Goal: Task Accomplishment & Management: Use online tool/utility

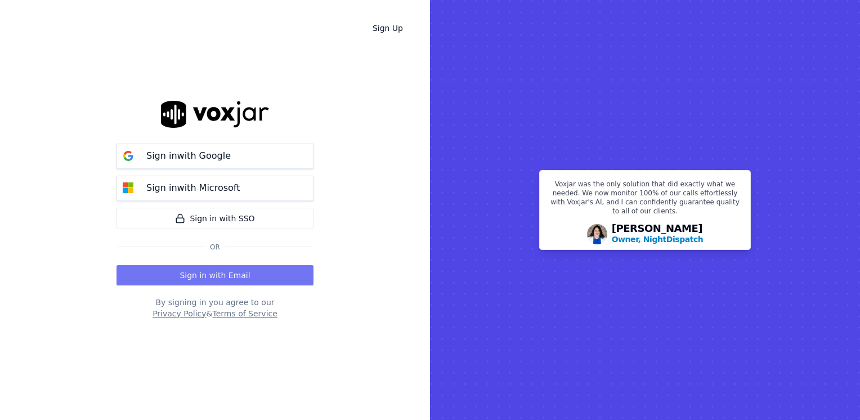
click at [231, 273] on button "Sign in with Email" at bounding box center [214, 275] width 197 height 20
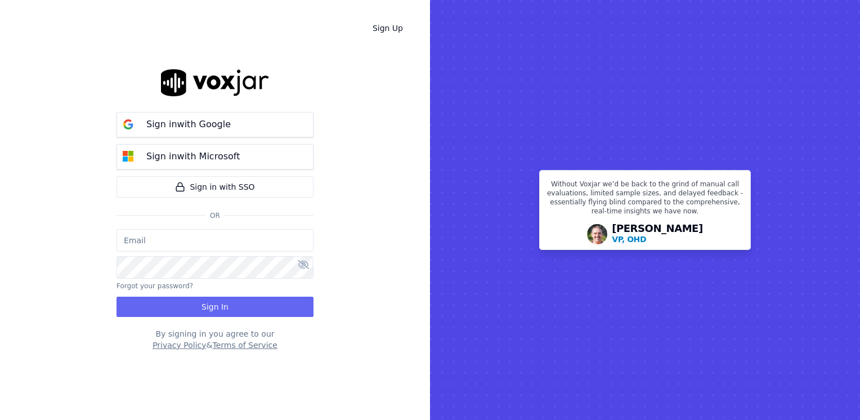
click at [187, 246] on input "email" at bounding box center [214, 240] width 197 height 23
paste input "[EMAIL_ADDRESS][DOMAIN_NAME]"
type input "maleman@newwavepower.net"
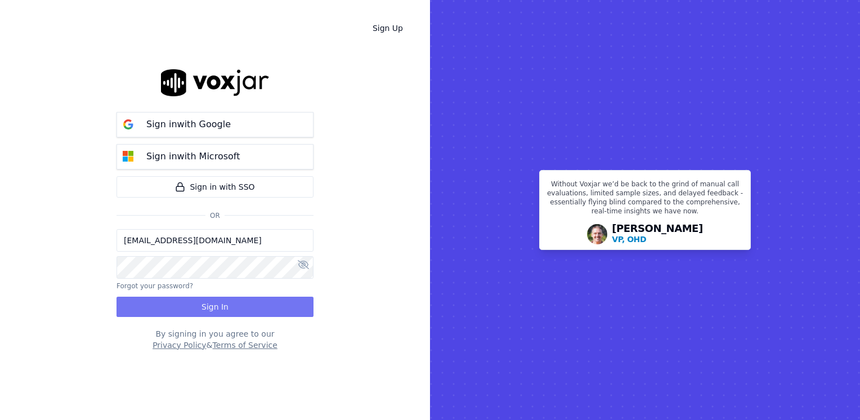
click at [194, 308] on button "Sign In" at bounding box center [214, 306] width 197 height 20
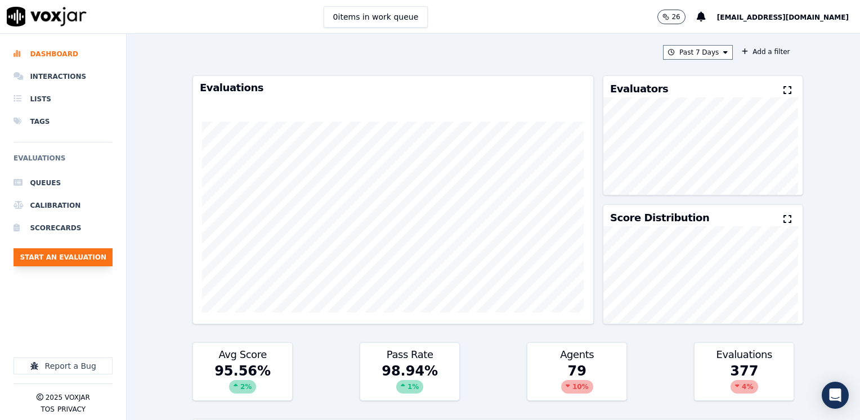
click at [56, 255] on button "Start an Evaluation" at bounding box center [63, 257] width 99 height 18
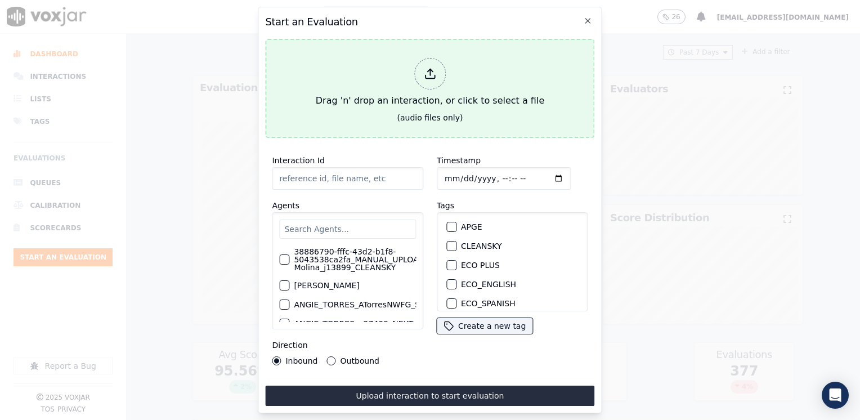
click at [425, 68] on icon at bounding box center [430, 74] width 12 height 12
type input "20250814-110400_7745400244-[PERSON_NAME] all.mp3"
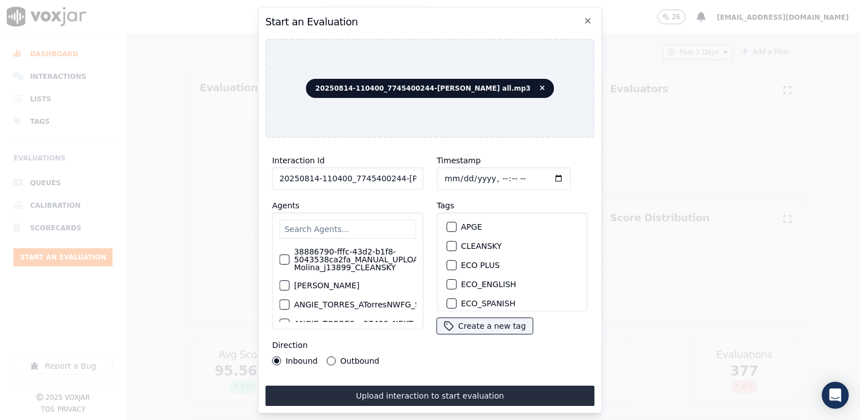
click at [355, 226] on input "text" at bounding box center [347, 228] width 137 height 19
type input "U"
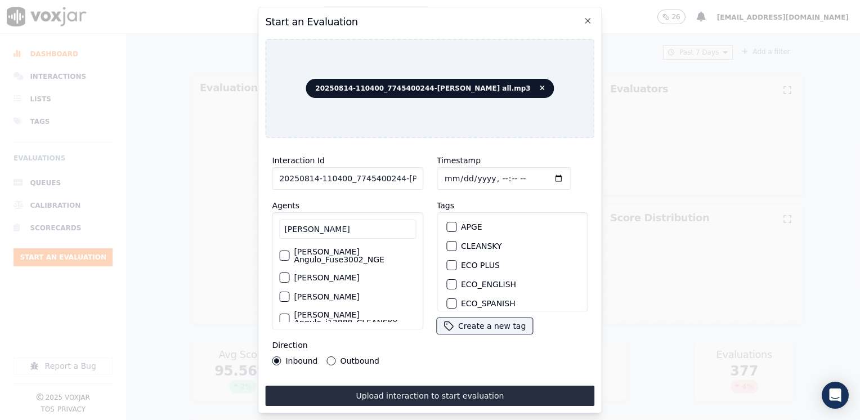
type input "[PERSON_NAME]"
click at [280, 252] on div "button" at bounding box center [284, 255] width 8 height 8
click at [448, 263] on div "button" at bounding box center [451, 267] width 8 height 8
click at [537, 175] on input "Timestamp" at bounding box center [504, 178] width 134 height 23
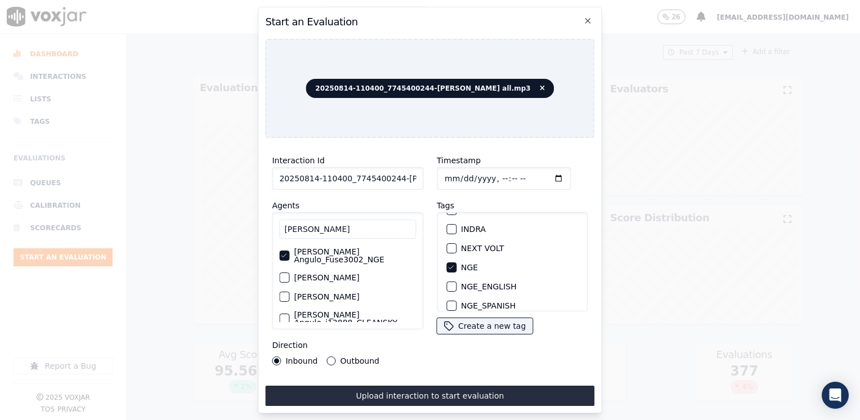
type input "[DATE]T16:57"
click at [331, 356] on button "Outbound" at bounding box center [331, 360] width 9 height 9
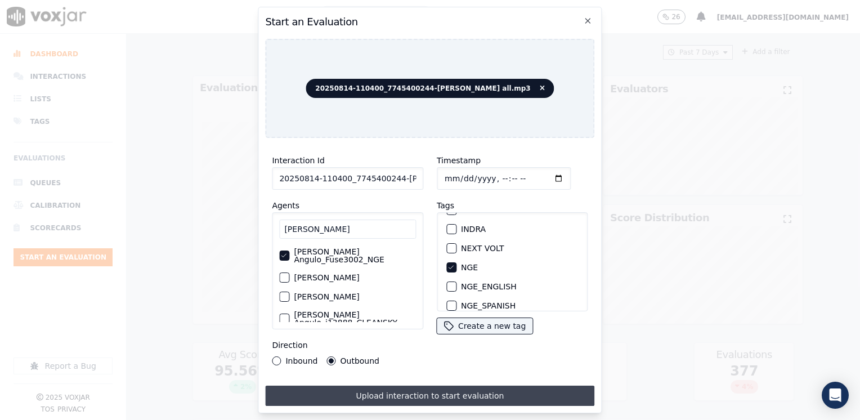
click at [399, 393] on button "Upload interaction to start evaluation" at bounding box center [429, 395] width 329 height 20
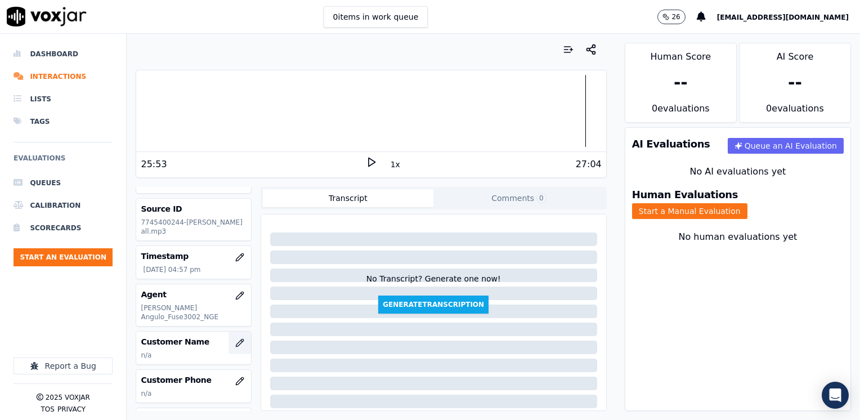
scroll to position [56, 0]
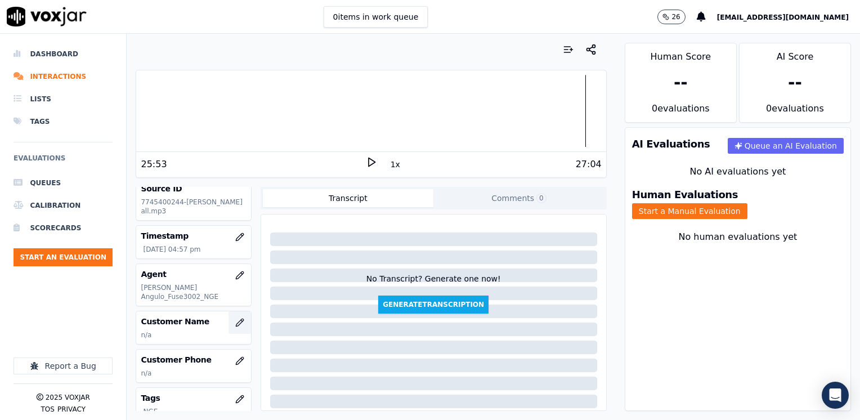
click at [235, 318] on icon "button" at bounding box center [239, 322] width 9 height 9
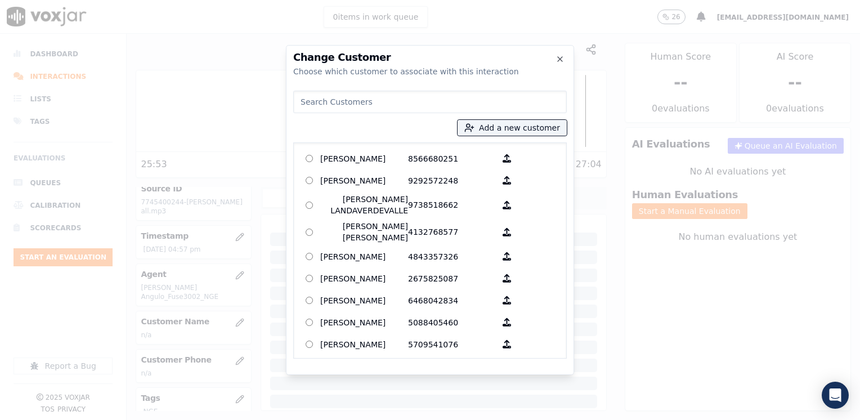
click at [490, 104] on input at bounding box center [429, 102] width 273 height 23
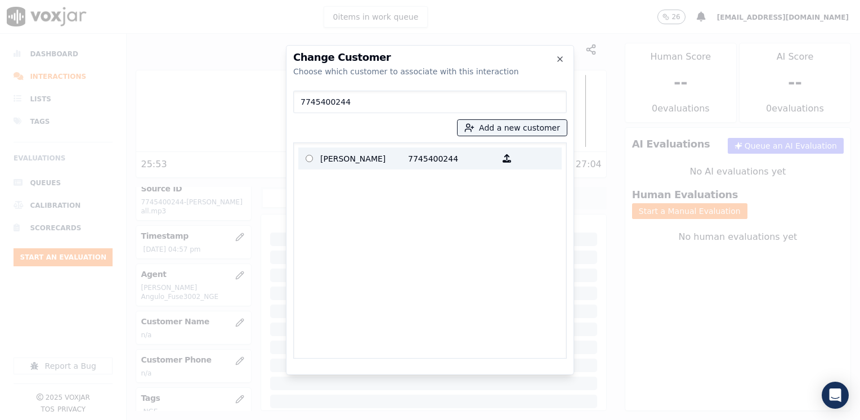
type input "7745400244"
click at [396, 155] on p "[PERSON_NAME]" at bounding box center [364, 158] width 88 height 17
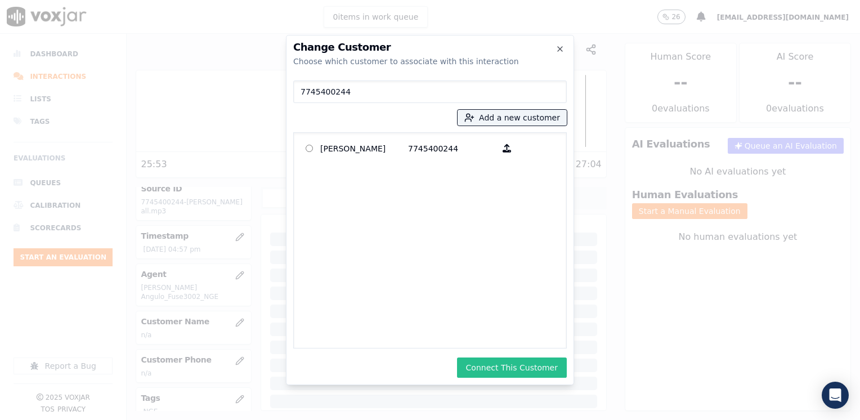
click at [534, 366] on button "Connect This Customer" at bounding box center [512, 367] width 110 height 20
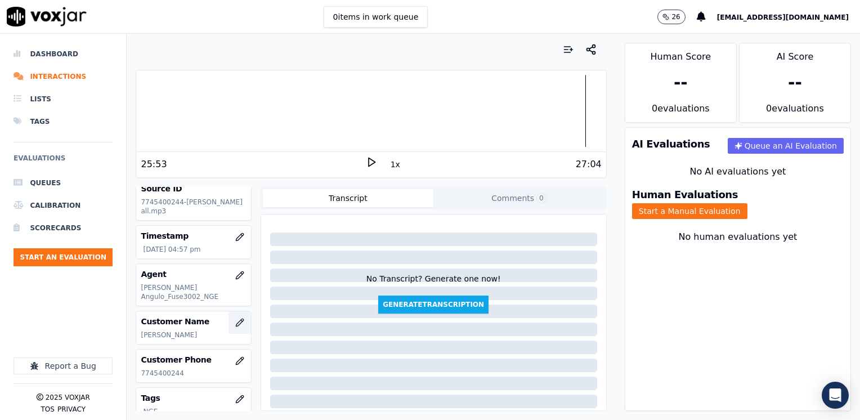
click at [235, 318] on icon "button" at bounding box center [239, 322] width 9 height 9
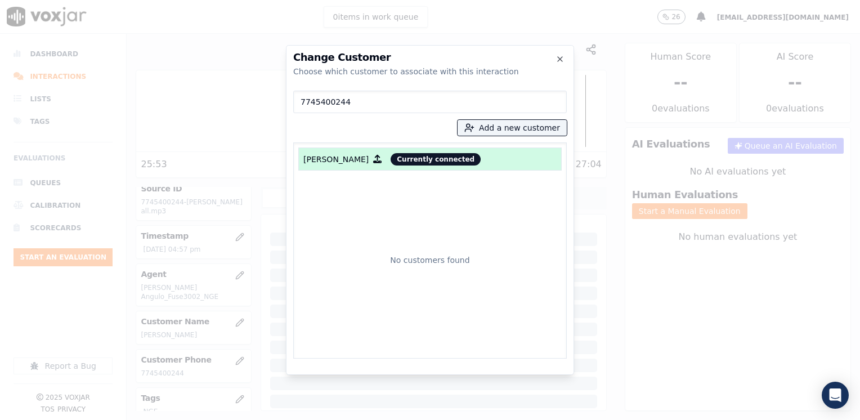
click at [394, 103] on input "7745400244" at bounding box center [429, 102] width 273 height 23
click at [521, 128] on button "Add a new customer" at bounding box center [511, 128] width 109 height 16
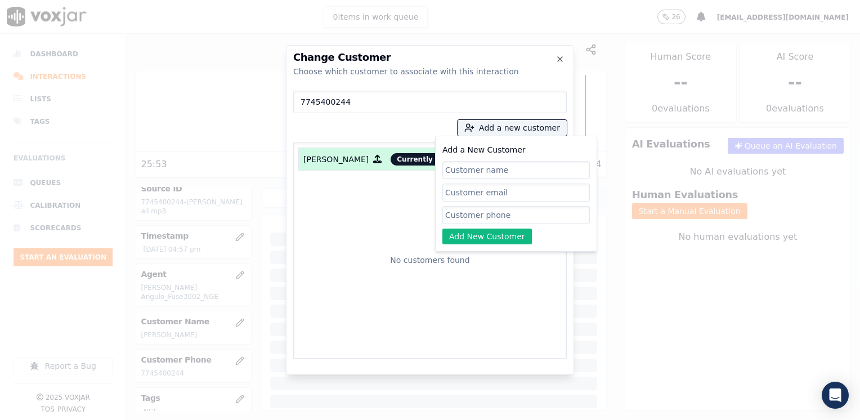
click at [514, 217] on input "Add a New Customer" at bounding box center [515, 215] width 147 height 18
paste input "7745400244"
type input "7745400244"
click at [525, 171] on input "Add a New Customer" at bounding box center [515, 170] width 147 height 18
paste input "[PERSON_NAME]"
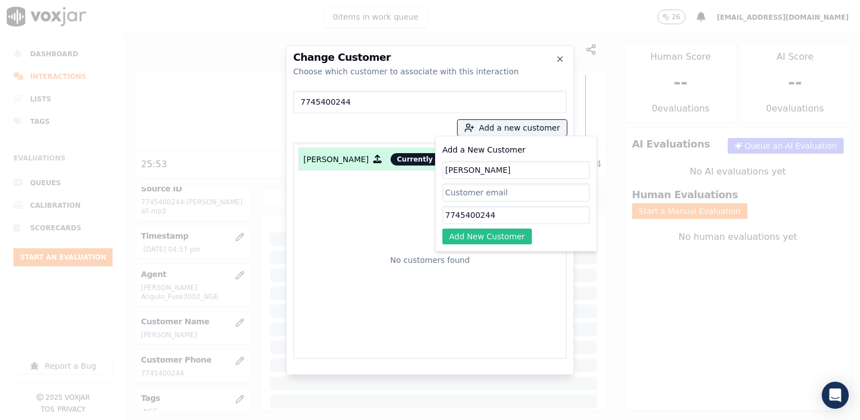
type input "[PERSON_NAME]"
click at [491, 237] on button "Add New Customer" at bounding box center [486, 236] width 89 height 16
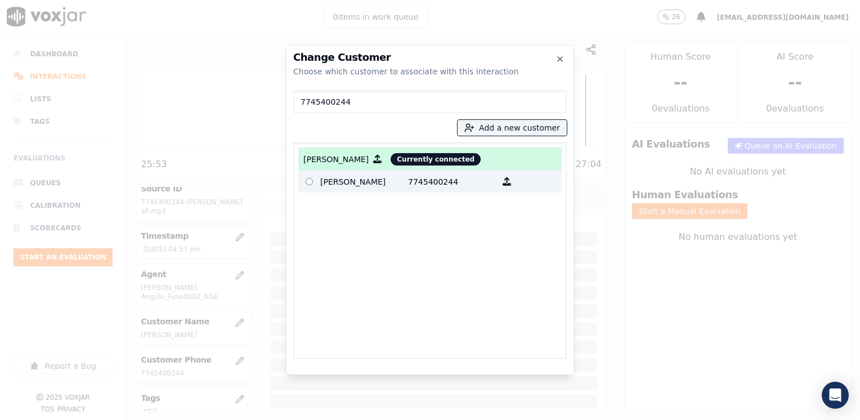
click at [442, 188] on p "7745400244" at bounding box center [452, 181] width 88 height 17
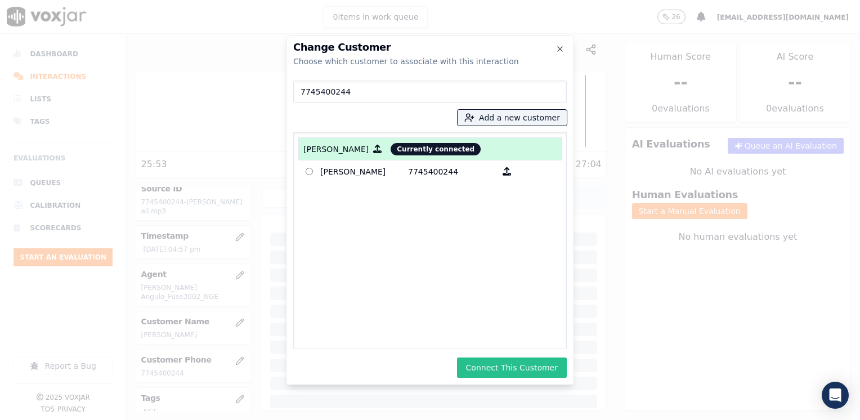
click at [522, 363] on button "Connect This Customer" at bounding box center [512, 367] width 110 height 20
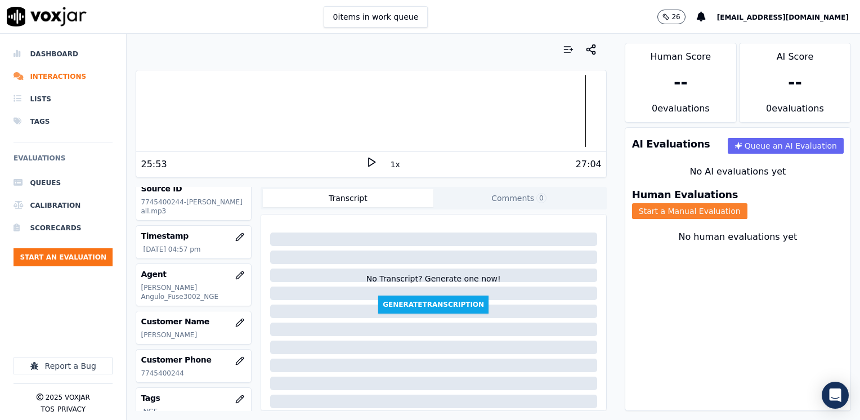
click at [747, 203] on button "Start a Manual Evaluation" at bounding box center [689, 211] width 115 height 16
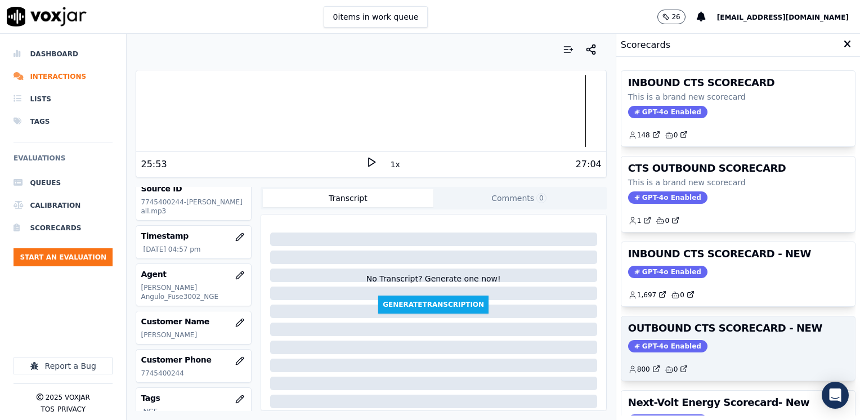
click at [663, 343] on span "GPT-4o Enabled" at bounding box center [667, 346] width 79 height 12
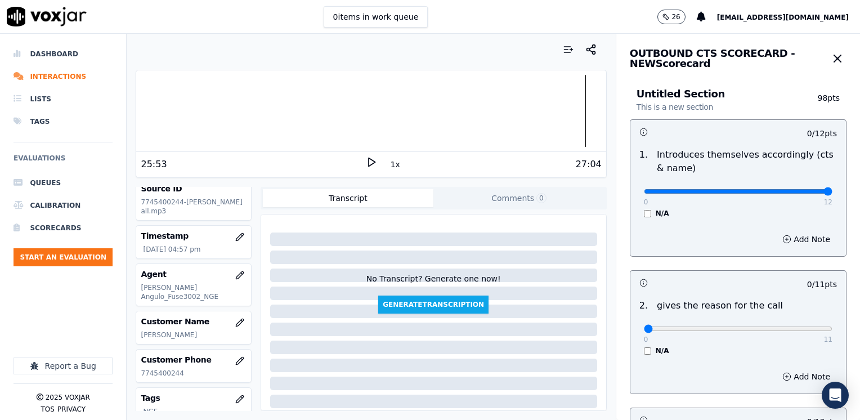
drag, startPoint x: 637, startPoint y: 191, endPoint x: 861, endPoint y: 180, distance: 224.7
type input "12"
click at [832, 189] on input "range" at bounding box center [738, 191] width 188 height 5
drag, startPoint x: 639, startPoint y: 327, endPoint x: 861, endPoint y: 324, distance: 222.8
type input "11"
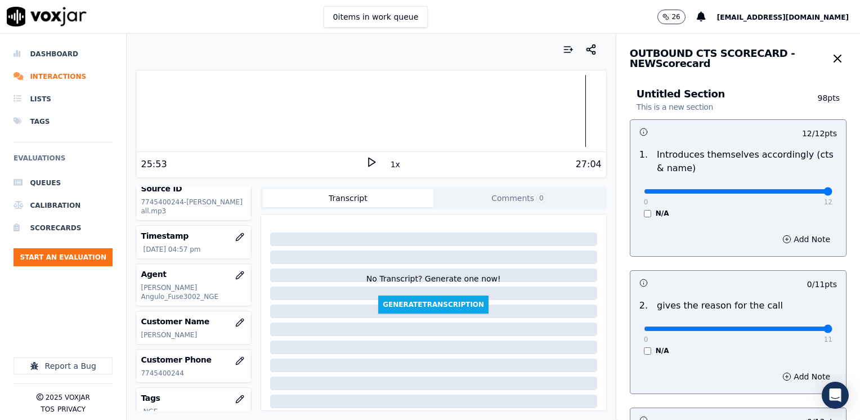
click at [832, 194] on input "range" at bounding box center [738, 191] width 188 height 5
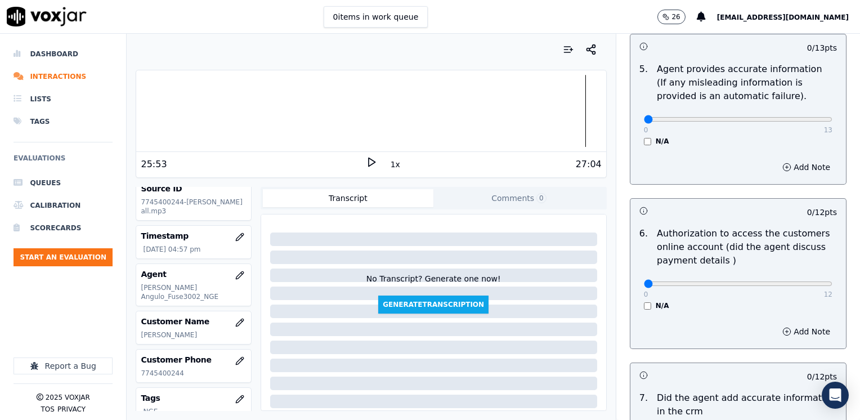
scroll to position [956, 0]
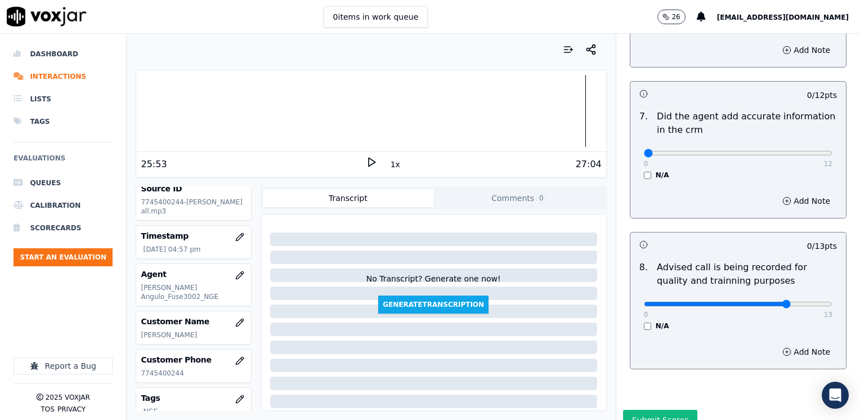
type input "10"
drag, startPoint x: 632, startPoint y: 138, endPoint x: 859, endPoint y: 171, distance: 229.0
type input "12"
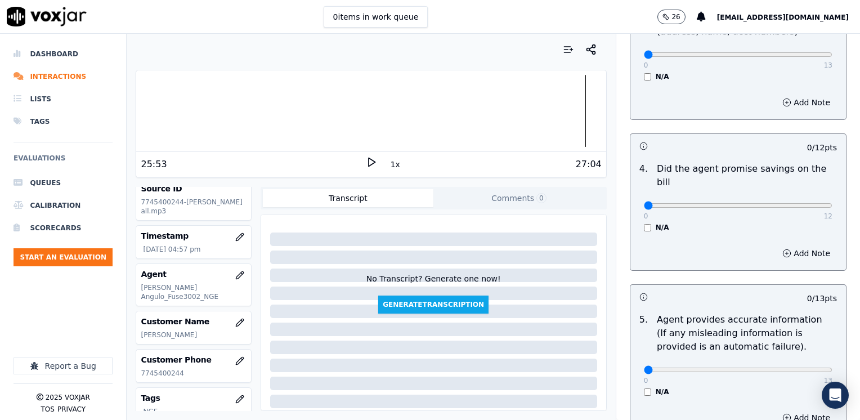
scroll to position [450, 0]
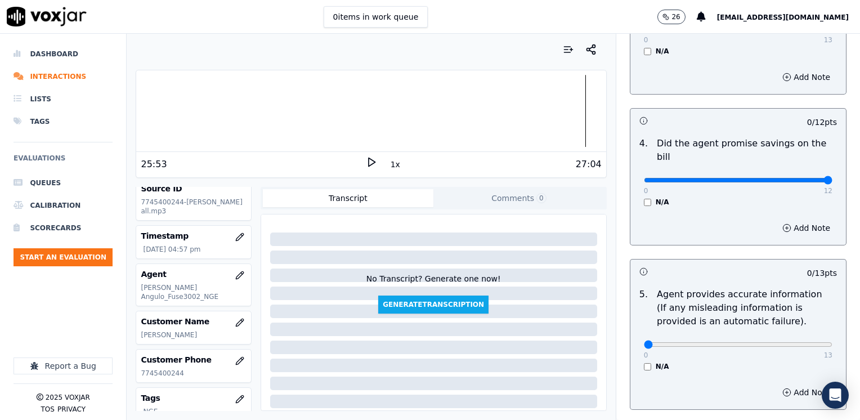
drag, startPoint x: 637, startPoint y: 170, endPoint x: 861, endPoint y: 180, distance: 224.7
type input "12"
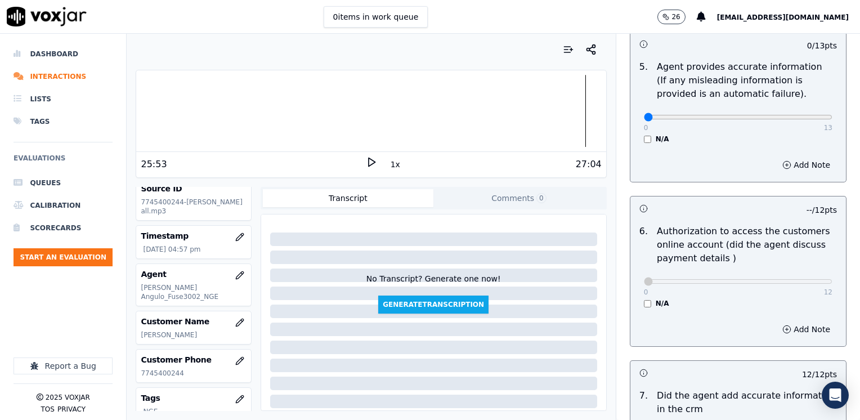
scroll to position [646, 0]
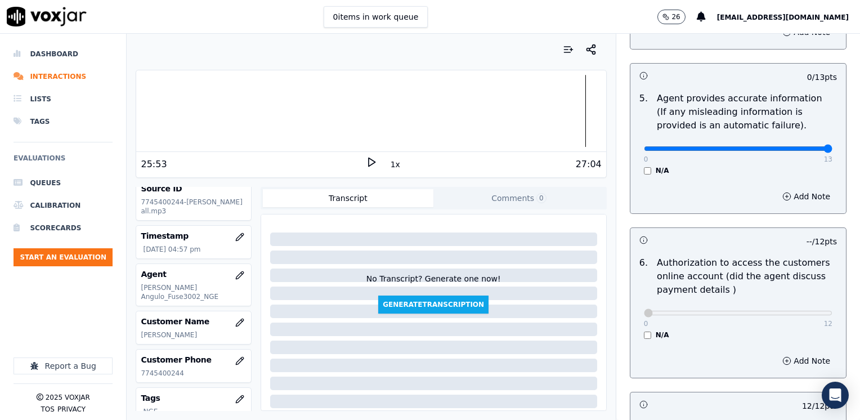
drag, startPoint x: 639, startPoint y: 137, endPoint x: 834, endPoint y: 137, distance: 195.2
type input "13"
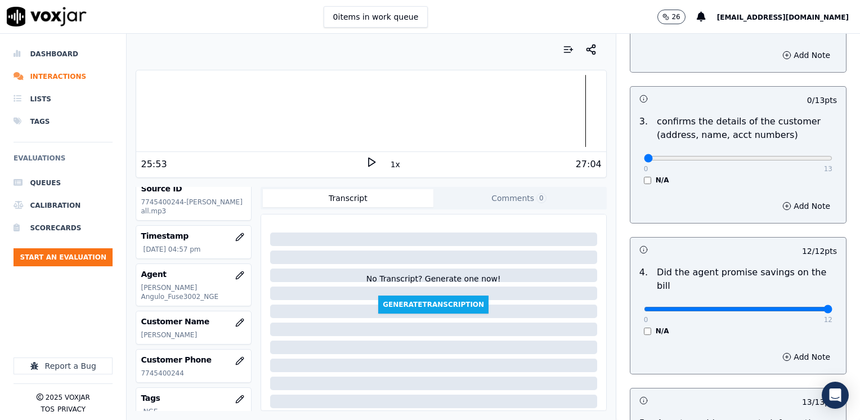
scroll to position [308, 0]
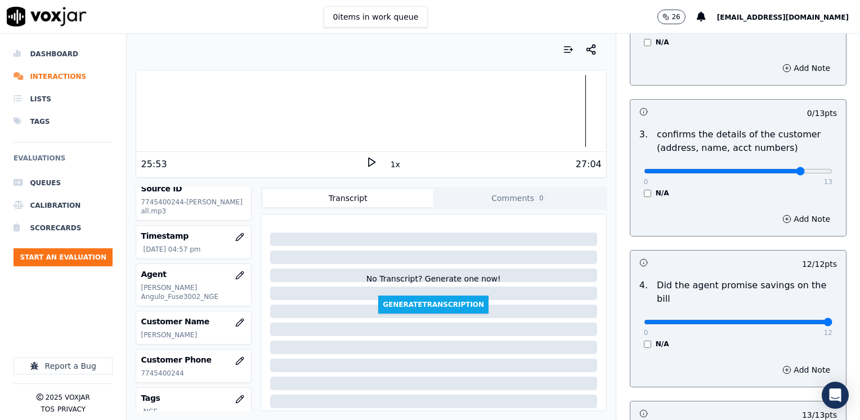
type input "11"
click at [792, 214] on button "Add Note" at bounding box center [805, 219] width 61 height 16
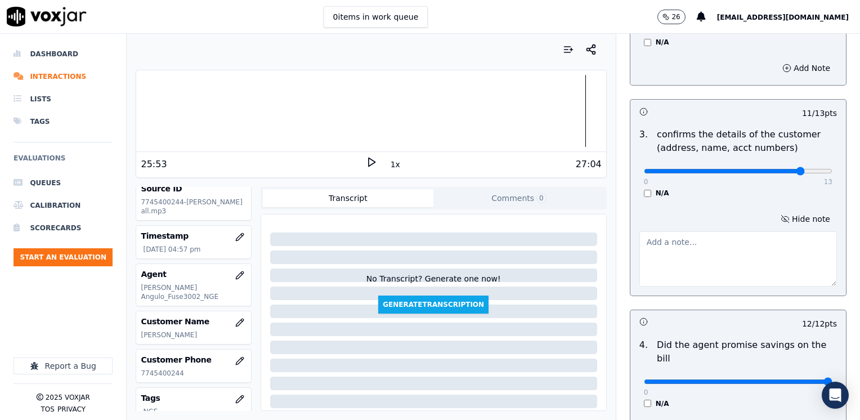
click at [709, 261] on textarea at bounding box center [737, 258] width 197 height 55
type textarea "Make sure to confirm full service address and the name as it appears on the bil…"
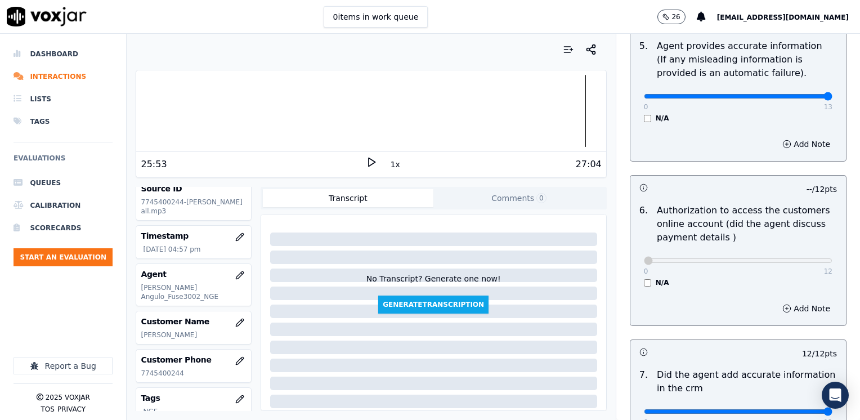
scroll to position [758, 0]
type input "5"
click at [803, 136] on button "Add Note" at bounding box center [805, 144] width 61 height 16
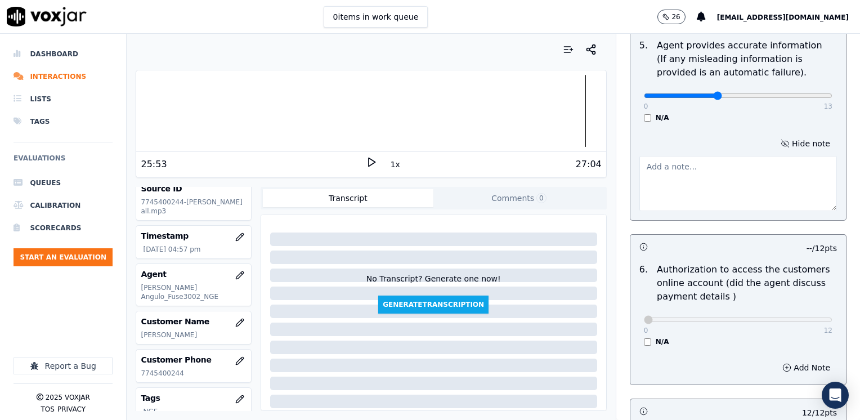
click at [693, 176] on textarea at bounding box center [737, 183] width 197 height 55
drag, startPoint x: 797, startPoint y: 150, endPoint x: 672, endPoint y: 152, distance: 124.9
click at [665, 156] on textarea "Avoid using phrases like "una tarifa mas baja" Refrain from advising" at bounding box center [737, 183] width 197 height 55
drag, startPoint x: 672, startPoint y: 152, endPoint x: 756, endPoint y: 139, distance: 84.8
click at [756, 151] on div "Avoid using phrases like "una tarifa mas baja" Refrain from advising" at bounding box center [737, 181] width 197 height 60
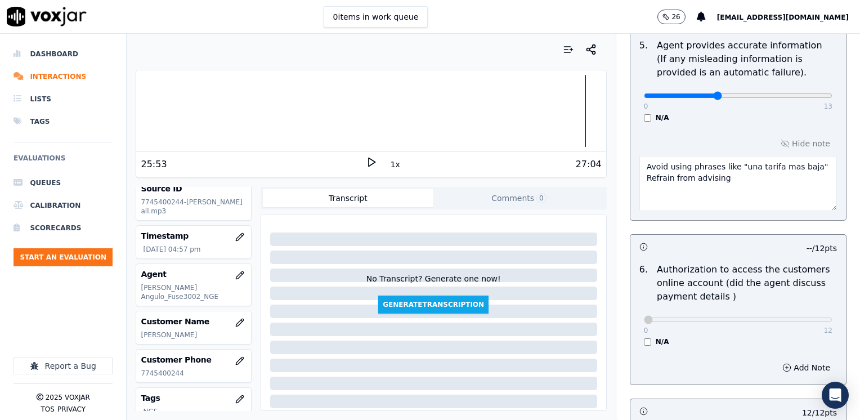
drag, startPoint x: 799, startPoint y: 155, endPoint x: 627, endPoint y: 144, distance: 173.0
click at [639, 156] on textarea "Avoid using phrases like "una tarifa mas baja" Refrain from advising" at bounding box center [737, 183] width 197 height 55
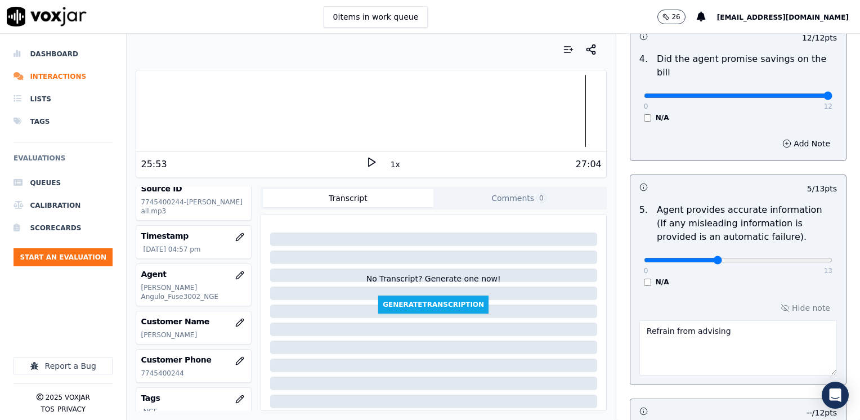
scroll to position [533, 0]
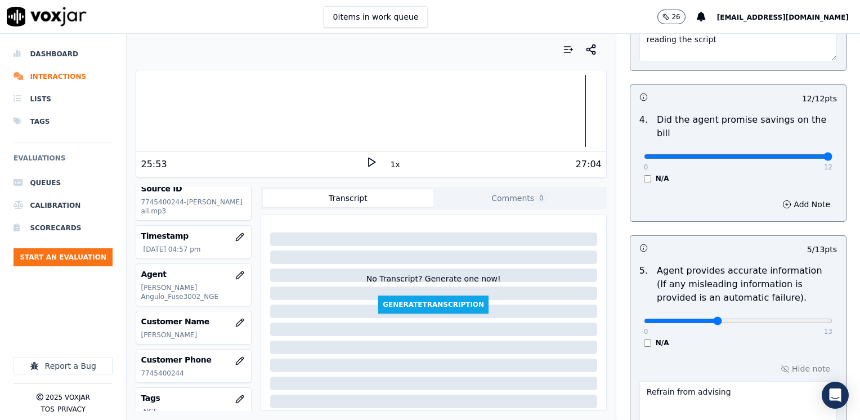
type textarea "Refrain from advising"
type input "6"
click at [789, 187] on div "Add Note" at bounding box center [737, 204] width 215 height 34
click at [785, 196] on button "Add Note" at bounding box center [805, 204] width 61 height 16
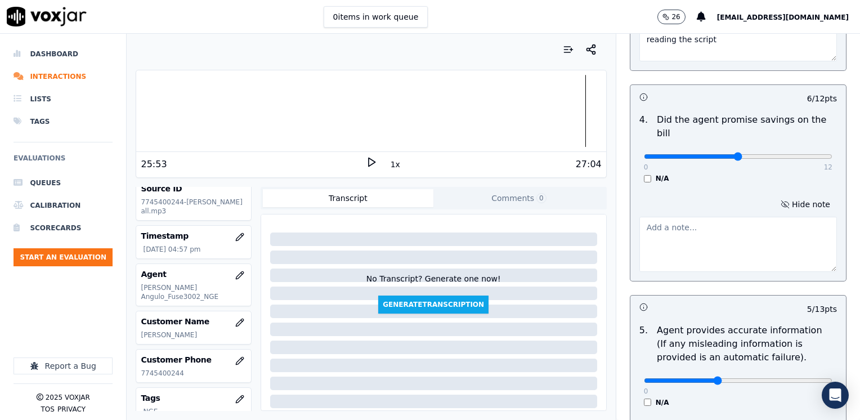
click at [696, 222] on textarea at bounding box center [737, 244] width 197 height 55
paste textarea "Avoid using phrases like "una tarifa mas baja""
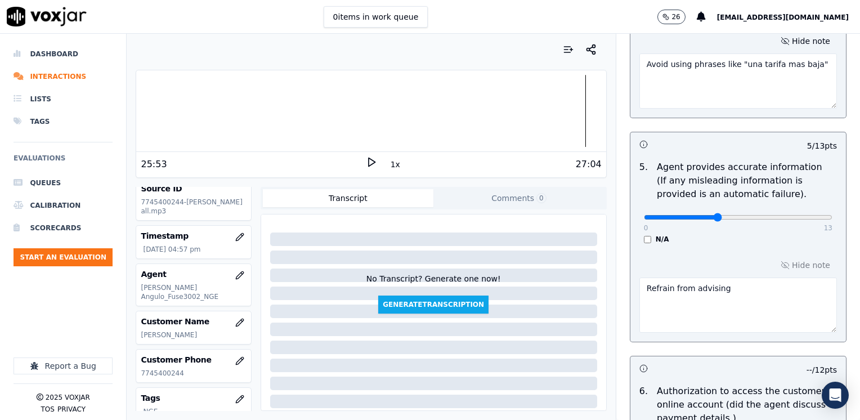
scroll to position [702, 0]
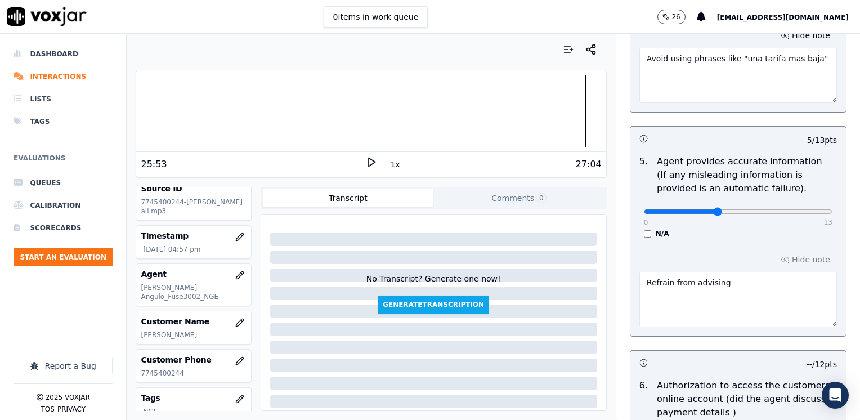
type textarea "Avoid using phrases like "una tarifa mas baja""
click at [716, 280] on textarea "Refrain from advising" at bounding box center [737, 299] width 197 height 55
click at [639, 272] on textarea "Refrain from advising" at bounding box center [737, 299] width 197 height 55
click at [639, 278] on textarea "Refrain from advising" at bounding box center [737, 299] width 197 height 55
click at [734, 272] on textarea "Refrain from advising" at bounding box center [737, 299] width 197 height 55
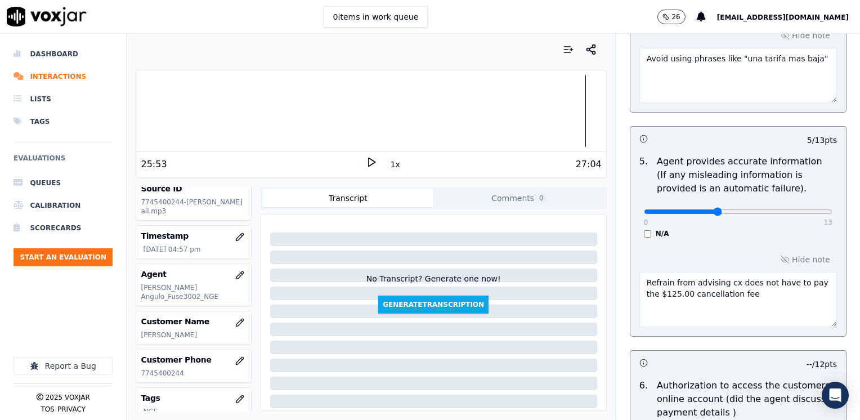
type textarea "Refrain from advising cx does not have to pay the $125.00 cancellation fee"
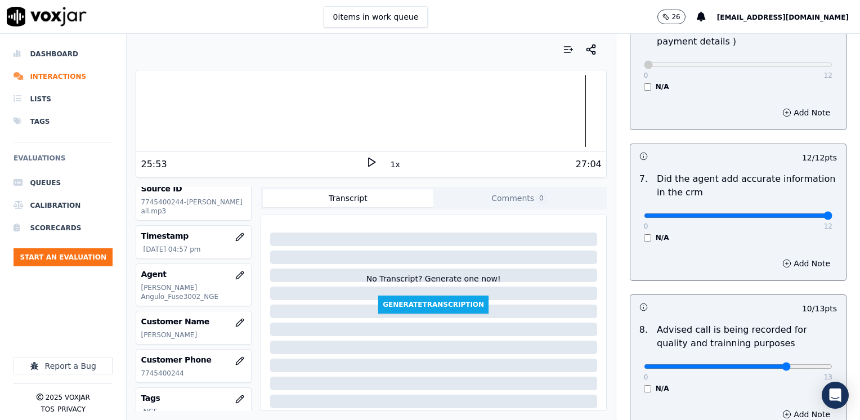
scroll to position [1161, 0]
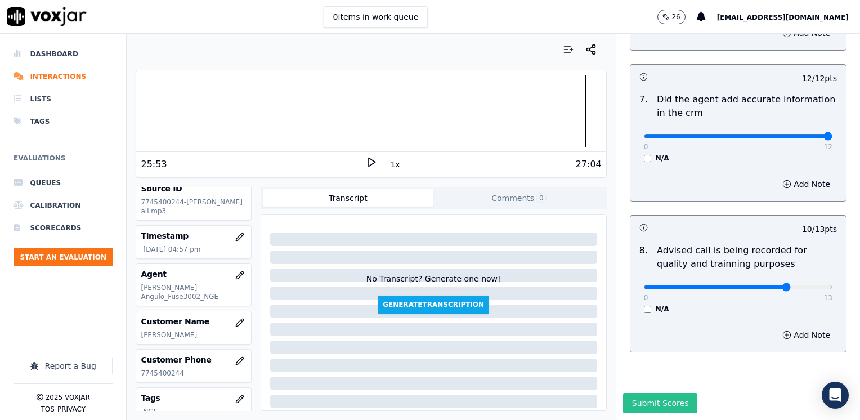
click at [662, 393] on button "Submit Scores" at bounding box center [660, 403] width 75 height 20
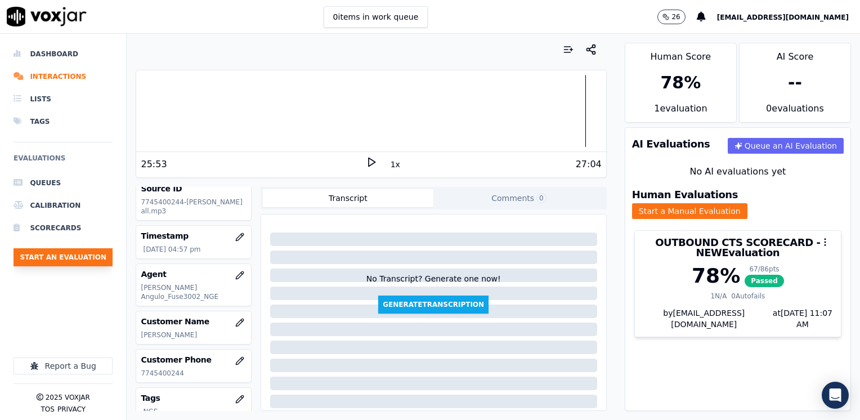
click at [80, 259] on button "Start an Evaluation" at bounding box center [63, 257] width 99 height 18
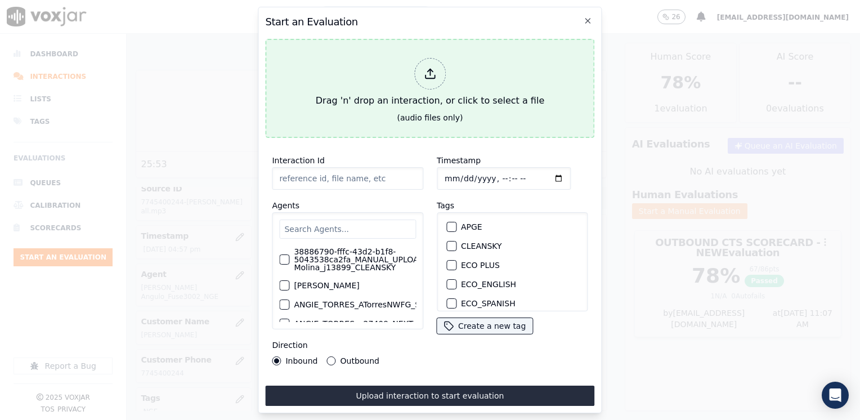
click at [436, 70] on div at bounding box center [430, 74] width 32 height 32
type input "20250814-174551_5135264429-[PERSON_NAME] all.mp3"
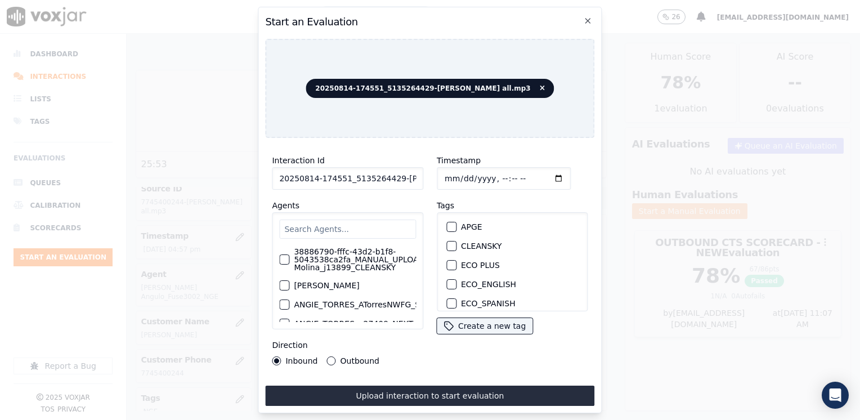
click at [374, 221] on input "text" at bounding box center [347, 228] width 137 height 19
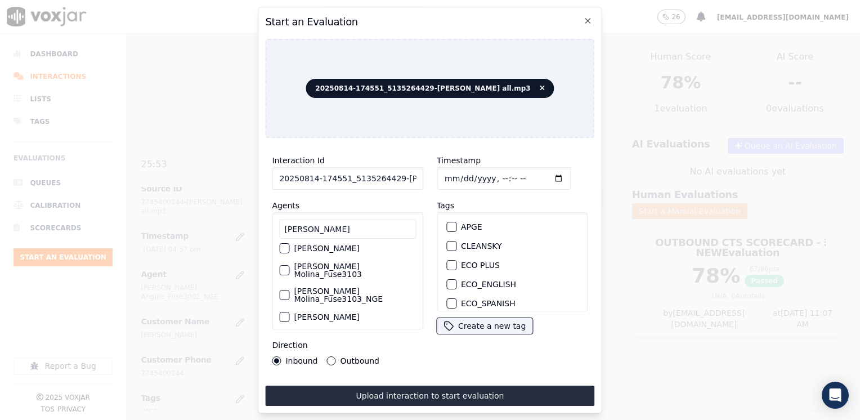
type input "[PERSON_NAME]"
click at [285, 291] on div "button" at bounding box center [284, 295] width 8 height 8
click at [447, 263] on div "button" at bounding box center [451, 267] width 8 height 8
click at [539, 173] on input "Timestamp" at bounding box center [504, 178] width 134 height 23
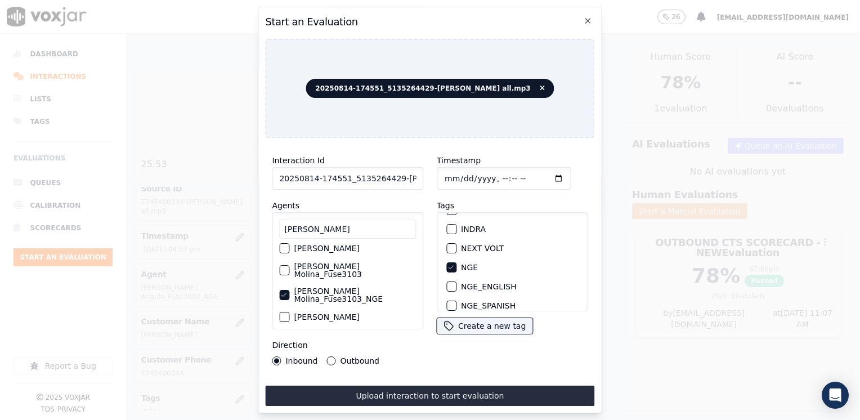
type input "[DATE]T17:07"
click at [328, 358] on button "Outbound" at bounding box center [331, 360] width 9 height 9
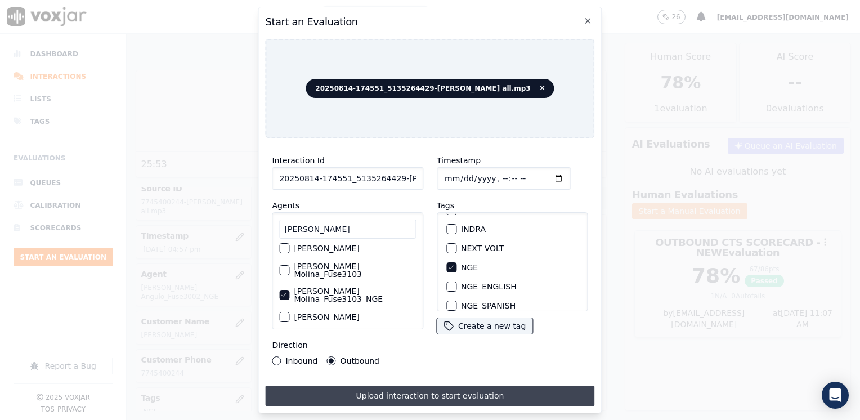
click at [469, 389] on button "Upload interaction to start evaluation" at bounding box center [429, 395] width 329 height 20
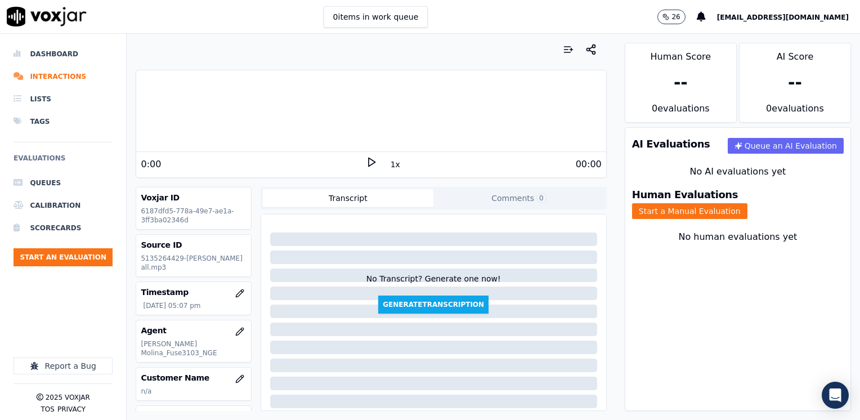
click at [368, 170] on div "1x" at bounding box center [371, 163] width 11 height 15
click at [367, 165] on icon at bounding box center [371, 161] width 11 height 11
click at [366, 163] on icon at bounding box center [371, 161] width 11 height 11
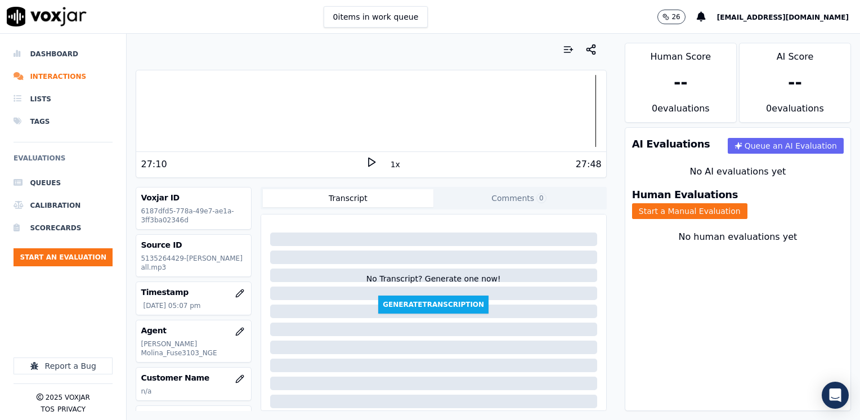
scroll to position [113, 0]
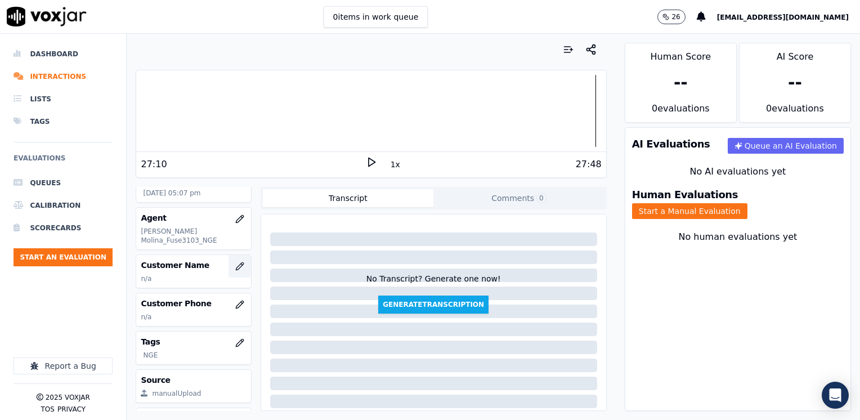
click at [228, 255] on button "button" at bounding box center [239, 266] width 23 height 23
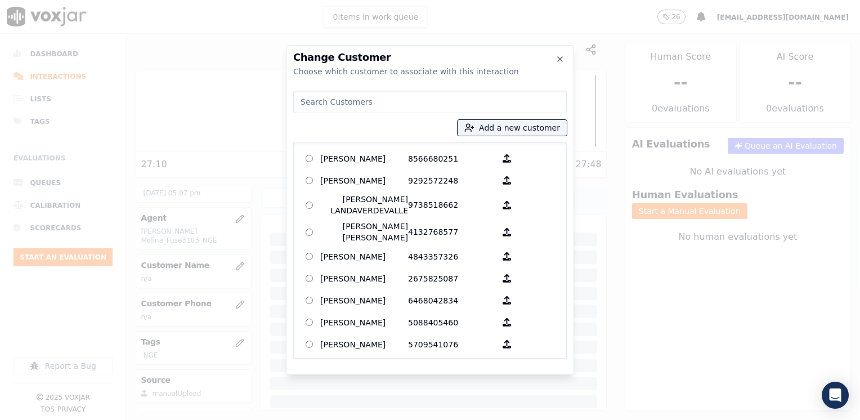
click at [380, 98] on input at bounding box center [429, 102] width 273 height 23
paste input "5135264429"
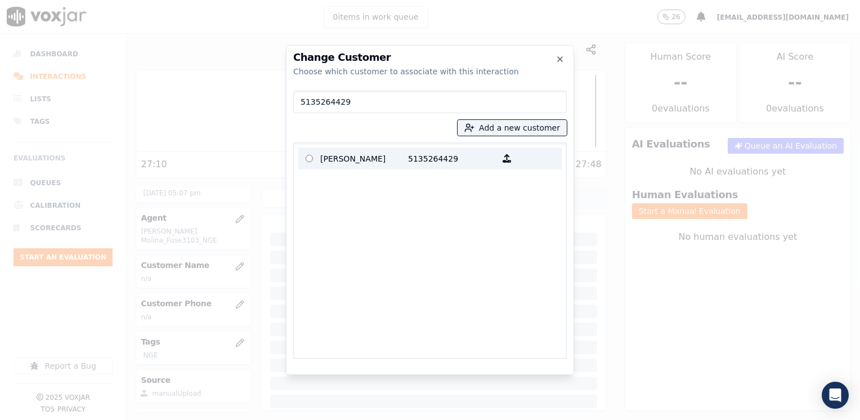
type input "5135264429"
click at [426, 154] on p "5135264429" at bounding box center [452, 158] width 88 height 17
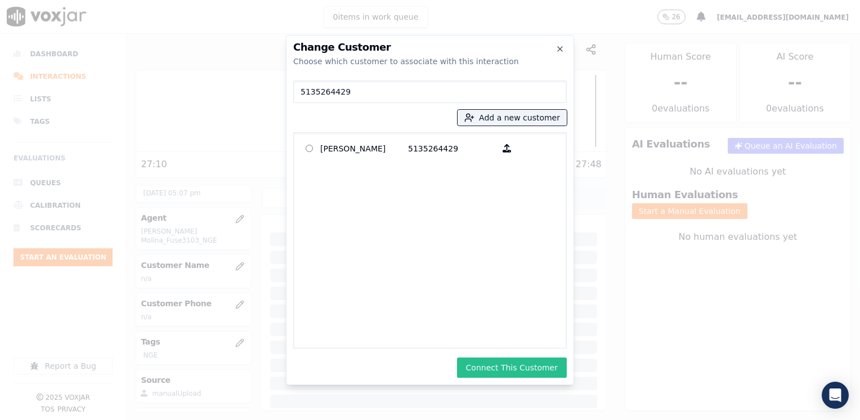
click at [523, 366] on button "Connect This Customer" at bounding box center [512, 367] width 110 height 20
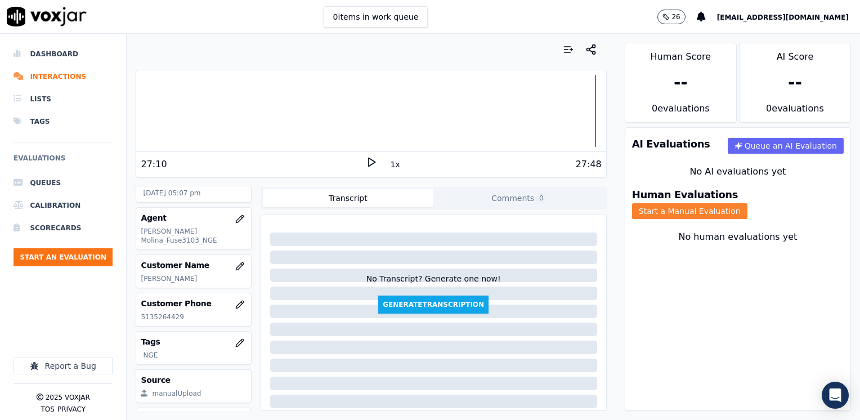
click at [747, 203] on button "Start a Manual Evaluation" at bounding box center [689, 211] width 115 height 16
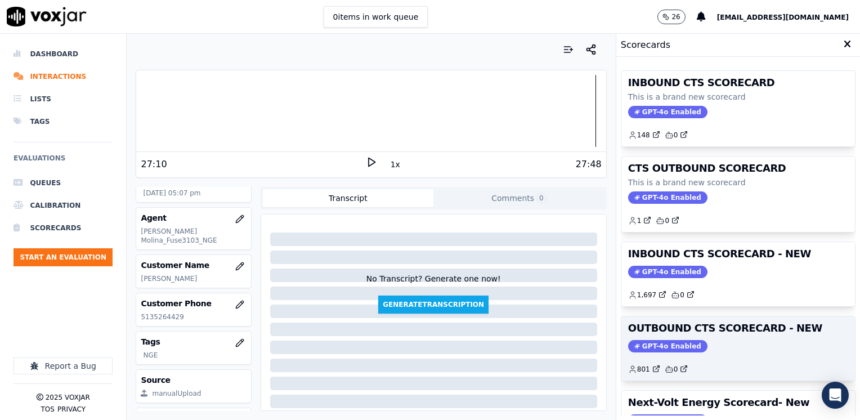
click at [636, 350] on span "GPT-4o Enabled" at bounding box center [667, 346] width 79 height 12
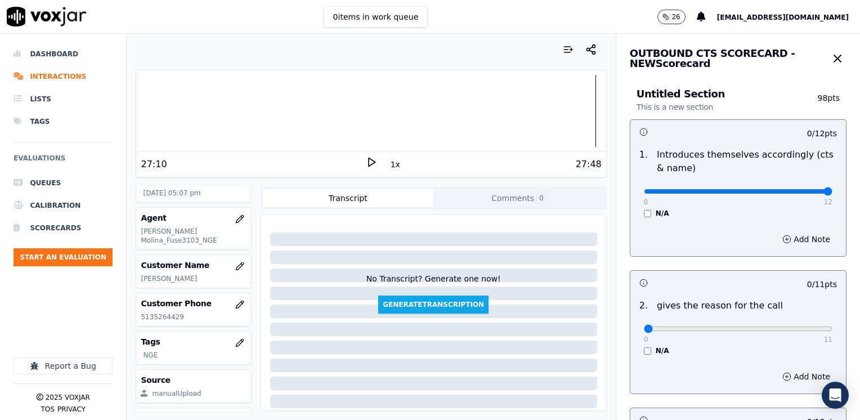
drag, startPoint x: 636, startPoint y: 190, endPoint x: 859, endPoint y: 226, distance: 226.3
type input "12"
click at [832, 194] on input "range" at bounding box center [738, 191] width 188 height 5
drag, startPoint x: 639, startPoint y: 330, endPoint x: 861, endPoint y: 312, distance: 223.5
type input "11"
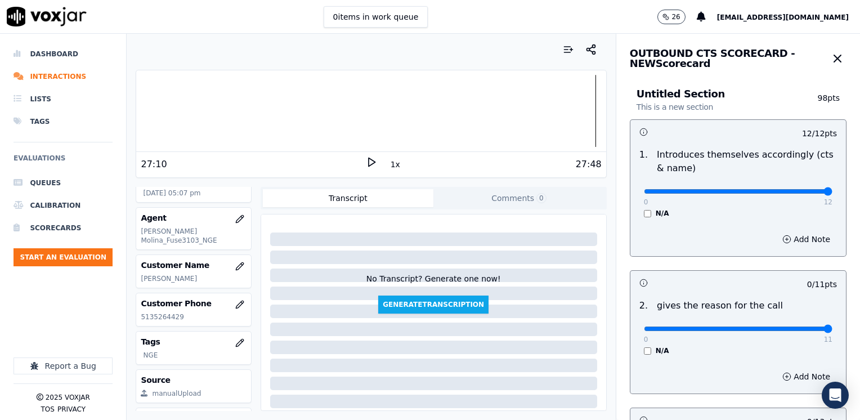
click at [832, 194] on input "range" at bounding box center [738, 191] width 188 height 5
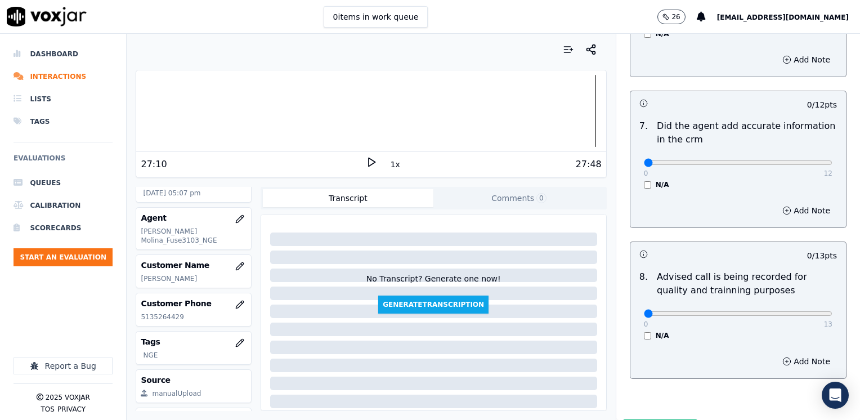
scroll to position [983, 0]
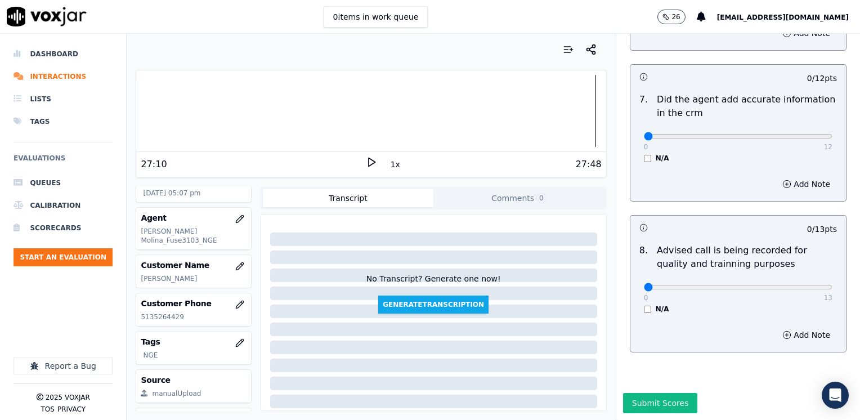
click at [761, 280] on div "0 13" at bounding box center [738, 287] width 188 height 14
type input "10"
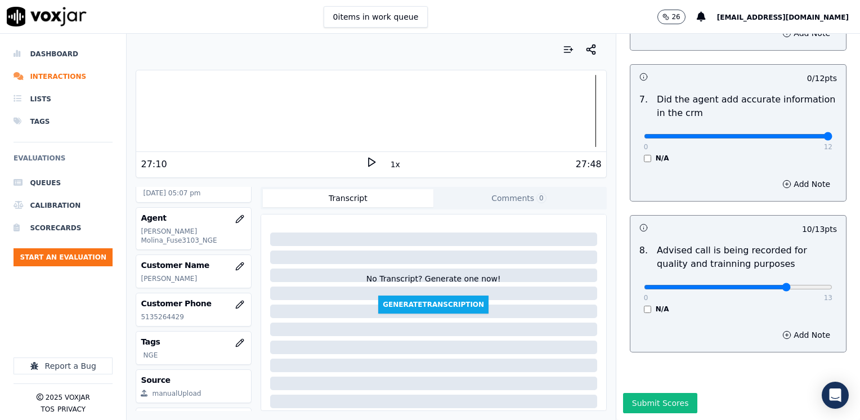
drag, startPoint x: 636, startPoint y: 114, endPoint x: 843, endPoint y: 155, distance: 211.6
type input "12"
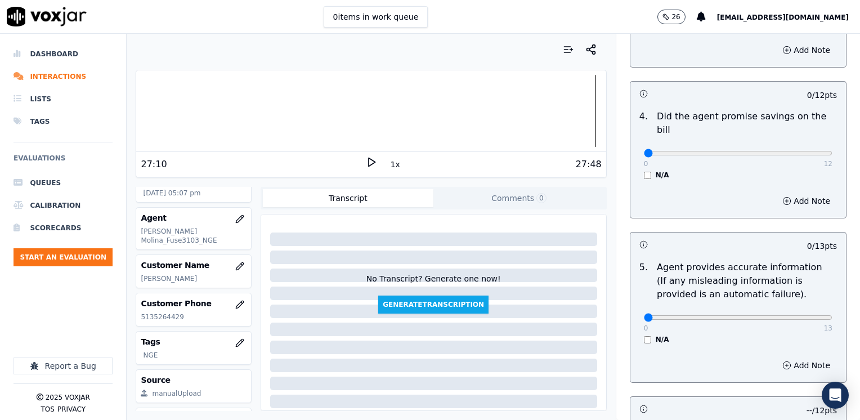
scroll to position [421, 0]
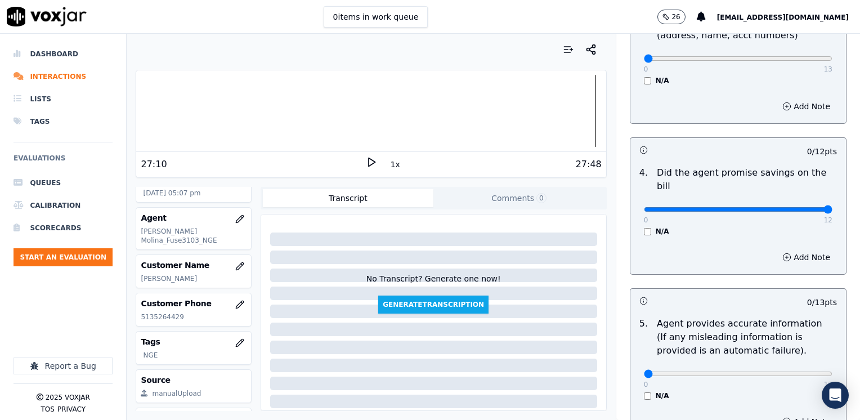
drag, startPoint x: 638, startPoint y: 194, endPoint x: 861, endPoint y: 211, distance: 224.0
type input "12"
drag, startPoint x: 637, startPoint y: 359, endPoint x: 859, endPoint y: 412, distance: 228.0
type input "13"
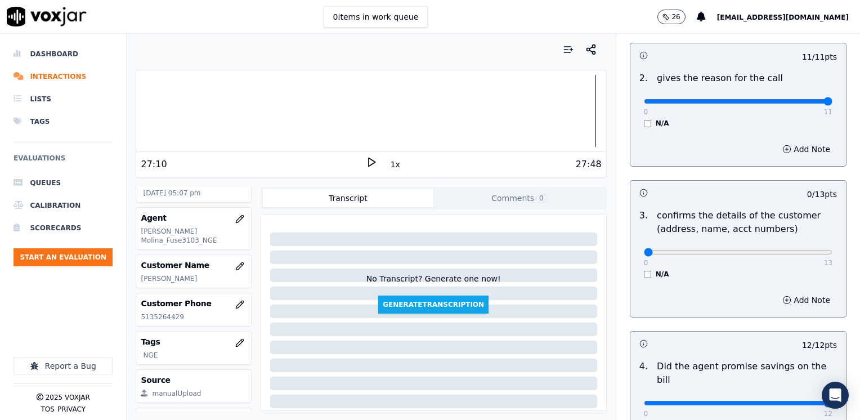
scroll to position [196, 0]
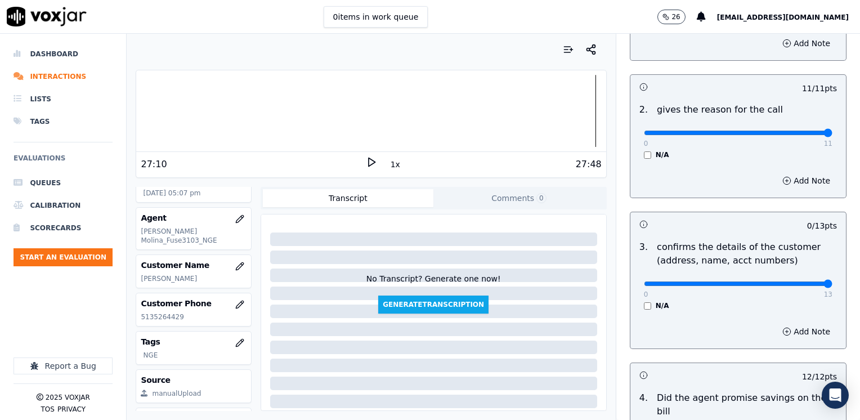
drag, startPoint x: 636, startPoint y: 283, endPoint x: 859, endPoint y: 282, distance: 222.8
type input "13"
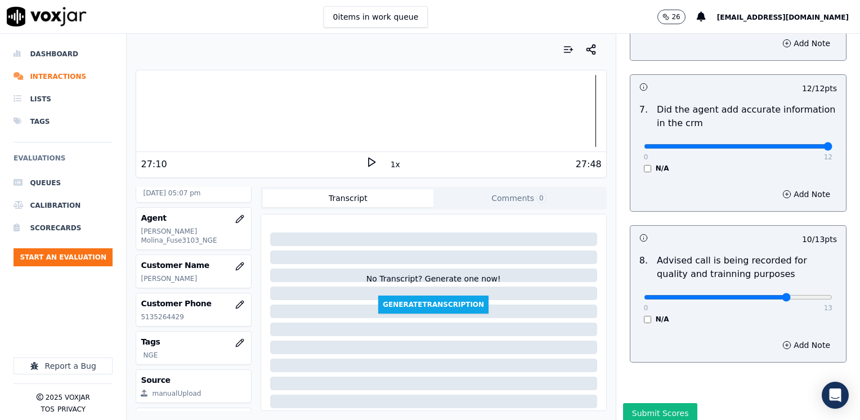
scroll to position [983, 0]
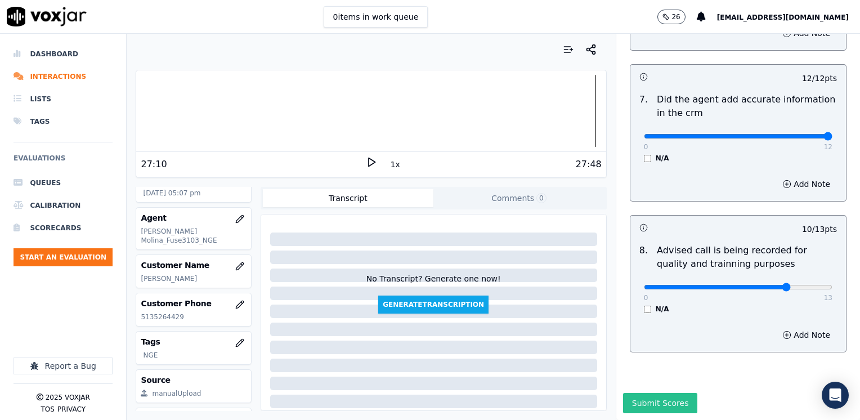
click at [663, 393] on button "Submit Scores" at bounding box center [660, 403] width 75 height 20
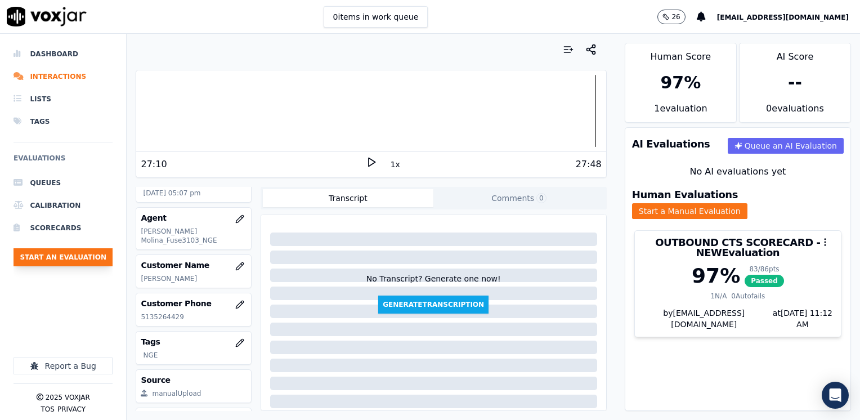
click at [84, 259] on button "Start an Evaluation" at bounding box center [63, 257] width 99 height 18
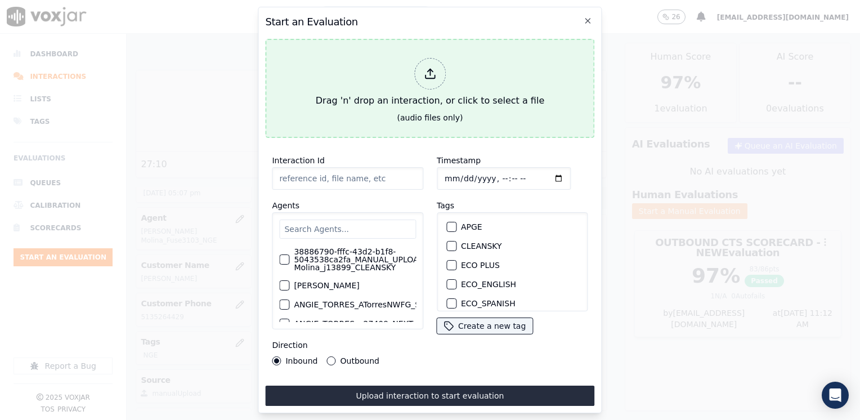
click at [431, 73] on icon at bounding box center [430, 74] width 12 height 12
type input "20250814-173452_3473392062-[PERSON_NAME] 2 all.mp3"
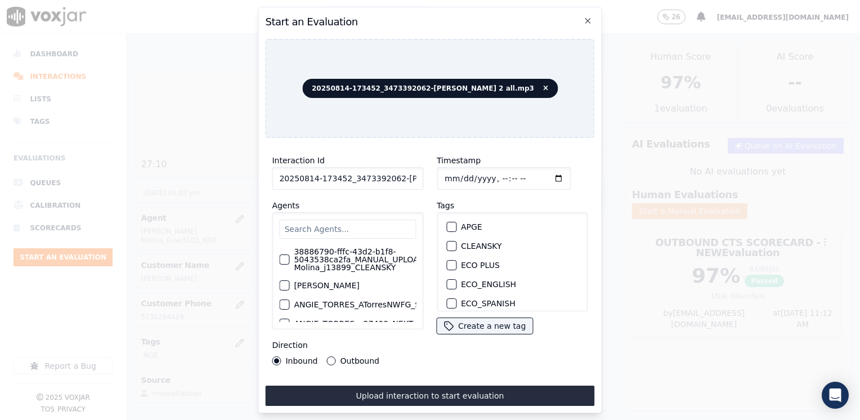
click at [322, 219] on input "text" at bounding box center [347, 228] width 137 height 19
type input "FRANCISCO"
click at [281, 253] on div "button" at bounding box center [284, 255] width 8 height 8
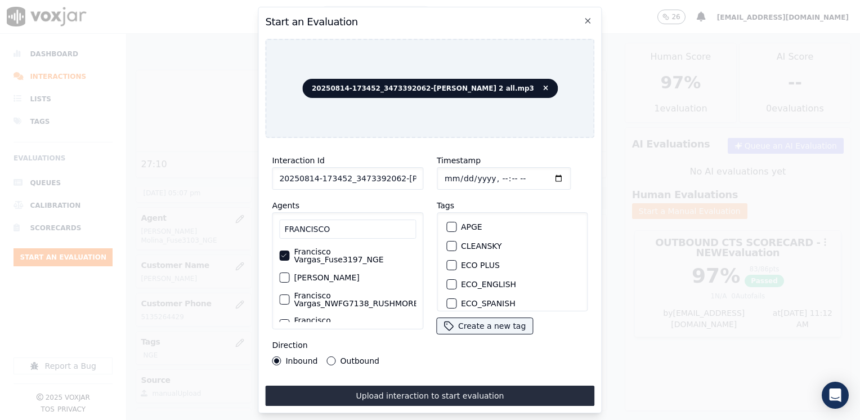
click at [447, 242] on div "button" at bounding box center [451, 246] width 8 height 8
click at [541, 176] on input "Timestamp" at bounding box center [504, 178] width 134 height 23
type input "[DATE]T17:12"
click at [329, 358] on button "Outbound" at bounding box center [331, 360] width 9 height 9
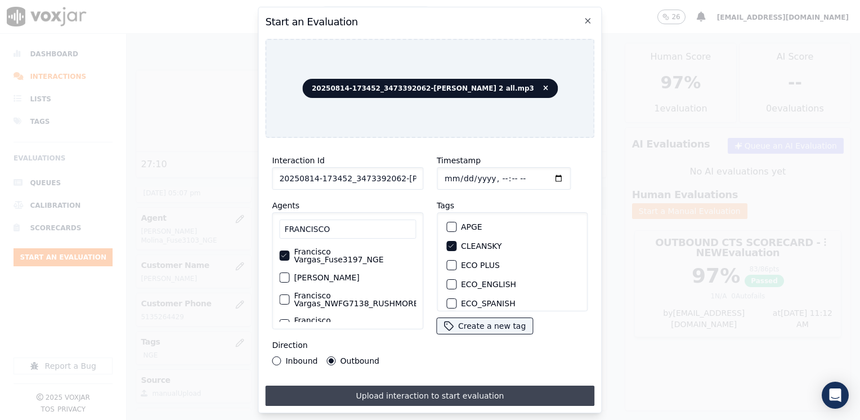
click at [434, 393] on button "Upload interaction to start evaluation" at bounding box center [429, 395] width 329 height 20
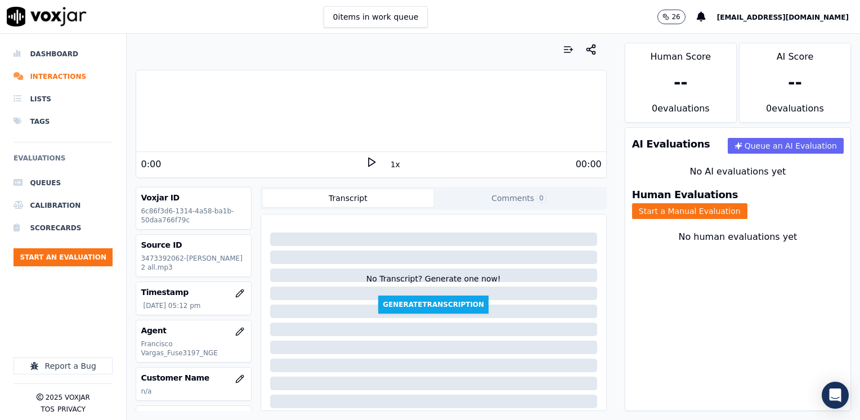
click at [366, 163] on icon at bounding box center [371, 161] width 11 height 11
click at [368, 163] on rect at bounding box center [369, 161] width 2 height 7
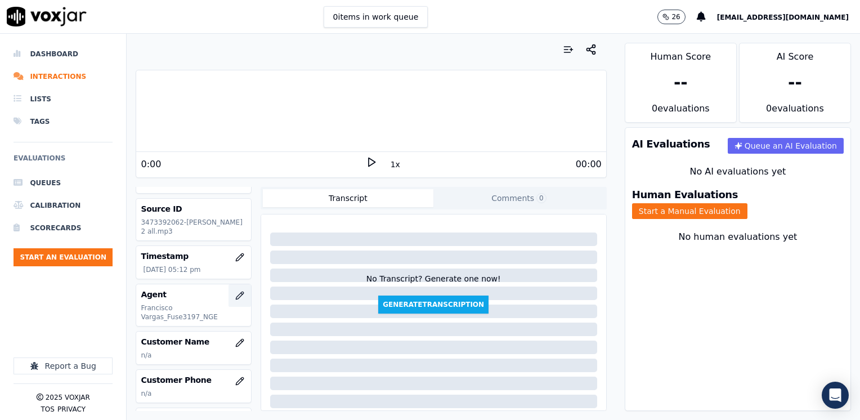
scroll to position [56, 0]
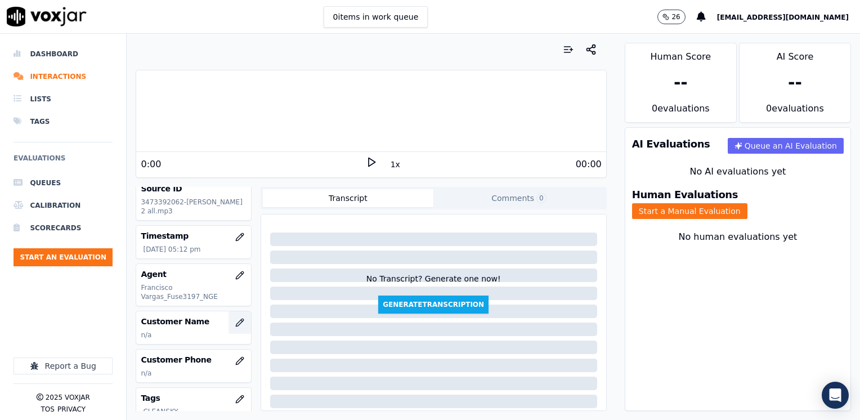
click at [235, 318] on icon "button" at bounding box center [239, 322] width 9 height 9
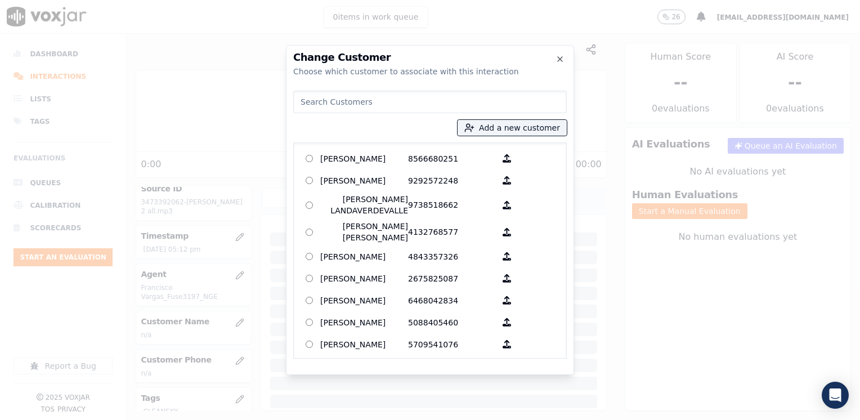
click at [423, 98] on input at bounding box center [429, 102] width 273 height 23
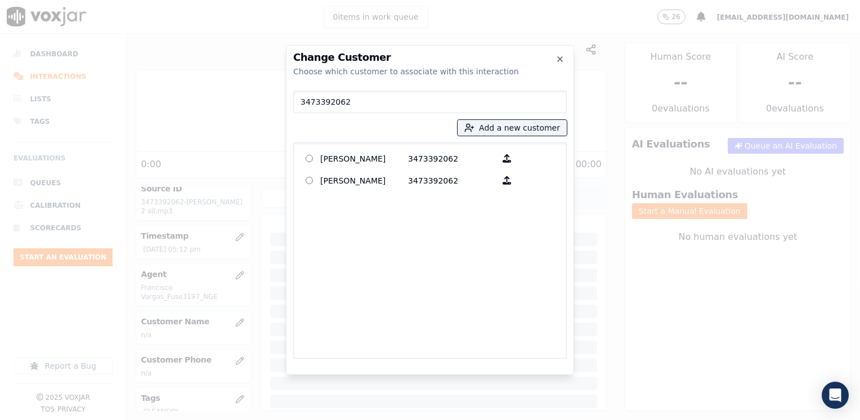
type input "3473392062"
click at [452, 184] on p "3473392062" at bounding box center [452, 180] width 88 height 17
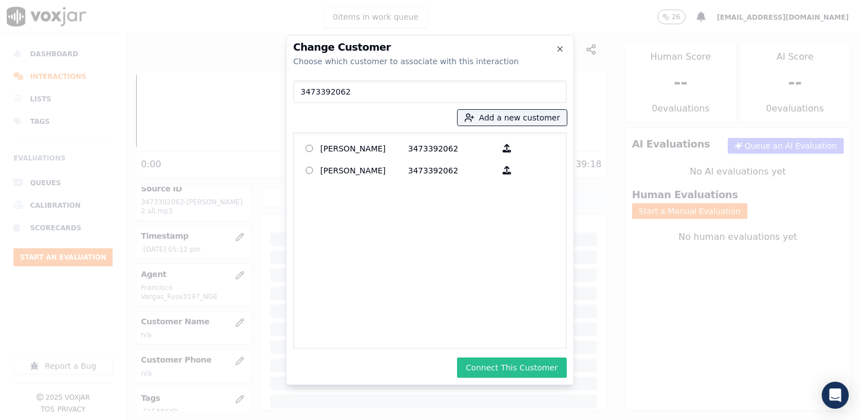
click at [523, 376] on button "Connect This Customer" at bounding box center [512, 367] width 110 height 20
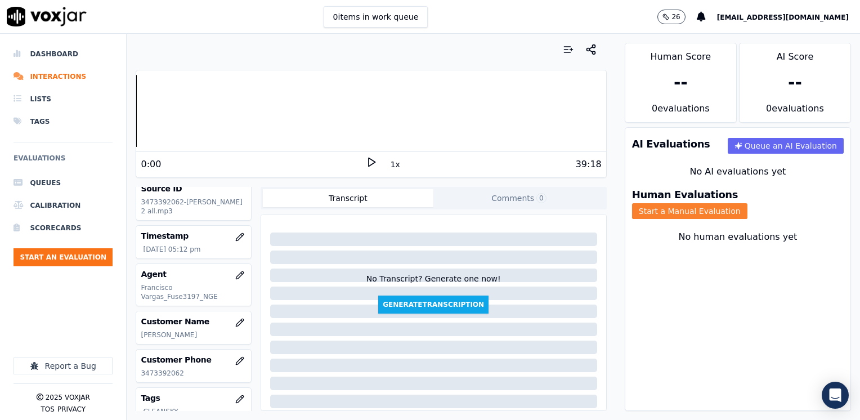
click at [747, 204] on button "Start a Manual Evaluation" at bounding box center [689, 211] width 115 height 16
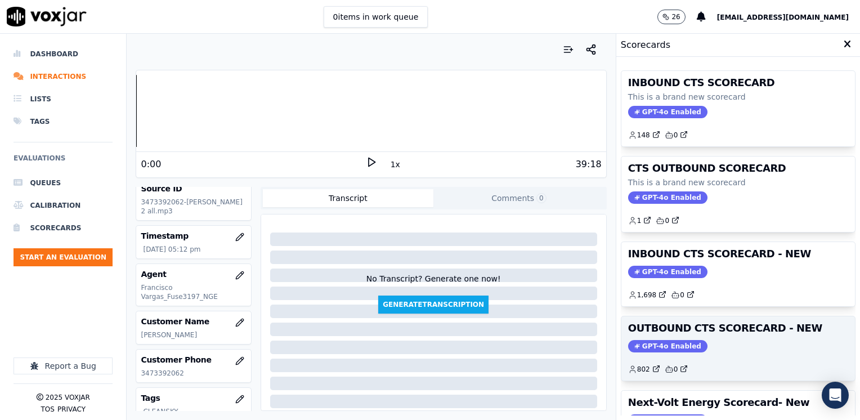
click at [666, 340] on span "GPT-4o Enabled" at bounding box center [667, 346] width 79 height 12
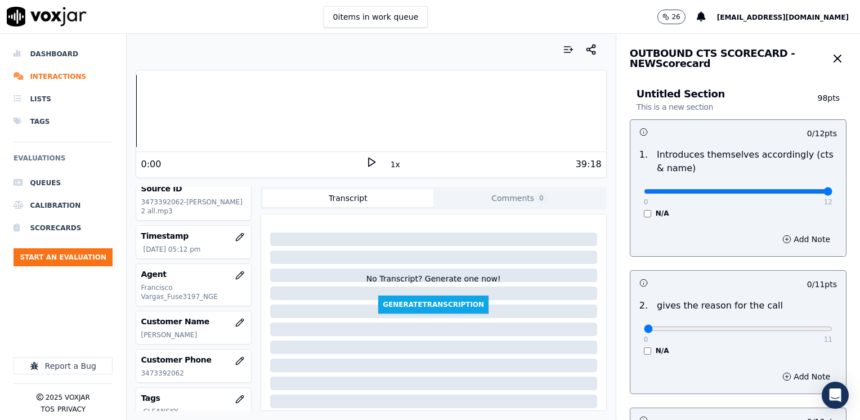
drag, startPoint x: 635, startPoint y: 191, endPoint x: 861, endPoint y: 192, distance: 226.7
type input "12"
click at [832, 192] on input "range" at bounding box center [738, 191] width 188 height 5
drag, startPoint x: 638, startPoint y: 330, endPoint x: 861, endPoint y: 331, distance: 223.3
type input "11"
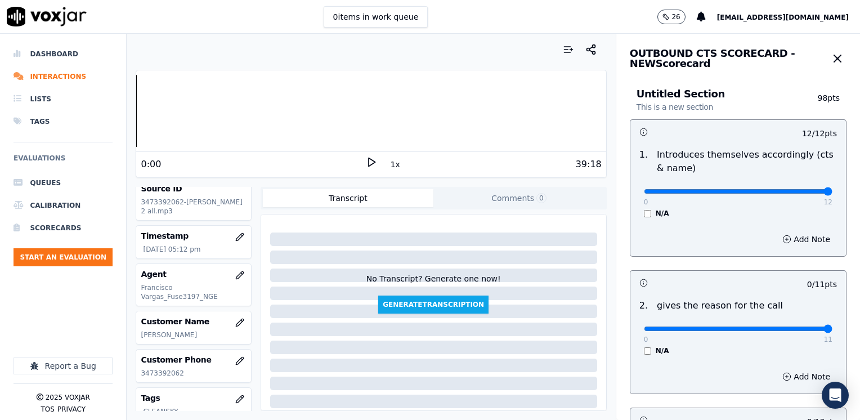
click at [832, 194] on input "range" at bounding box center [738, 191] width 188 height 5
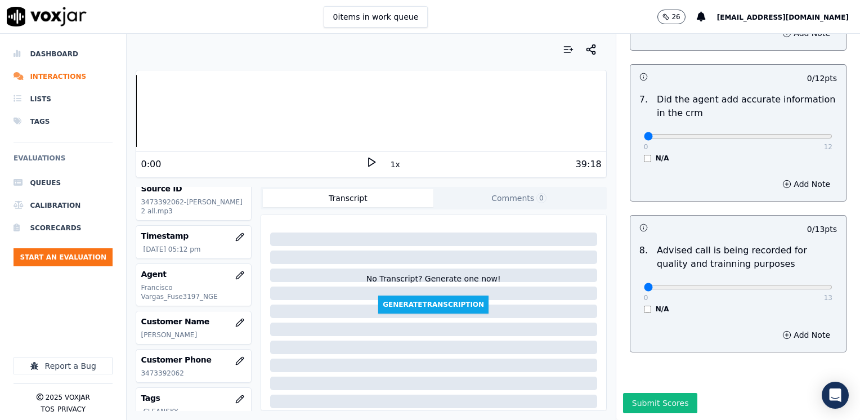
scroll to position [983, 0]
type input "10"
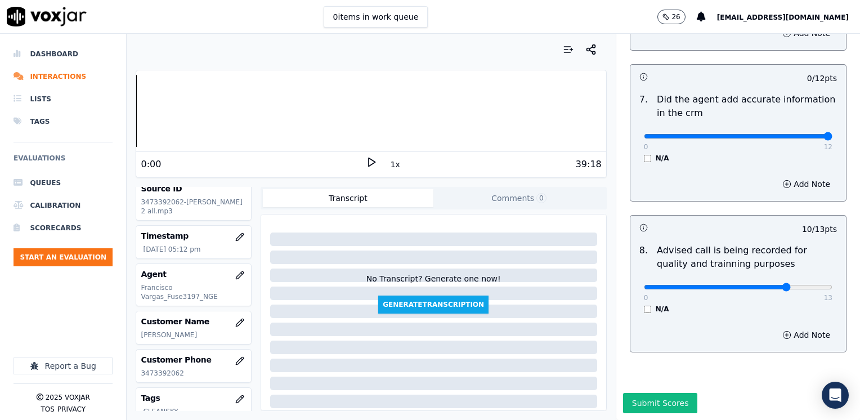
drag, startPoint x: 634, startPoint y: 114, endPoint x: 861, endPoint y: 167, distance: 233.3
type input "12"
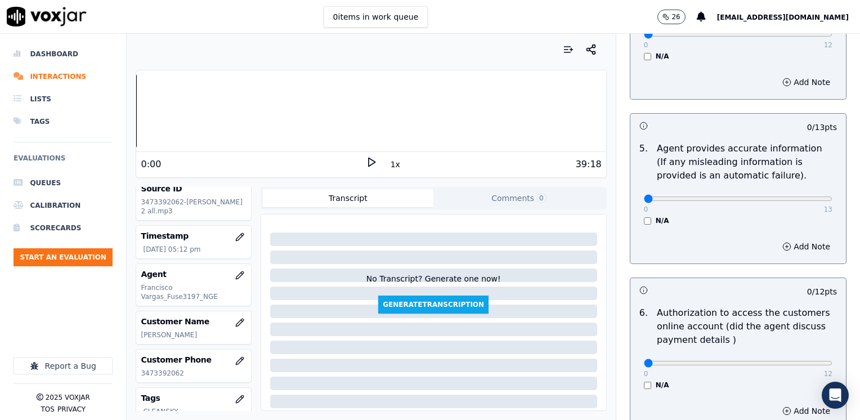
scroll to position [421, 0]
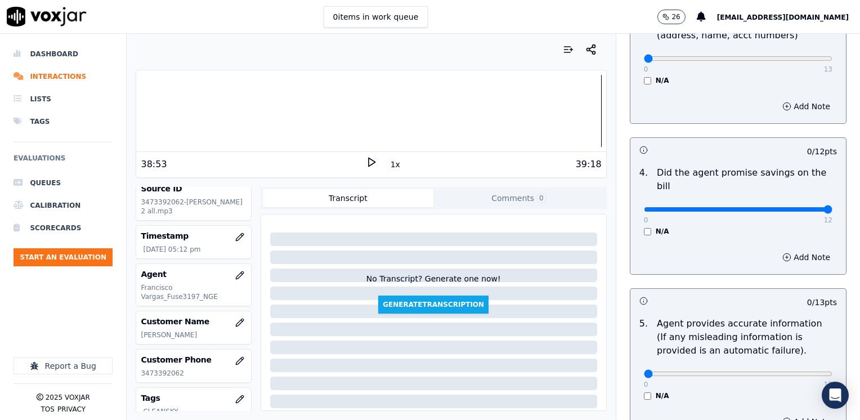
drag, startPoint x: 638, startPoint y: 192, endPoint x: 861, endPoint y: 240, distance: 228.5
type input "12"
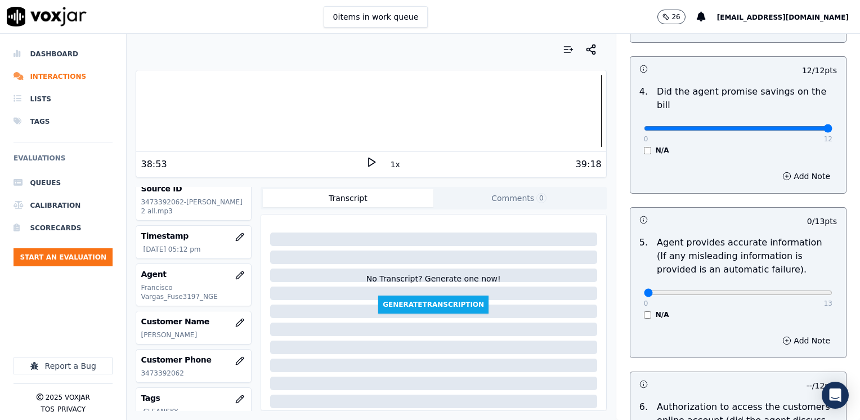
scroll to position [563, 0]
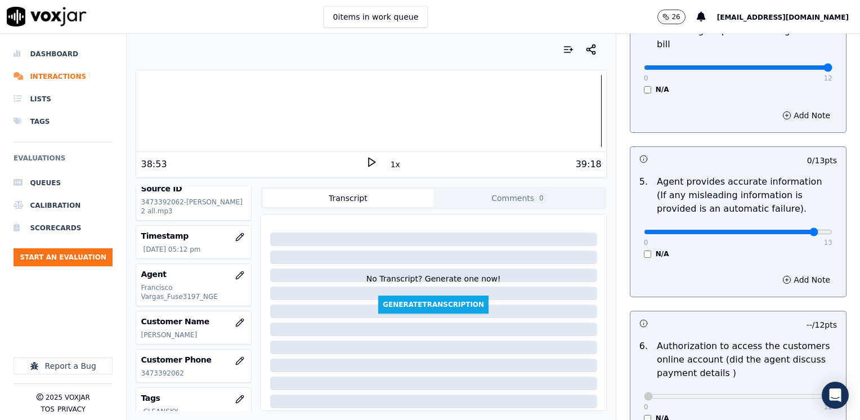
type input "12"
click at [782, 272] on button "Add Note" at bounding box center [805, 280] width 61 height 16
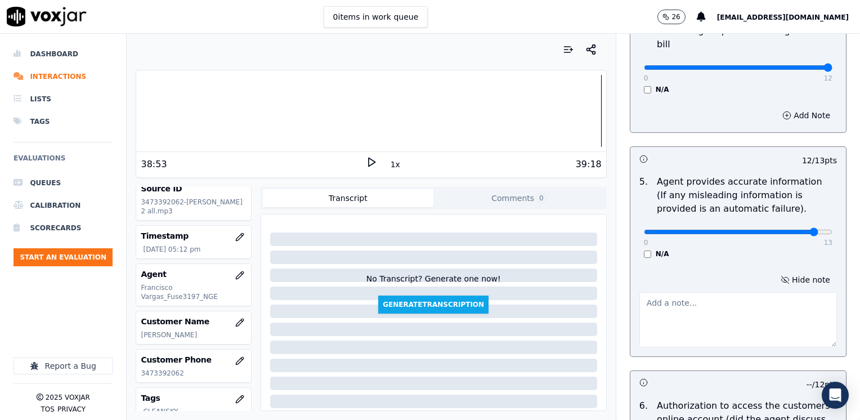
click at [716, 313] on textarea at bounding box center [737, 319] width 197 height 55
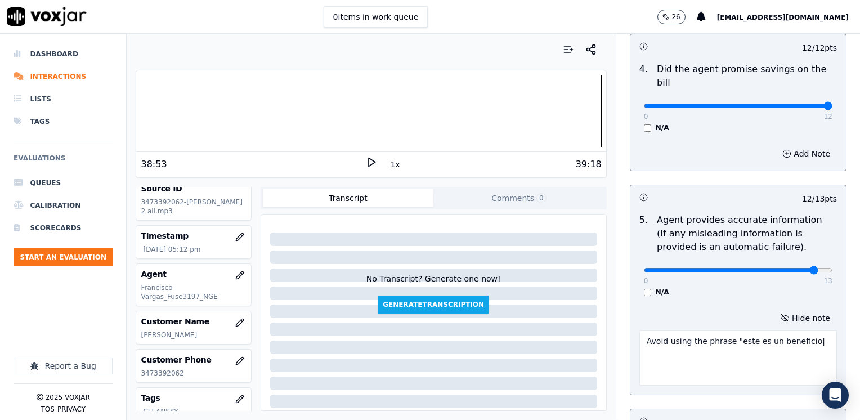
scroll to position [506, 0]
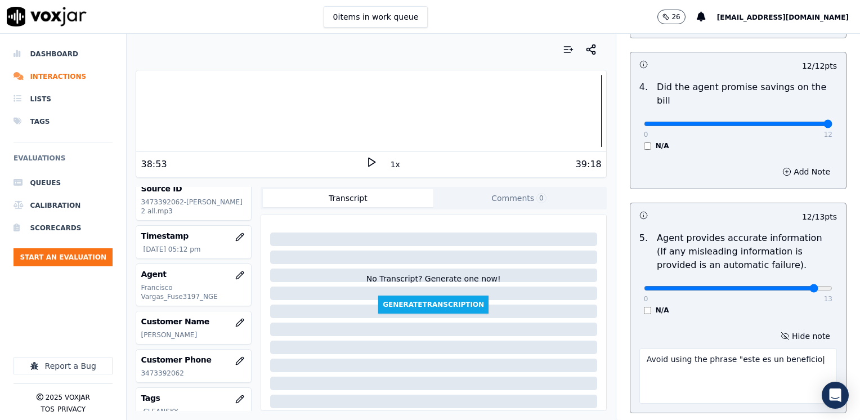
type textarea "Avoid using the phrase "este es un beneficio|"
type input "11"
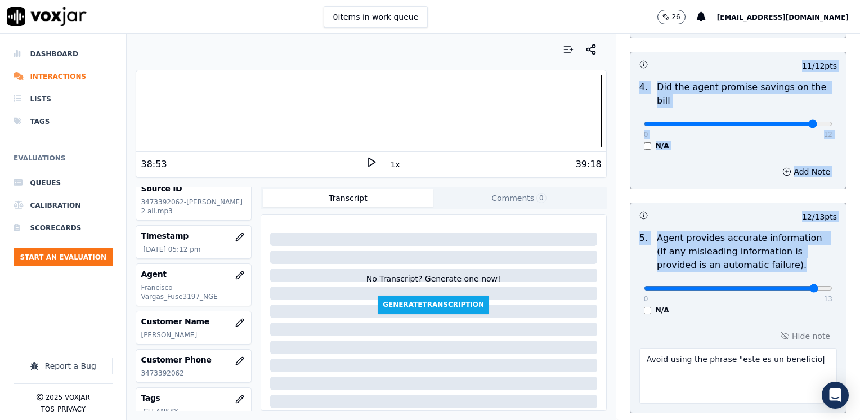
drag, startPoint x: 790, startPoint y: 269, endPoint x: 859, endPoint y: 292, distance: 72.9
click at [859, 292] on html "0 items in work queue 26 [EMAIL_ADDRESS][DOMAIN_NAME] Dashboard Interactions Li…" at bounding box center [430, 210] width 860 height 420
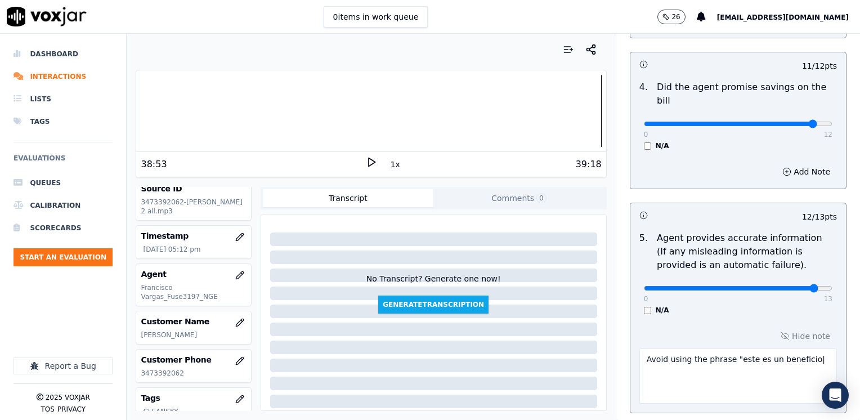
drag, startPoint x: 859, startPoint y: 292, endPoint x: 767, endPoint y: 302, distance: 92.8
click at [767, 302] on div "5 . Agent provides accurate information (If any misleading information is provi…" at bounding box center [737, 273] width 215 height 92
drag, startPoint x: 786, startPoint y: 273, endPoint x: 834, endPoint y: 296, distance: 53.3
type input "13"
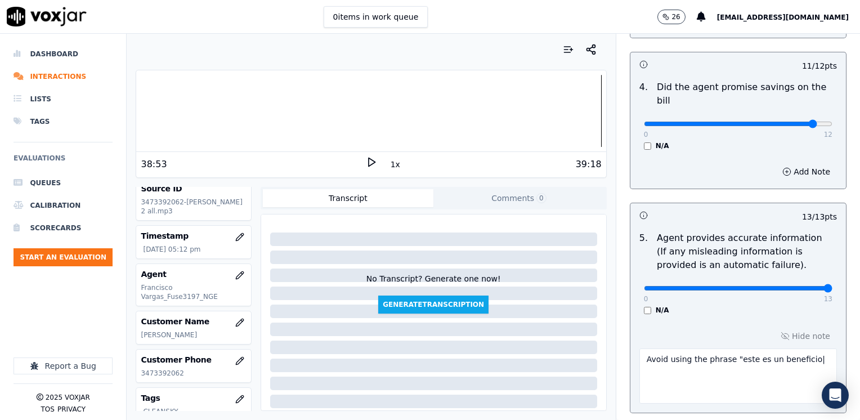
drag, startPoint x: 794, startPoint y: 348, endPoint x: 612, endPoint y: 349, distance: 182.3
click at [553, 356] on div "Your browser does not support the audio element. 38:53 1x 39:18 Voxjar ID 6c86f…" at bounding box center [493, 227] width 733 height 386
drag, startPoint x: 721, startPoint y: 327, endPoint x: 799, endPoint y: 345, distance: 80.2
drag, startPoint x: 775, startPoint y: 350, endPoint x: 724, endPoint y: 350, distance: 50.6
click at [601, 349] on div "Your browser does not support the audio element. 38:53 1x 39:18 Voxjar ID 6c86f…" at bounding box center [493, 227] width 733 height 386
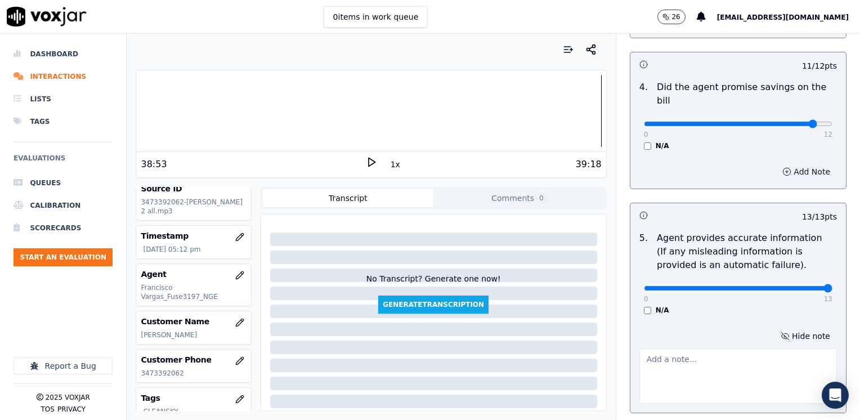
click at [791, 164] on button "Add Note" at bounding box center [805, 172] width 61 height 16
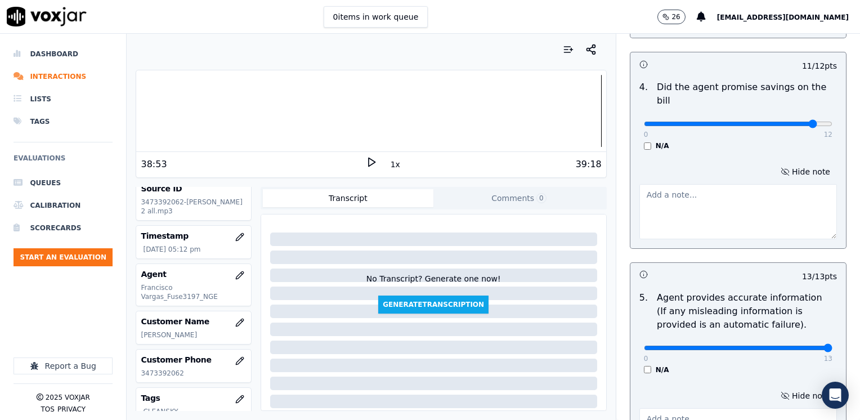
click at [722, 186] on textarea at bounding box center [737, 211] width 197 height 55
paste textarea "Avoid using the phrase "este es un beneficio|"
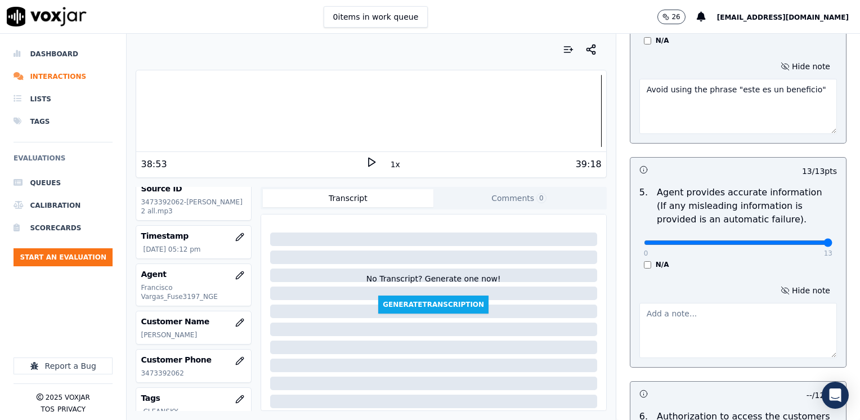
scroll to position [619, 0]
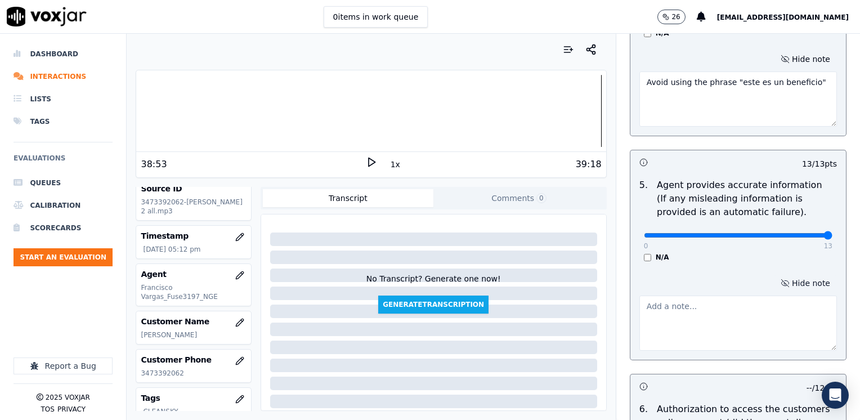
type textarea "Avoid using the phrase "este es un beneficio""
click at [801, 275] on button "Hide note" at bounding box center [805, 283] width 63 height 16
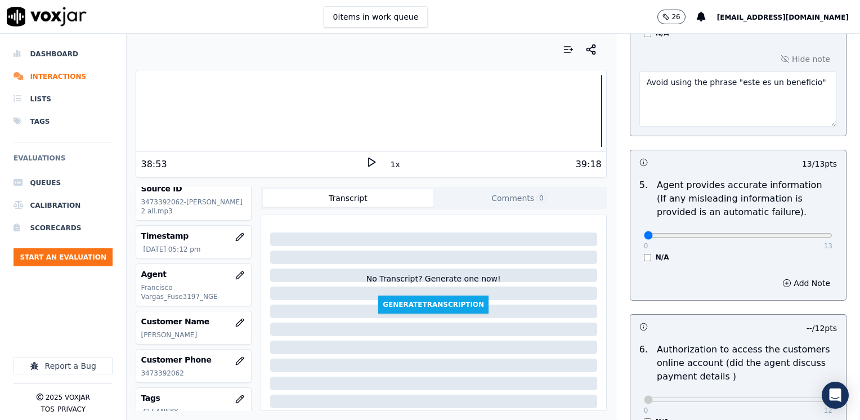
drag, startPoint x: 801, startPoint y: 222, endPoint x: 366, endPoint y: 280, distance: 439.3
type input "0"
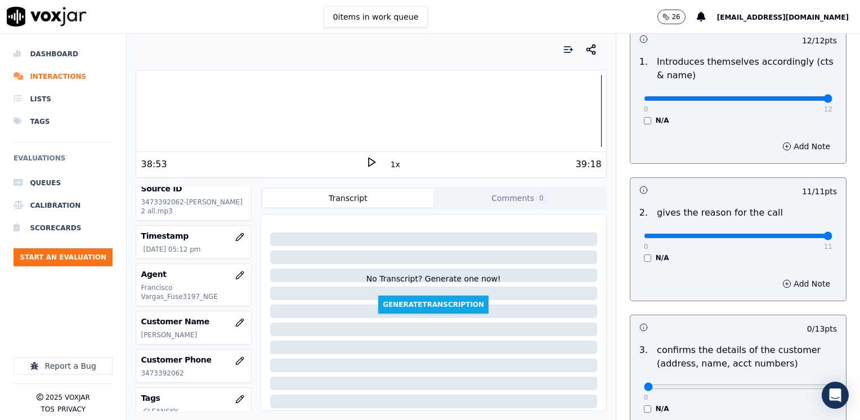
scroll to position [199, 0]
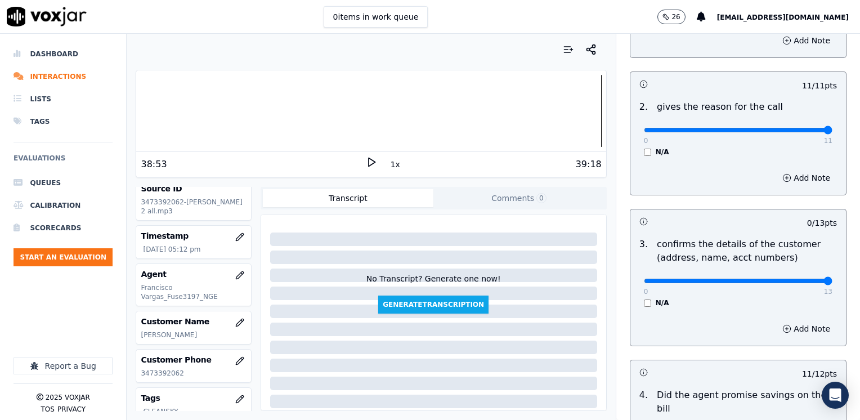
drag, startPoint x: 637, startPoint y: 278, endPoint x: 861, endPoint y: 302, distance: 225.1
type input "13"
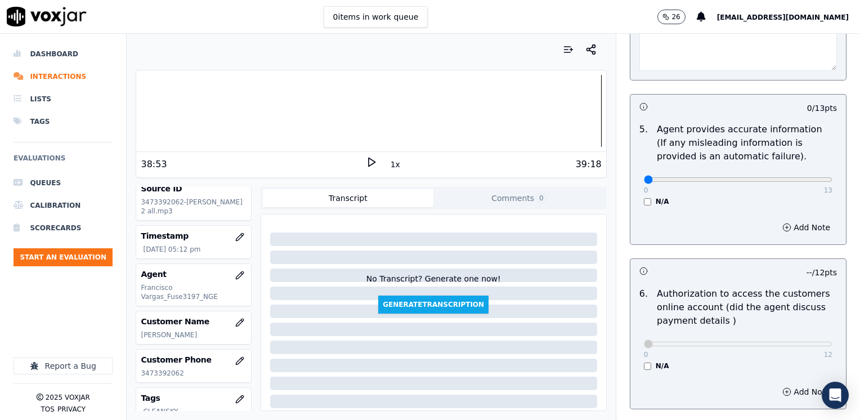
scroll to position [675, 0]
drag, startPoint x: 637, startPoint y: 162, endPoint x: 861, endPoint y: 170, distance: 224.6
type input "13"
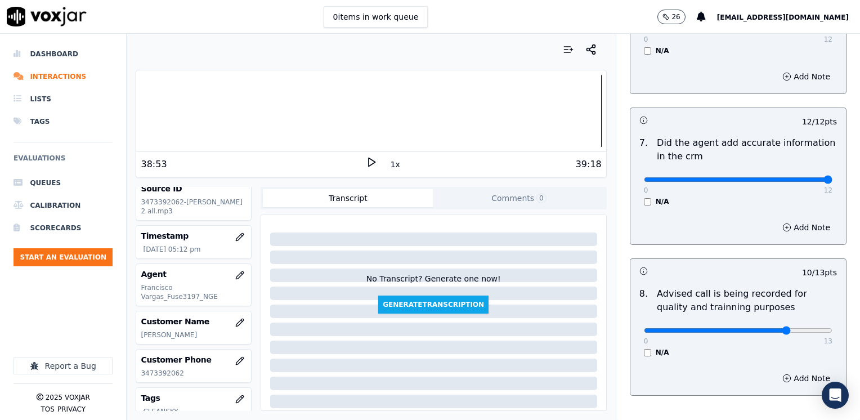
scroll to position [1042, 0]
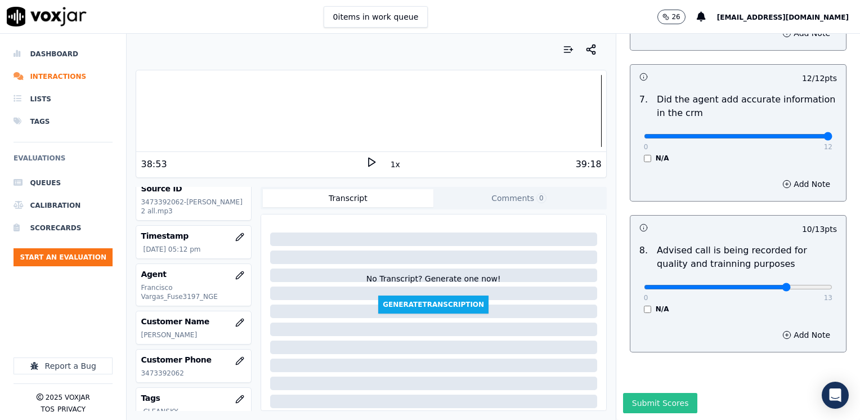
click at [659, 393] on button "Submit Scores" at bounding box center [660, 403] width 75 height 20
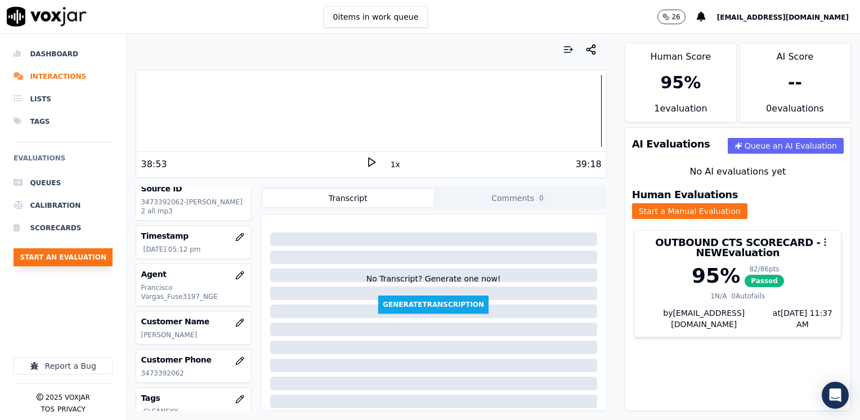
click at [81, 255] on button "Start an Evaluation" at bounding box center [63, 257] width 99 height 18
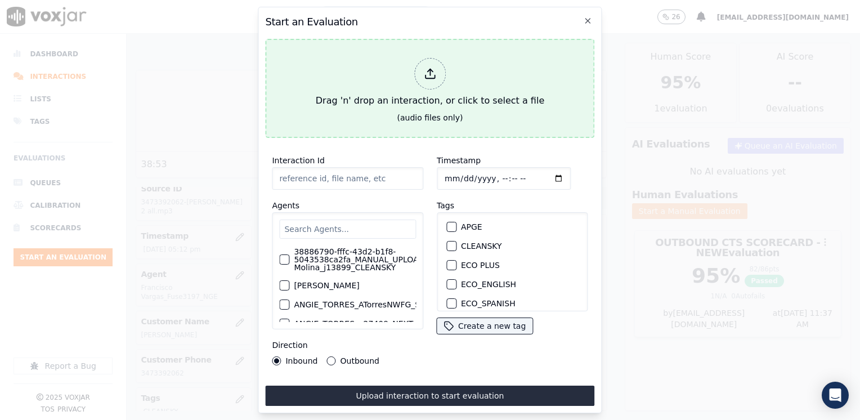
click at [437, 70] on div at bounding box center [430, 74] width 32 height 32
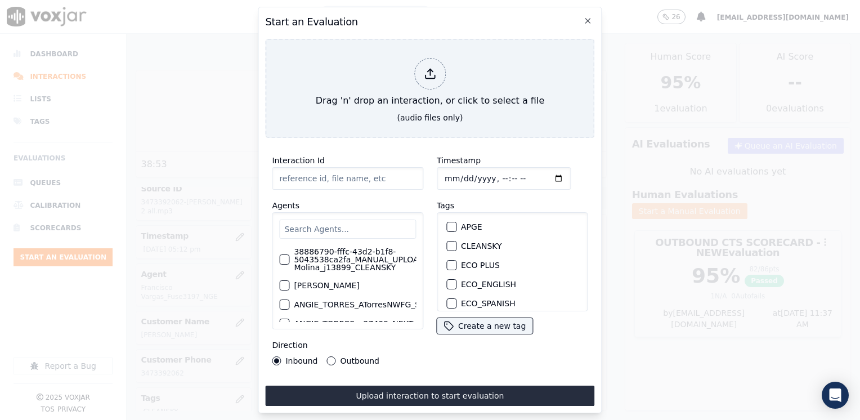
type input "20250814-092539_4452869114-[PERSON_NAME] all.mp3"
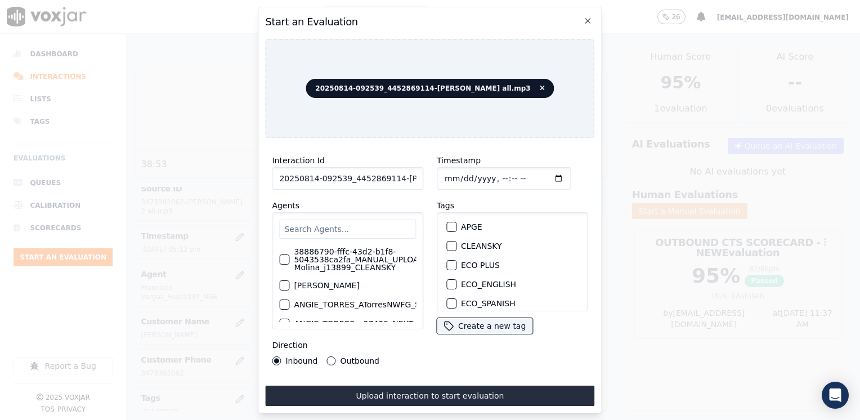
click at [360, 227] on input "text" at bounding box center [347, 228] width 137 height 19
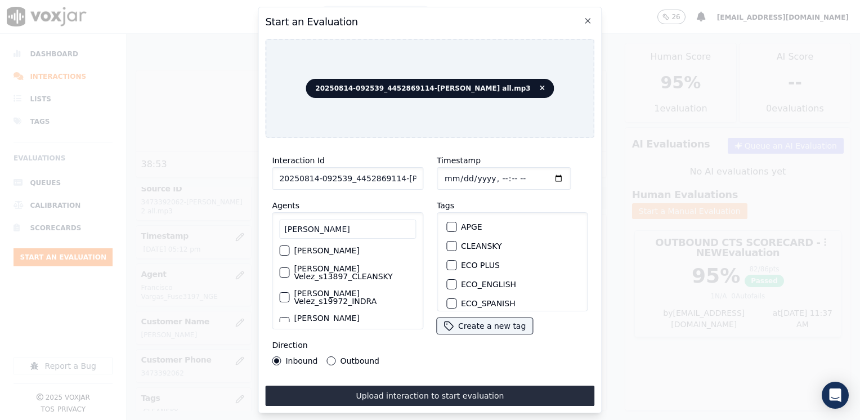
scroll to position [91, 0]
type input "[PERSON_NAME]"
click at [280, 268] on div "button" at bounding box center [284, 272] width 8 height 8
click at [447, 244] on div "button" at bounding box center [451, 246] width 8 height 8
click at [541, 174] on input "Timestamp" at bounding box center [504, 178] width 134 height 23
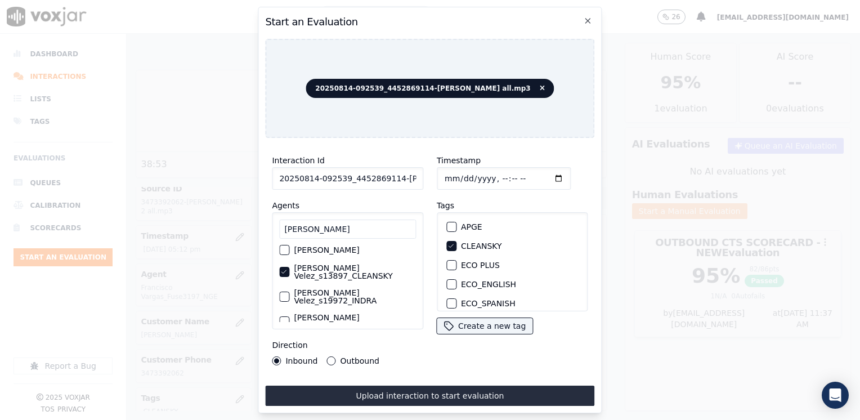
type input "[DATE]T17:40"
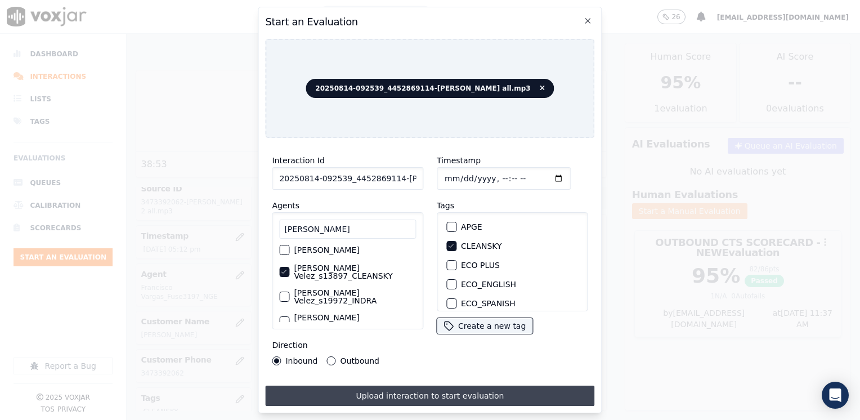
click at [412, 388] on button "Upload interaction to start evaluation" at bounding box center [429, 395] width 329 height 20
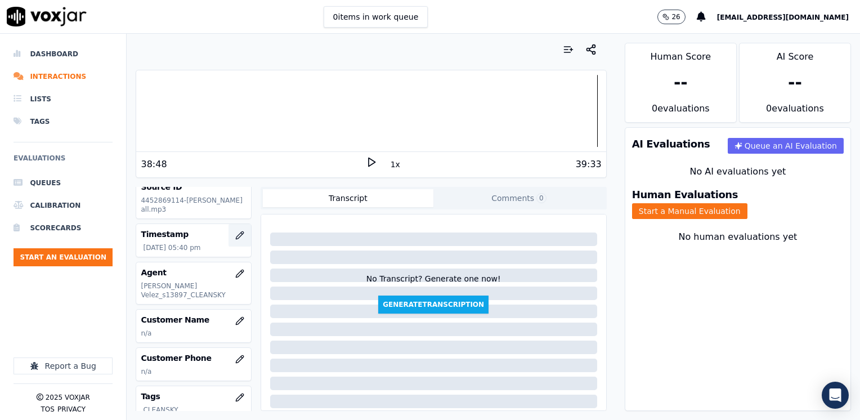
scroll to position [113, 0]
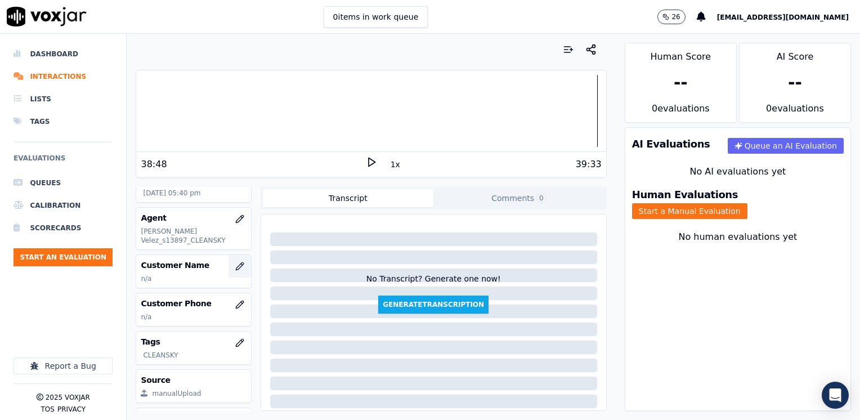
click at [235, 263] on icon "button" at bounding box center [239, 266] width 9 height 9
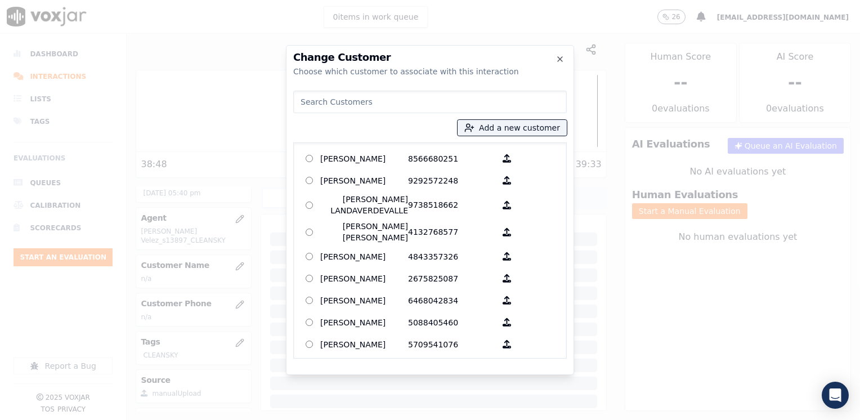
click at [453, 97] on input at bounding box center [429, 102] width 273 height 23
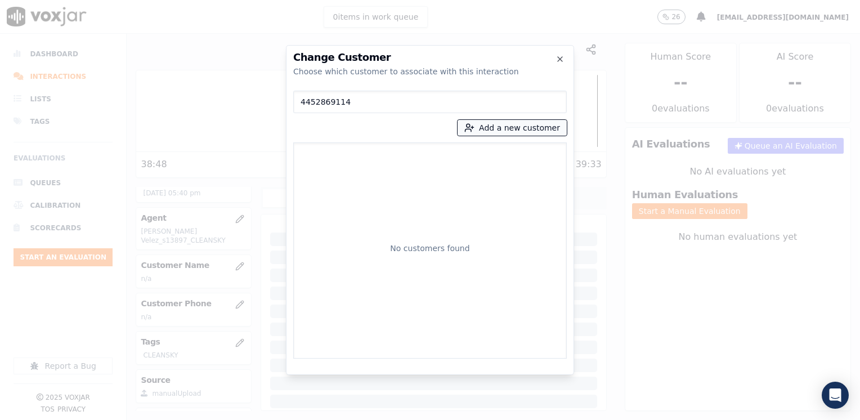
type input "4452869114"
click at [529, 127] on button "Add a new customer" at bounding box center [511, 128] width 109 height 16
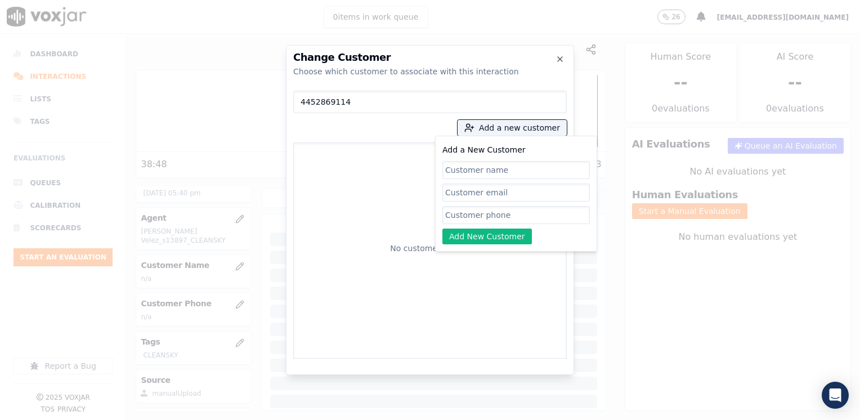
click at [533, 214] on input "Add a New Customer" at bounding box center [515, 215] width 147 height 18
paste input "4452869114"
type input "4452869114"
click at [487, 167] on input "Add a New Customer" at bounding box center [515, 170] width 147 height 18
paste input "[PERSON_NAME]"
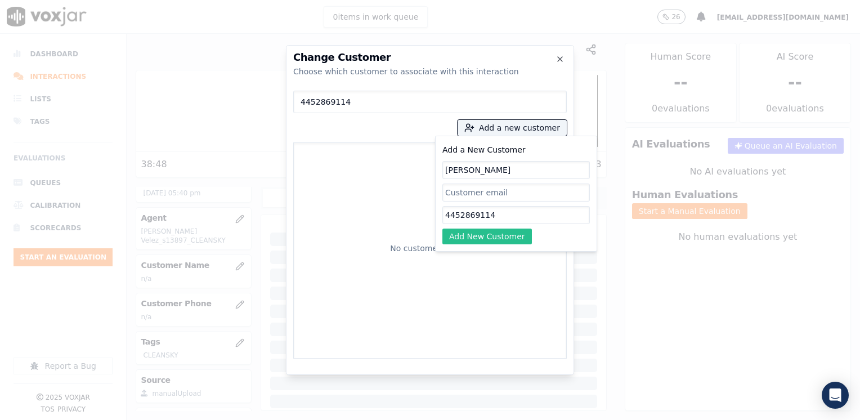
type input "[PERSON_NAME]"
click at [492, 240] on button "Add New Customer" at bounding box center [486, 236] width 89 height 16
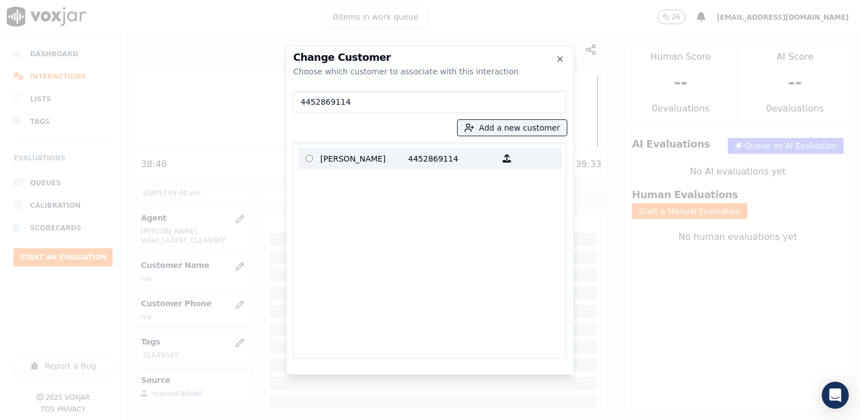
click at [419, 158] on p "4452869114" at bounding box center [452, 158] width 88 height 17
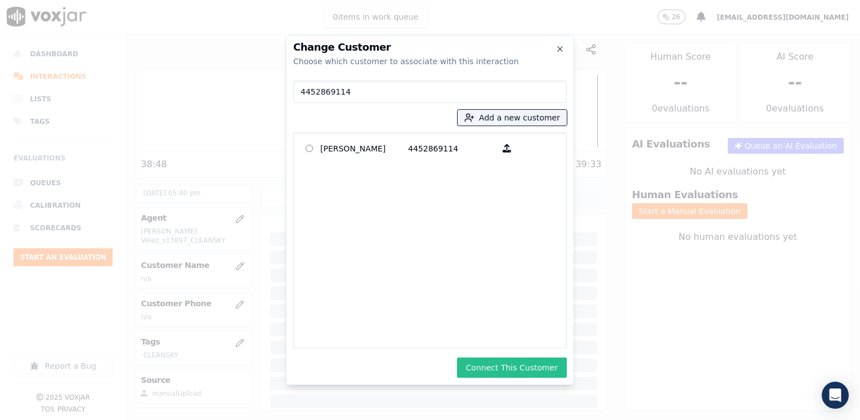
click at [529, 368] on button "Connect This Customer" at bounding box center [512, 367] width 110 height 20
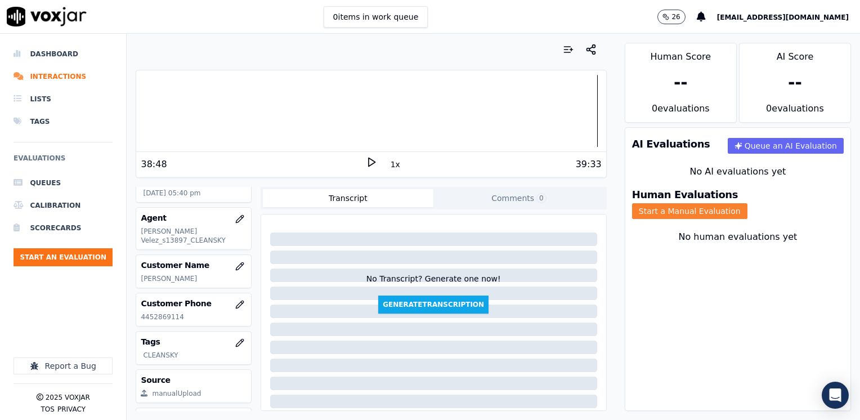
click at [747, 203] on button "Start a Manual Evaluation" at bounding box center [689, 211] width 115 height 16
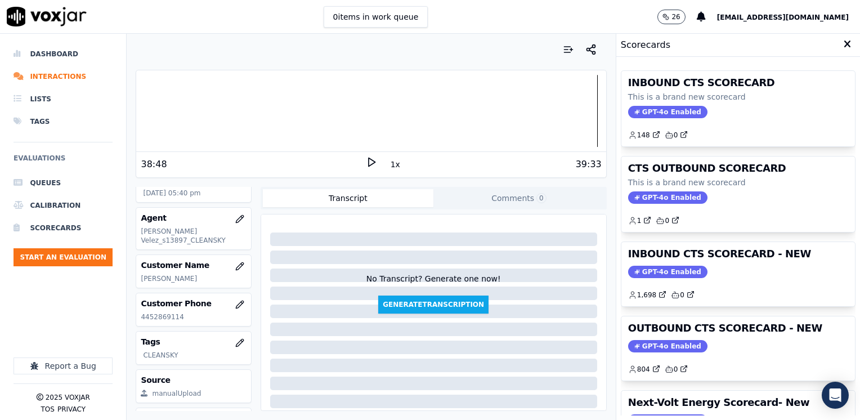
click at [666, 259] on h3 "INBOUND CTS SCORECARD - NEW" at bounding box center [738, 254] width 220 height 10
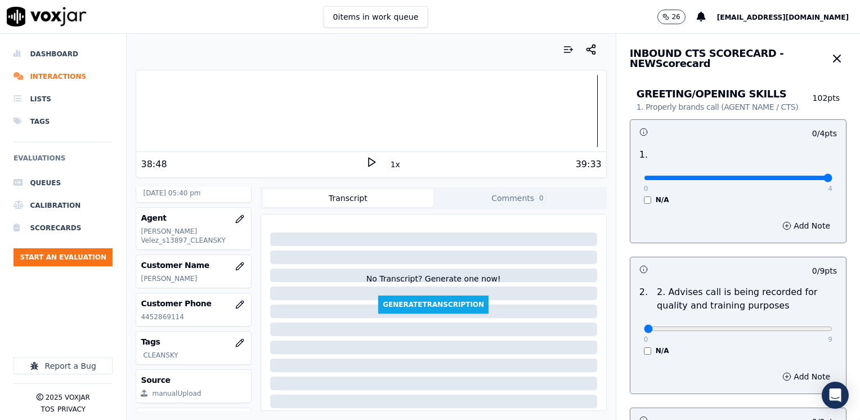
drag, startPoint x: 641, startPoint y: 177, endPoint x: 861, endPoint y: 176, distance: 220.5
type input "4"
click at [832, 176] on input "range" at bounding box center [738, 178] width 188 height 5
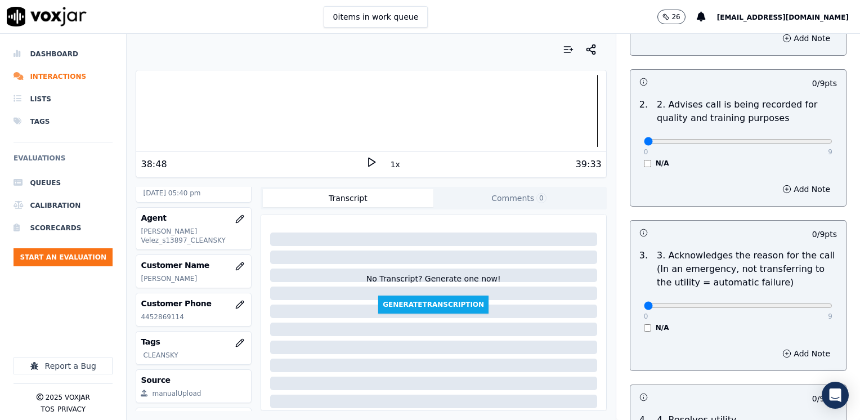
scroll to position [281, 0]
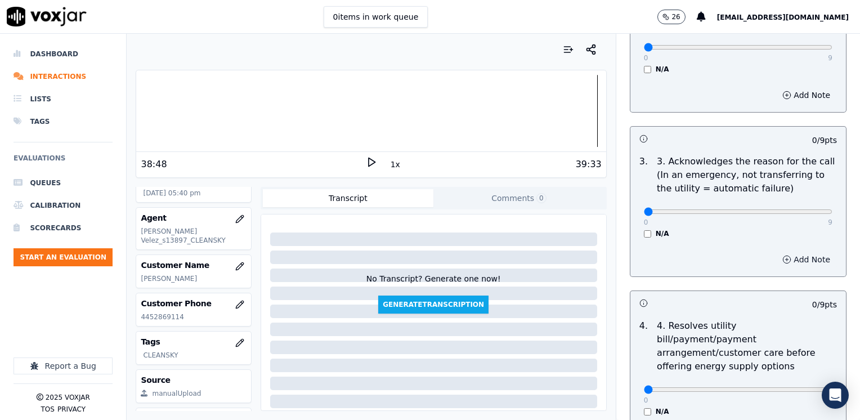
click at [799, 257] on button "Add Note" at bounding box center [805, 259] width 61 height 16
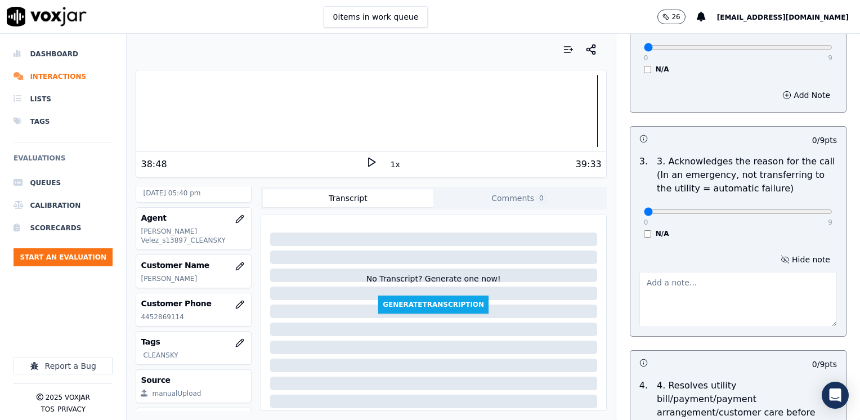
click at [735, 296] on textarea at bounding box center [737, 299] width 197 height 55
type textarea "Cx called to know the balance on her electric bill"
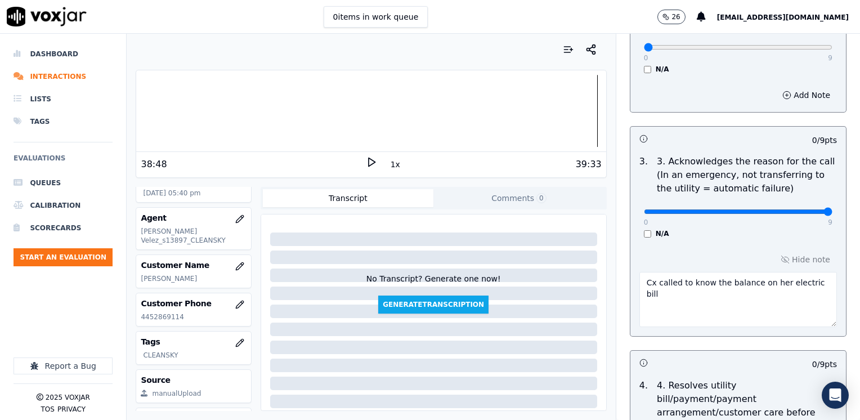
drag, startPoint x: 636, startPoint y: 210, endPoint x: 861, endPoint y: 233, distance: 226.1
type input "9"
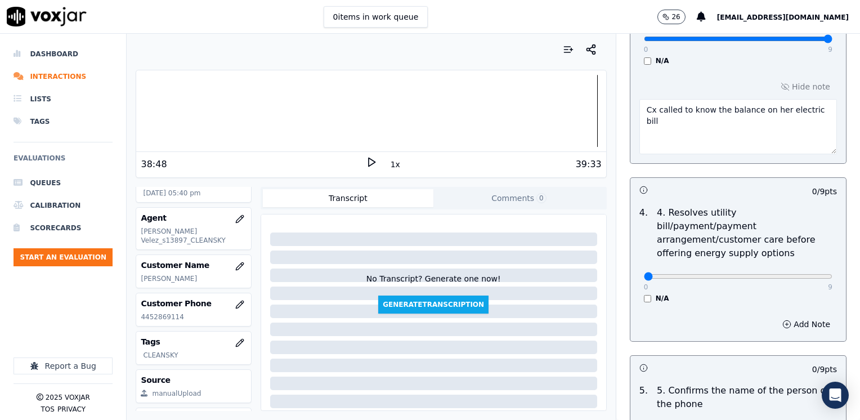
scroll to position [563, 0]
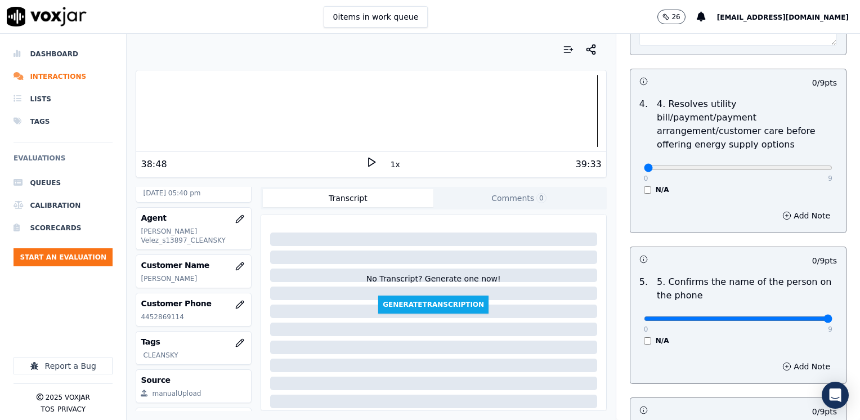
drag, startPoint x: 637, startPoint y: 303, endPoint x: 859, endPoint y: 284, distance: 223.0
type input "9"
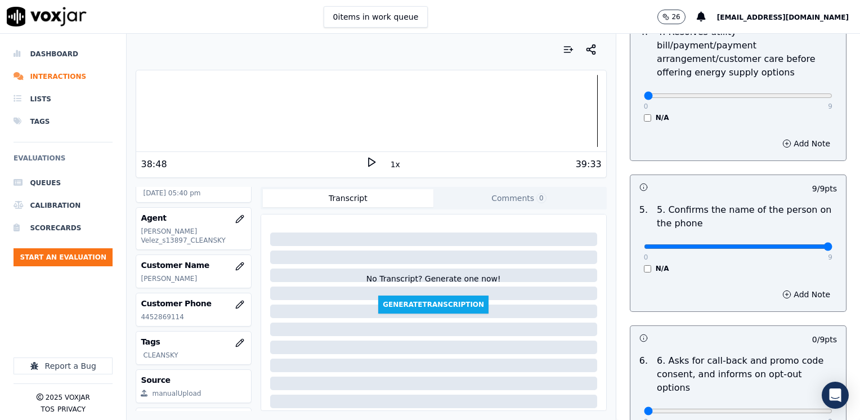
scroll to position [788, 0]
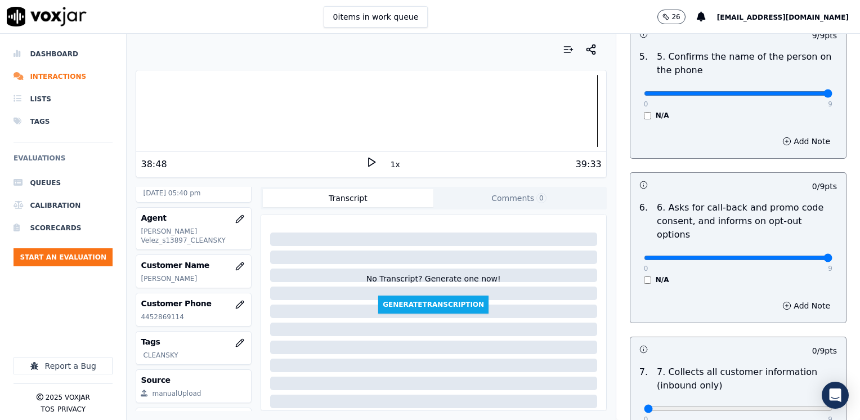
drag, startPoint x: 635, startPoint y: 233, endPoint x: 801, endPoint y: 256, distance: 167.6
type input "9"
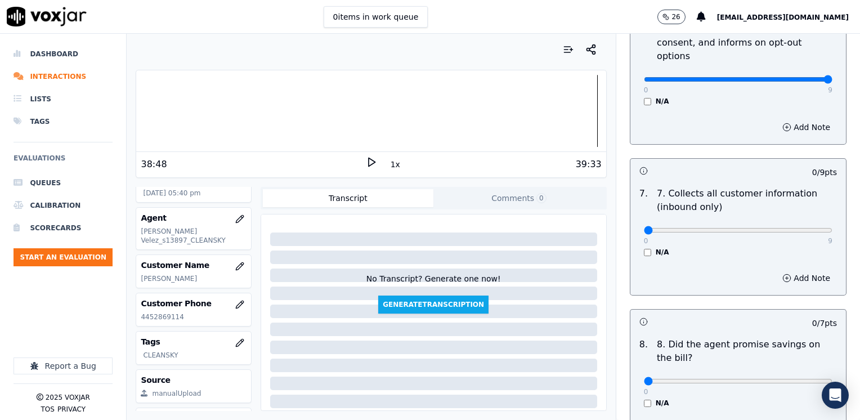
scroll to position [1069, 0]
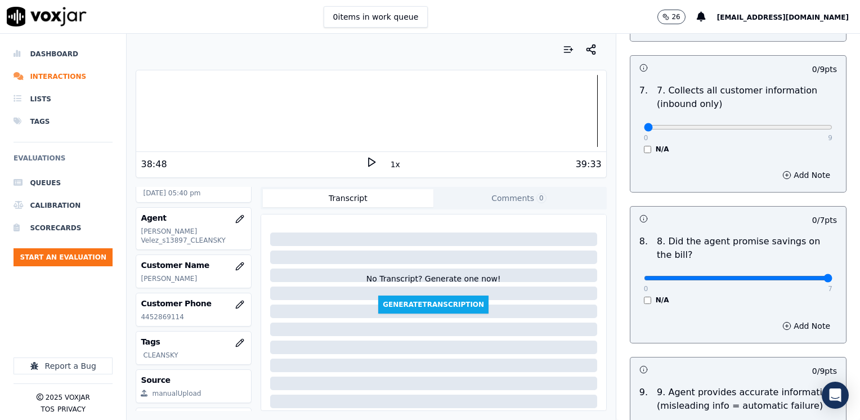
drag, startPoint x: 637, startPoint y: 251, endPoint x: 861, endPoint y: 266, distance: 225.0
drag, startPoint x: 804, startPoint y: 249, endPoint x: 405, endPoint y: 262, distance: 399.1
type input "0"
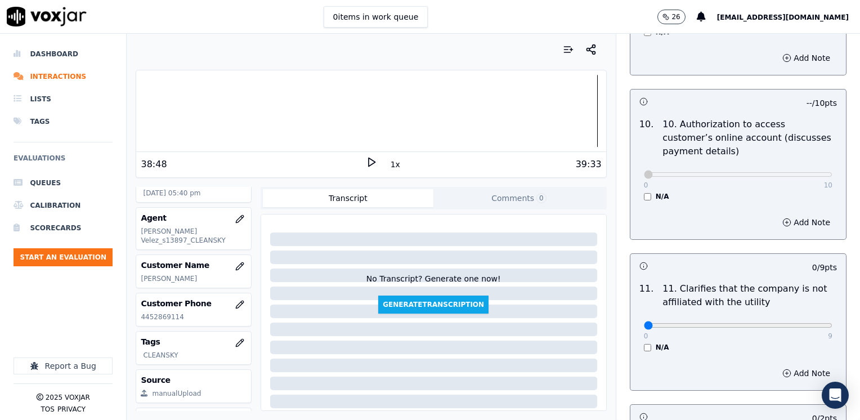
scroll to position [1631, 0]
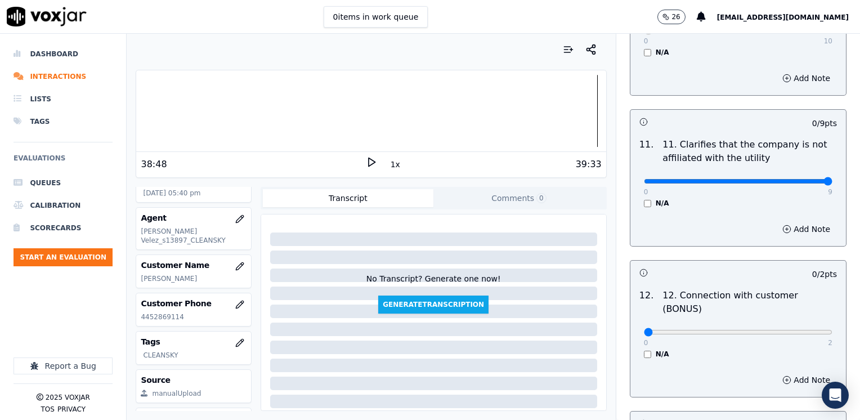
drag, startPoint x: 638, startPoint y: 150, endPoint x: 861, endPoint y: 212, distance: 231.6
type input "9"
drag, startPoint x: 635, startPoint y: 287, endPoint x: 859, endPoint y: 303, distance: 225.0
type input "2"
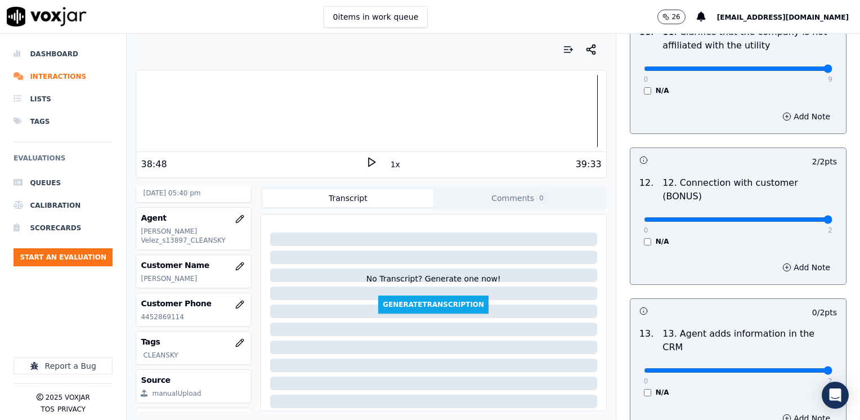
drag, startPoint x: 635, startPoint y: 313, endPoint x: 861, endPoint y: 332, distance: 227.5
type input "2"
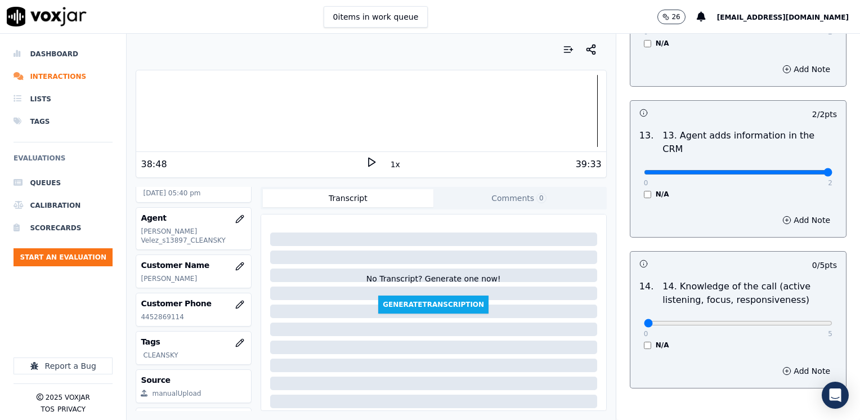
scroll to position [1946, 0]
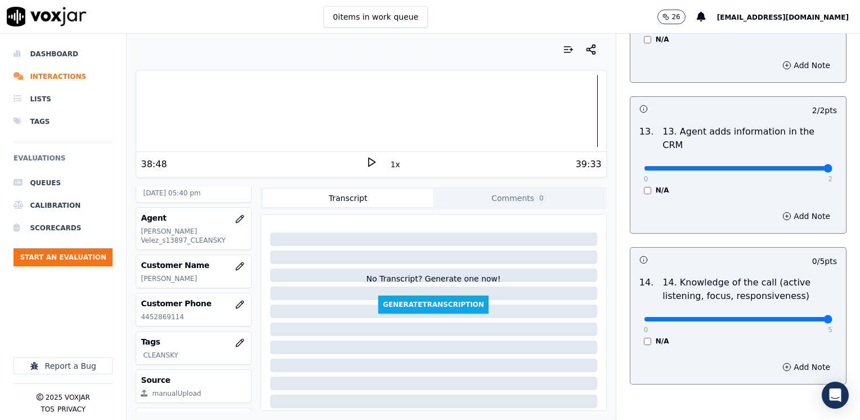
drag, startPoint x: 639, startPoint y: 264, endPoint x: 861, endPoint y: 287, distance: 223.4
type input "5"
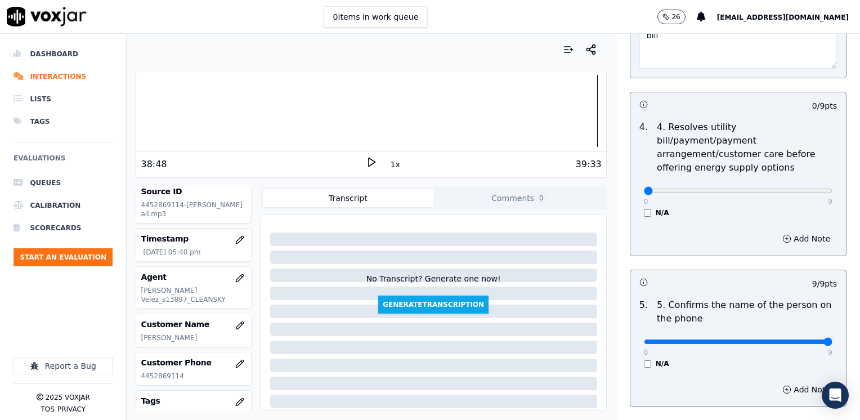
scroll to position [427, 0]
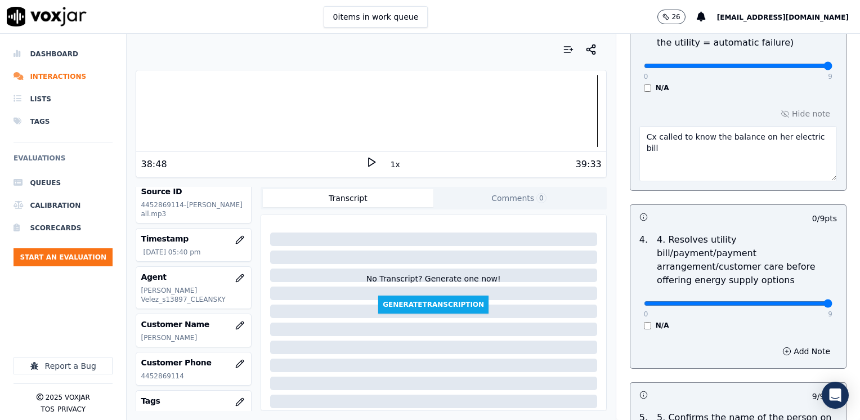
drag, startPoint x: 637, startPoint y: 291, endPoint x: 861, endPoint y: 286, distance: 224.5
type input "9"
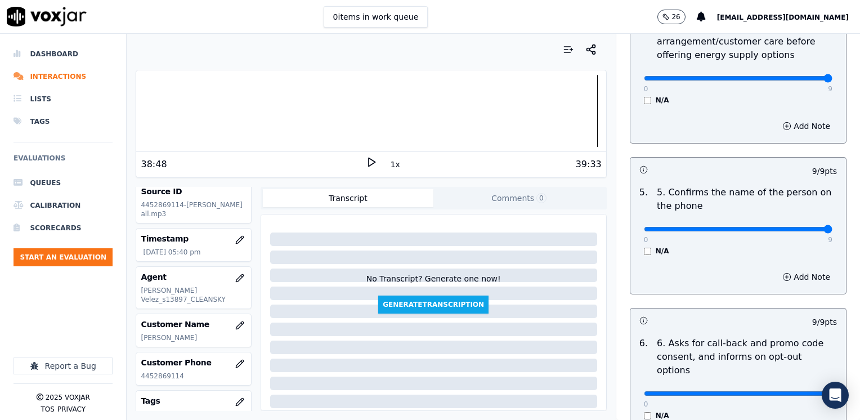
scroll to position [877, 0]
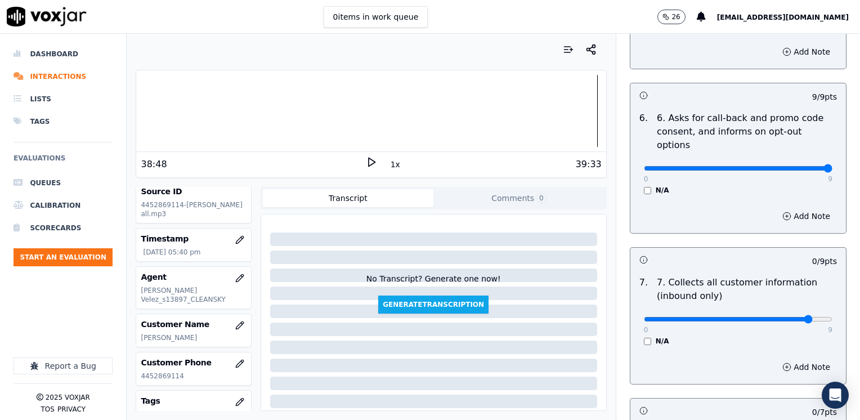
type input "8"
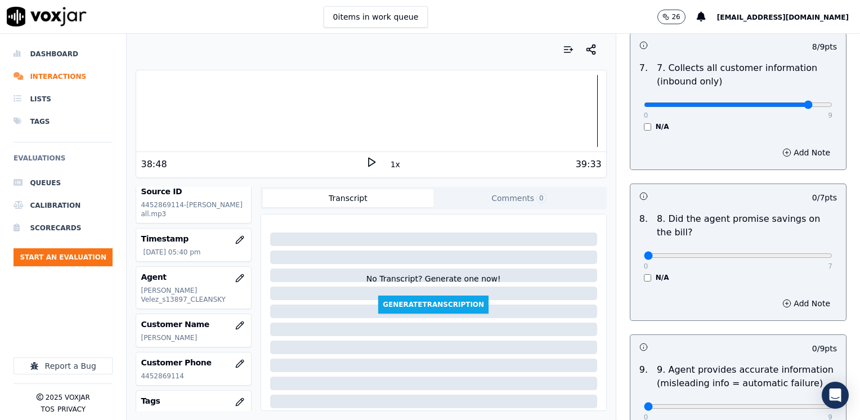
scroll to position [1158, 0]
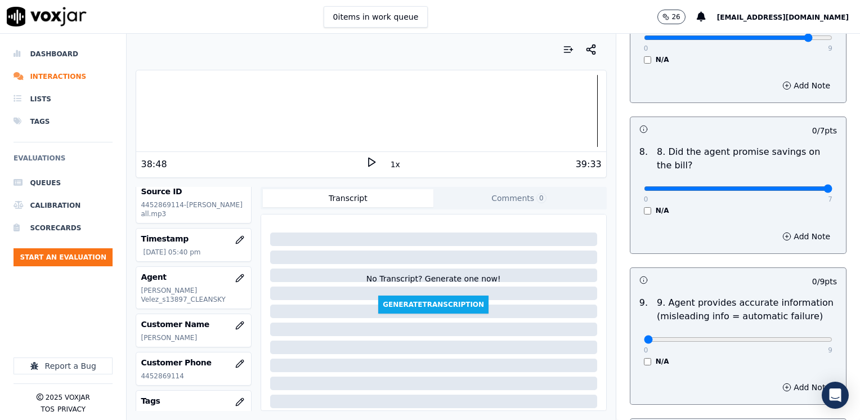
drag, startPoint x: 635, startPoint y: 164, endPoint x: 861, endPoint y: 163, distance: 226.7
type input "7"
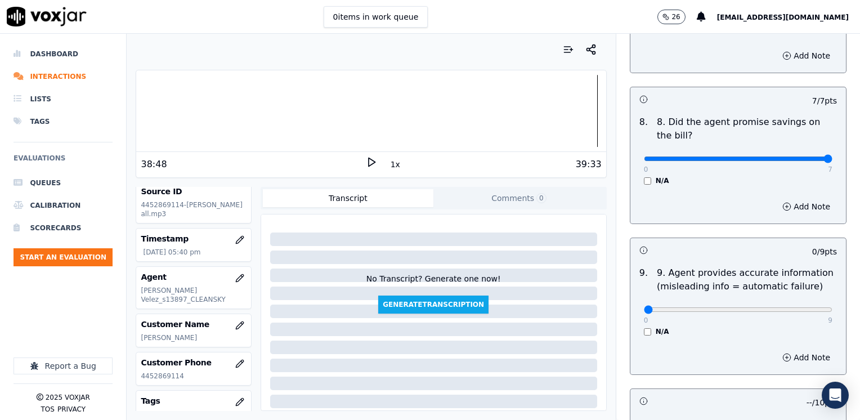
scroll to position [1327, 0]
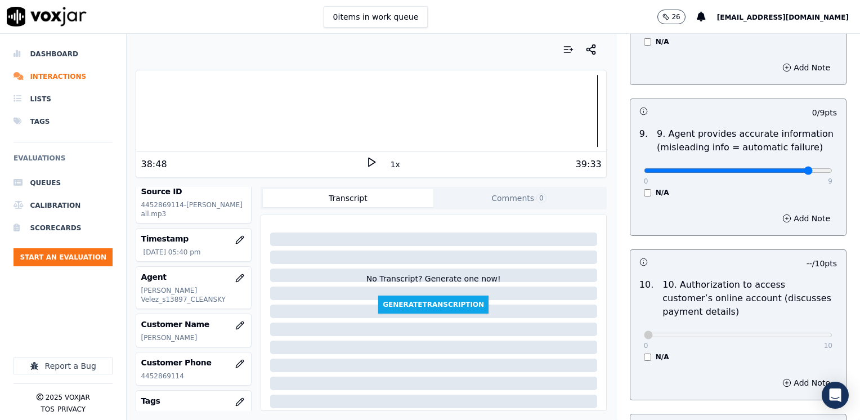
type input "8"
click at [788, 210] on button "Add Note" at bounding box center [805, 218] width 61 height 16
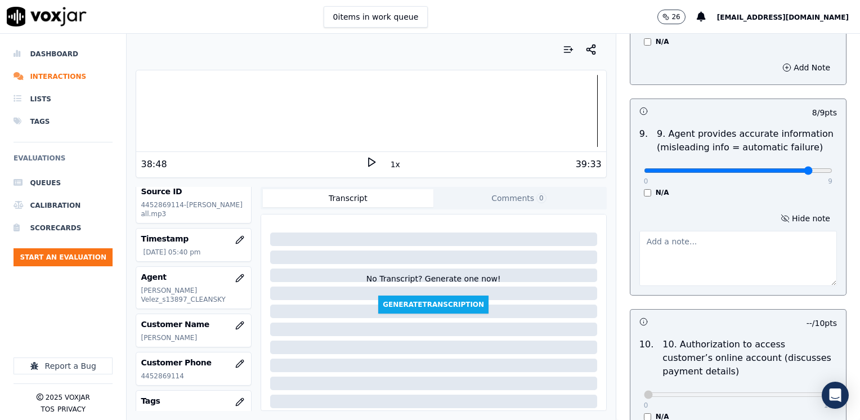
click at [729, 233] on textarea at bounding box center [737, 258] width 197 height 55
type textarea "Avoid advising "usted no tiene que pagar esa cancelacion" ($75.00)"
type input "7"
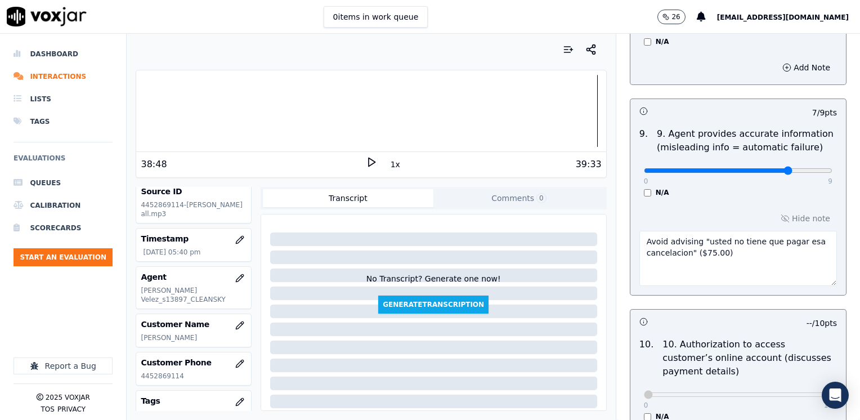
click at [730, 233] on textarea "Avoid advising "usted no tiene que pagar esa cancelacion" ($75.00)" at bounding box center [737, 258] width 197 height 55
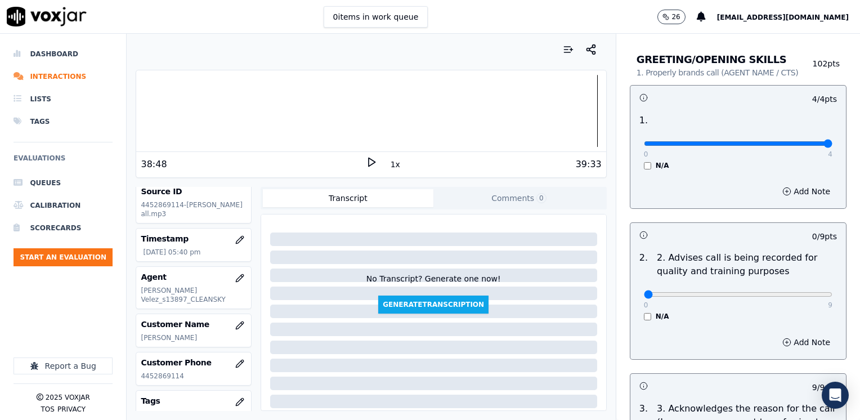
scroll to position [33, 0]
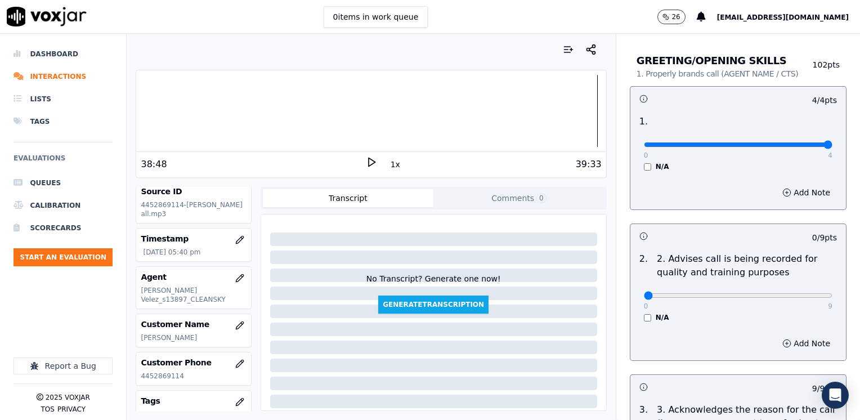
type textarea "Avoid advising "usted no tiene que pagar esa cancelacion" ($75.00) Avoid using …"
type input "4"
click at [708, 147] on input "range" at bounding box center [738, 144] width 188 height 5
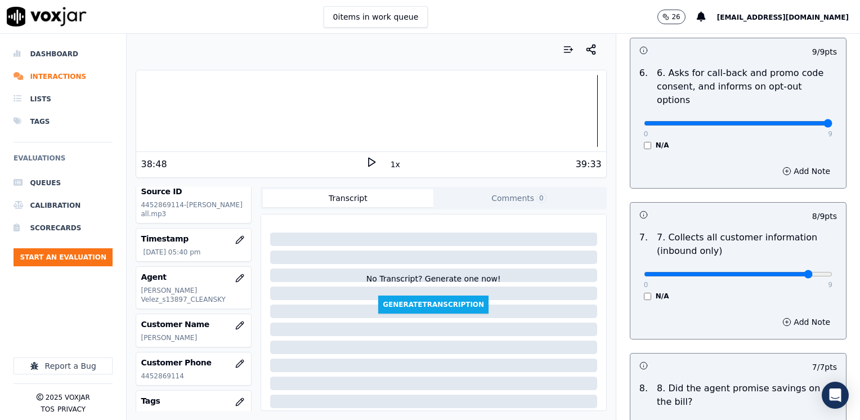
scroll to position [824, 0]
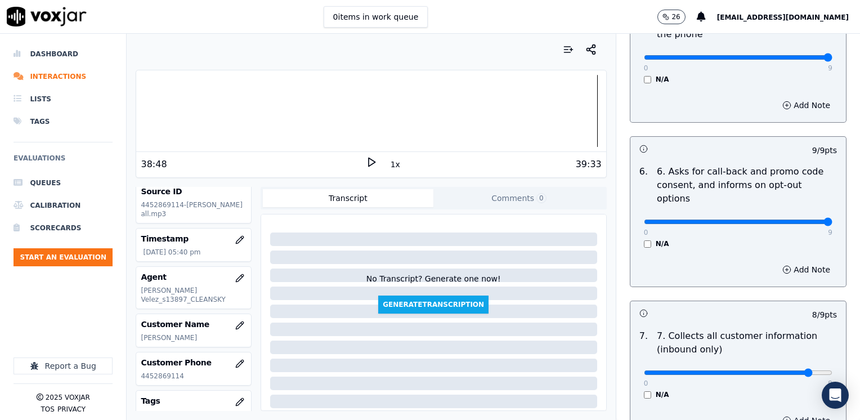
click at [794, 412] on button "Add Note" at bounding box center [805, 420] width 61 height 16
click at [782, 412] on button "Hide note" at bounding box center [805, 420] width 63 height 16
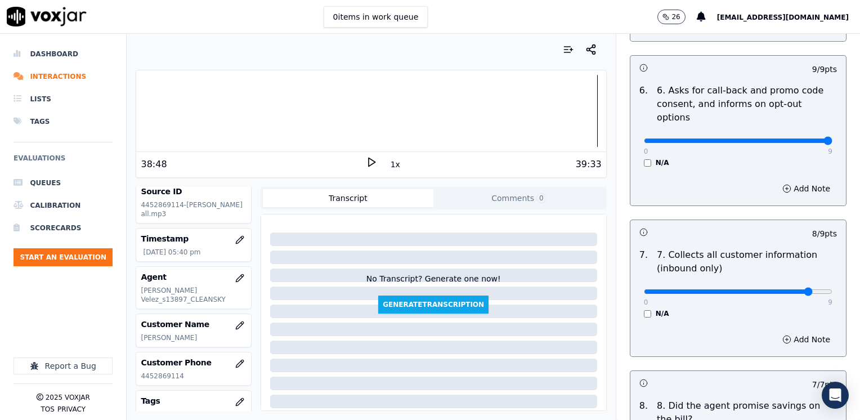
scroll to position [992, 0]
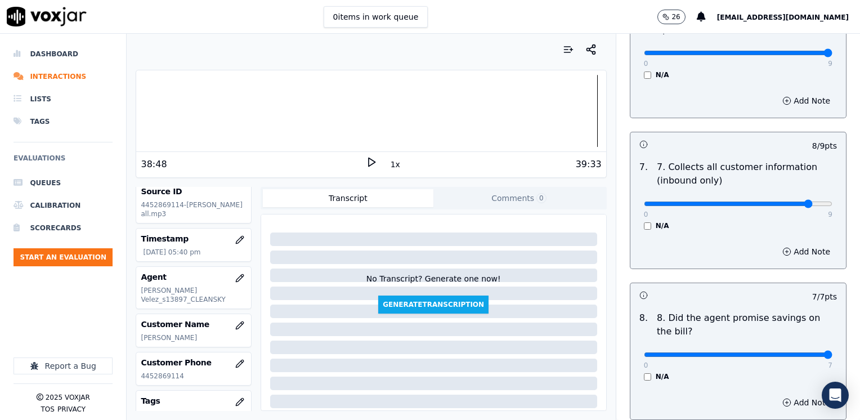
click at [789, 235] on div "Add Note" at bounding box center [737, 252] width 215 height 34
click at [790, 244] on button "Add Note" at bounding box center [805, 252] width 61 height 16
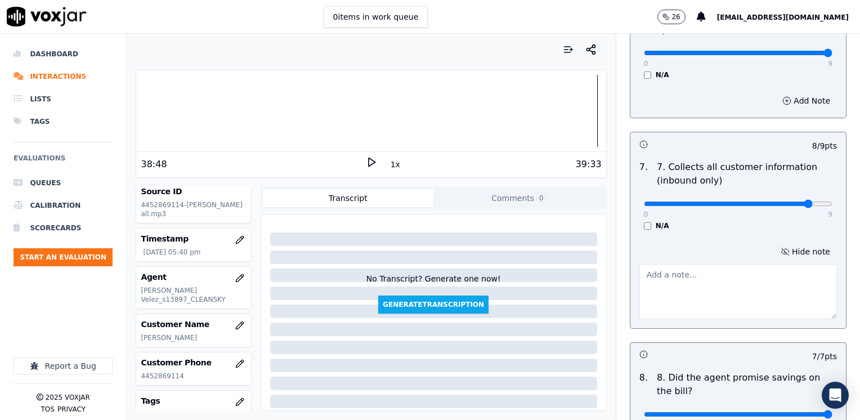
click at [711, 291] on div "Hide note" at bounding box center [737, 281] width 215 height 93
click at [711, 269] on textarea at bounding box center [737, 291] width 197 height 55
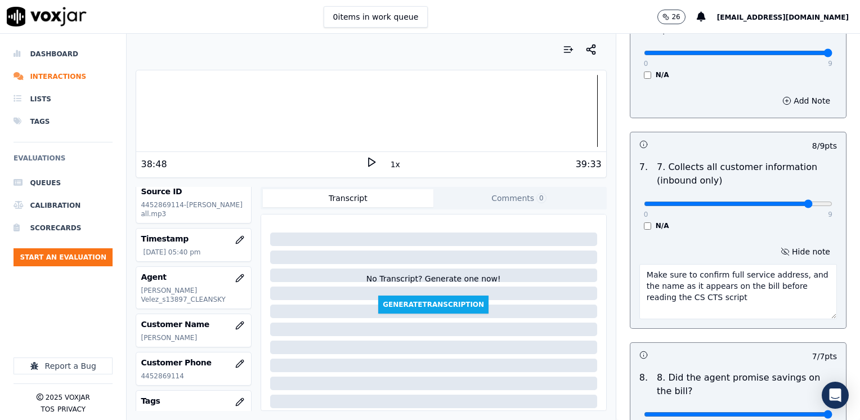
type textarea "Make sure to confirm full service address, and the name as it appears on the bi…"
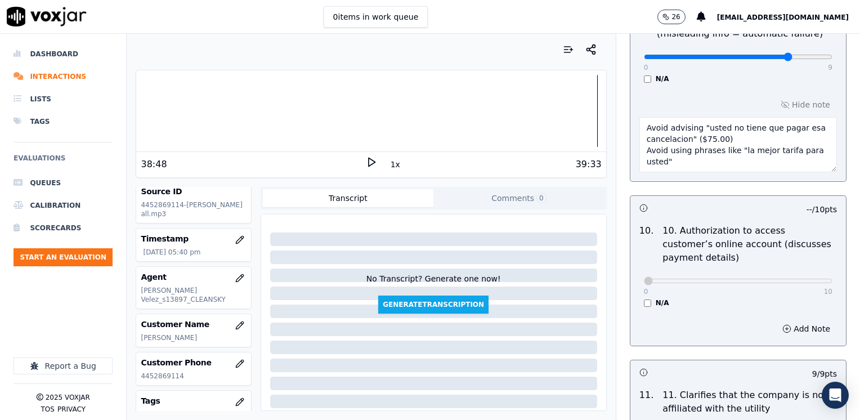
scroll to position [1333, 0]
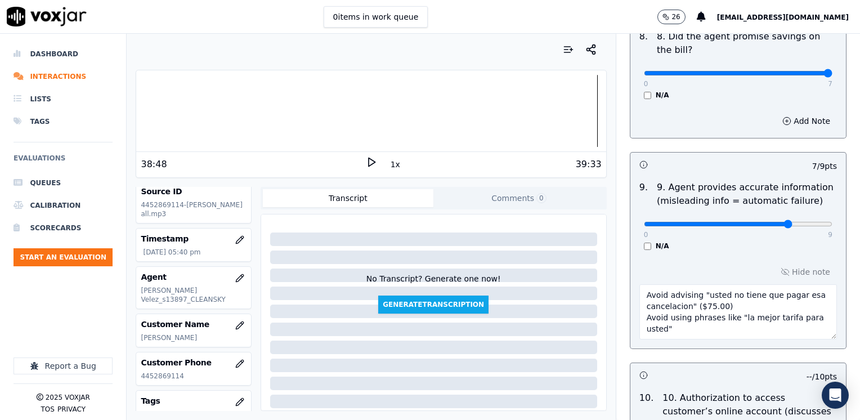
click at [677, 300] on textarea "Avoid advising "usted no tiene que pagar esa cancelacion" ($75.00) Avoid using …" at bounding box center [737, 311] width 197 height 55
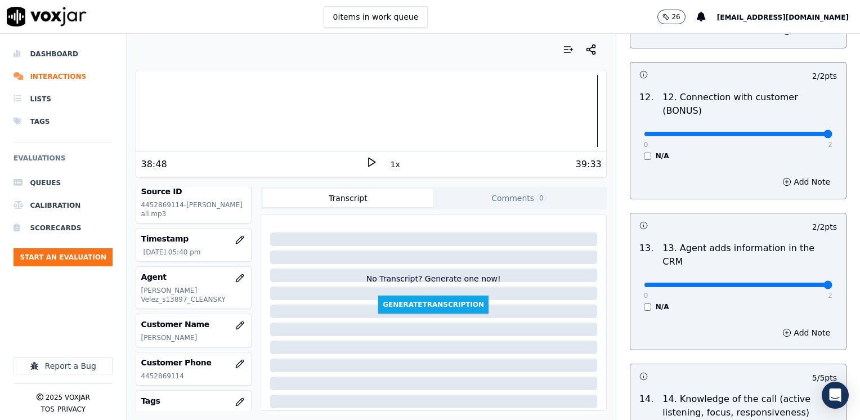
scroll to position [2065, 0]
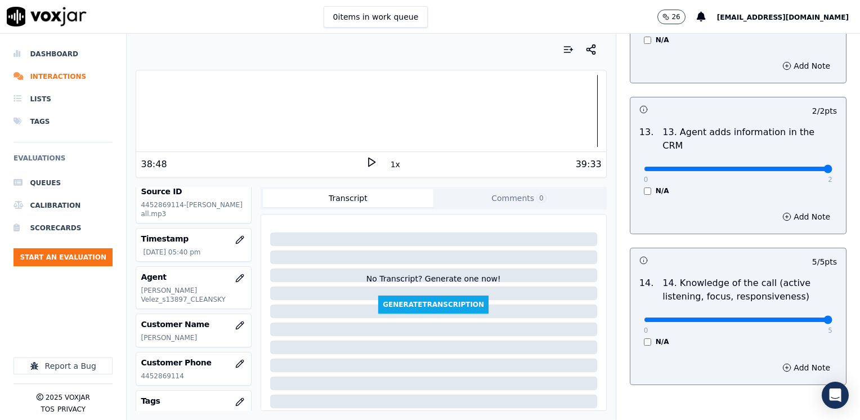
type textarea "Avoid advising "usted no tiene que pagar esa cancelacion" ($75.00) Avoid using …"
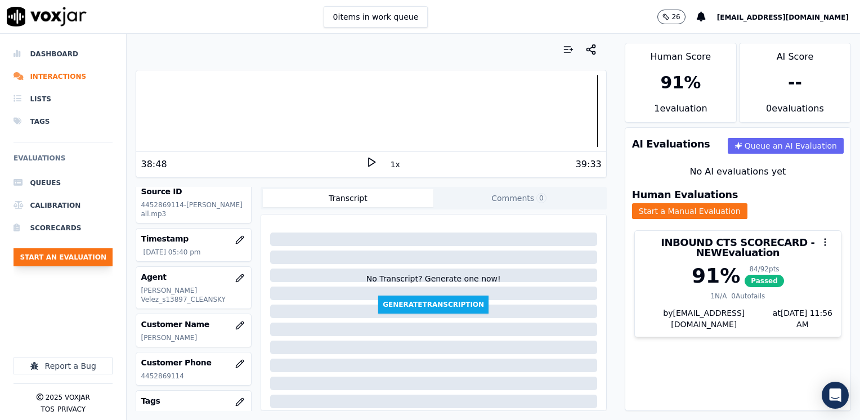
click at [67, 260] on button "Start an Evaluation" at bounding box center [63, 257] width 99 height 18
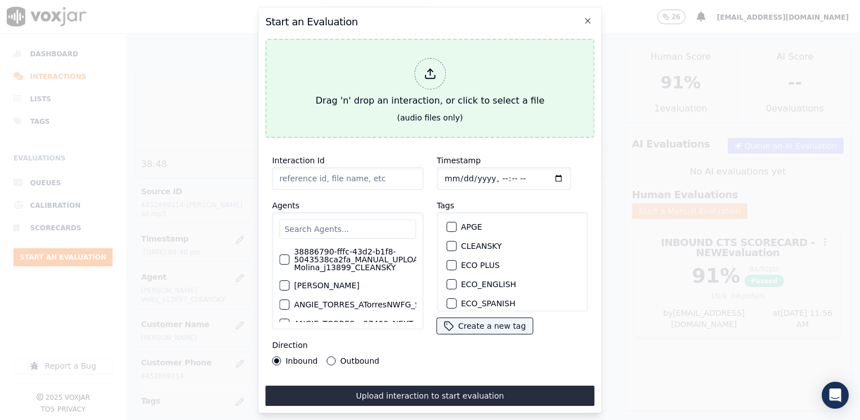
click at [428, 75] on icon at bounding box center [430, 76] width 10 height 3
type input "20250814-103825_9783376690-[PERSON_NAME] 1 all.mp3"
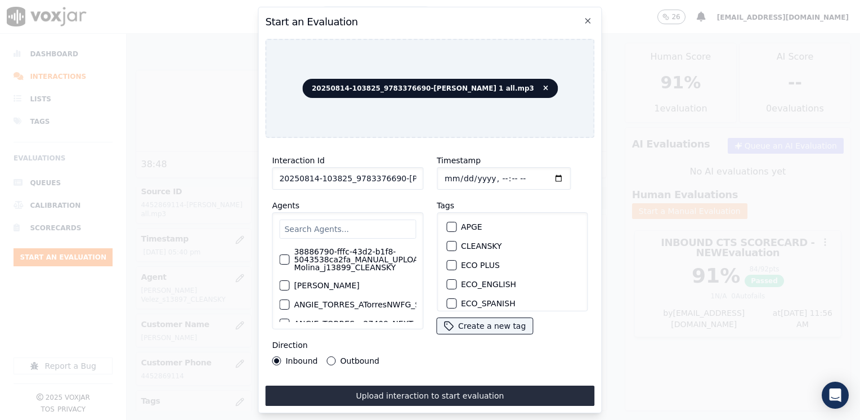
click at [370, 219] on input "text" at bounding box center [347, 228] width 137 height 19
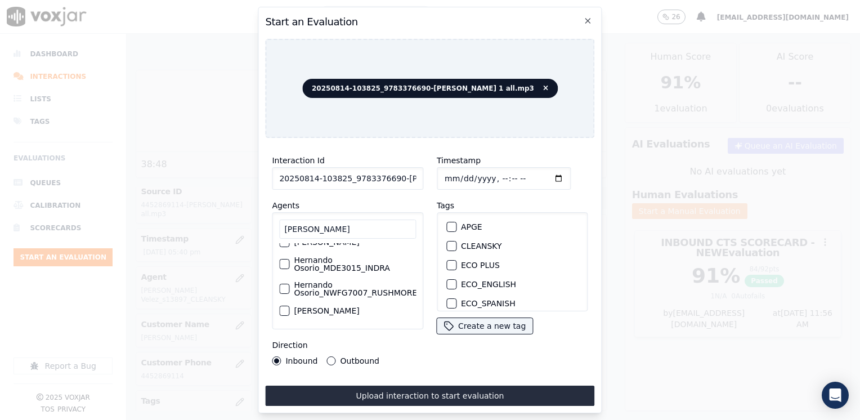
scroll to position [73, 0]
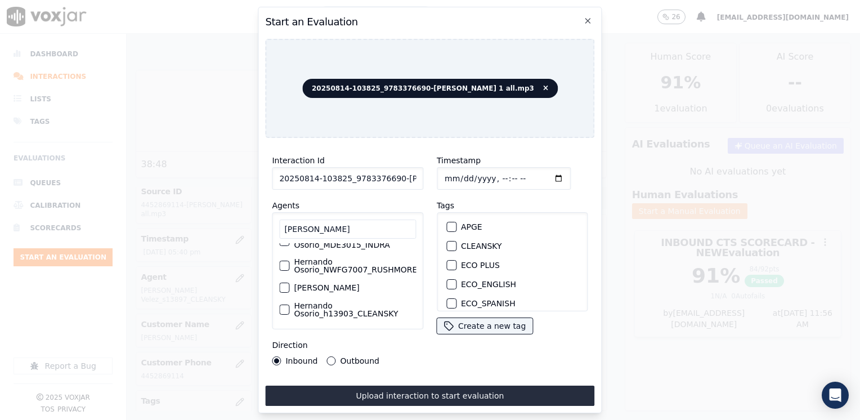
type input "[PERSON_NAME]"
click at [285, 305] on div "button" at bounding box center [284, 309] width 8 height 8
click at [449, 242] on div "button" at bounding box center [451, 246] width 8 height 8
click at [534, 173] on input "Timestamp" at bounding box center [504, 178] width 134 height 23
click at [540, 174] on input "Timestamp" at bounding box center [504, 178] width 134 height 23
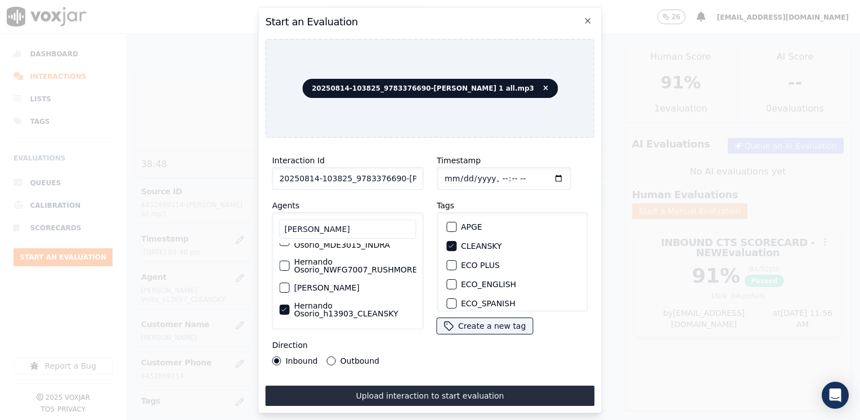
type input "[DATE]T17:56"
click at [469, 176] on input "Timestamp" at bounding box center [504, 178] width 134 height 23
click at [539, 173] on input "Timestamp" at bounding box center [504, 178] width 134 height 23
click at [372, 392] on button "Upload interaction to start evaluation" at bounding box center [429, 395] width 329 height 20
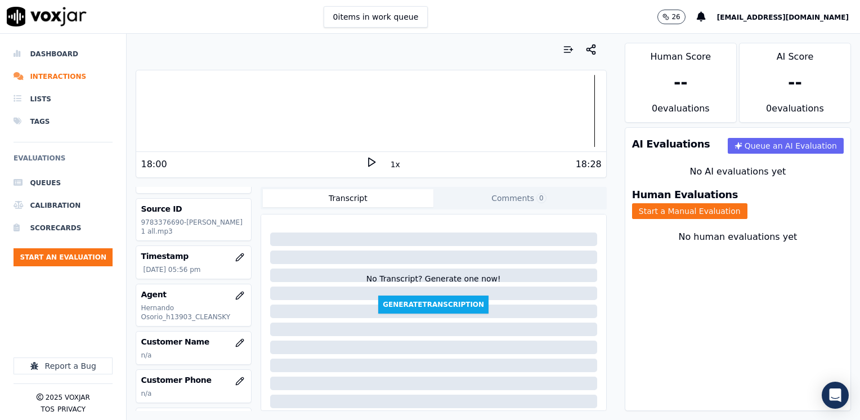
scroll to position [56, 0]
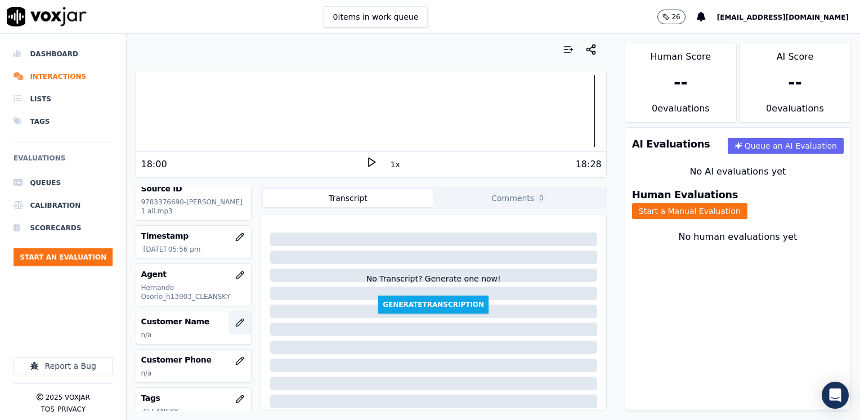
click at [234, 318] on button "button" at bounding box center [239, 322] width 23 height 23
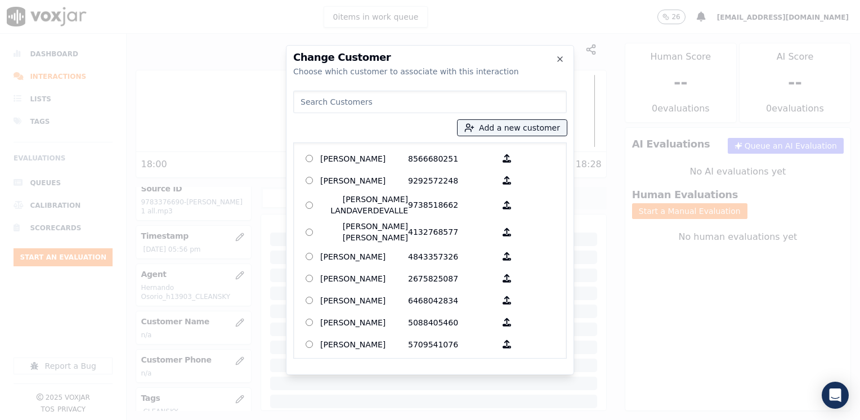
click at [371, 100] on input at bounding box center [429, 102] width 273 height 23
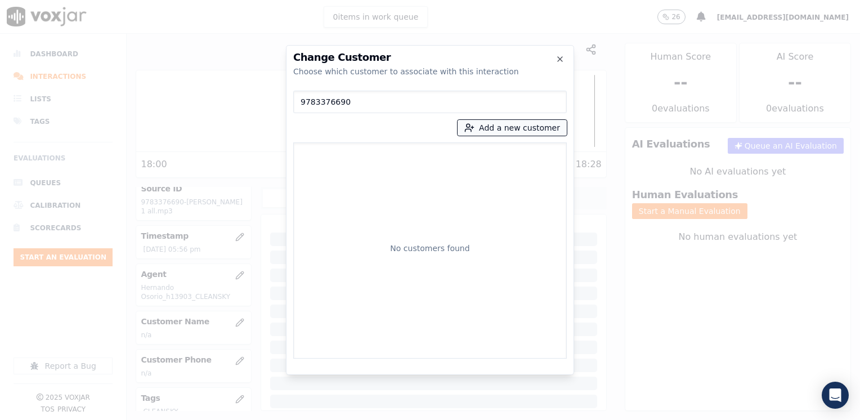
type input "9783376690"
click at [545, 127] on button "Add a new customer" at bounding box center [511, 128] width 109 height 16
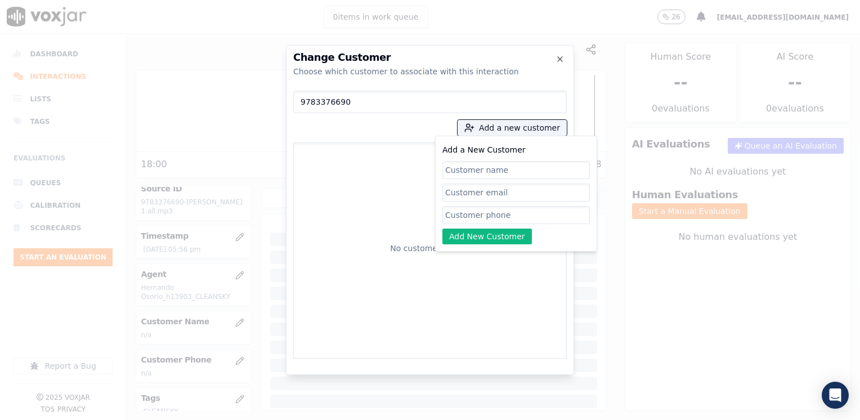
click at [533, 209] on input "Add a New Customer" at bounding box center [515, 215] width 147 height 18
paste input "9783376690"
type input "9783376690"
click at [482, 175] on input "Add a New Customer" at bounding box center [515, 170] width 147 height 18
paste input "[PERSON_NAME]"
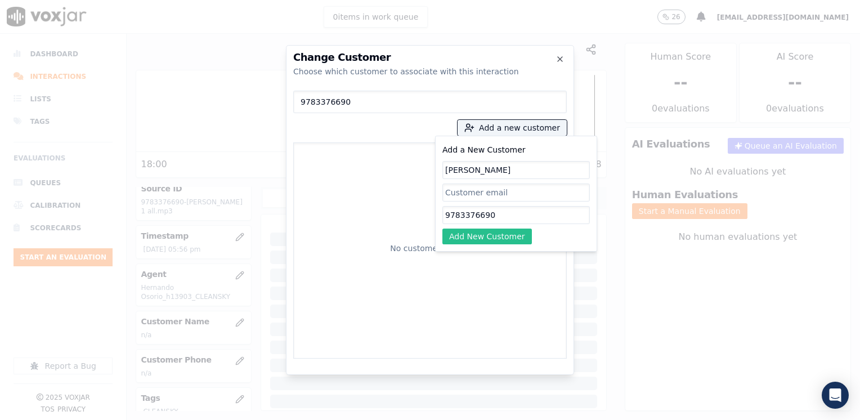
type input "[PERSON_NAME]"
click at [485, 242] on button "Add New Customer" at bounding box center [486, 236] width 89 height 16
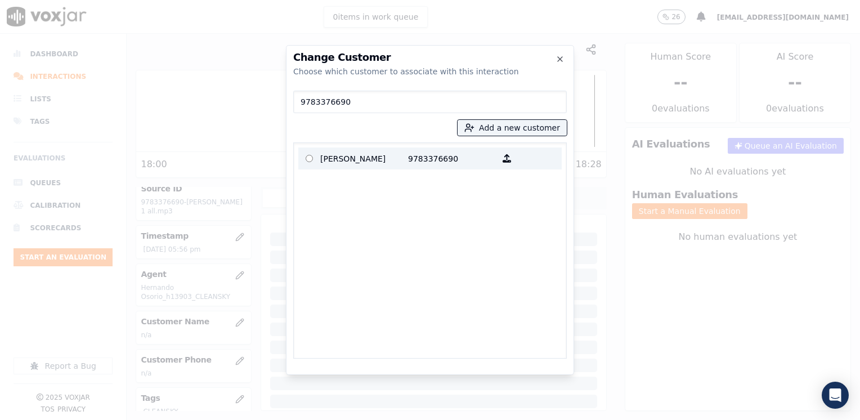
click at [424, 161] on p "9783376690" at bounding box center [452, 158] width 88 height 17
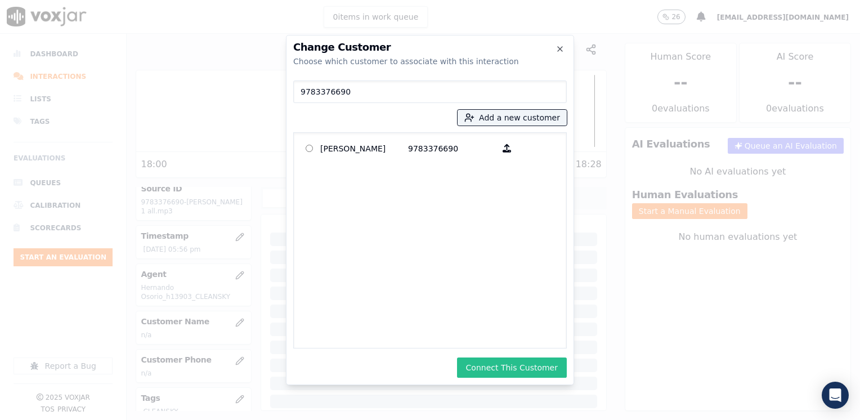
click at [535, 363] on button "Connect This Customer" at bounding box center [512, 367] width 110 height 20
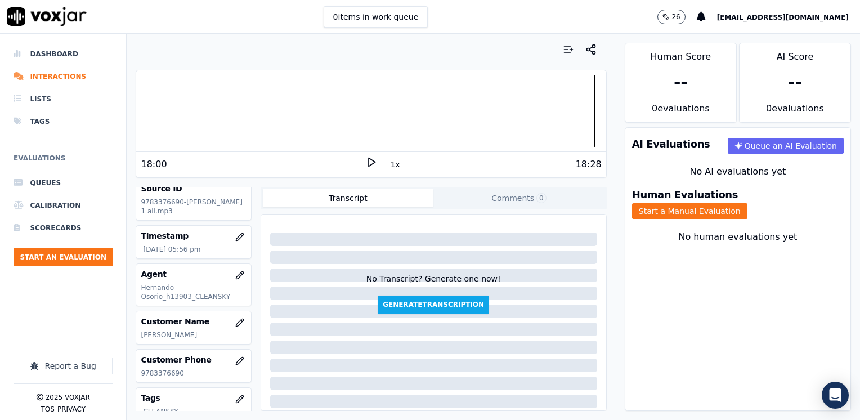
click at [747, 203] on button "Start a Manual Evaluation" at bounding box center [689, 211] width 115 height 16
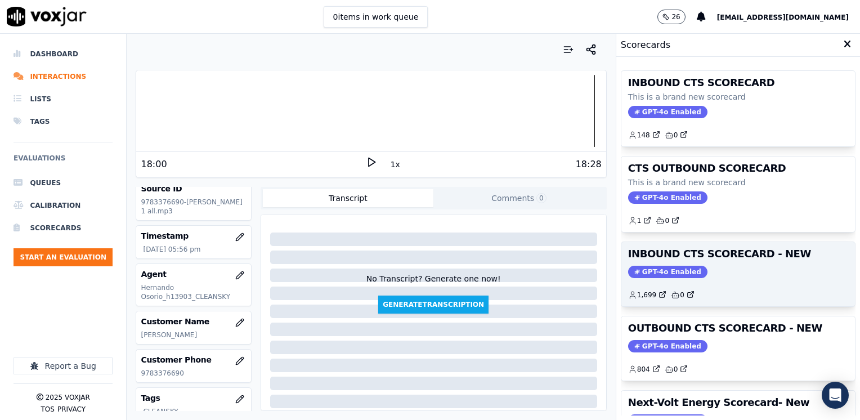
click at [663, 269] on span "GPT-4o Enabled" at bounding box center [667, 272] width 79 height 12
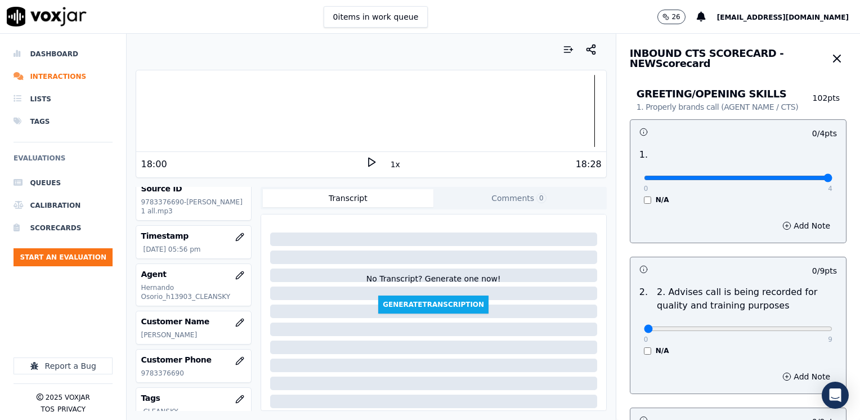
drag, startPoint x: 639, startPoint y: 179, endPoint x: 861, endPoint y: 223, distance: 226.5
type input "4"
click at [832, 180] on input "range" at bounding box center [738, 178] width 188 height 5
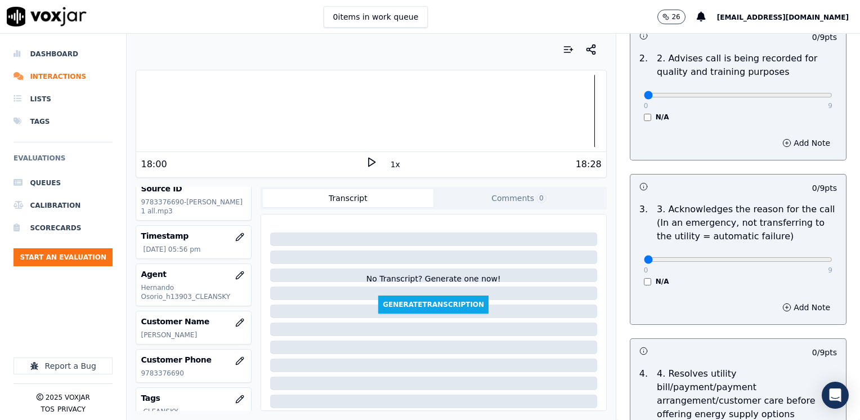
scroll to position [281, 0]
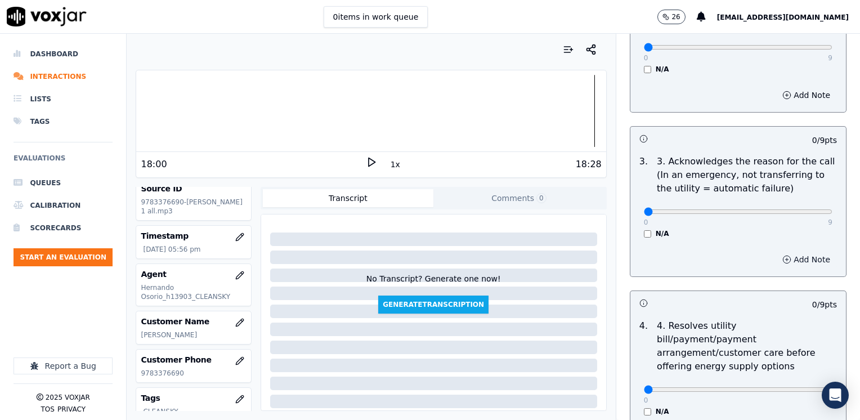
click at [786, 260] on button "Add Note" at bounding box center [805, 259] width 61 height 16
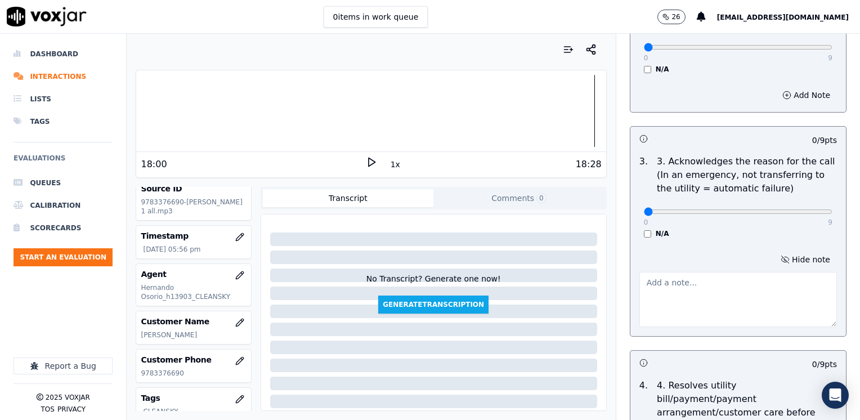
click at [654, 289] on textarea at bounding box center [737, 299] width 197 height 55
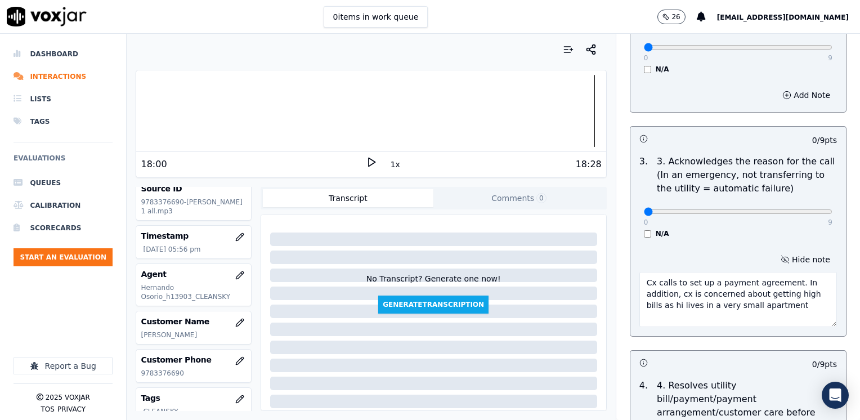
type textarea "Cx calls to set up a payment agreement. In addition, cx is concerned about gett…"
drag, startPoint x: 633, startPoint y: 210, endPoint x: 861, endPoint y: 263, distance: 233.9
type input "9"
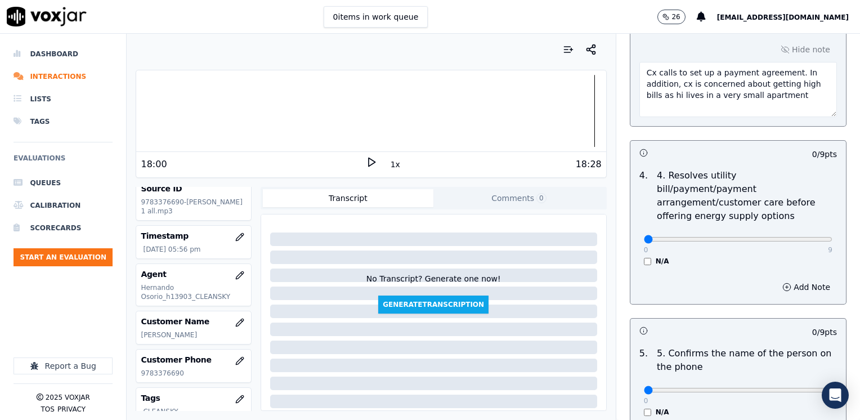
scroll to position [619, 0]
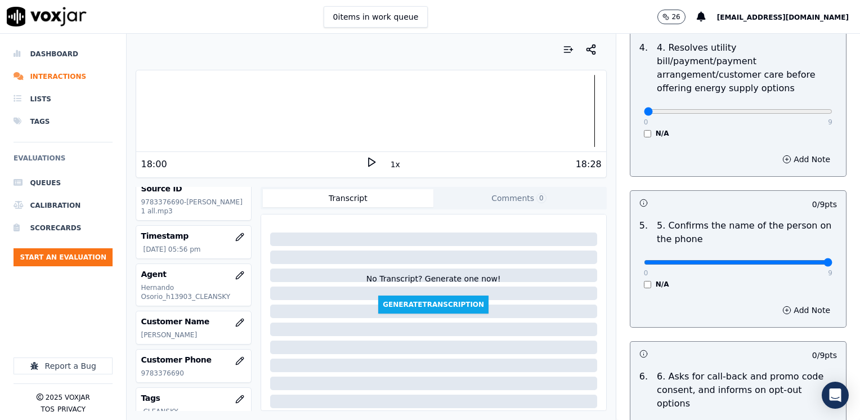
drag, startPoint x: 632, startPoint y: 249, endPoint x: 861, endPoint y: 249, distance: 229.0
type input "9"
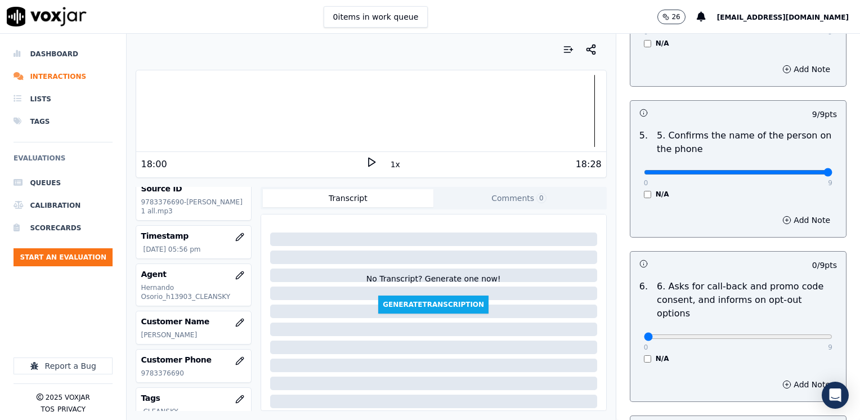
scroll to position [900, 0]
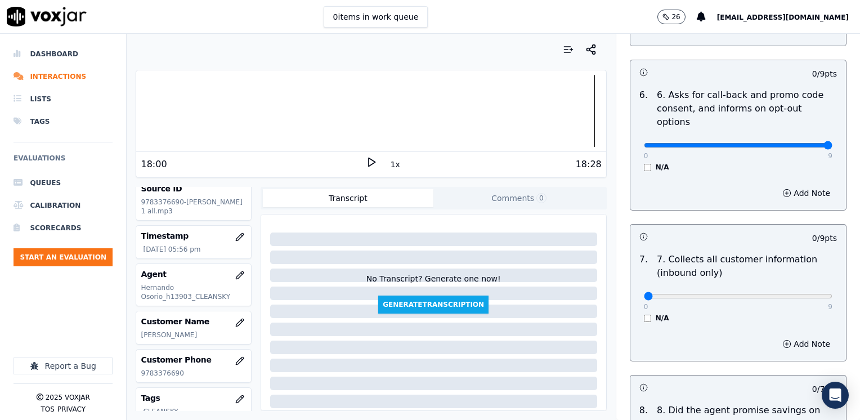
drag, startPoint x: 639, startPoint y: 116, endPoint x: 849, endPoint y: 170, distance: 216.7
type input "9"
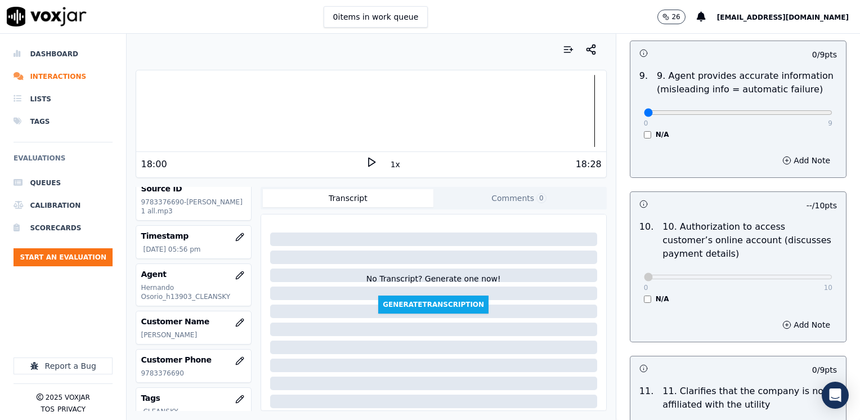
scroll to position [1575, 0]
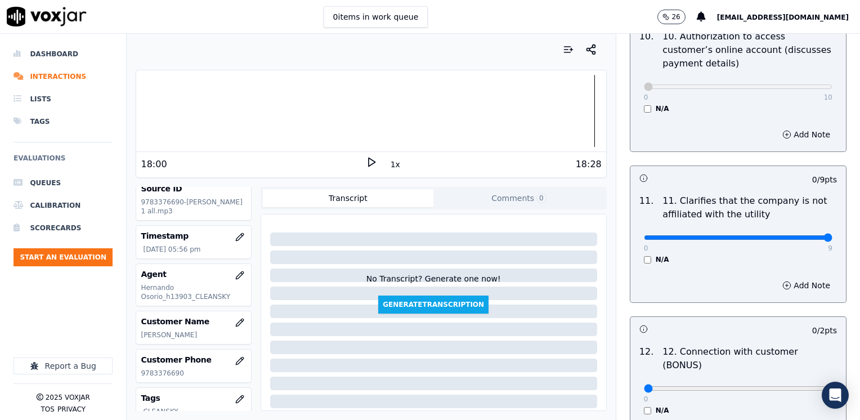
drag, startPoint x: 635, startPoint y: 207, endPoint x: 861, endPoint y: 201, distance: 226.8
type input "9"
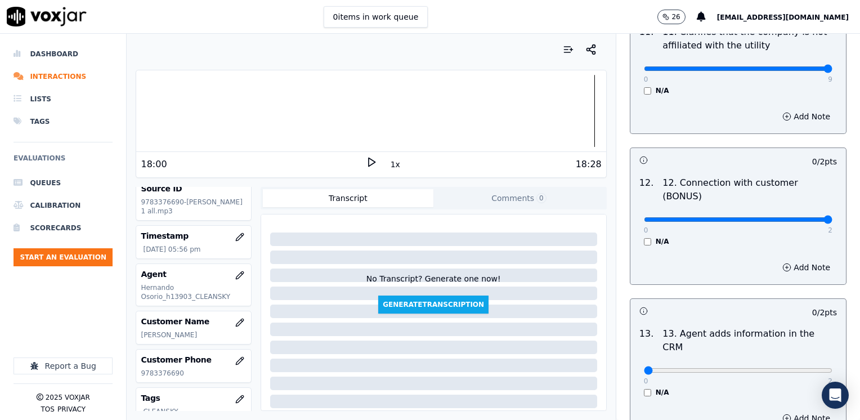
drag, startPoint x: 635, startPoint y: 172, endPoint x: 861, endPoint y: 182, distance: 226.9
type input "2"
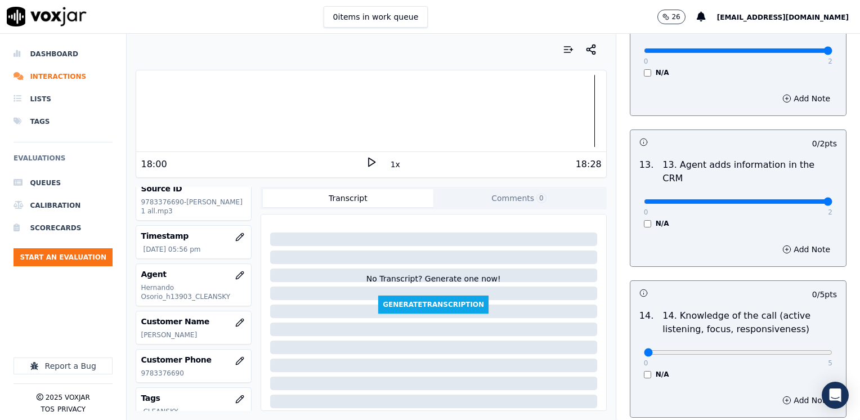
drag, startPoint x: 637, startPoint y: 144, endPoint x: 861, endPoint y: 157, distance: 224.3
type input "2"
drag, startPoint x: 636, startPoint y: 294, endPoint x: 861, endPoint y: 323, distance: 226.9
type input "5"
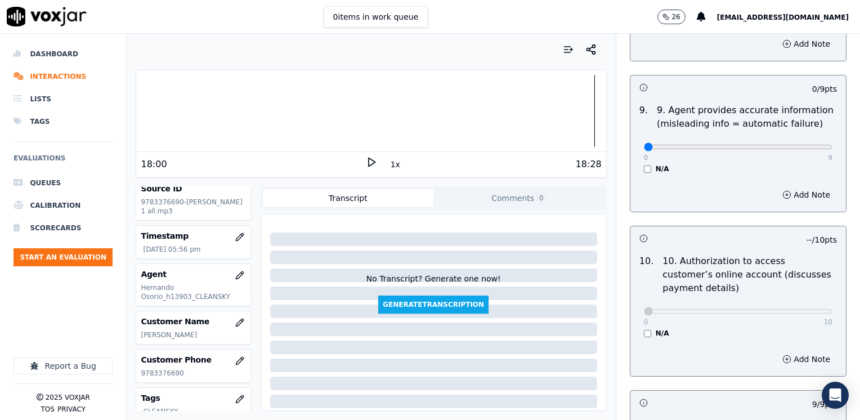
scroll to position [1350, 0]
click at [644, 329] on div "N/A" at bounding box center [738, 333] width 188 height 9
click at [787, 352] on button "Add Note" at bounding box center [805, 360] width 61 height 16
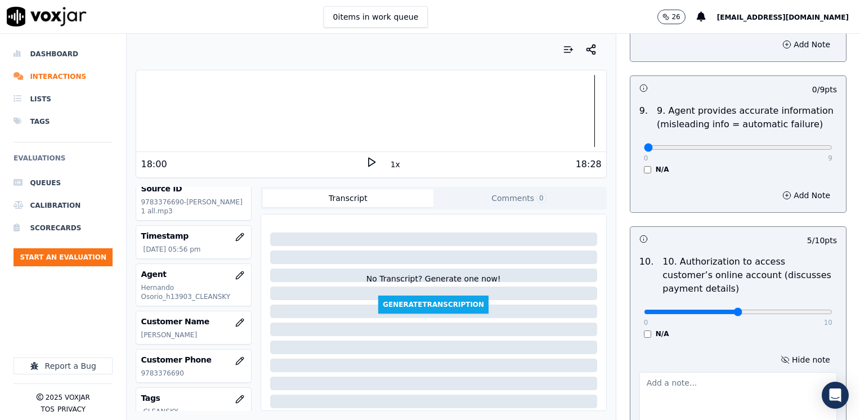
click at [720, 372] on textarea at bounding box center [737, 399] width 197 height 55
type input "8"
click at [723, 372] on textarea at bounding box center [737, 399] width 197 height 55
type textarea "Does not ask authorization to access cx online account"
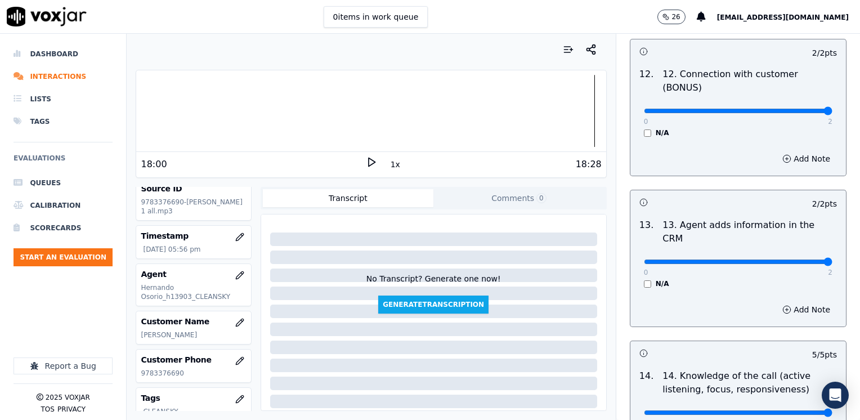
scroll to position [2005, 0]
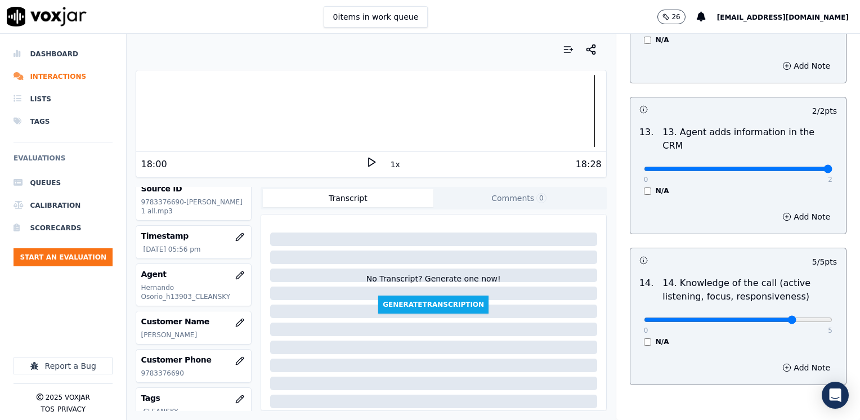
type input "4"
click at [790, 359] on button "Add Note" at bounding box center [805, 367] width 61 height 16
click at [703, 380] on textarea at bounding box center [737, 407] width 197 height 55
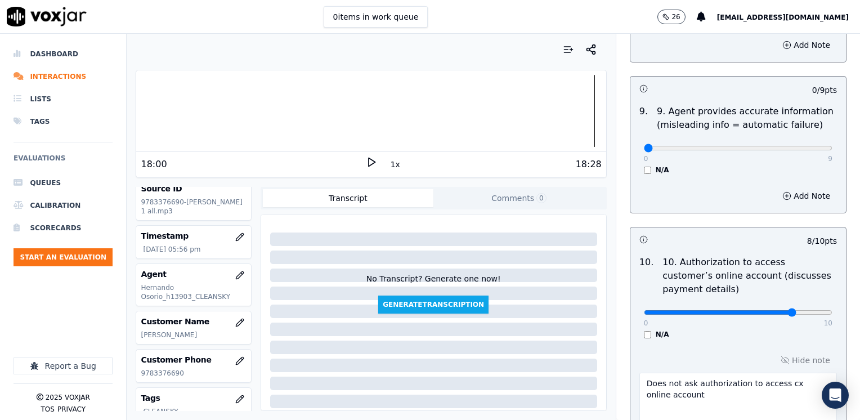
scroll to position [1442, 0]
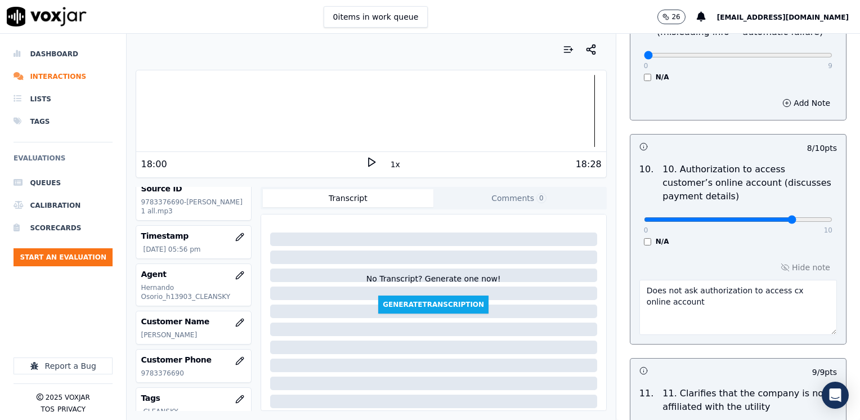
type textarea "5:55 Agent connected to an automated machine and requested the account number. …"
click at [788, 250] on div "Hide note Does not ask authorization to access cx online account" at bounding box center [737, 296] width 215 height 93
type input "9"
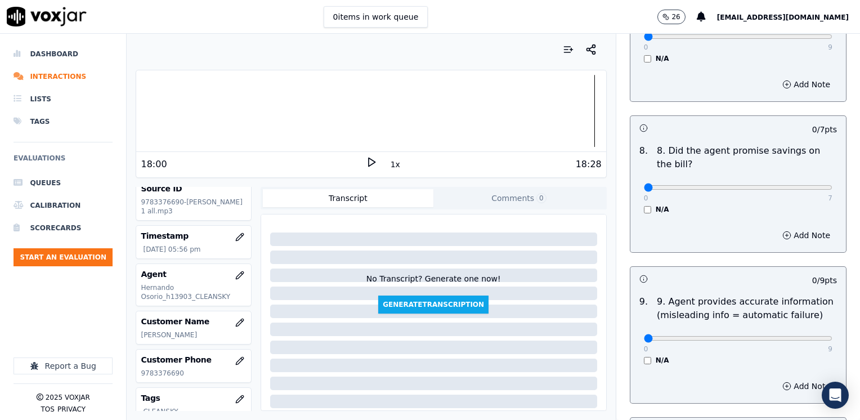
scroll to position [1049, 0]
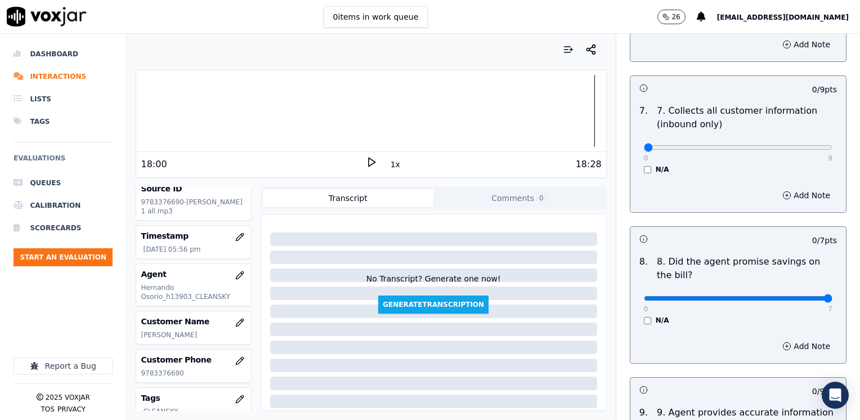
drag, startPoint x: 634, startPoint y: 269, endPoint x: 861, endPoint y: 269, distance: 227.3
type input "7"
type input "8"
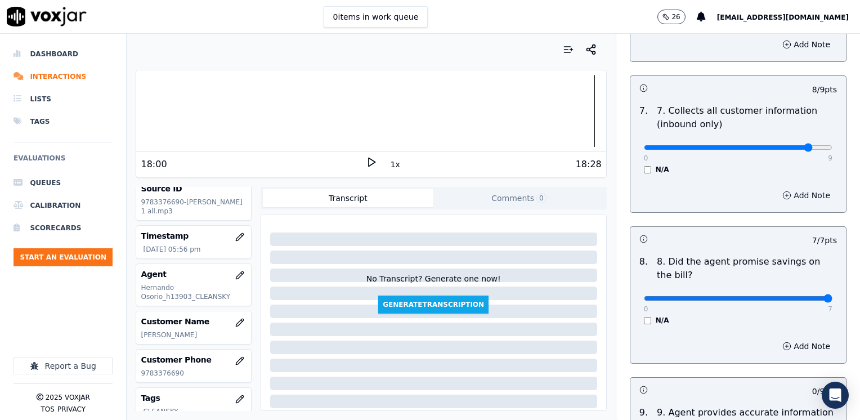
click at [786, 187] on button "Add Note" at bounding box center [805, 195] width 61 height 16
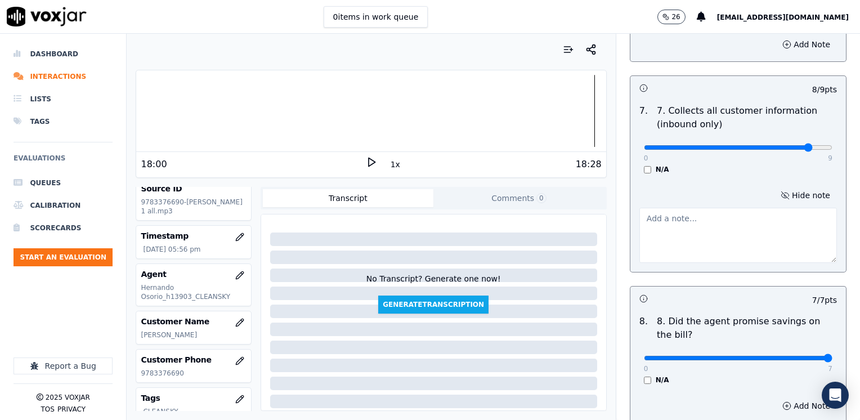
click at [709, 224] on textarea at bounding box center [737, 235] width 197 height 55
type textarea "f"
type textarea "m"
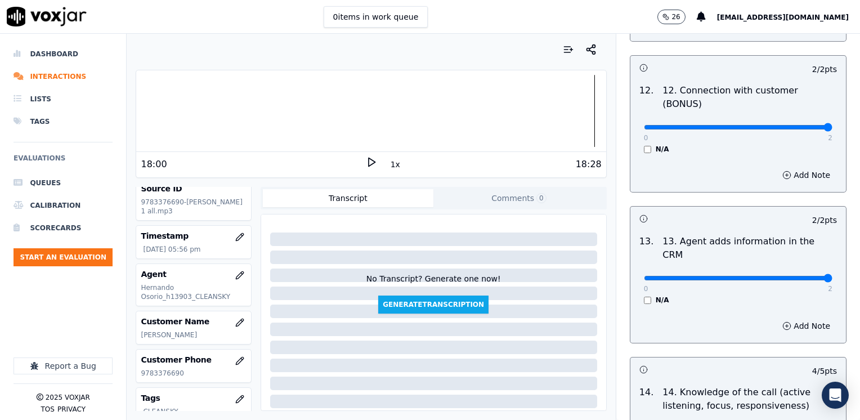
scroll to position [2124, 0]
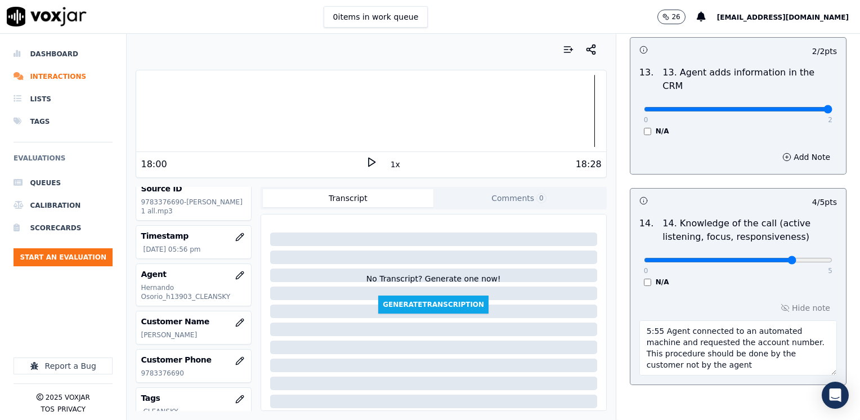
type textarea "Make sure to confirm full service address and the name as it appears on the bil…"
click at [694, 320] on textarea "5:55 Agent connected to an automated machine and requested the account number. …" at bounding box center [737, 347] width 197 height 55
click at [754, 320] on textarea "5:55 Agent connected to an automated machine and requested cx account number. T…" at bounding box center [737, 347] width 197 height 55
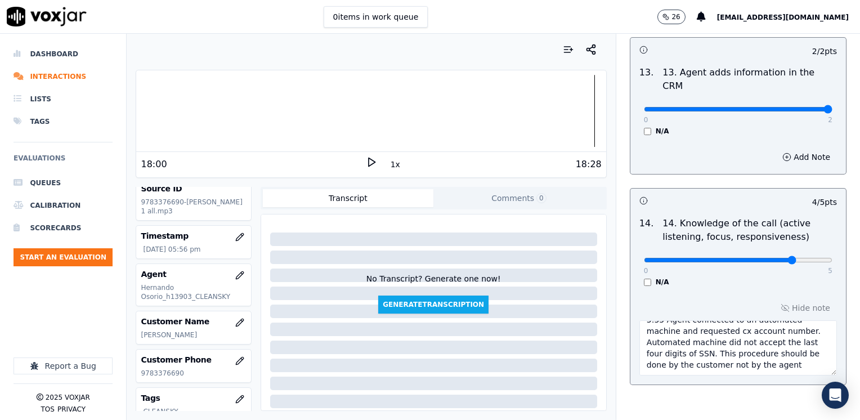
click at [700, 320] on textarea "5:55 Agent connected to an automated machine and requested cx account number. A…" at bounding box center [737, 347] width 197 height 55
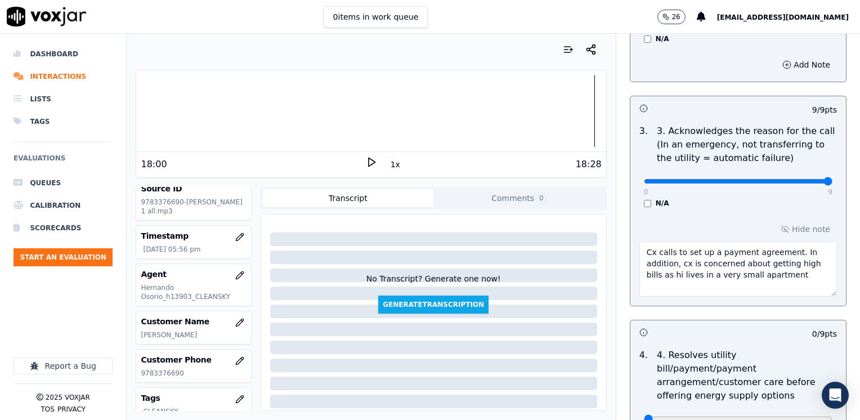
scroll to position [380, 0]
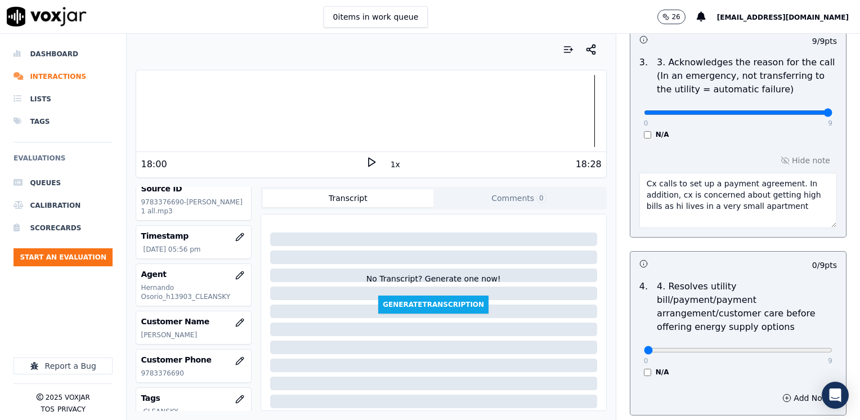
type textarea "5:55 Agent connected to an automated machine and requested cx account number. A…"
drag, startPoint x: 636, startPoint y: 336, endPoint x: 861, endPoint y: 321, distance: 225.6
type input "9"
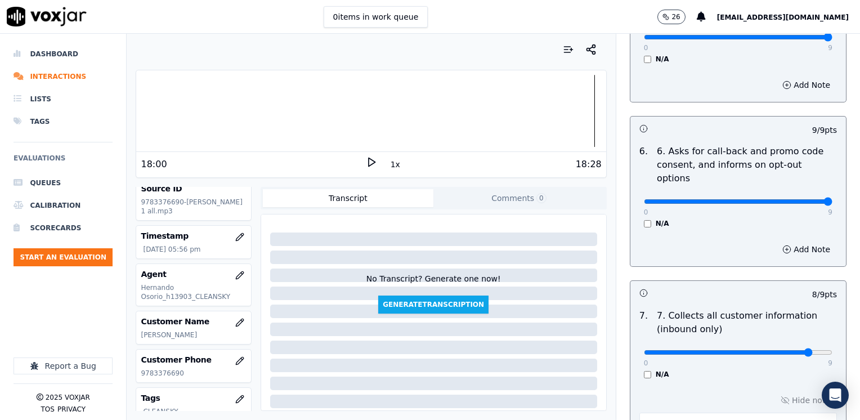
scroll to position [1125, 0]
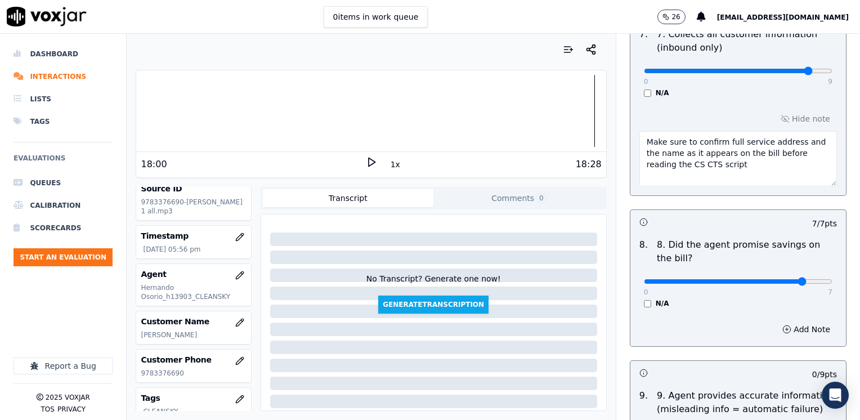
type input "6"
click at [792, 321] on button "Add Note" at bounding box center [805, 329] width 61 height 16
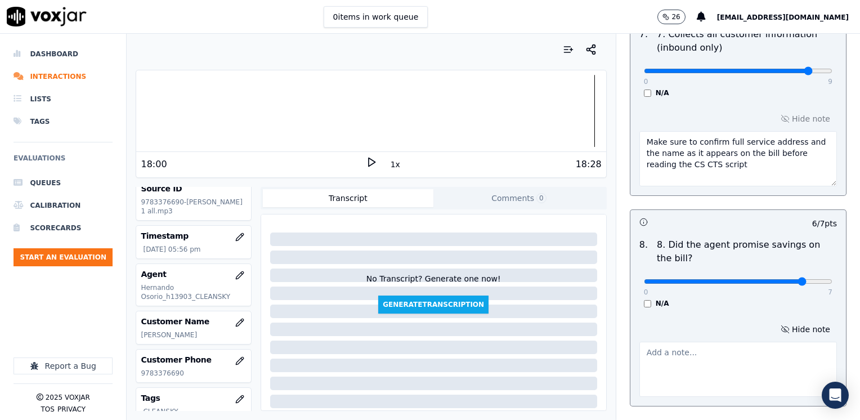
click at [710, 341] on textarea at bounding box center [737, 368] width 197 height 55
type textarea "a"
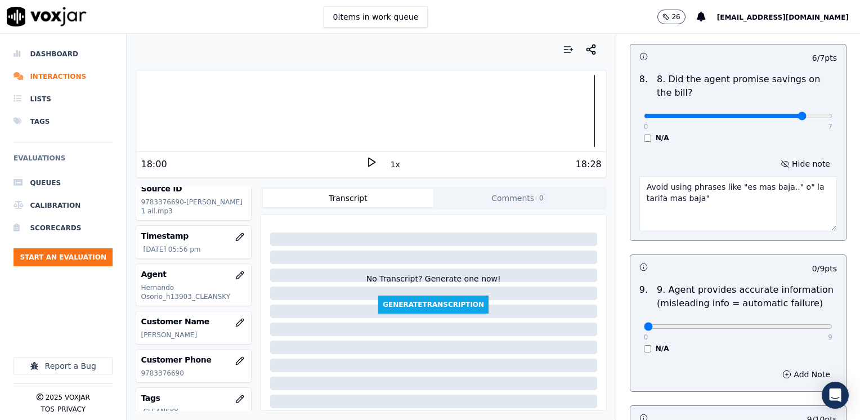
scroll to position [1350, 0]
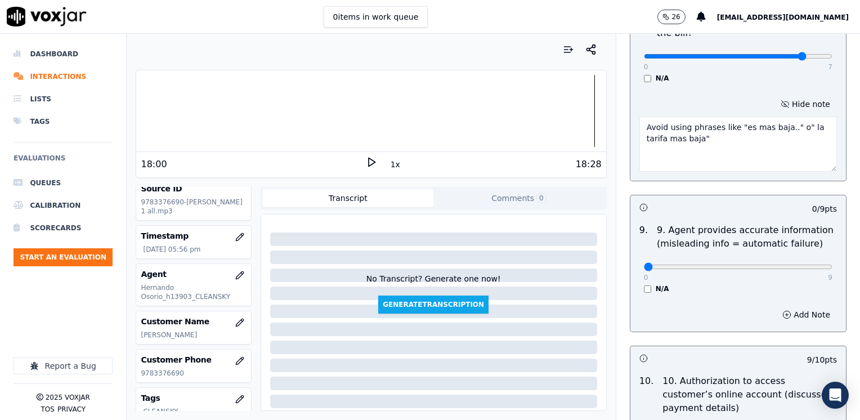
type textarea "Avoid using phrases like "es mas baja.." o" la tarifa mas baja""
type input "8"
click at [793, 307] on button "Add Note" at bounding box center [805, 315] width 61 height 16
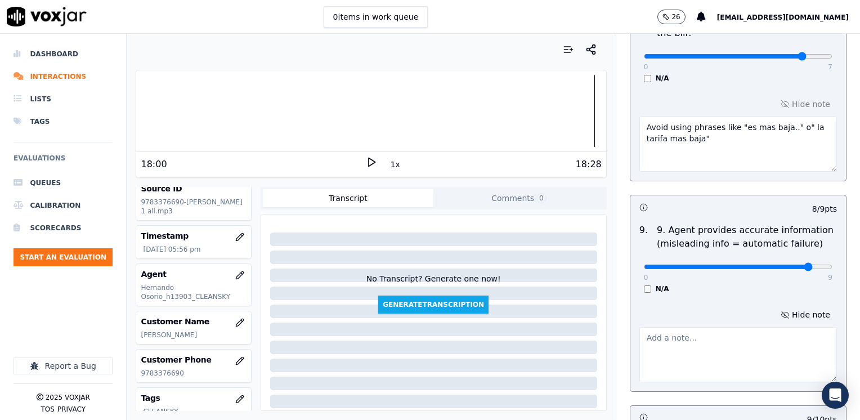
click at [725, 327] on textarea at bounding box center [737, 354] width 197 height 55
type textarea "A"
type textarea """
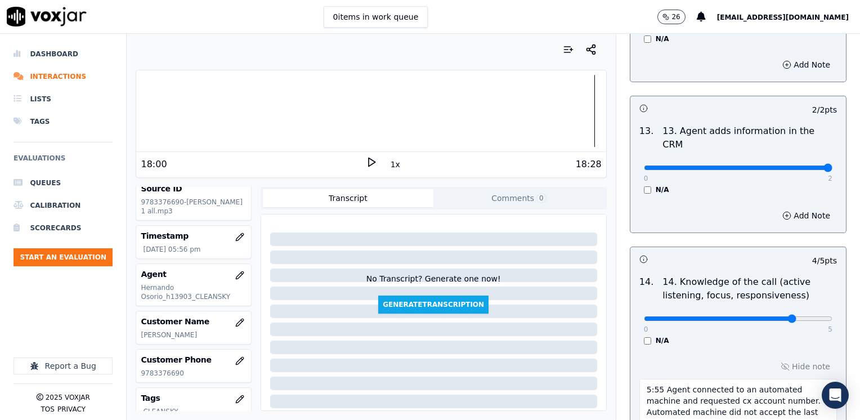
scroll to position [2243, 0]
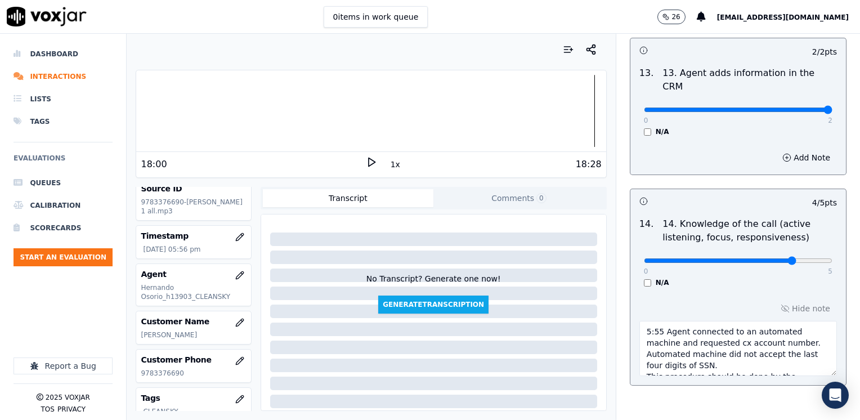
type textarea "Refrain from saying "eso monto no se le cobra" referring to the cancellation fee"
click at [727, 321] on textarea "5:55 Agent connected to an automated machine and requested cx account number. A…" at bounding box center [737, 348] width 197 height 55
click at [736, 321] on textarea "5:55 Agent connected to an automated machine and requested cx account number. A…" at bounding box center [737, 348] width 197 height 55
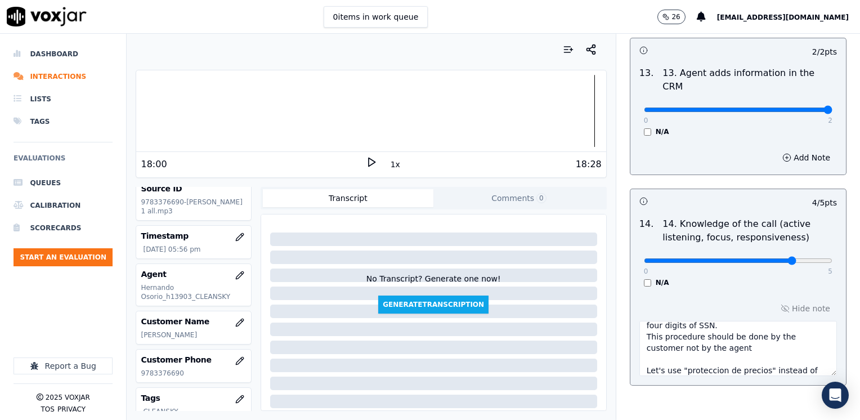
scroll to position [51, 0]
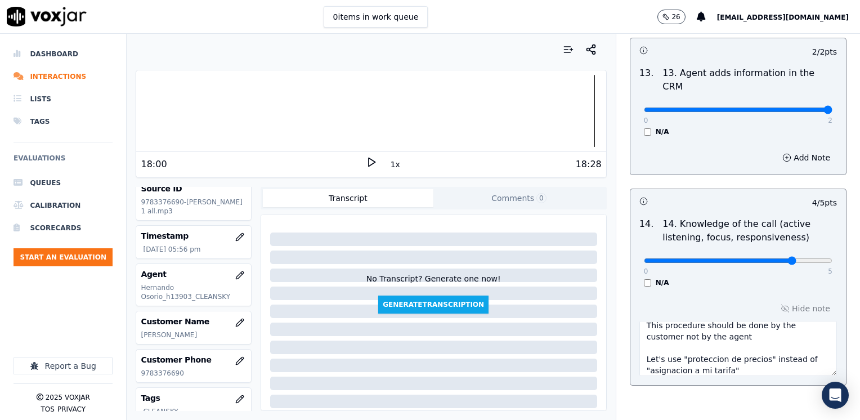
type textarea "5:55 Agent connected to an automated machine and requested cx account number. A…"
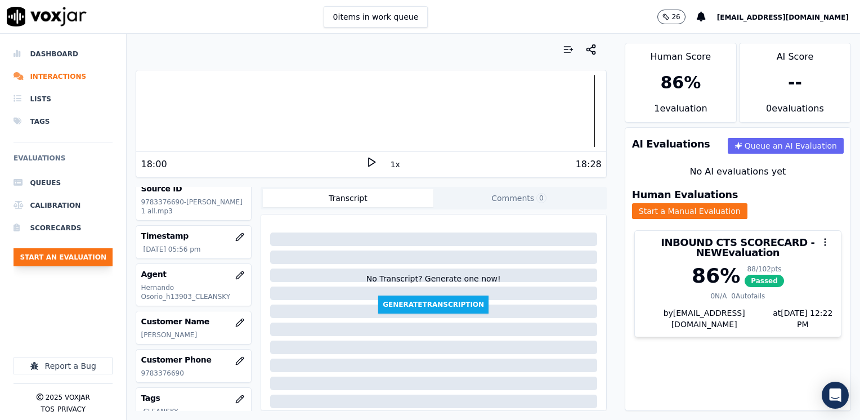
click at [92, 253] on button "Start an Evaluation" at bounding box center [63, 257] width 99 height 18
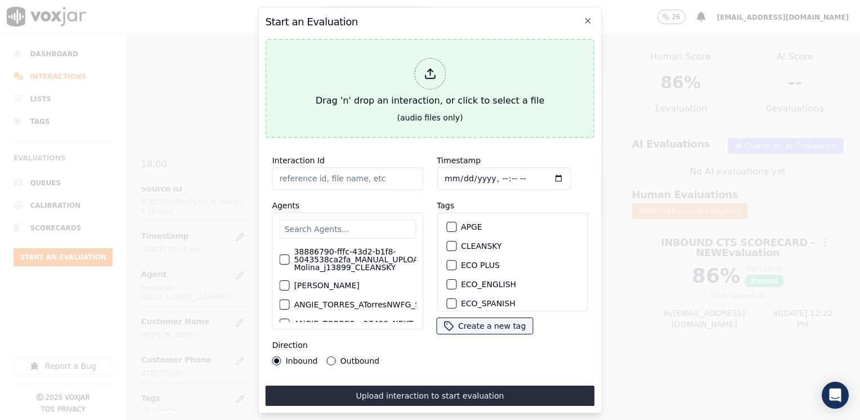
click at [432, 73] on icon at bounding box center [430, 74] width 12 height 12
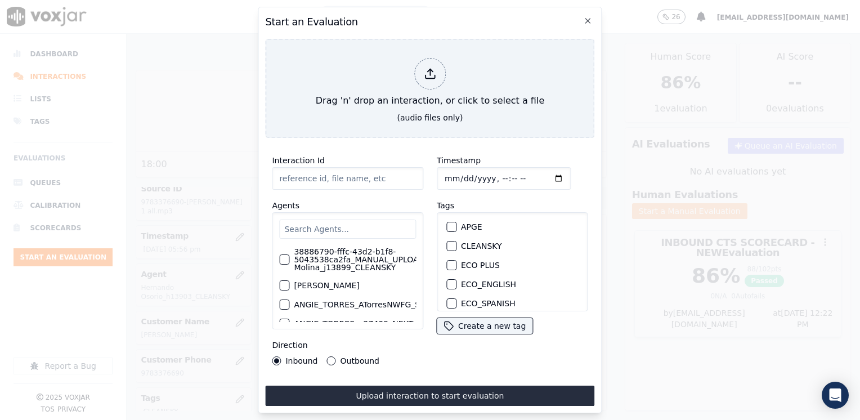
type input "20250814-172006_8483267283-[PERSON_NAME] 2 all.mp3"
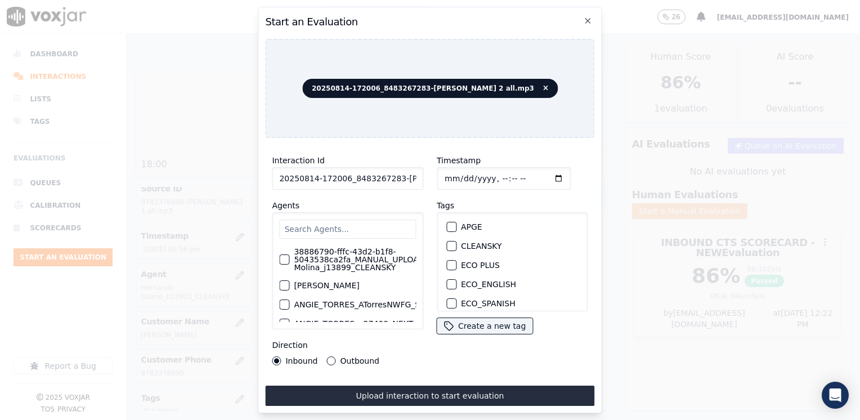
click at [349, 226] on input "text" at bounding box center [347, 228] width 137 height 19
type input "[PERSON_NAME]"
click at [339, 257] on label "38886790-fffc-43d2-b1f8-5043538ca2fa_MANUAL_UPLOAD_Juliana Molina_j13899_CLEANS…" at bounding box center [374, 260] width 161 height 24
click at [289, 257] on button "38886790-fffc-43d2-b1f8-5043538ca2fa_MANUAL_UPLOAD_Juliana Molina_j13899_CLEANS…" at bounding box center [284, 259] width 10 height 10
click at [447, 244] on div "button" at bounding box center [451, 246] width 8 height 8
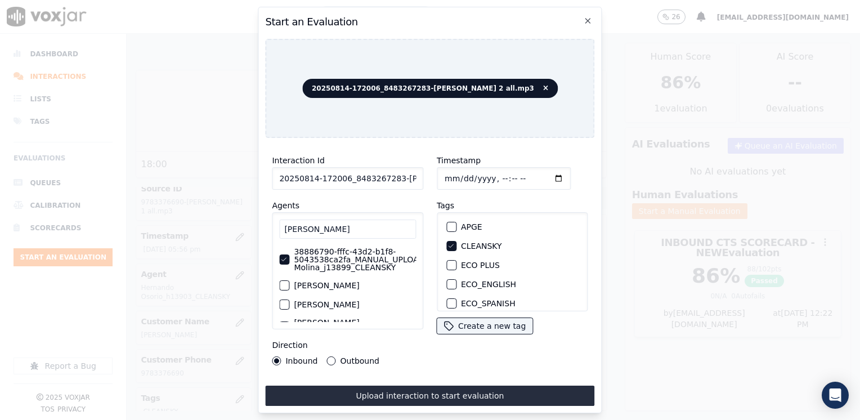
click at [543, 175] on input "Timestamp" at bounding box center [504, 178] width 134 height 23
type input "[DATE]T18:22"
drag, startPoint x: 332, startPoint y: 357, endPoint x: 339, endPoint y: 365, distance: 10.8
click at [332, 357] on button "Outbound" at bounding box center [331, 360] width 9 height 9
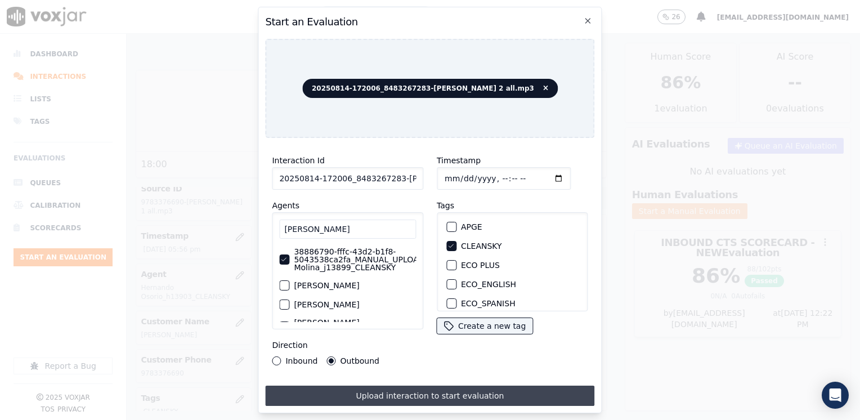
click at [407, 394] on button "Upload interaction to start evaluation" at bounding box center [429, 395] width 329 height 20
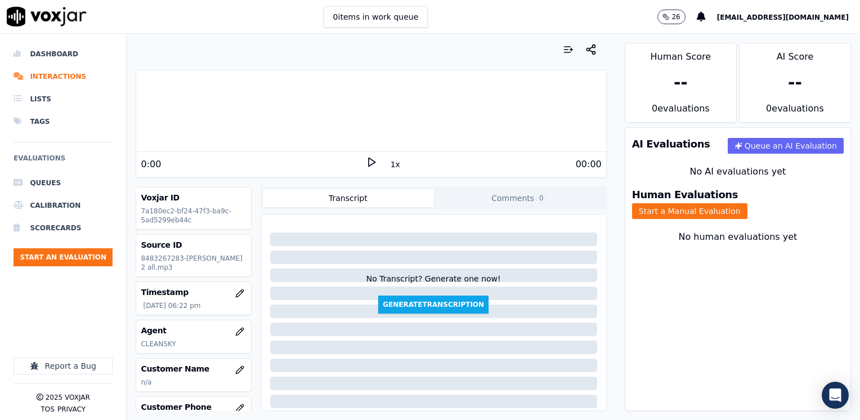
click at [368, 163] on polygon at bounding box center [371, 162] width 7 height 8
click at [368, 163] on rect at bounding box center [369, 161] width 2 height 7
click at [597, 116] on div "Your browser does not support the audio element. 0:00 1x 25:11 Voxjar ID 7a180e…" at bounding box center [371, 227] width 488 height 386
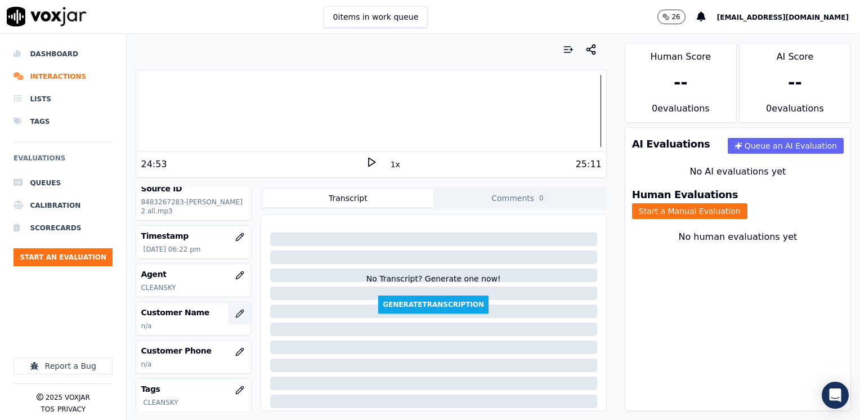
click at [228, 321] on button "button" at bounding box center [239, 313] width 23 height 23
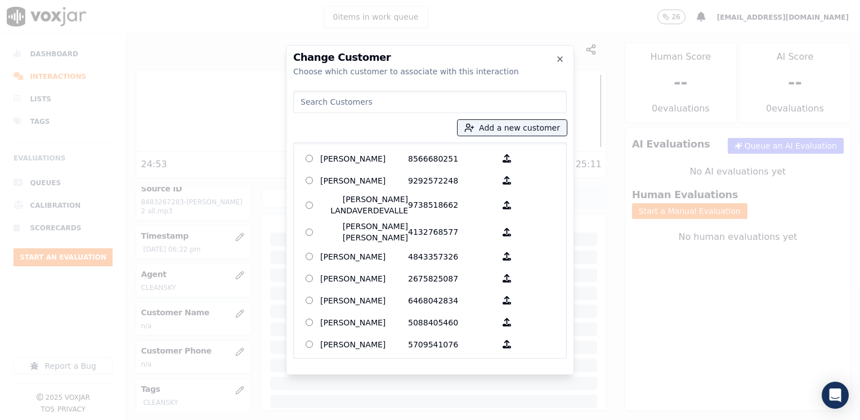
click at [376, 97] on input at bounding box center [429, 102] width 273 height 23
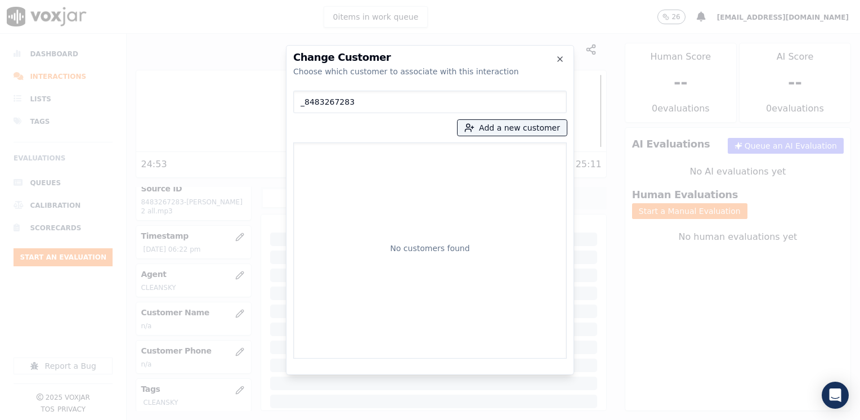
click at [303, 106] on input "_8483267283" at bounding box center [429, 102] width 273 height 23
type input "8483267283"
click at [519, 129] on button "Add a new customer" at bounding box center [511, 128] width 109 height 16
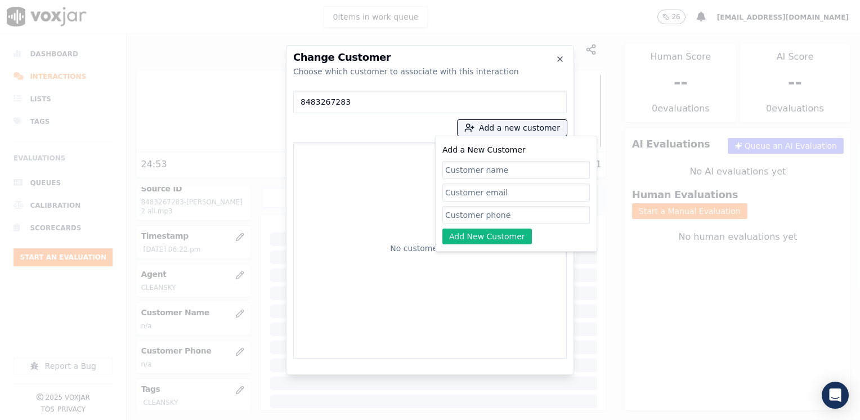
click at [488, 214] on input "Add a New Customer" at bounding box center [515, 215] width 147 height 18
paste input "_8483267283"
drag, startPoint x: 444, startPoint y: 214, endPoint x: 578, endPoint y: 251, distance: 138.9
click at [444, 213] on input "_8483267283" at bounding box center [515, 215] width 147 height 18
type input "8483267283"
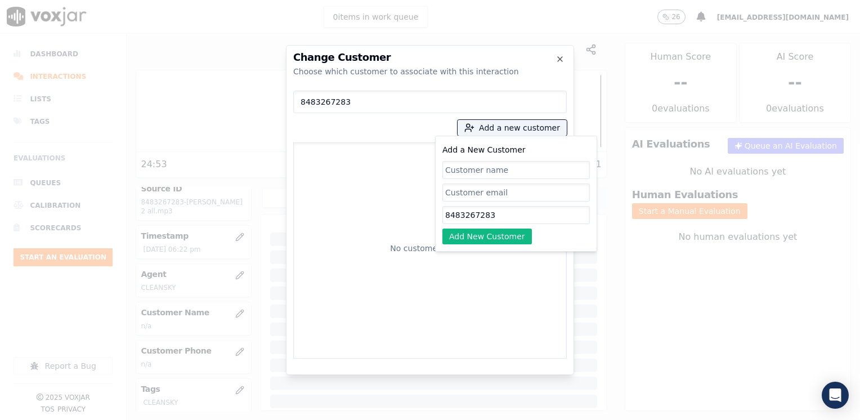
drag, startPoint x: 519, startPoint y: 168, endPoint x: 520, endPoint y: 186, distance: 18.0
click at [518, 168] on input "Add a New Customer" at bounding box center [515, 170] width 147 height 18
paste input "[PERSON_NAME]"
type input "[PERSON_NAME]"
click at [495, 238] on button "Add New Customer" at bounding box center [486, 236] width 89 height 16
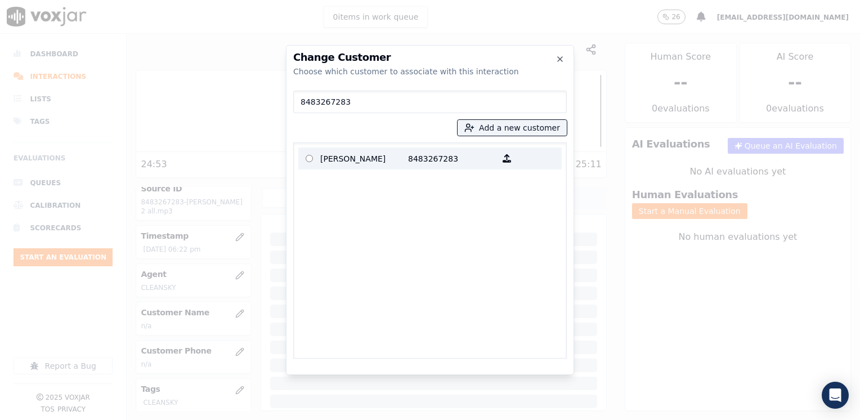
click at [394, 168] on label "[PERSON_NAME] 8483267283" at bounding box center [429, 158] width 263 height 22
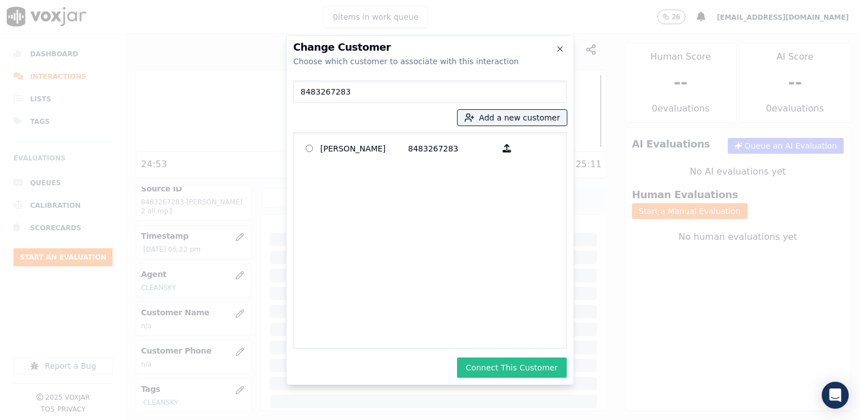
click at [537, 369] on button "Connect This Customer" at bounding box center [512, 367] width 110 height 20
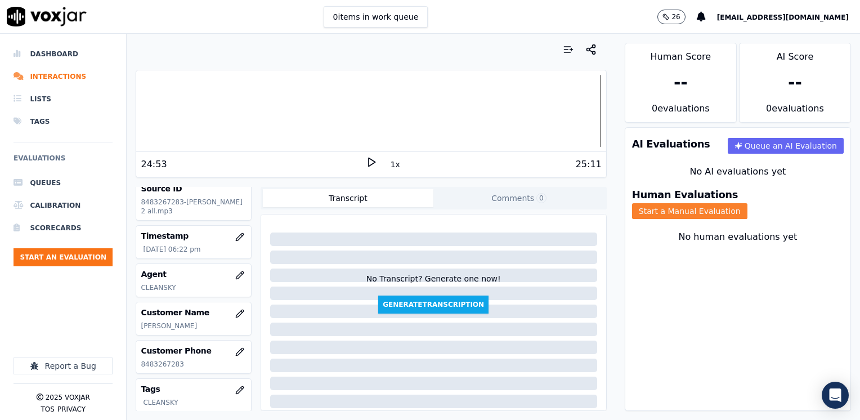
click at [747, 207] on button "Start a Manual Evaluation" at bounding box center [689, 211] width 115 height 16
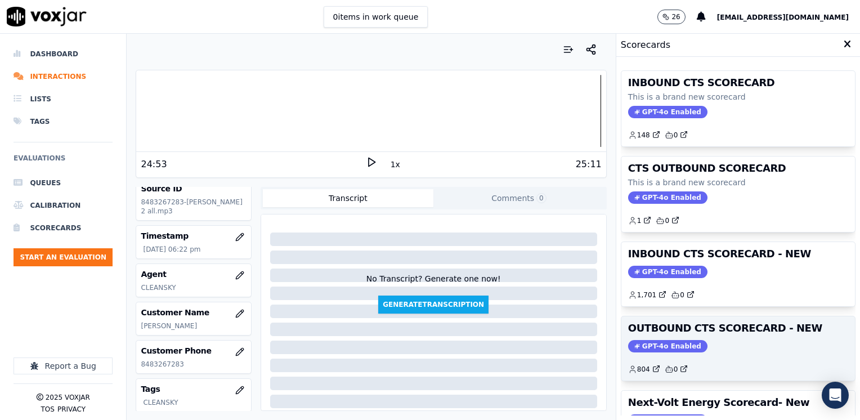
click at [648, 341] on span "GPT-4o Enabled" at bounding box center [667, 346] width 79 height 12
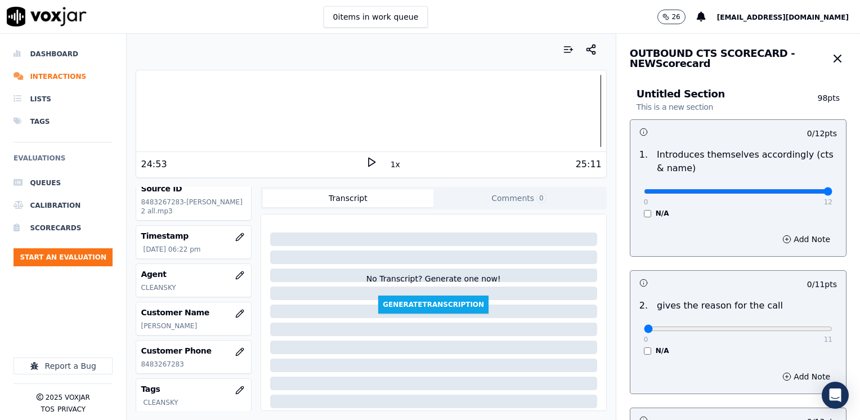
drag, startPoint x: 639, startPoint y: 192, endPoint x: 861, endPoint y: 224, distance: 224.5
type input "12"
click at [832, 194] on input "range" at bounding box center [738, 191] width 188 height 5
drag, startPoint x: 638, startPoint y: 329, endPoint x: 861, endPoint y: 326, distance: 223.4
type input "11"
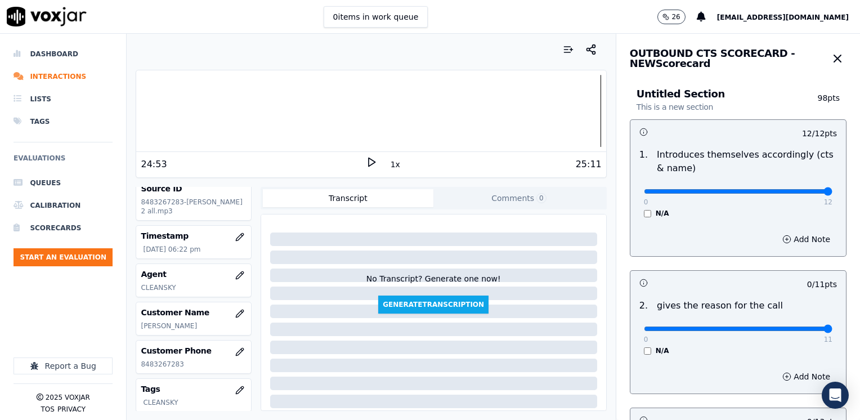
click at [832, 194] on input "range" at bounding box center [738, 191] width 188 height 5
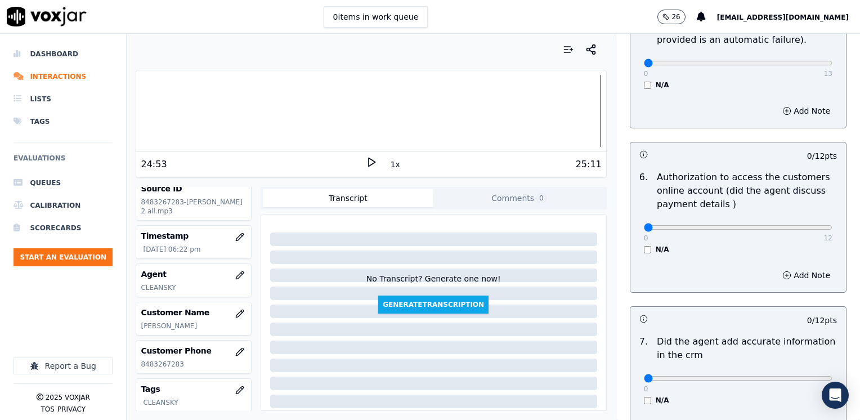
scroll to position [983, 0]
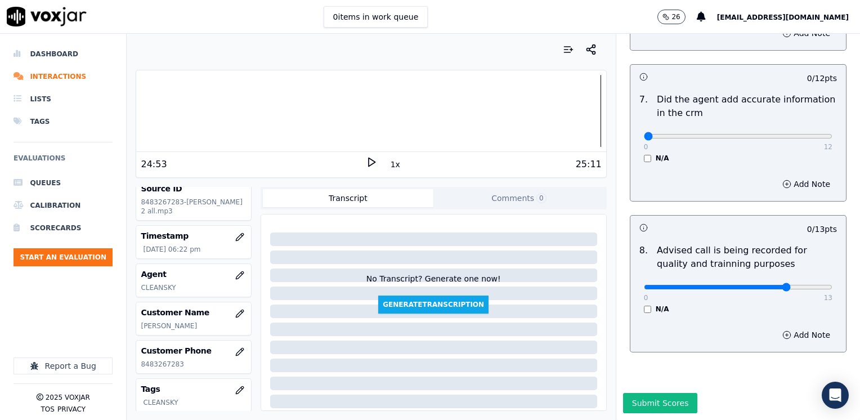
type input "10"
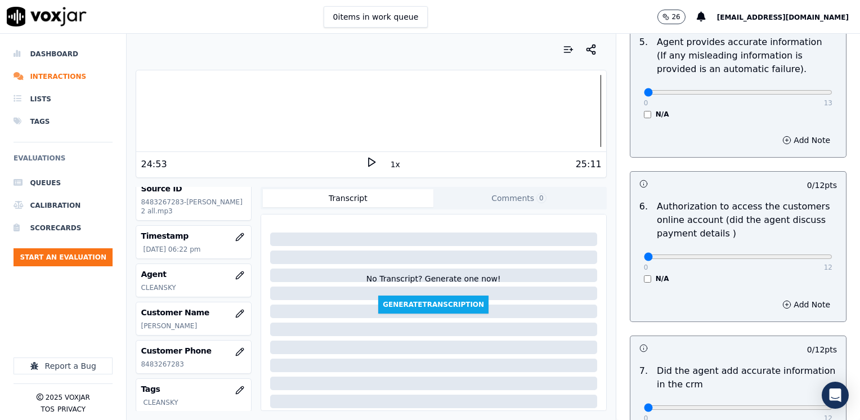
scroll to position [815, 0]
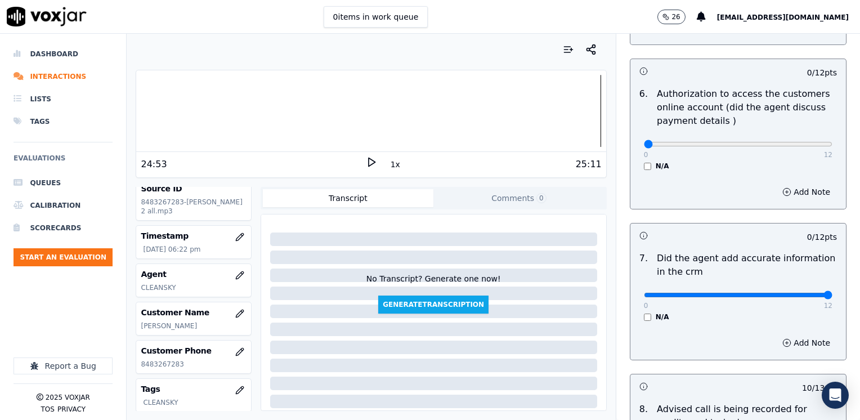
drag, startPoint x: 636, startPoint y: 282, endPoint x: 859, endPoint y: 271, distance: 223.6
type input "12"
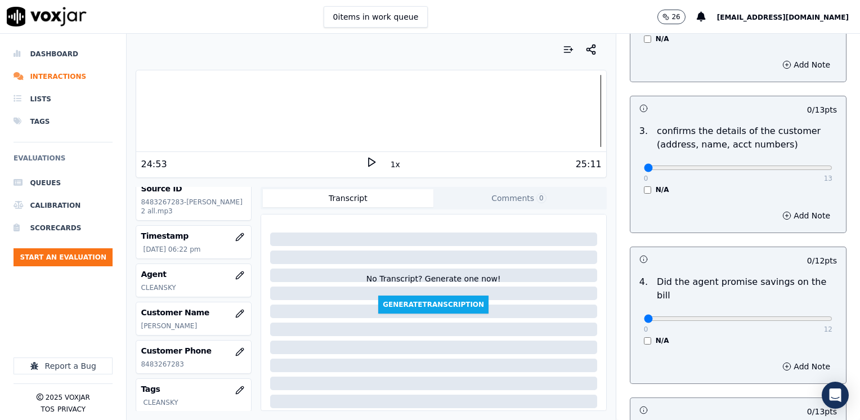
scroll to position [338, 0]
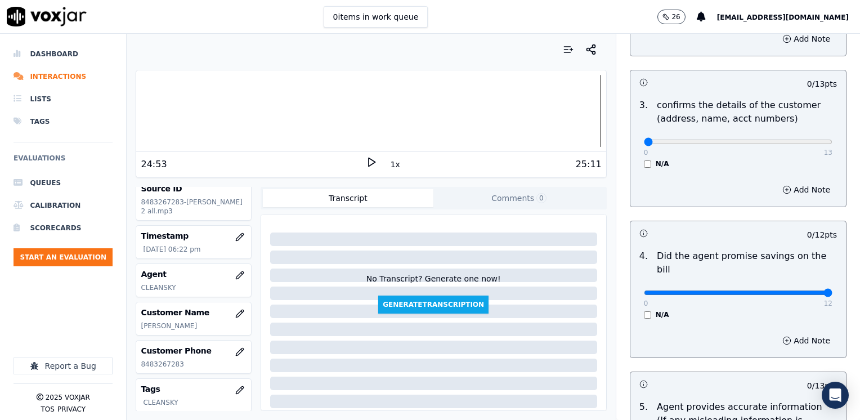
drag, startPoint x: 639, startPoint y: 279, endPoint x: 861, endPoint y: 278, distance: 222.2
type input "12"
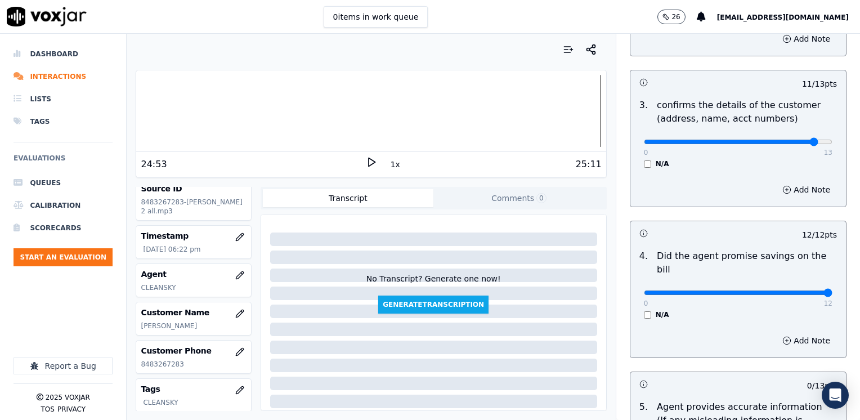
click at [785, 193] on button "Add Note" at bounding box center [805, 190] width 61 height 16
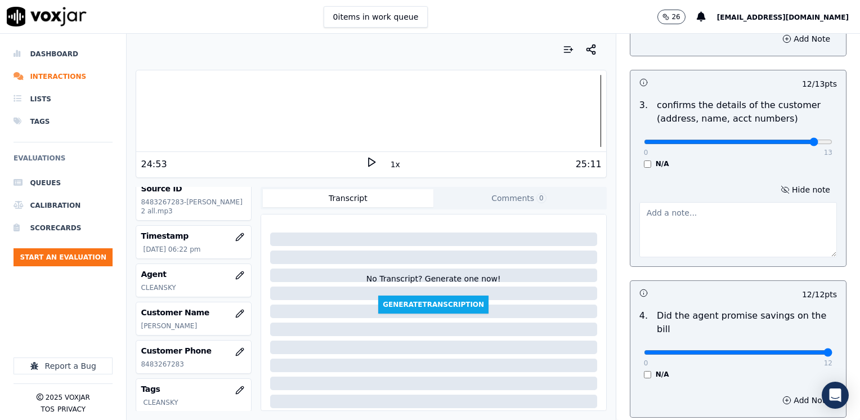
click at [734, 219] on textarea at bounding box center [737, 229] width 197 height 55
type textarea "Make sure to confirm the name as it appears on the bill before reading the CS C…"
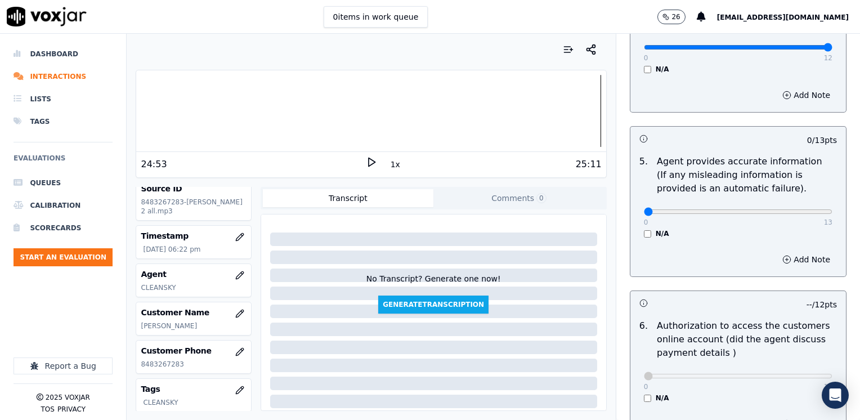
scroll to position [619, 0]
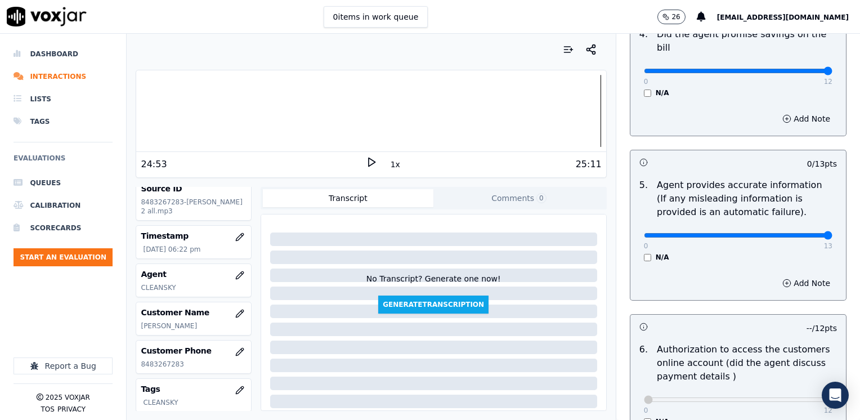
drag, startPoint x: 632, startPoint y: 218, endPoint x: 861, endPoint y: 236, distance: 229.7
type input "13"
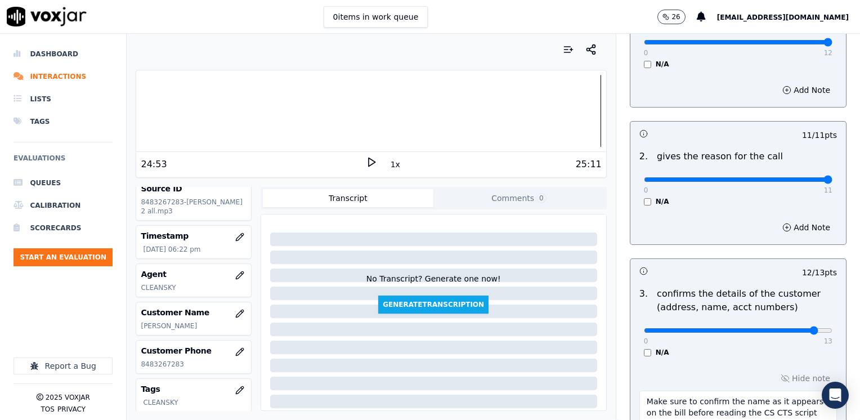
scroll to position [169, 0]
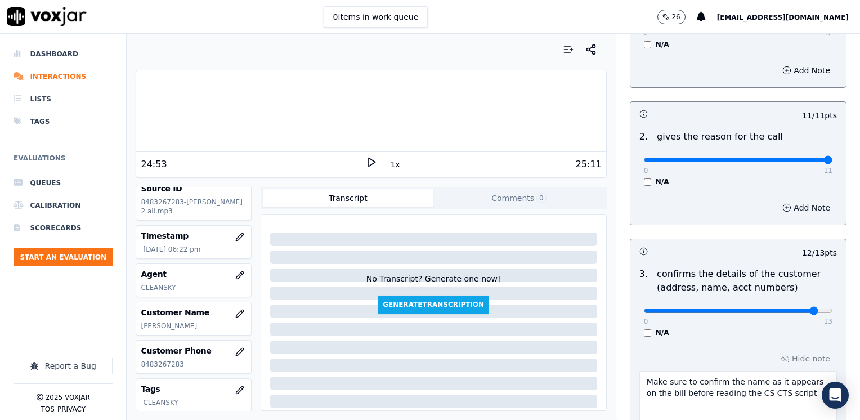
click at [791, 209] on button "Add Note" at bounding box center [805, 208] width 61 height 16
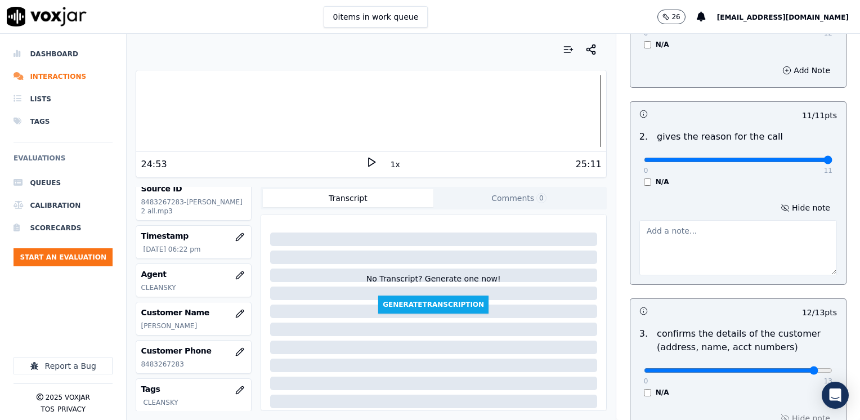
click at [736, 240] on textarea at bounding box center [737, 247] width 197 height 55
type textarea "A"
click at [793, 207] on button "Hide note" at bounding box center [805, 208] width 63 height 16
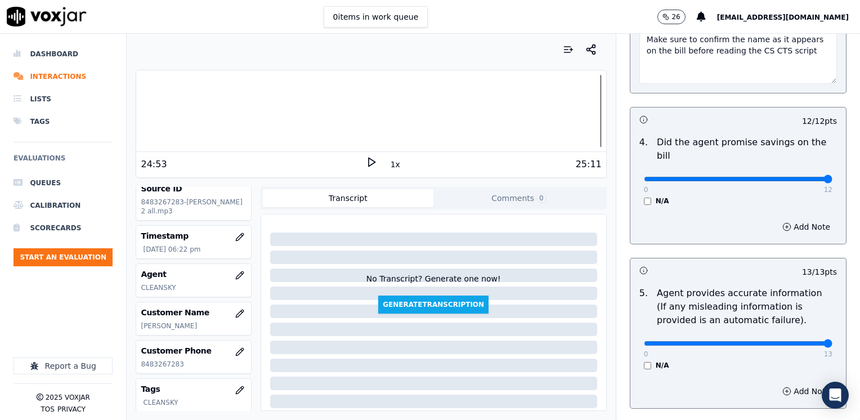
scroll to position [592, 0]
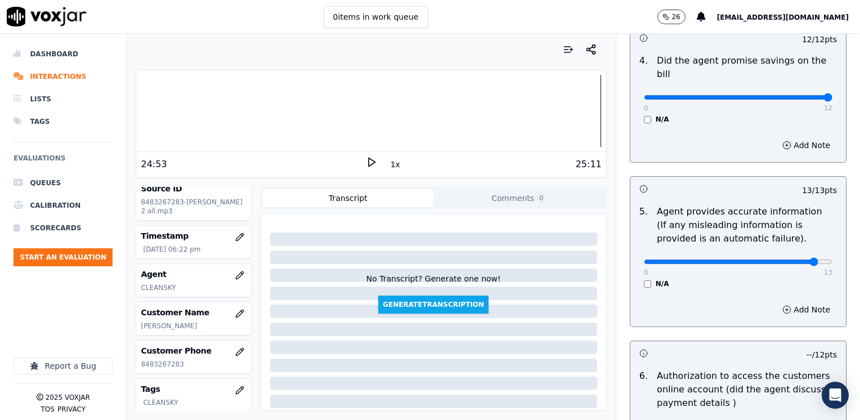
type input "12"
click at [795, 302] on button "Add Note" at bounding box center [805, 310] width 61 height 16
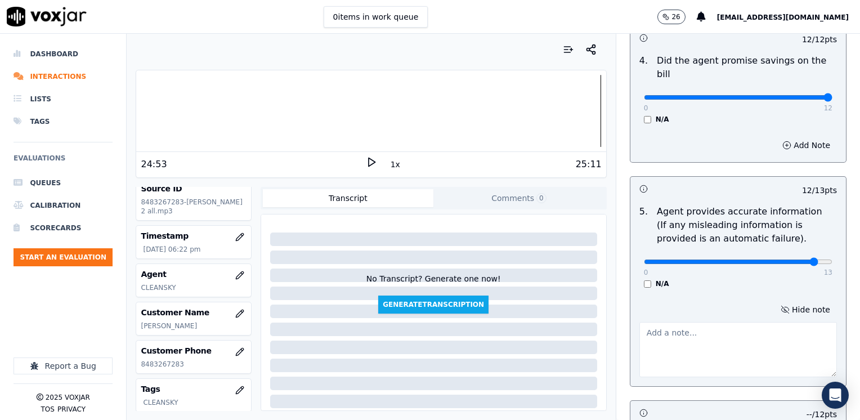
click at [729, 339] on textarea at bounding box center [737, 349] width 197 height 55
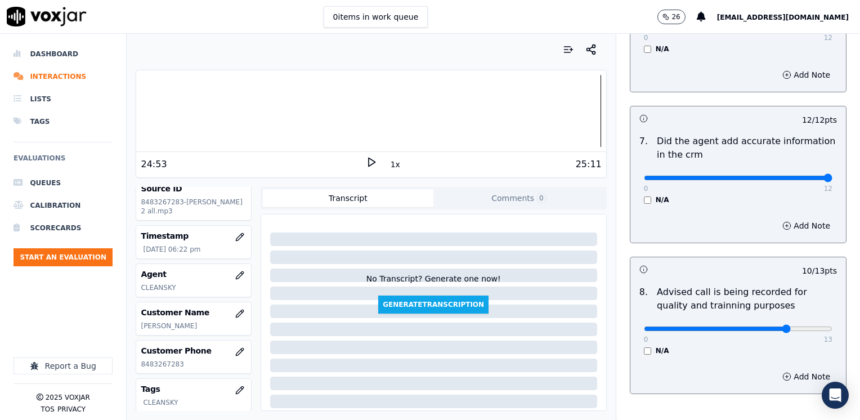
scroll to position [1102, 0]
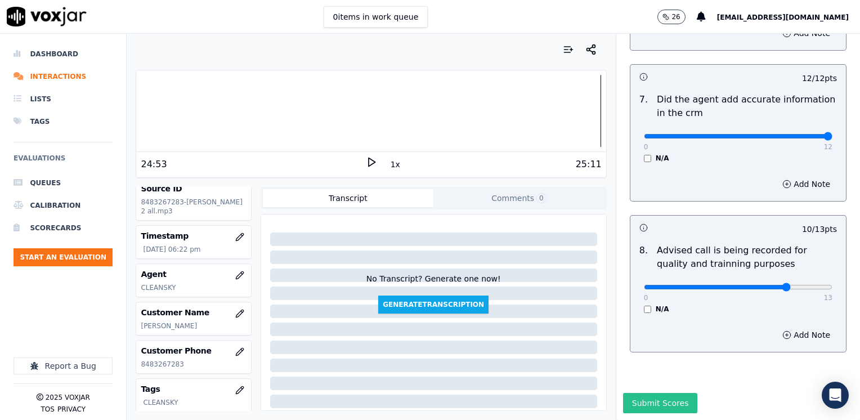
type textarea "[PERSON_NAME] does not ask the question "Como puedo ayudarle?""
click at [654, 393] on button "Submit Scores" at bounding box center [660, 403] width 75 height 20
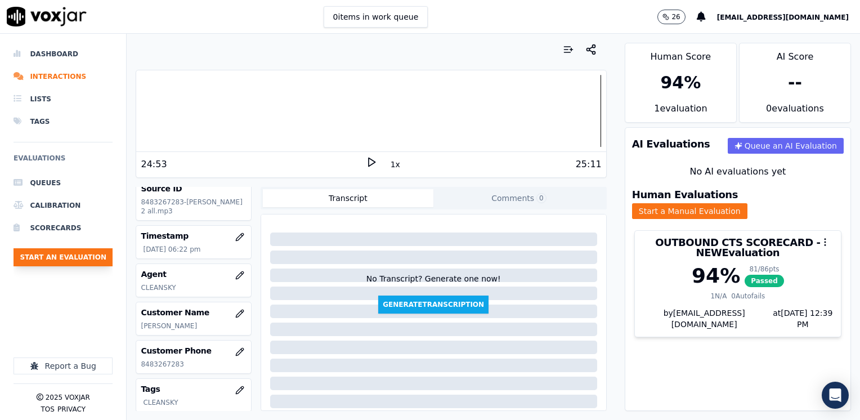
click at [89, 249] on button "Start an Evaluation" at bounding box center [63, 257] width 99 height 18
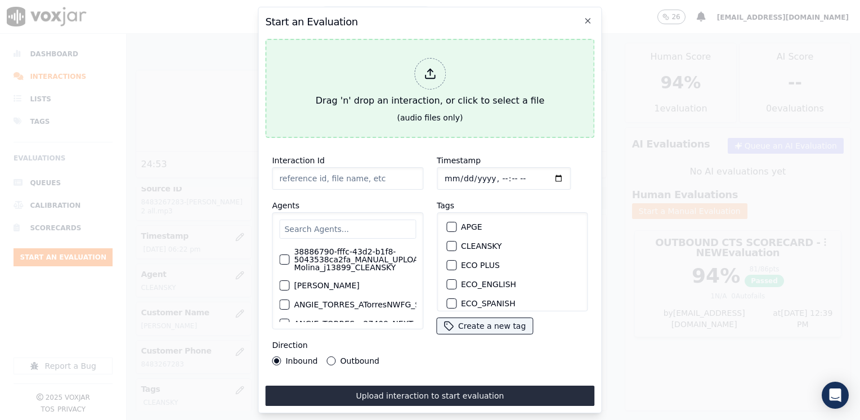
click at [431, 69] on polyline at bounding box center [429, 70] width 5 height 3
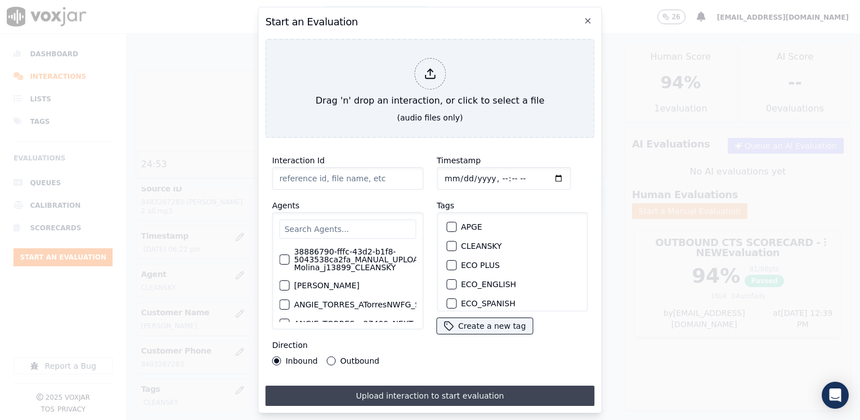
type input "20250814-120825_7874144011-[PERSON_NAME] all.mp3"
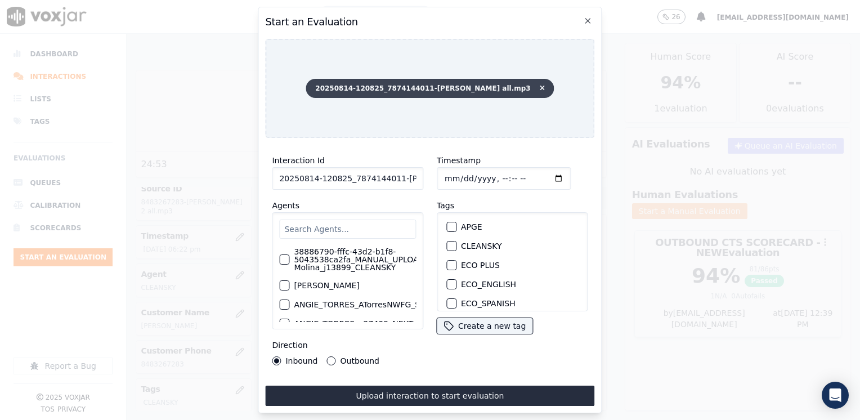
click at [523, 82] on span "20250814-120825_7874144011-[PERSON_NAME] all.mp3" at bounding box center [429, 88] width 248 height 19
click at [539, 85] on icon at bounding box center [541, 88] width 5 height 7
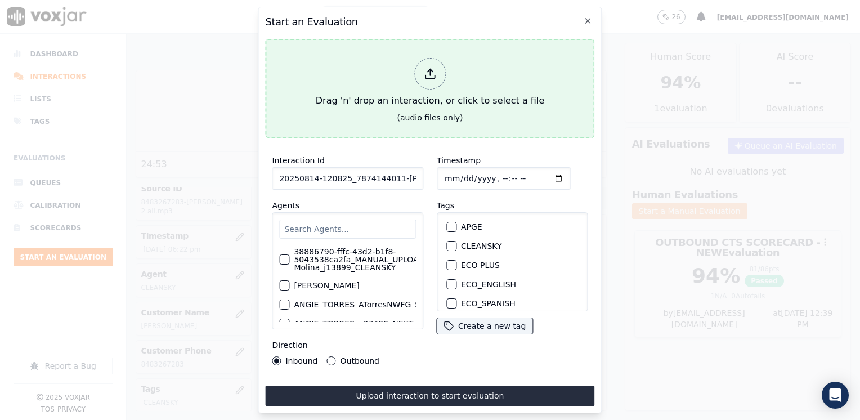
click at [435, 76] on div at bounding box center [430, 74] width 32 height 32
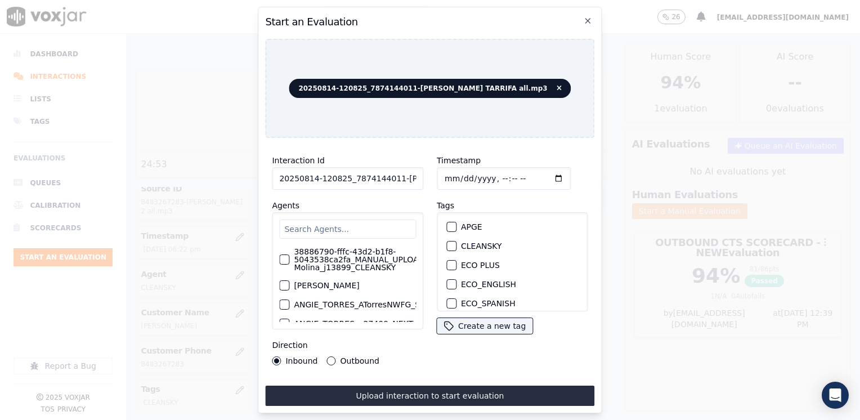
click at [357, 221] on input "text" at bounding box center [347, 228] width 137 height 19
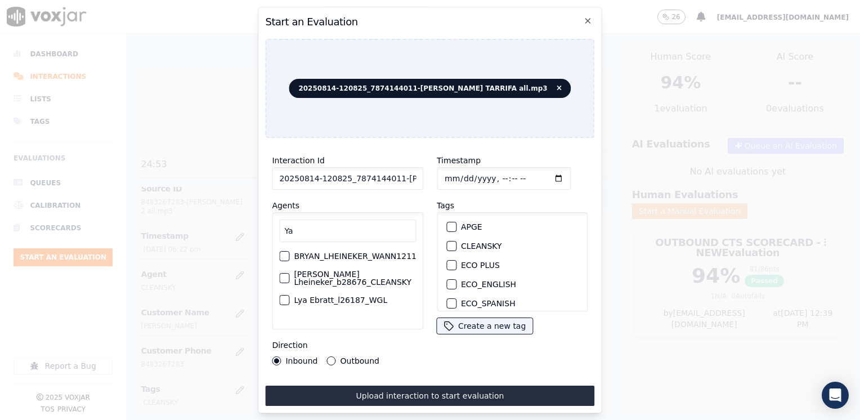
type input "Y"
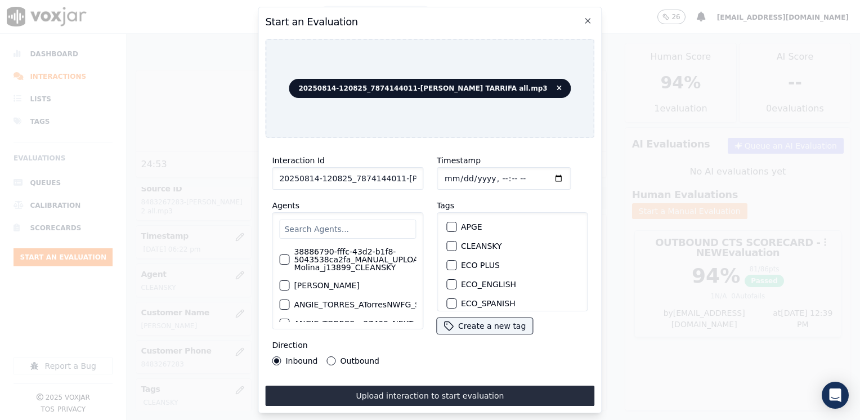
click at [447, 242] on div "button" at bounding box center [451, 246] width 8 height 8
click at [537, 174] on input "Timestamp" at bounding box center [504, 178] width 134 height 23
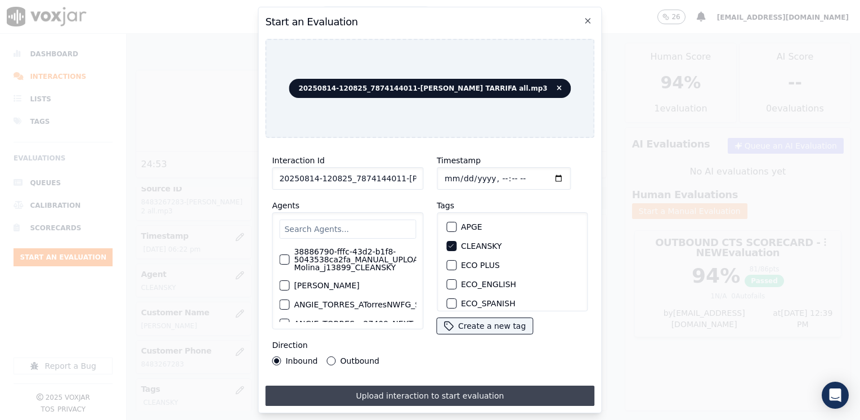
type input "[DATE]T18:39"
click at [395, 389] on button "Upload interaction to start evaluation" at bounding box center [429, 395] width 329 height 20
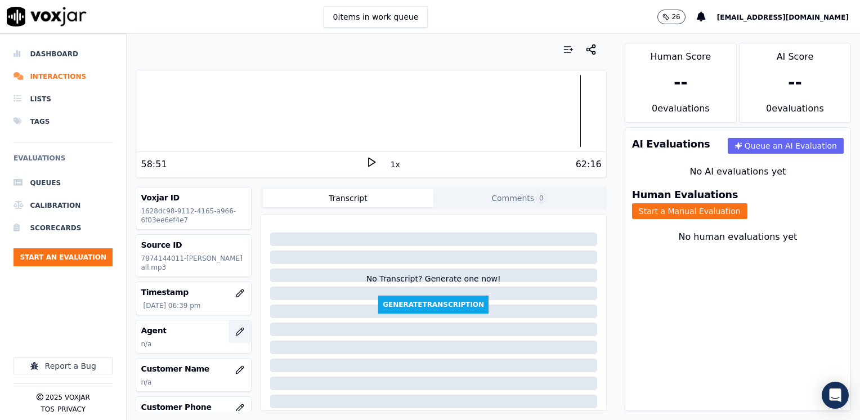
click at [235, 330] on icon "button" at bounding box center [239, 331] width 9 height 9
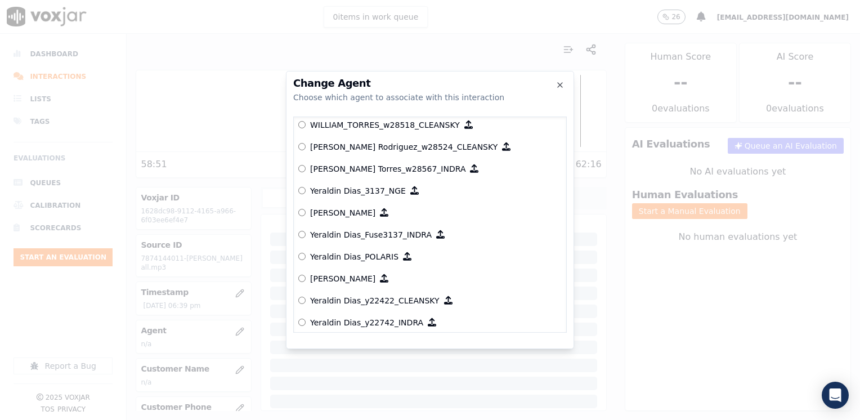
scroll to position [5660, 0]
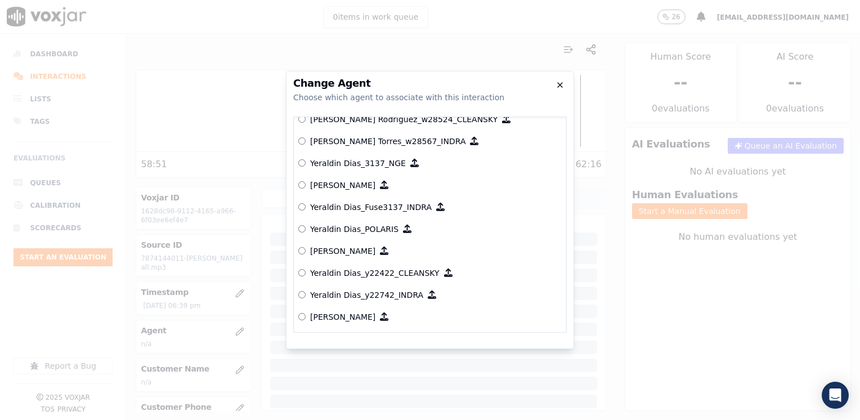
click at [556, 85] on icon "button" at bounding box center [559, 84] width 9 height 9
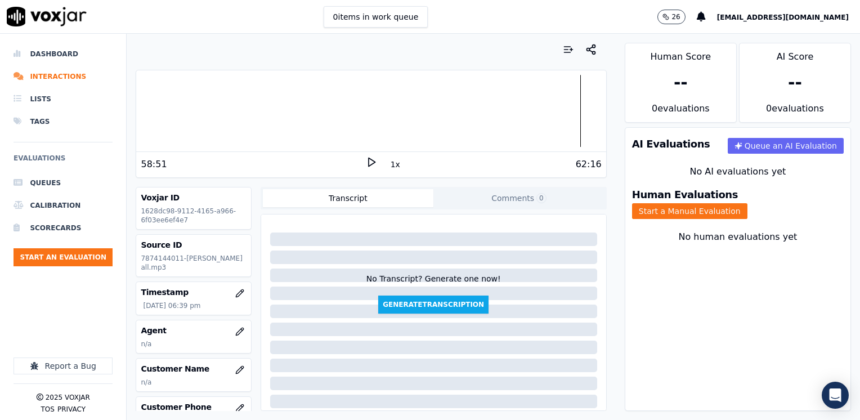
scroll to position [56, 0]
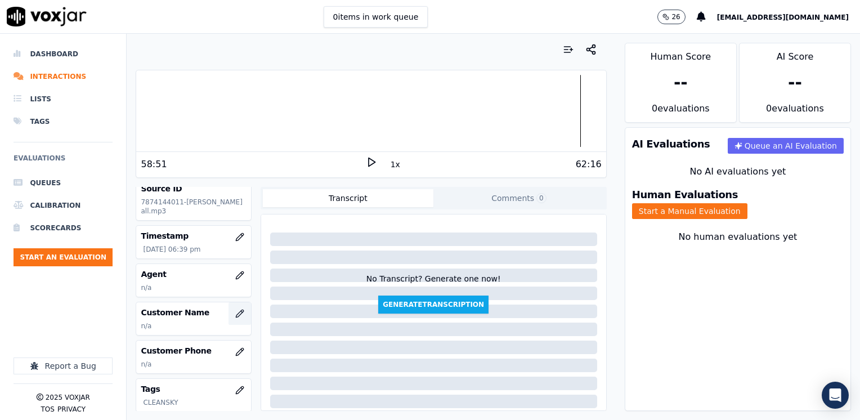
click at [235, 312] on icon "button" at bounding box center [239, 313] width 9 height 9
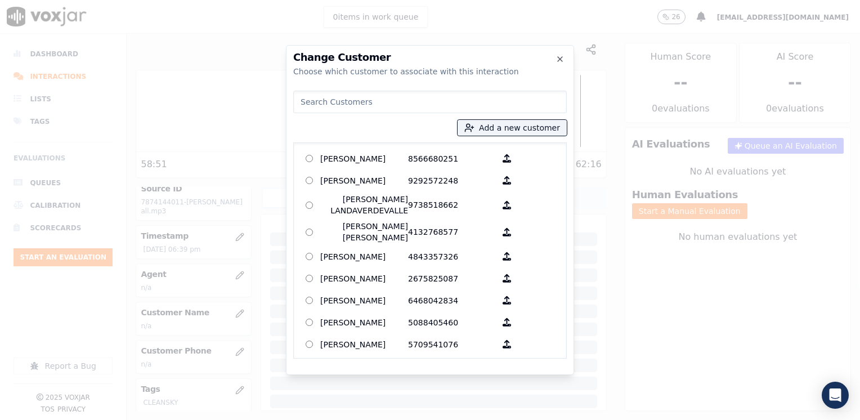
click at [488, 104] on input at bounding box center [429, 102] width 273 height 23
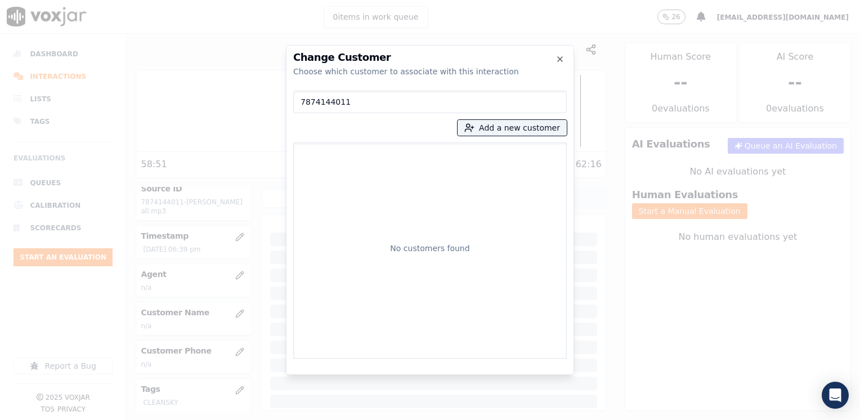
type input "7874144011"
click at [511, 118] on div "7874144011 Add a new customer No customers found" at bounding box center [429, 222] width 273 height 272
click at [518, 129] on button "Add a new customer" at bounding box center [511, 128] width 109 height 16
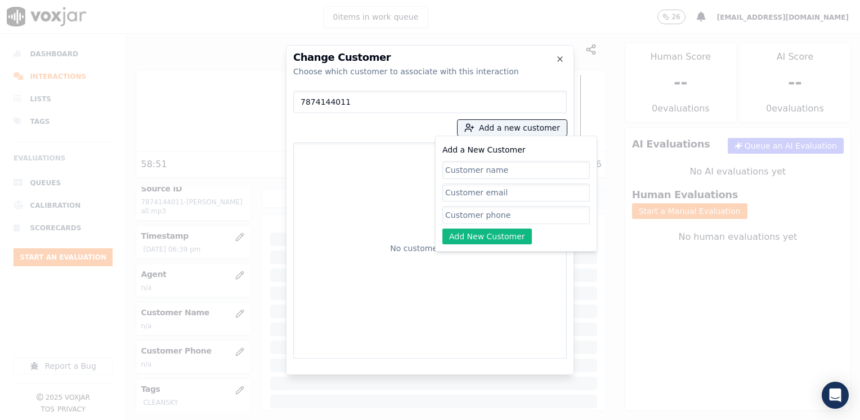
click at [523, 218] on input "Add a New Customer" at bounding box center [515, 215] width 147 height 18
paste input "7874144011"
type input "7874144011"
click at [527, 164] on input "Add a New Customer" at bounding box center [515, 170] width 147 height 18
paste input "[PERSON_NAME]"
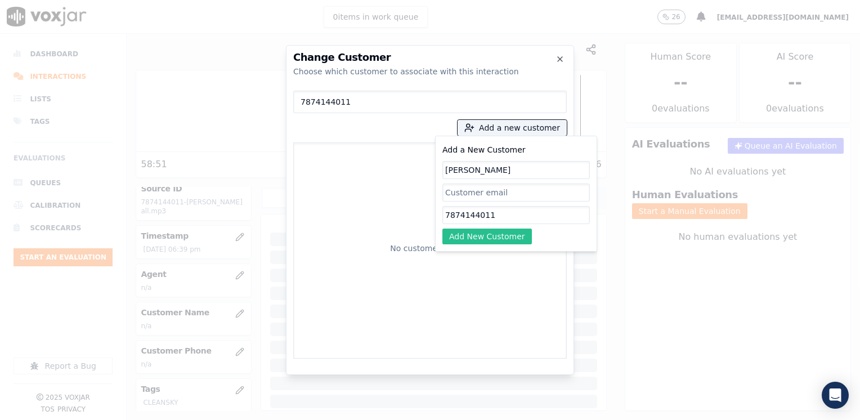
type input "[PERSON_NAME]"
click at [489, 236] on button "Add New Customer" at bounding box center [486, 236] width 89 height 16
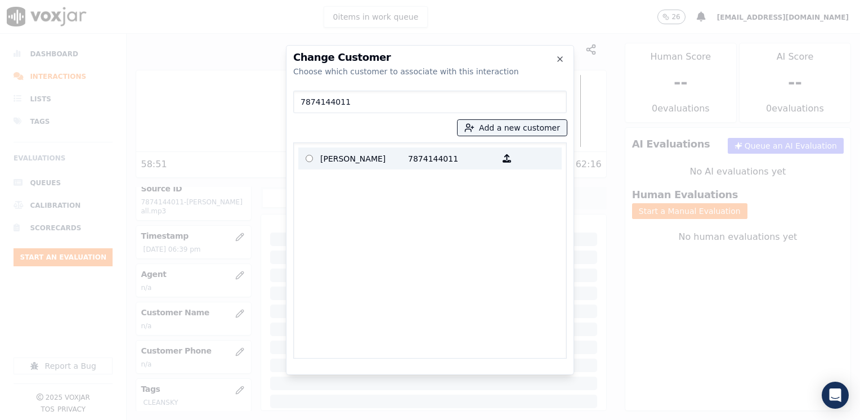
click at [388, 156] on p "[PERSON_NAME]" at bounding box center [364, 158] width 88 height 17
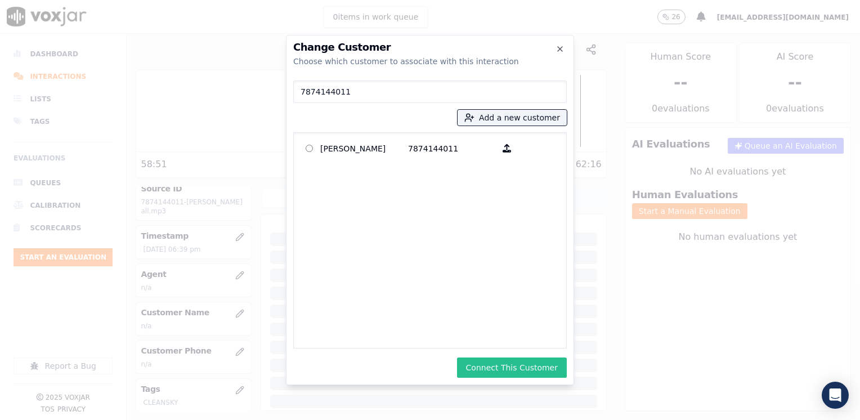
click at [499, 366] on button "Connect This Customer" at bounding box center [512, 367] width 110 height 20
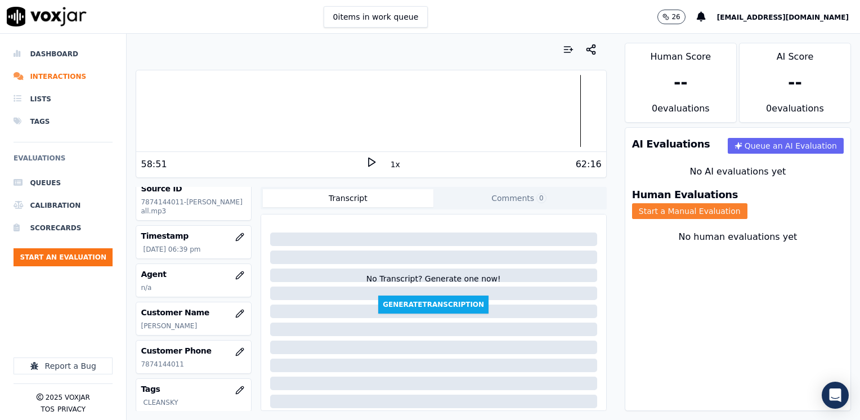
click at [747, 203] on button "Start a Manual Evaluation" at bounding box center [689, 211] width 115 height 16
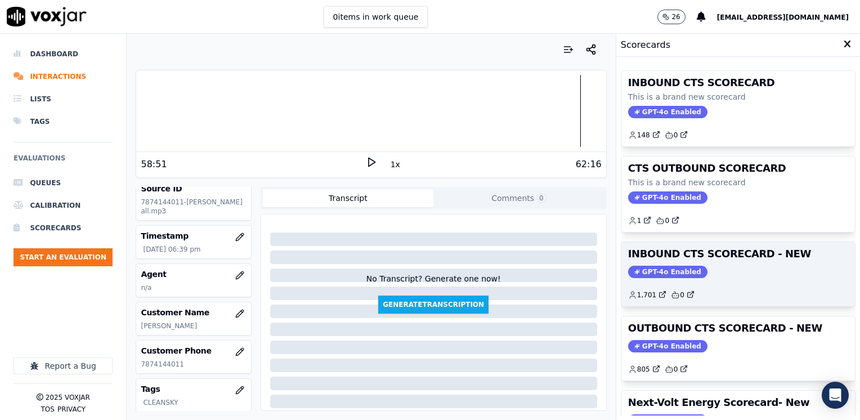
click at [659, 263] on div "INBOUND CTS SCORECARD - NEW GPT-4o Enabled 1,701 0" at bounding box center [737, 274] width 233 height 64
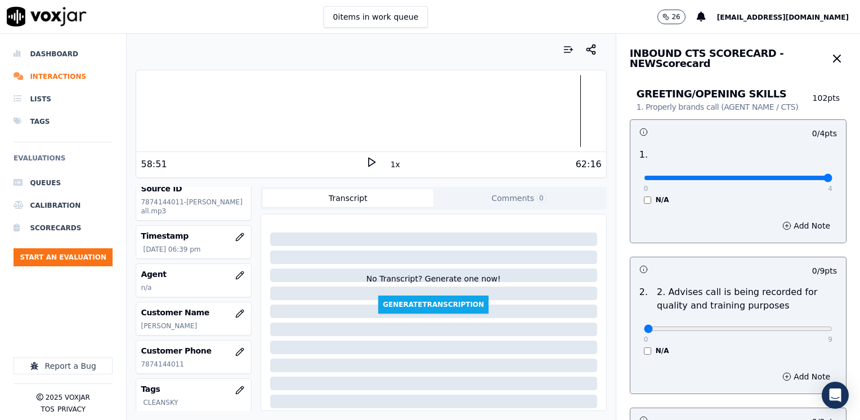
drag, startPoint x: 638, startPoint y: 177, endPoint x: 861, endPoint y: 237, distance: 231.3
type input "4"
click at [832, 180] on input "range" at bounding box center [738, 178] width 188 height 5
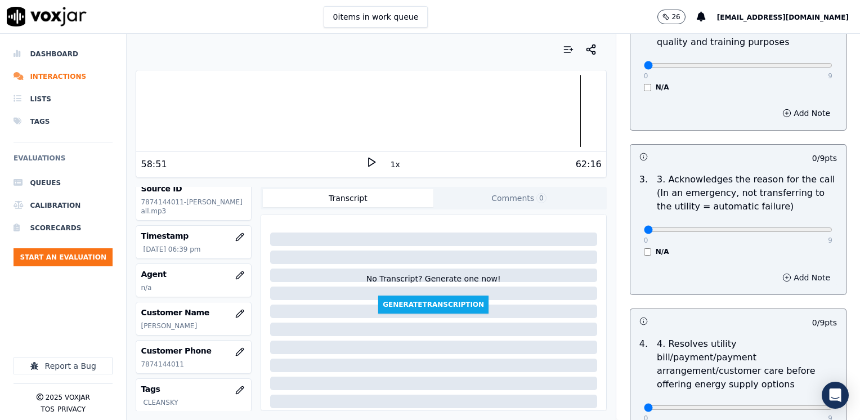
scroll to position [281, 0]
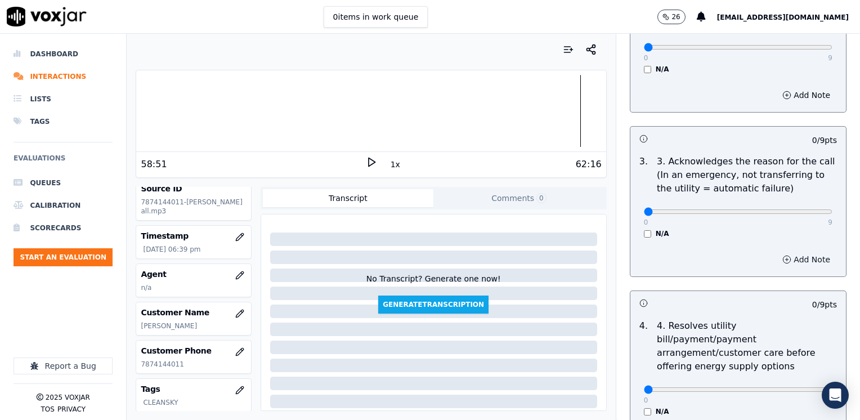
click at [789, 259] on button "Add Note" at bounding box center [805, 259] width 61 height 16
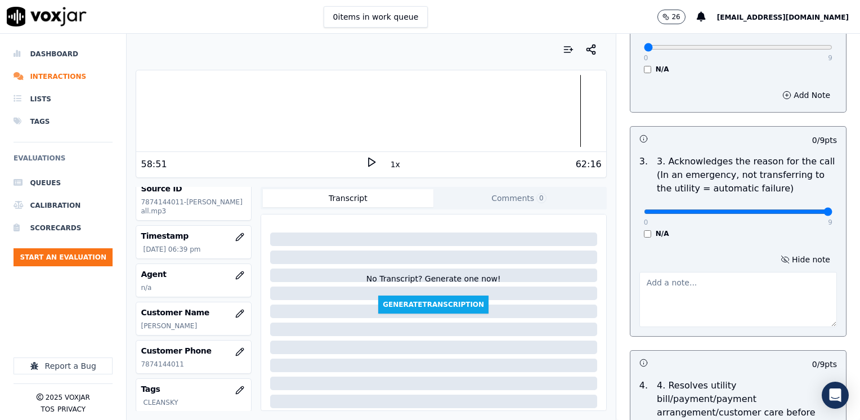
drag, startPoint x: 634, startPoint y: 210, endPoint x: 859, endPoint y: 269, distance: 232.6
type input "9"
click at [687, 310] on textarea at bounding box center [737, 299] width 197 height 55
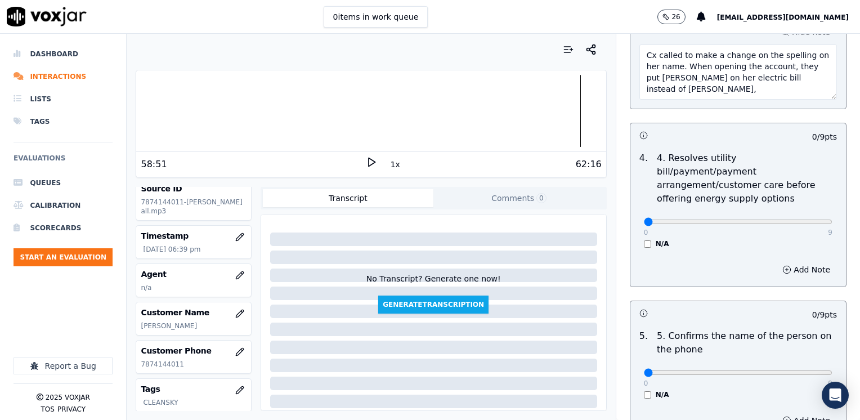
scroll to position [619, 0]
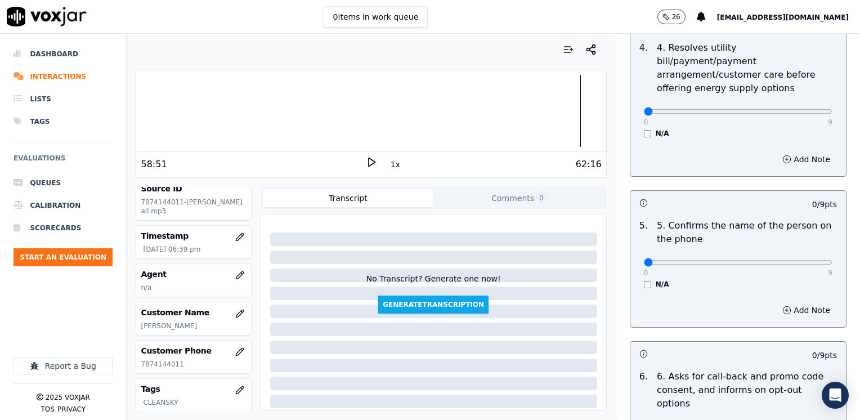
type textarea "Cx called to make a change on the spelling on her name. When opening the accoun…"
drag, startPoint x: 635, startPoint y: 249, endPoint x: 861, endPoint y: 289, distance: 229.7
type input "9"
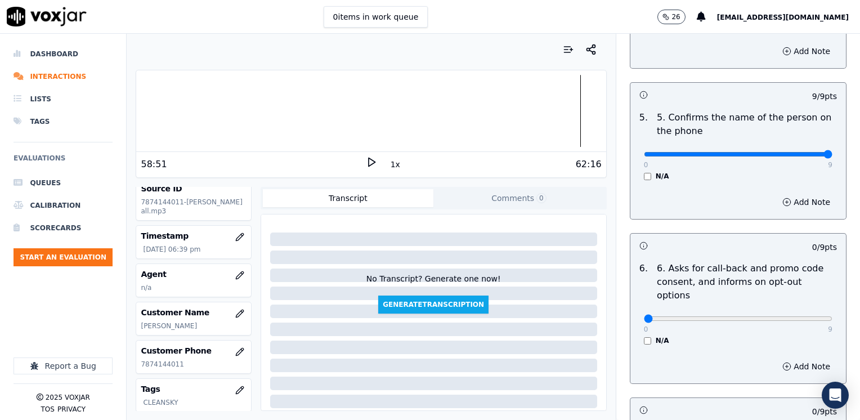
scroll to position [844, 0]
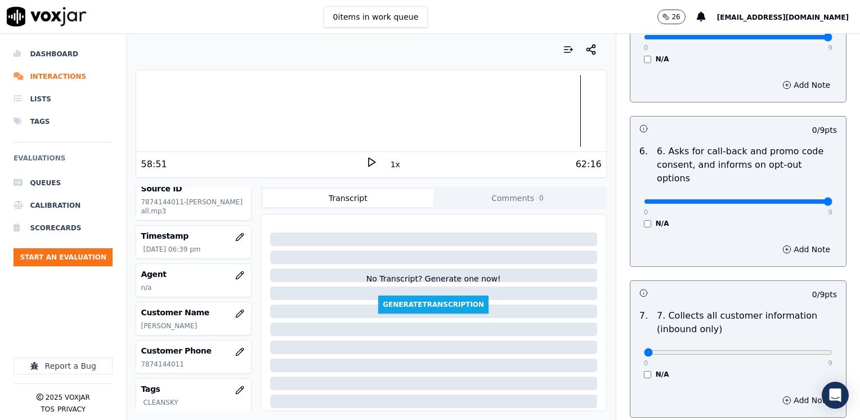
drag, startPoint x: 639, startPoint y: 172, endPoint x: 861, endPoint y: 182, distance: 222.4
type input "9"
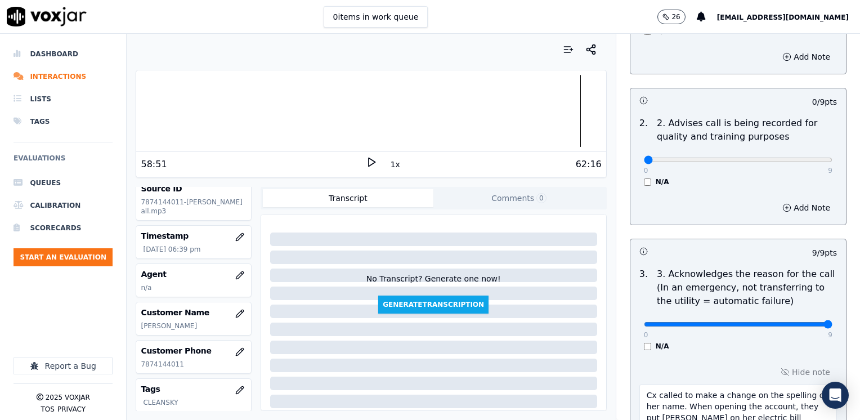
scroll to position [0, 0]
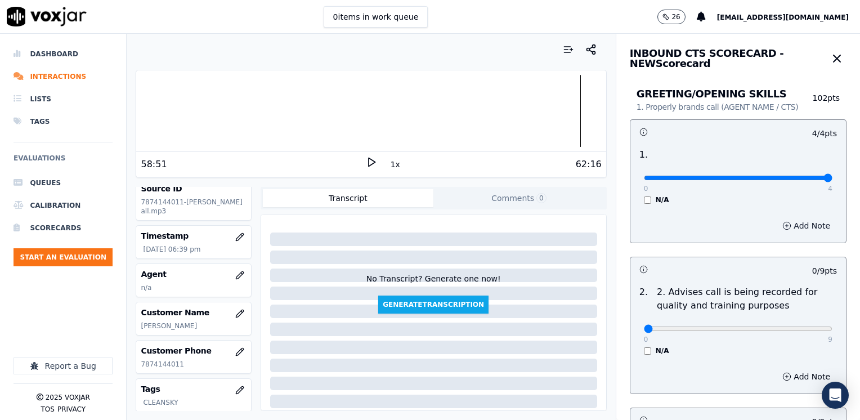
click at [788, 228] on button "Add Note" at bounding box center [805, 226] width 61 height 16
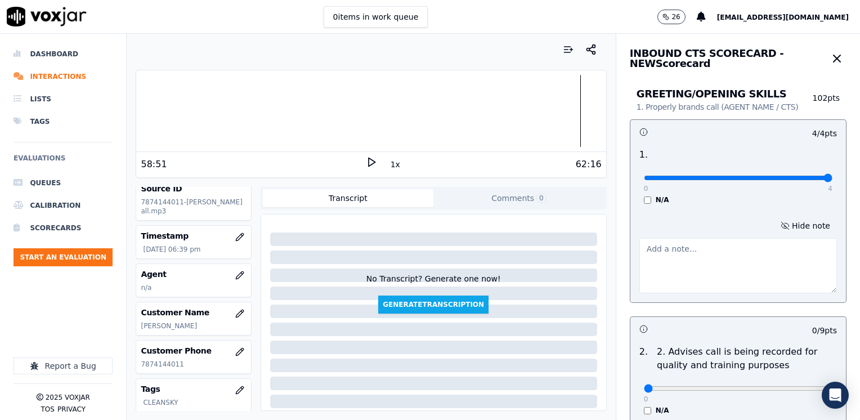
click at [700, 278] on textarea at bounding box center [737, 265] width 197 height 55
type textarea "Agent, [PERSON_NAME]"
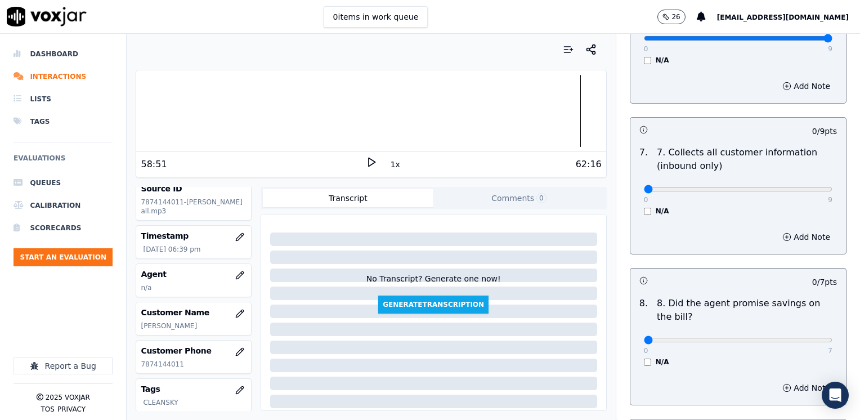
scroll to position [1125, 0]
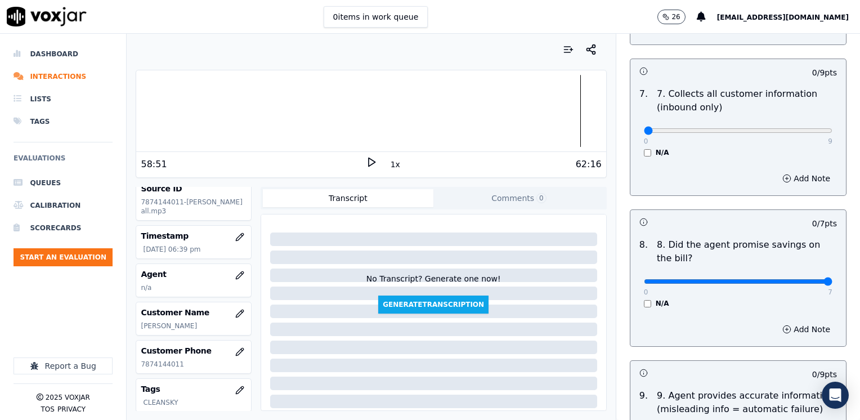
drag, startPoint x: 637, startPoint y: 255, endPoint x: 859, endPoint y: 290, distance: 224.3
type input "7"
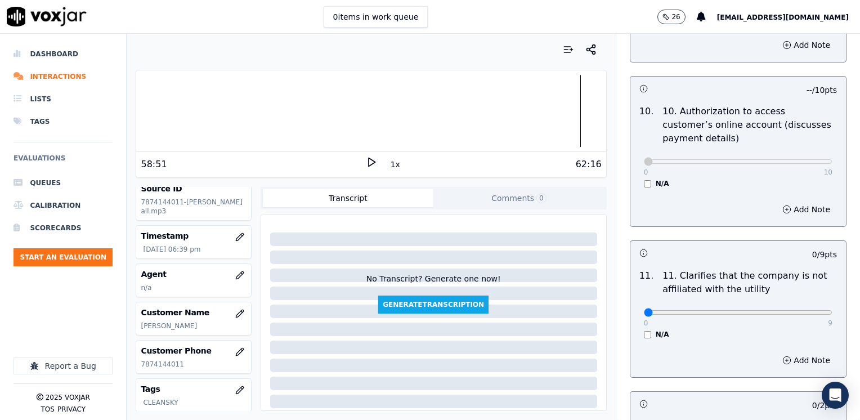
scroll to position [1631, 0]
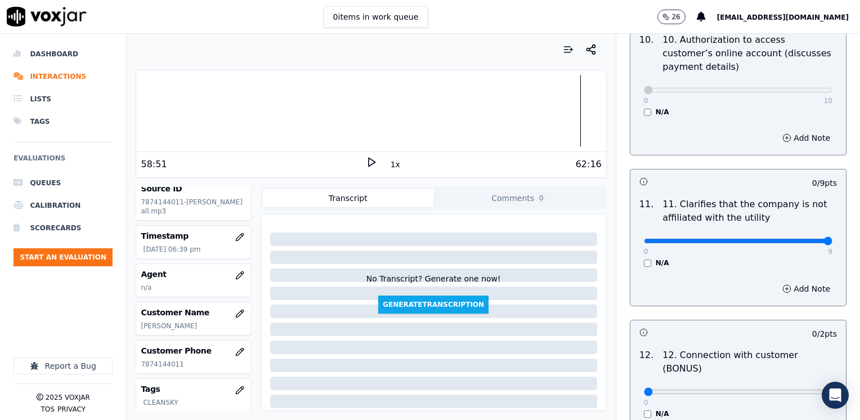
drag, startPoint x: 637, startPoint y: 210, endPoint x: 861, endPoint y: 210, distance: 223.9
type input "9"
drag, startPoint x: 639, startPoint y: 349, endPoint x: 859, endPoint y: 343, distance: 220.0
type input "2"
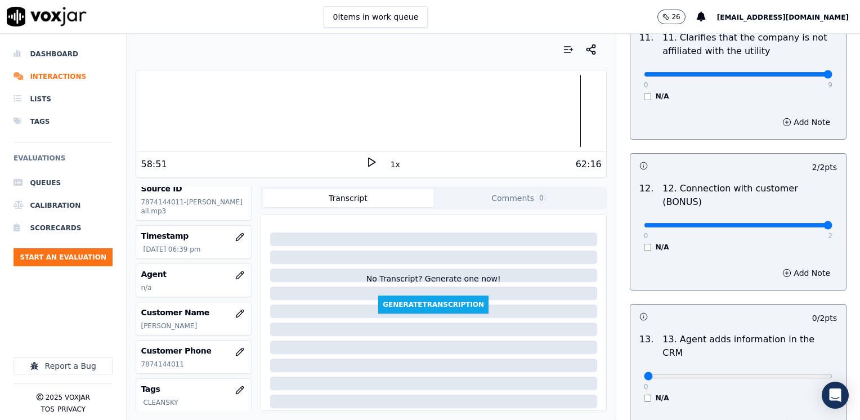
scroll to position [1800, 0]
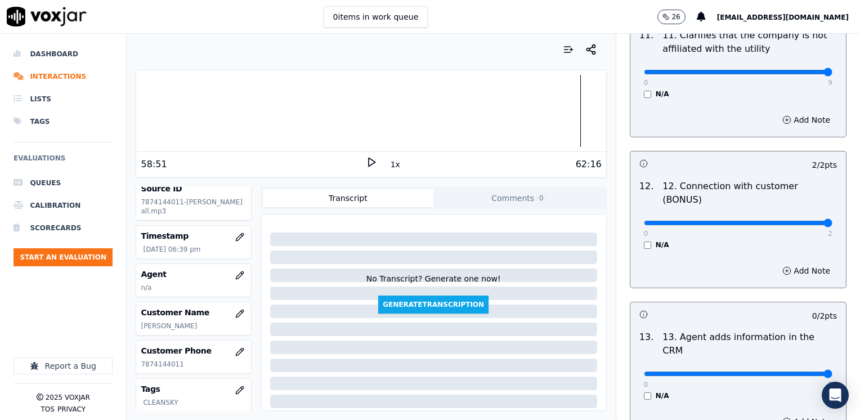
drag, startPoint x: 638, startPoint y: 319, endPoint x: 861, endPoint y: 319, distance: 223.3
type input "2"
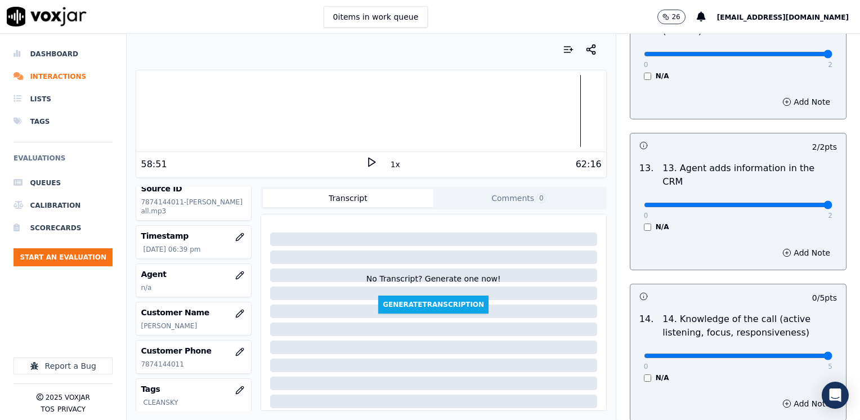
drag, startPoint x: 632, startPoint y: 298, endPoint x: 861, endPoint y: 298, distance: 229.0
type input "5"
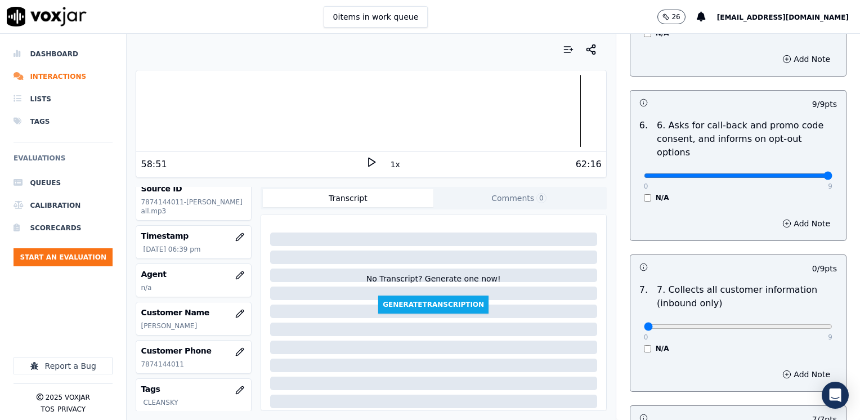
scroll to position [1049, 0]
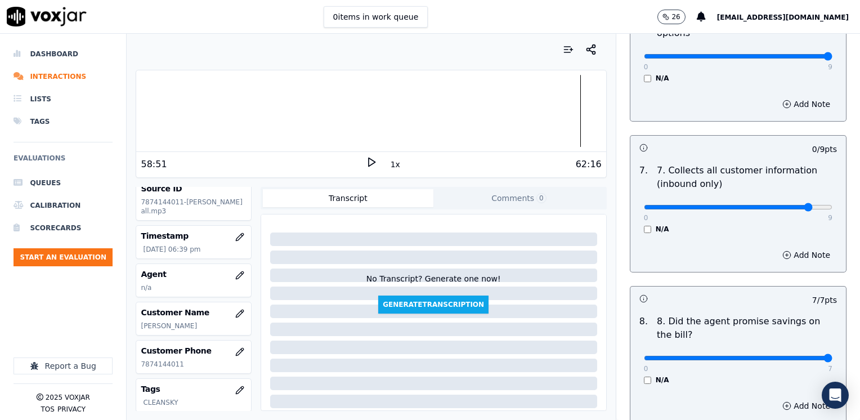
type input "8"
click at [790, 247] on button "Add Note" at bounding box center [805, 255] width 61 height 16
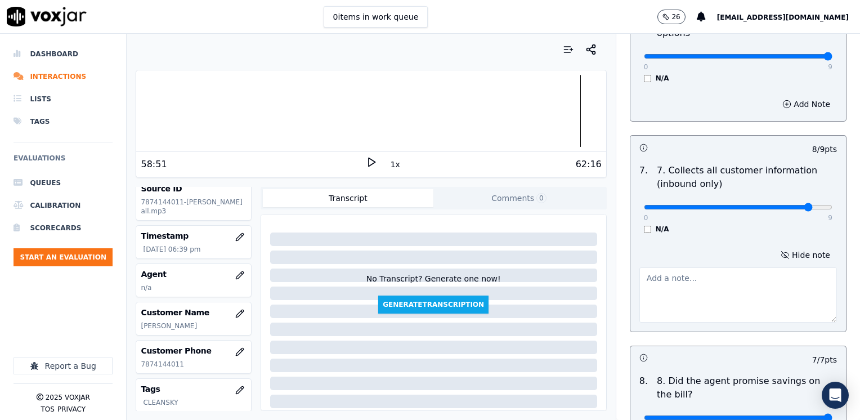
click at [725, 269] on textarea at bounding box center [737, 294] width 197 height 55
type textarea "m"
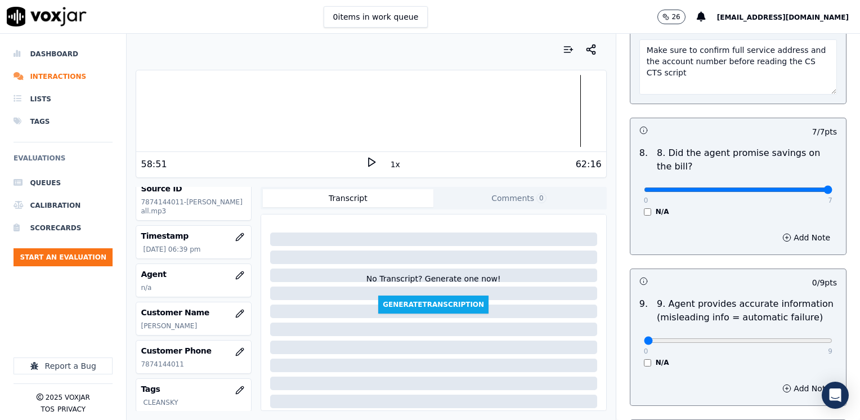
scroll to position [1330, 0]
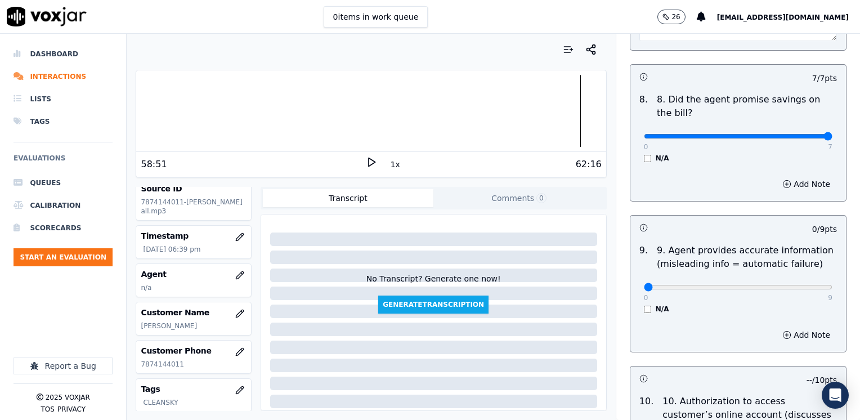
type textarea "Make sure to confirm full service address and the account number before reading…"
drag, startPoint x: 639, startPoint y: 256, endPoint x: 859, endPoint y: 276, distance: 221.4
type input "9"
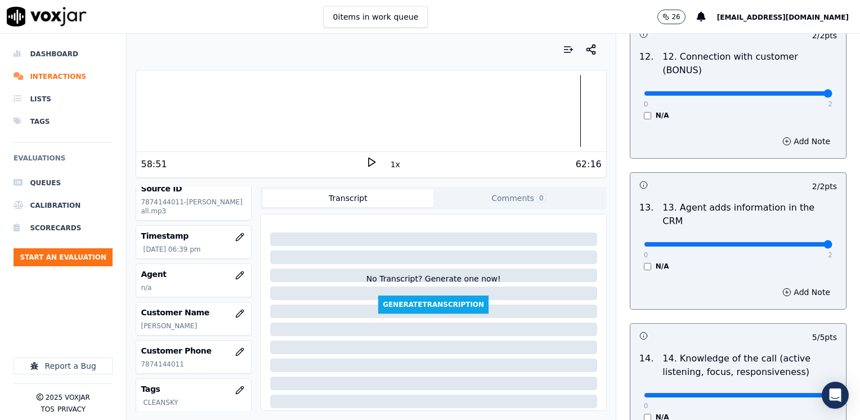
scroll to position [2065, 0]
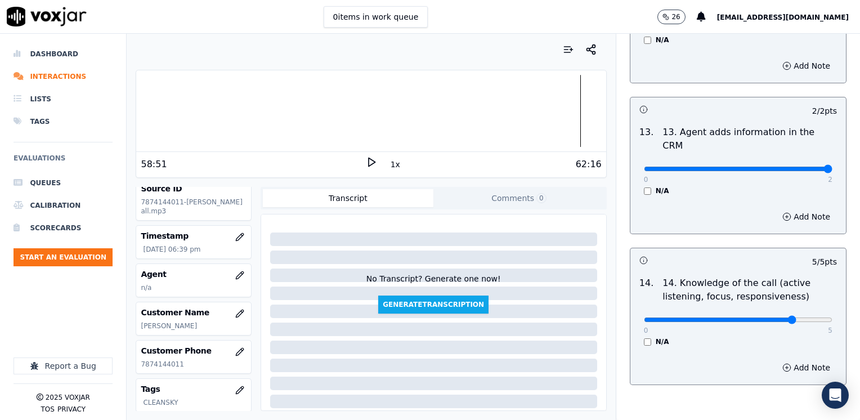
type input "4"
click at [784, 359] on button "Add Note" at bounding box center [805, 367] width 61 height 16
click at [723, 380] on textarea at bounding box center [737, 407] width 197 height 55
drag, startPoint x: 724, startPoint y: 336, endPoint x: 708, endPoint y: 359, distance: 28.3
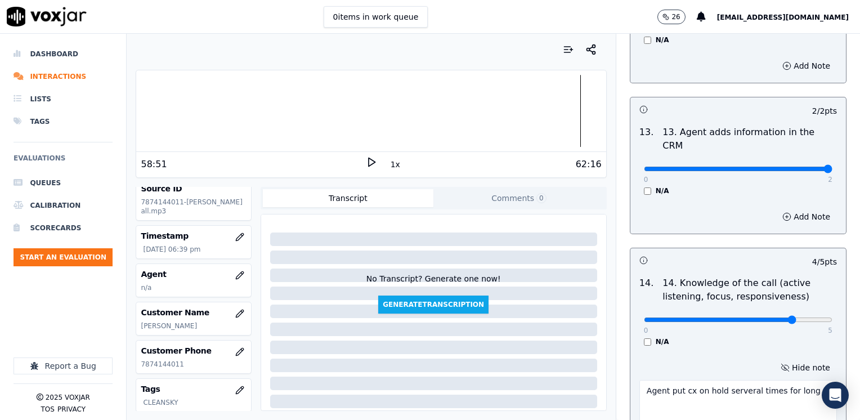
click at [707, 380] on textarea "Agent put cx on hold serveral times for long" at bounding box center [737, 407] width 197 height 55
click at [723, 380] on textarea "Agent put cx on hold serveral times for long" at bounding box center [737, 407] width 197 height 55
click at [798, 380] on textarea "Agent put cx on hold serveral times for long" at bounding box center [737, 407] width 197 height 55
click at [788, 380] on textarea "Agent put cx on hold several times for long" at bounding box center [737, 407] width 197 height 55
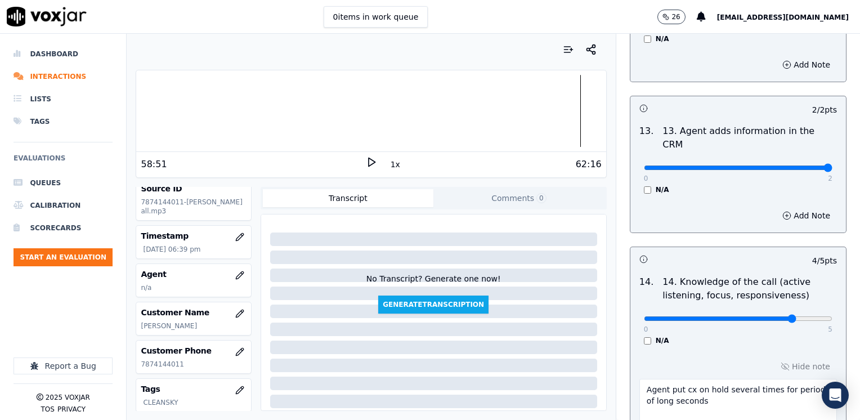
scroll to position [2124, 0]
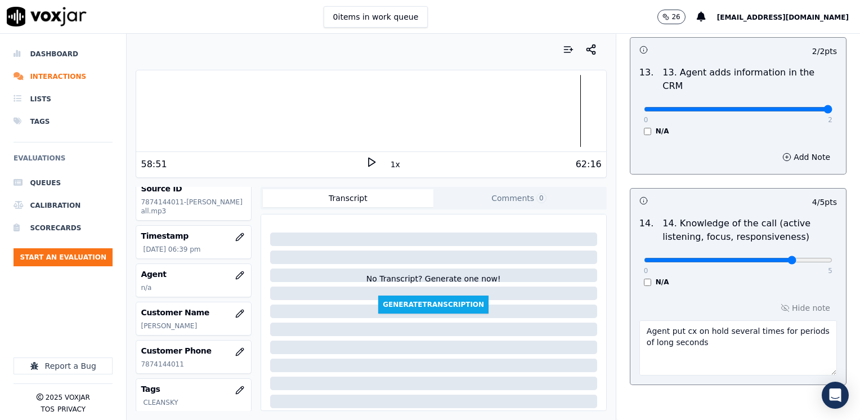
click at [708, 320] on textarea "Agent put cx on hold several times for periods of long seconds" at bounding box center [737, 347] width 197 height 55
click at [716, 320] on textarea "Agent put cx on hold several times for periods of long seconds" at bounding box center [737, 347] width 197 height 55
type textarea "Agent put cx on hold several times for periods of long seconds"
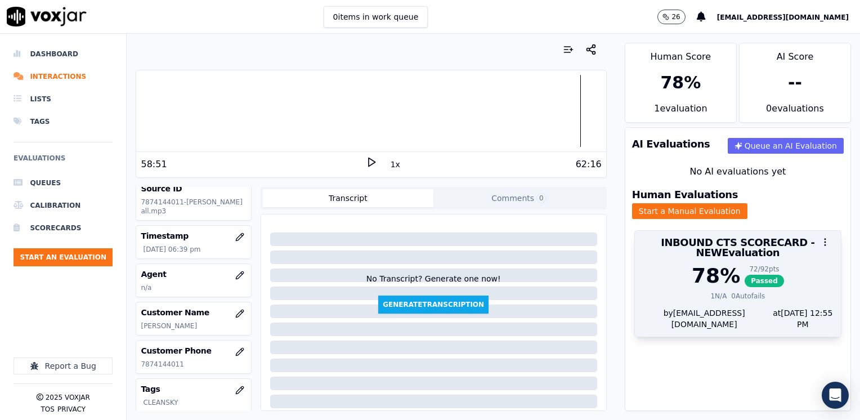
click at [729, 243] on h3 "INBOUND CTS SCORECARD - NEW Evaluation" at bounding box center [737, 247] width 192 height 20
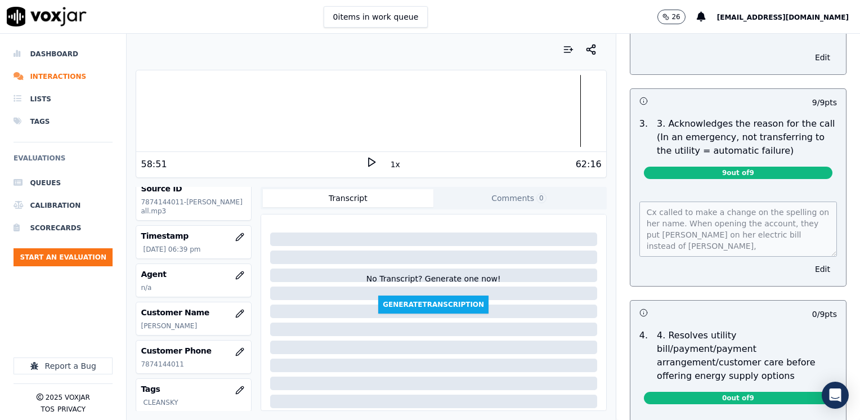
scroll to position [450, 0]
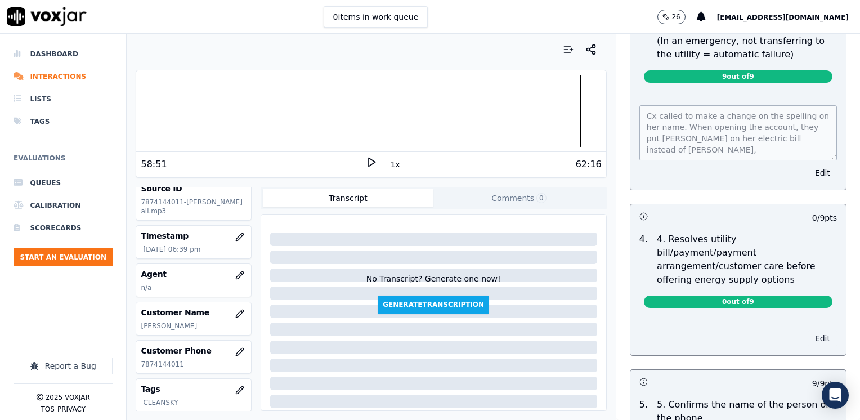
click at [808, 330] on button "Edit" at bounding box center [822, 338] width 29 height 16
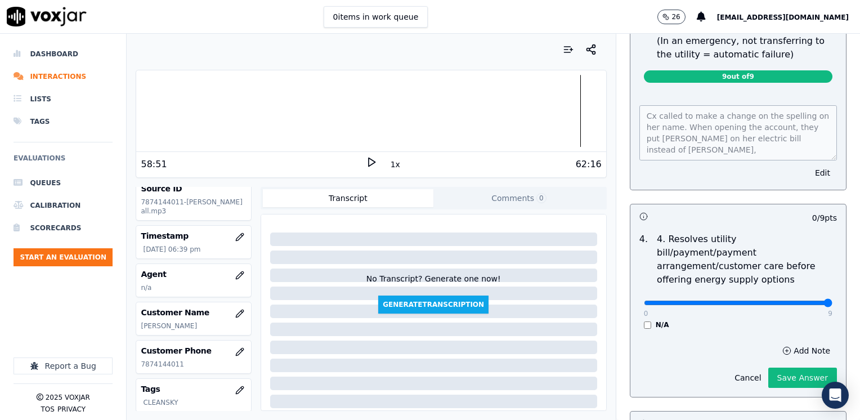
drag, startPoint x: 636, startPoint y: 288, endPoint x: 861, endPoint y: 288, distance: 225.0
type input "9"
click at [832, 300] on input "range" at bounding box center [738, 302] width 188 height 5
click at [781, 343] on button "Add Note" at bounding box center [805, 351] width 61 height 16
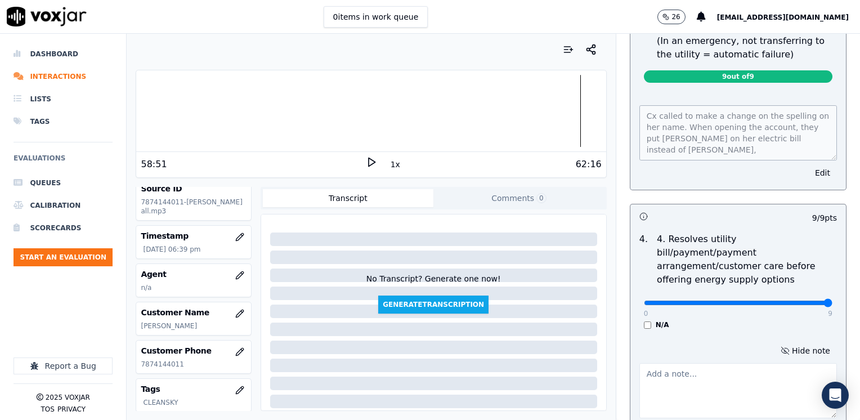
click at [701, 363] on textarea at bounding box center [737, 390] width 197 height 55
type textarea "Agent transferred cx after verfication"
click at [776, 338] on div "Hide note Agent transferred cx after verfication Cancel Save Answer" at bounding box center [737, 395] width 215 height 123
click at [783, 334] on div "Hide note Agent transferred cx after verfication Cancel Save Answer" at bounding box center [737, 395] width 215 height 123
click at [783, 337] on div "Hide note Agent transferred cx after verfication Cancel Save Answer" at bounding box center [737, 395] width 215 height 123
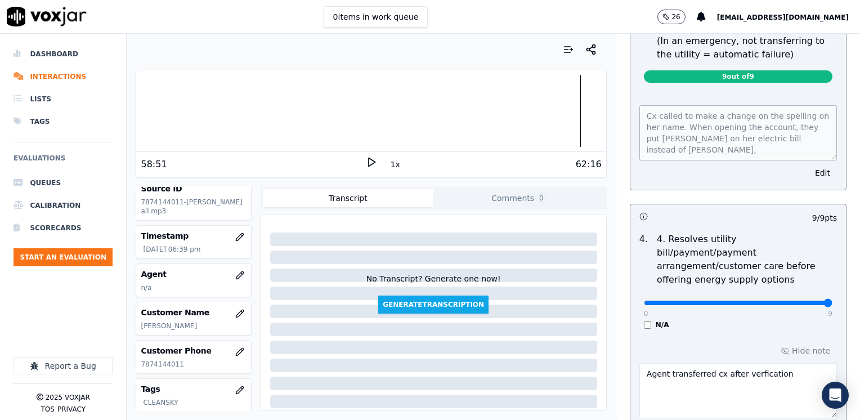
click at [781, 338] on div "Hide note Agent transferred cx after verfication Cancel Save Answer" at bounding box center [737, 395] width 215 height 123
click at [766, 334] on div "Hide note Agent transferred cx after verfication Cancel Save Answer" at bounding box center [737, 395] width 215 height 123
drag, startPoint x: 668, startPoint y: 333, endPoint x: 712, endPoint y: 326, distance: 44.4
click at [668, 334] on div "Hide note Agent transferred cx after verfication Cancel Save Answer" at bounding box center [737, 395] width 215 height 123
click at [785, 334] on div "Hide note Agent transferred cx after verfication Cancel Save Answer" at bounding box center [737, 395] width 215 height 123
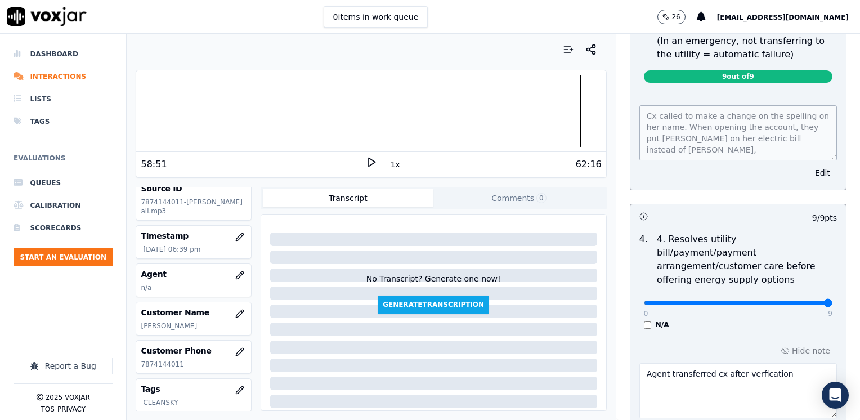
scroll to position [675, 0]
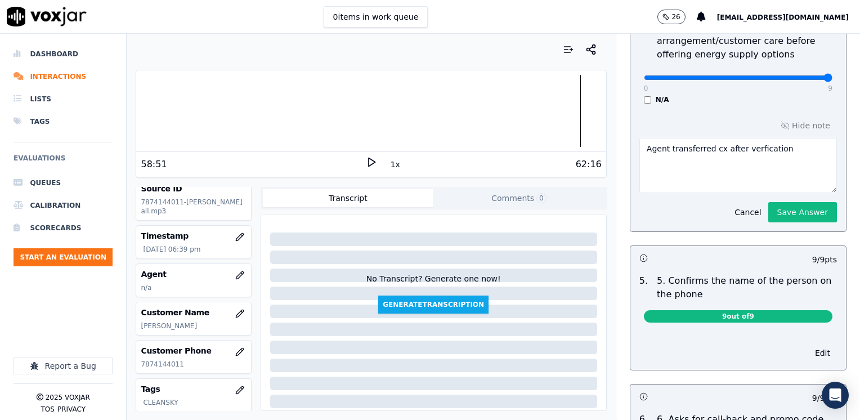
click at [783, 109] on div "Hide note Agent transferred cx after verfication Cancel Save Answer" at bounding box center [737, 170] width 215 height 123
click at [777, 202] on button "Save Answer" at bounding box center [802, 212] width 69 height 20
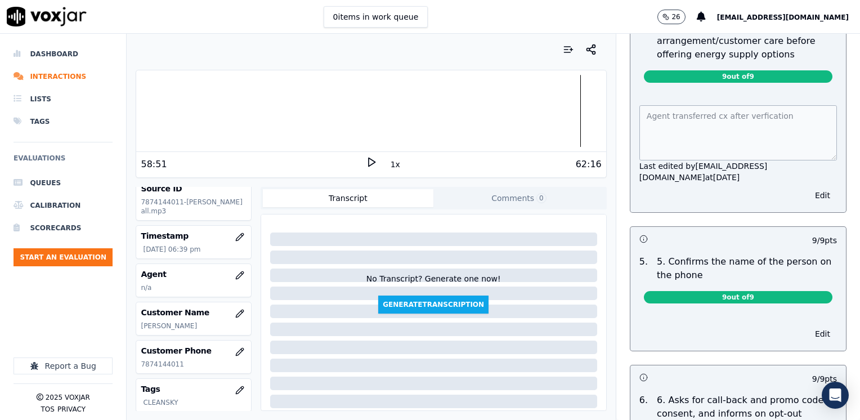
click at [74, 247] on ul "Queues Calibration Scorecards Start an Evaluation" at bounding box center [63, 224] width 99 height 104
click at [80, 258] on button "Start an Evaluation" at bounding box center [63, 257] width 99 height 18
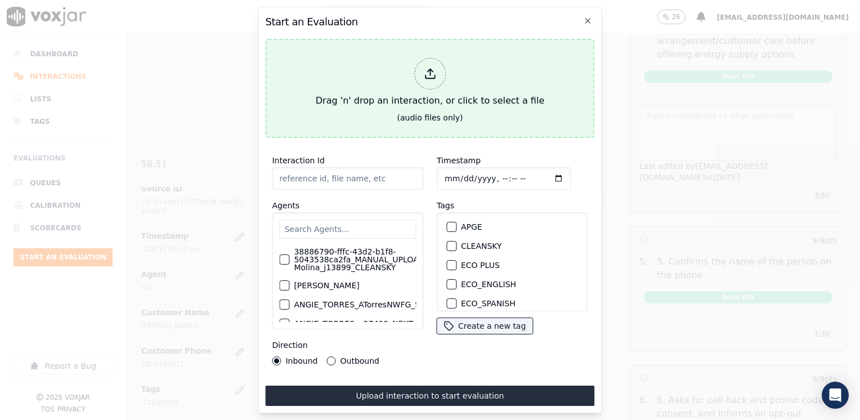
click at [440, 74] on div at bounding box center [430, 74] width 32 height 32
type input "20250814-120825_7874144011-YARRELIS TARIFA all.mp3"
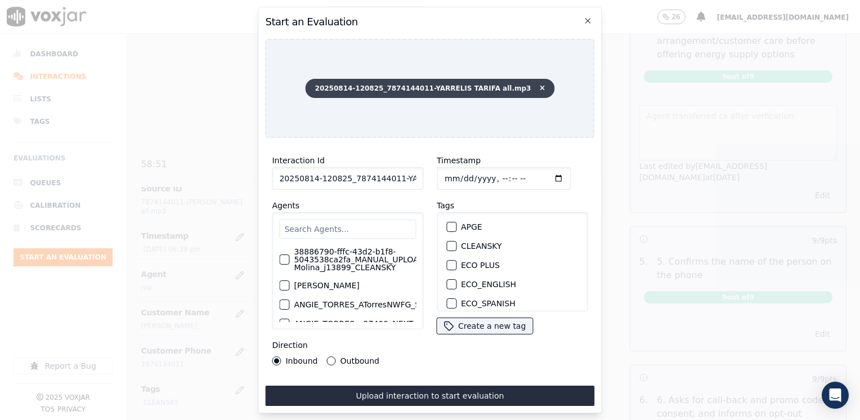
click at [539, 85] on icon at bounding box center [541, 88] width 5 height 7
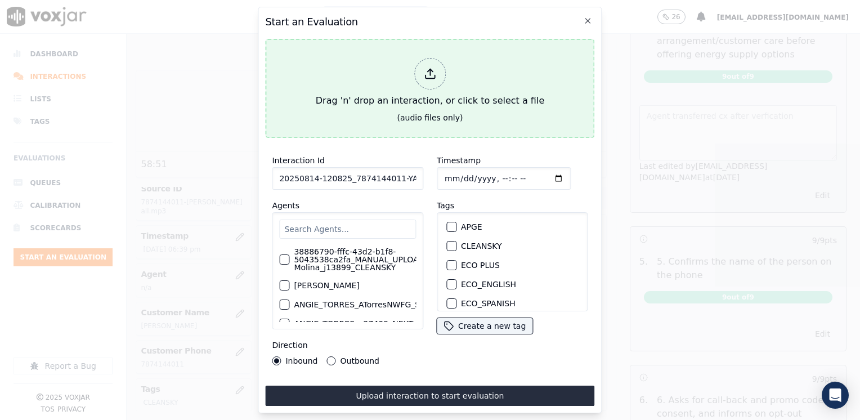
click at [435, 78] on div at bounding box center [430, 74] width 32 height 32
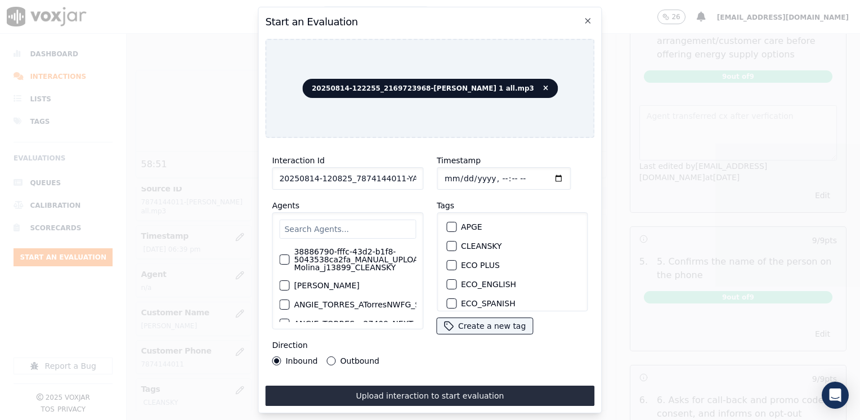
click at [356, 219] on input "text" at bounding box center [347, 228] width 137 height 19
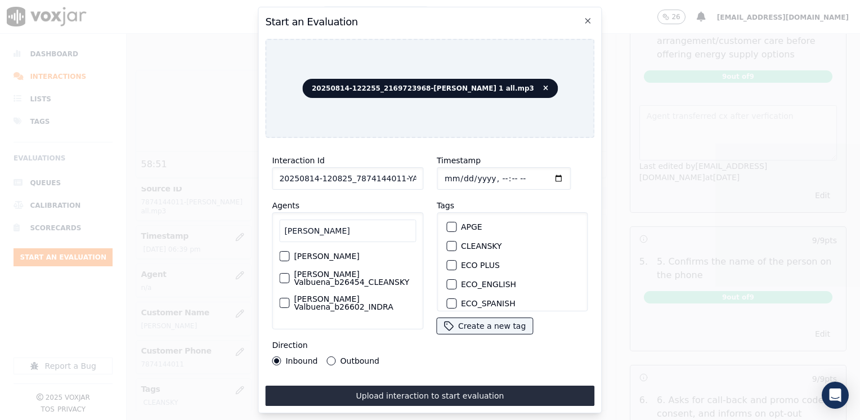
type input "[PERSON_NAME]"
click at [286, 275] on div "button" at bounding box center [284, 278] width 8 height 8
click at [447, 242] on div "button" at bounding box center [451, 246] width 8 height 8
click at [541, 176] on input "Timestamp" at bounding box center [504, 178] width 134 height 23
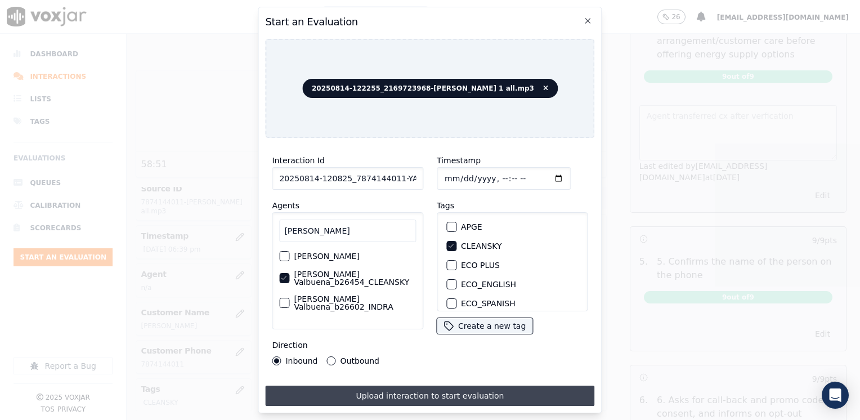
type input "[DATE]T18:56"
click at [372, 385] on button "Upload interaction to start evaluation" at bounding box center [429, 395] width 329 height 20
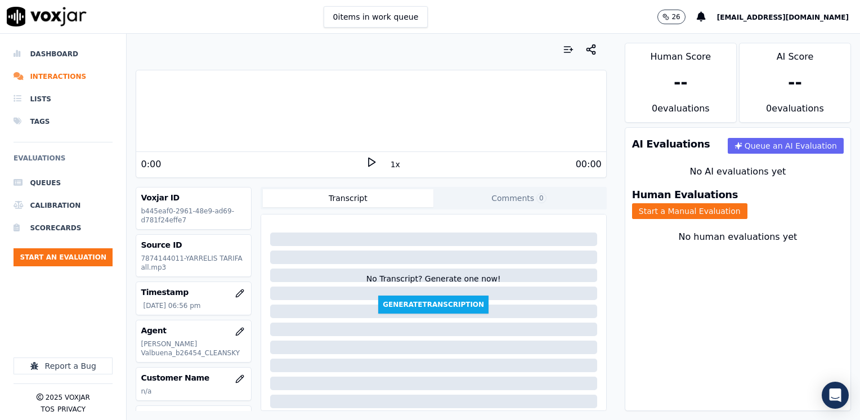
click at [366, 161] on icon at bounding box center [371, 161] width 11 height 11
click at [372, 161] on rect at bounding box center [373, 161] width 2 height 7
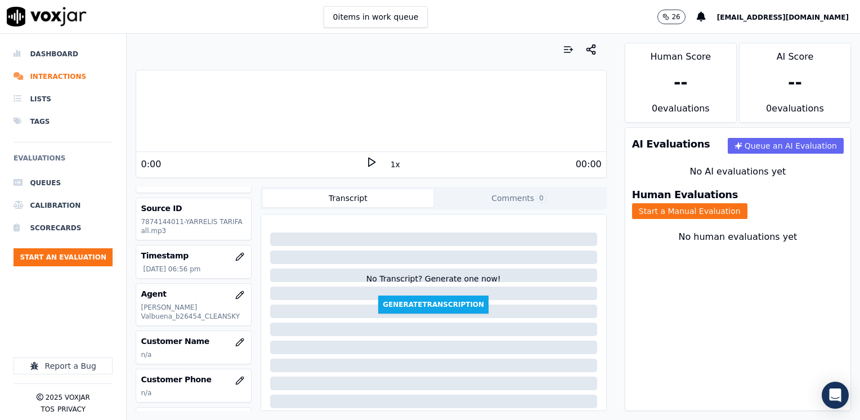
scroll to position [56, 0]
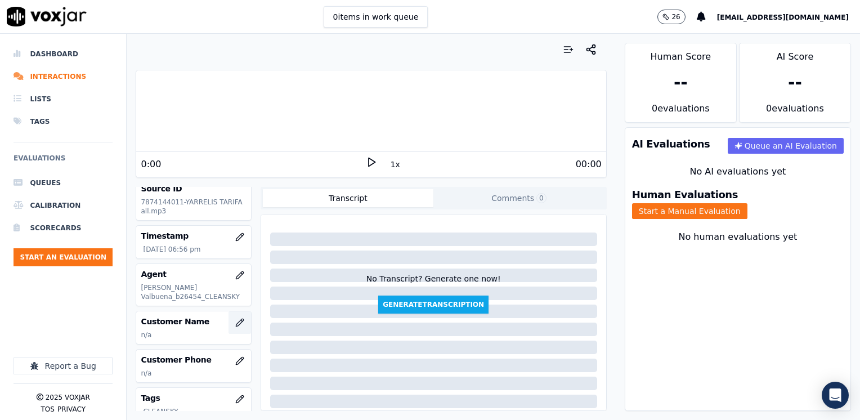
click at [236, 322] on icon "button" at bounding box center [239, 321] width 7 height 7
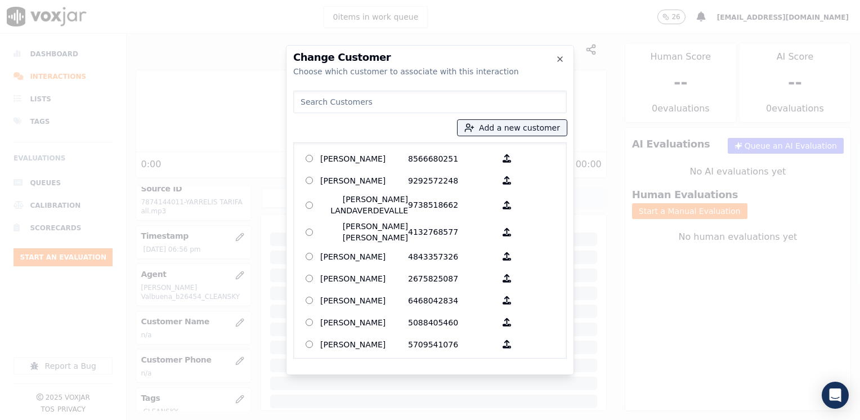
click at [431, 101] on input at bounding box center [429, 102] width 273 height 23
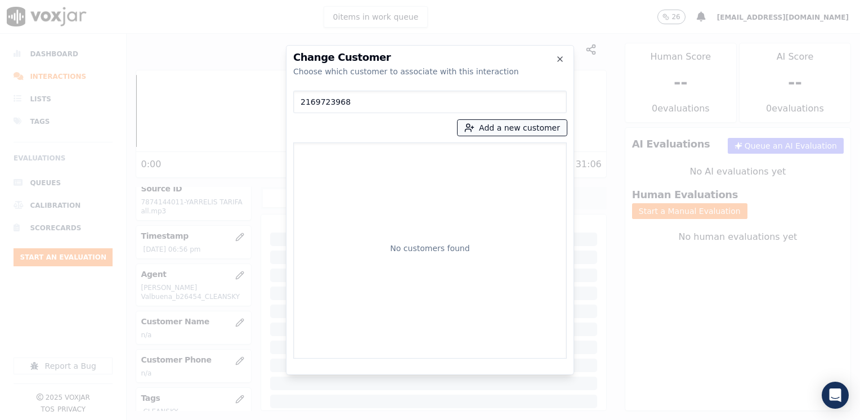
type input "2169723968"
click at [529, 125] on button "Add a new customer" at bounding box center [511, 128] width 109 height 16
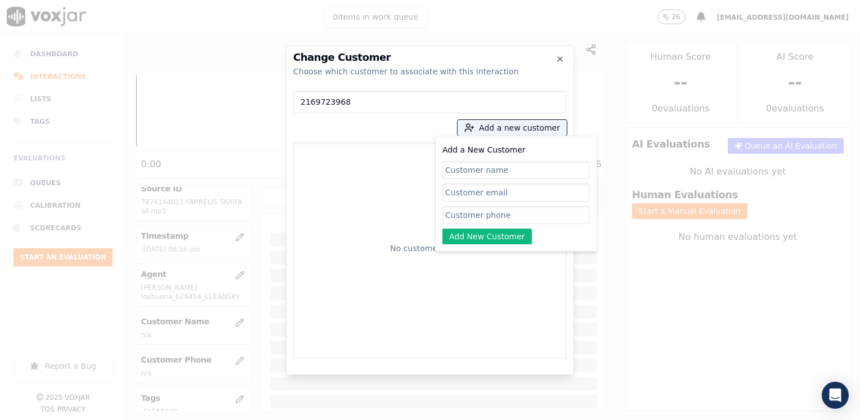
click at [514, 215] on input "Add a New Customer" at bounding box center [515, 215] width 147 height 18
paste input "2169723968"
type input "2169723968"
click at [493, 170] on input "Add a New Customer" at bounding box center [515, 170] width 147 height 18
paste input "[PERSON_NAME]"
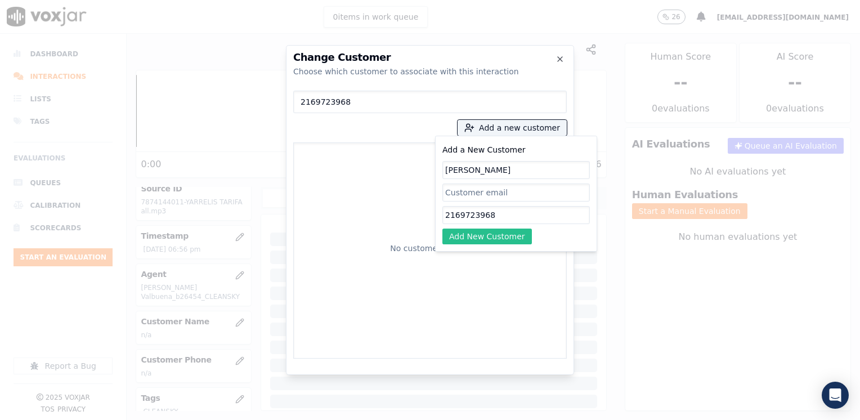
type input "[PERSON_NAME]"
click at [507, 230] on button "Add New Customer" at bounding box center [486, 236] width 89 height 16
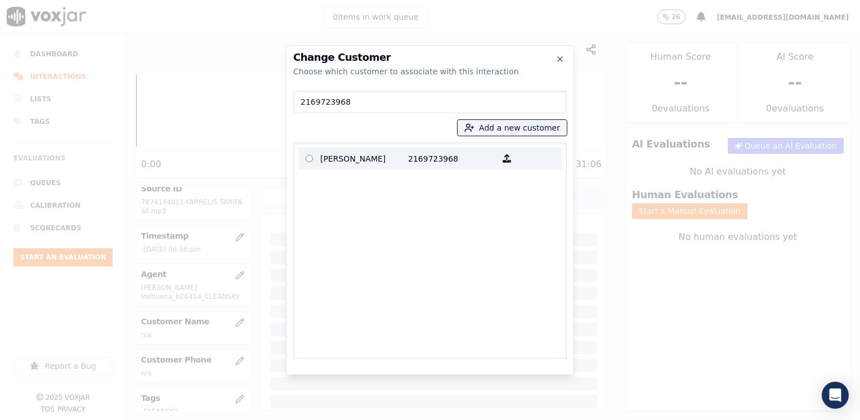
click at [420, 162] on p "2169723968" at bounding box center [452, 158] width 88 height 17
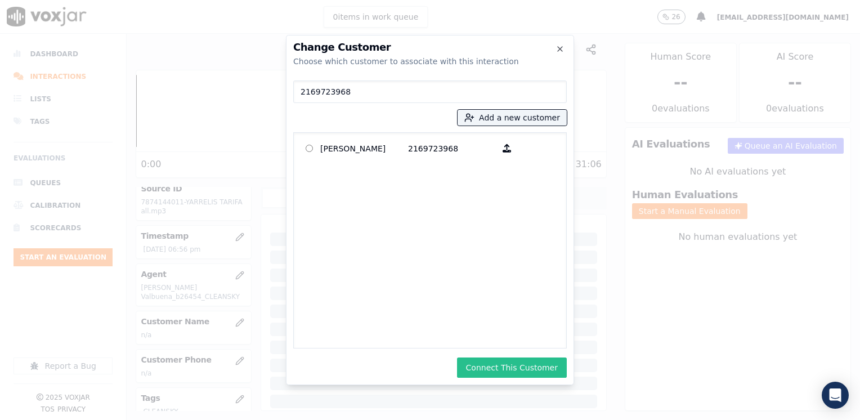
click at [507, 372] on button "Connect This Customer" at bounding box center [512, 367] width 110 height 20
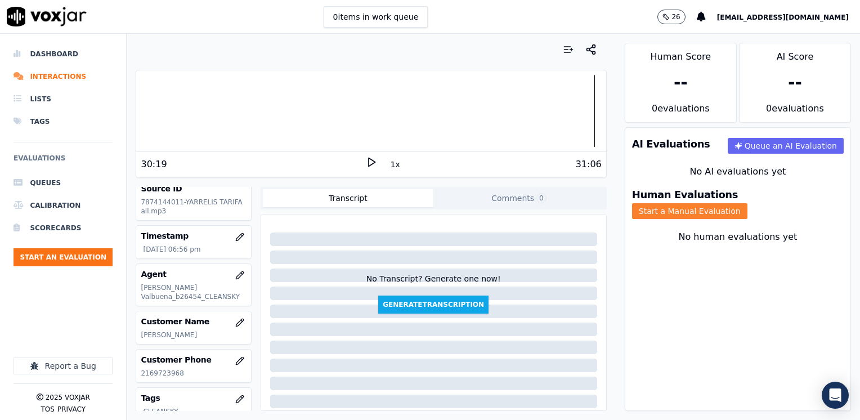
click at [747, 203] on button "Start a Manual Evaluation" at bounding box center [689, 211] width 115 height 16
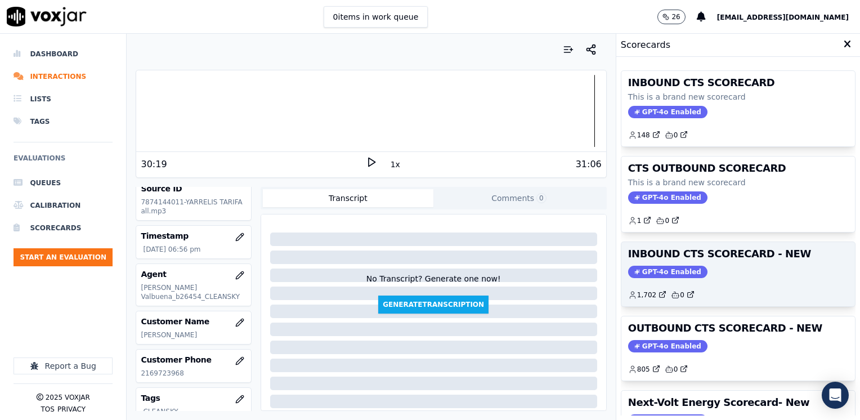
click at [646, 266] on span "GPT-4o Enabled" at bounding box center [667, 272] width 79 height 12
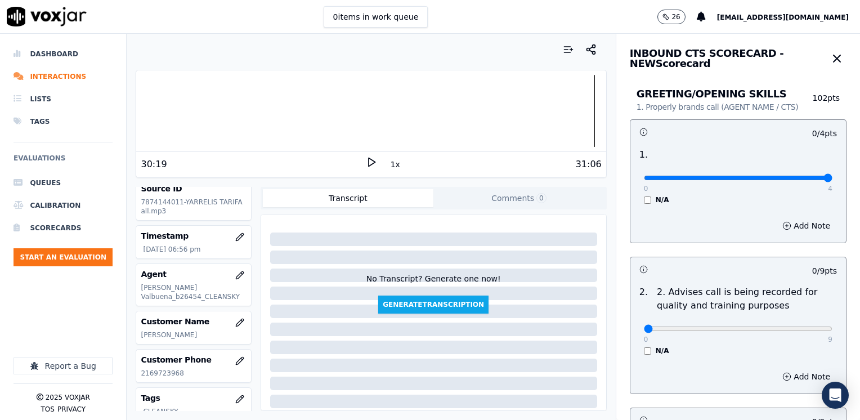
drag, startPoint x: 639, startPoint y: 174, endPoint x: 861, endPoint y: 174, distance: 222.2
type input "4"
click at [832, 176] on input "range" at bounding box center [738, 178] width 188 height 5
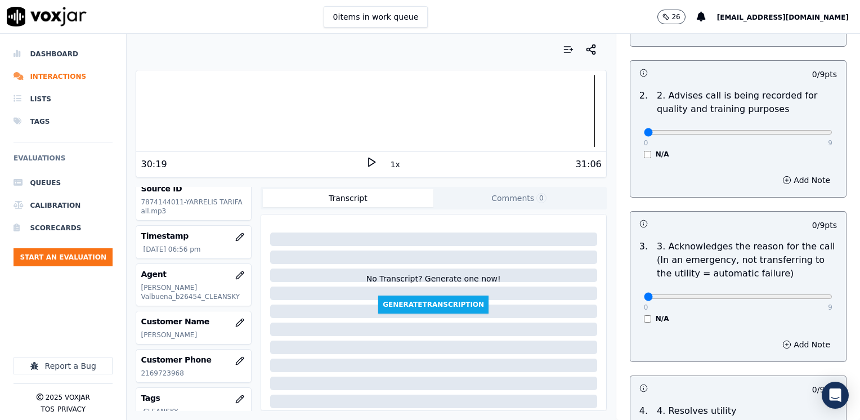
scroll to position [225, 0]
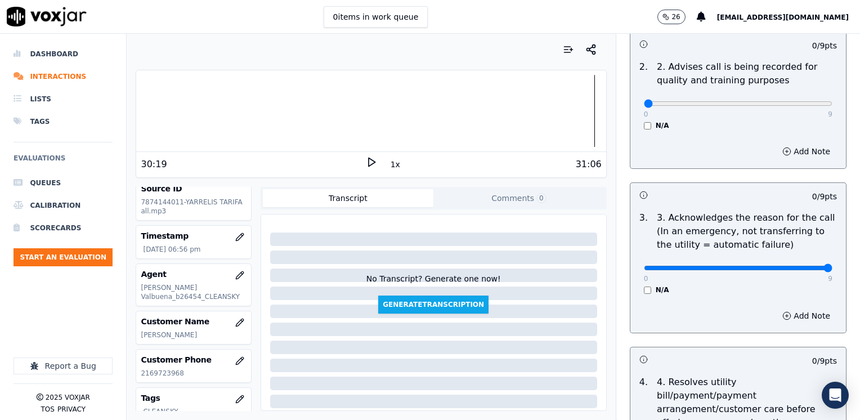
drag, startPoint x: 633, startPoint y: 269, endPoint x: 861, endPoint y: 267, distance: 227.8
type input "9"
click at [797, 311] on button "Add Note" at bounding box center [805, 316] width 61 height 16
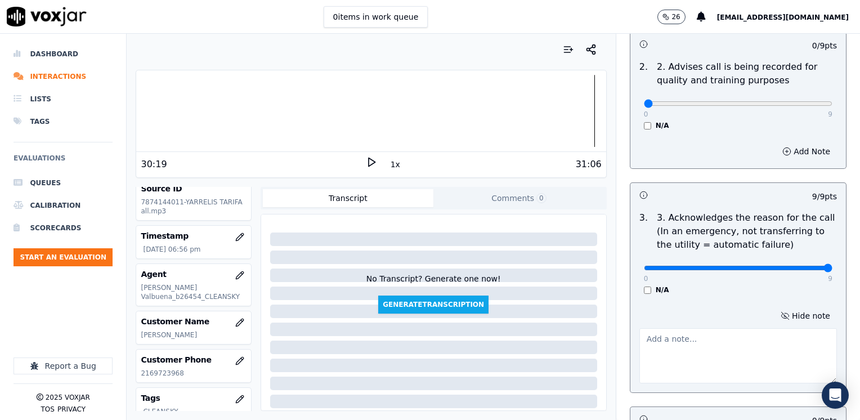
click at [722, 335] on textarea at bounding box center [737, 355] width 197 height 55
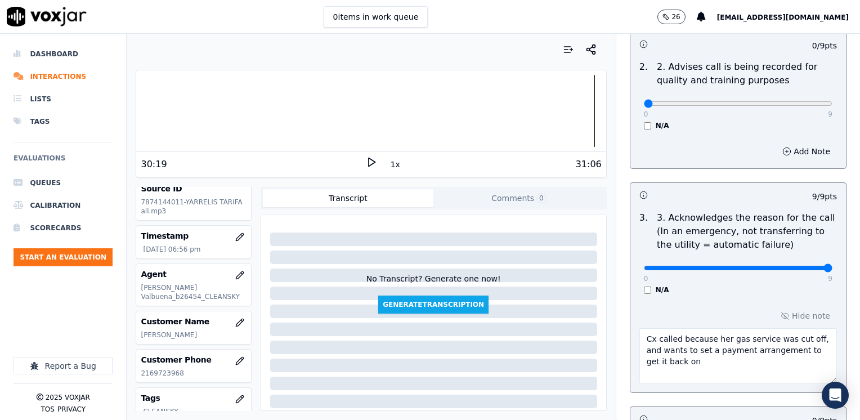
type textarea "Cx called because her gas service was cut off, and wants to set a payment arran…"
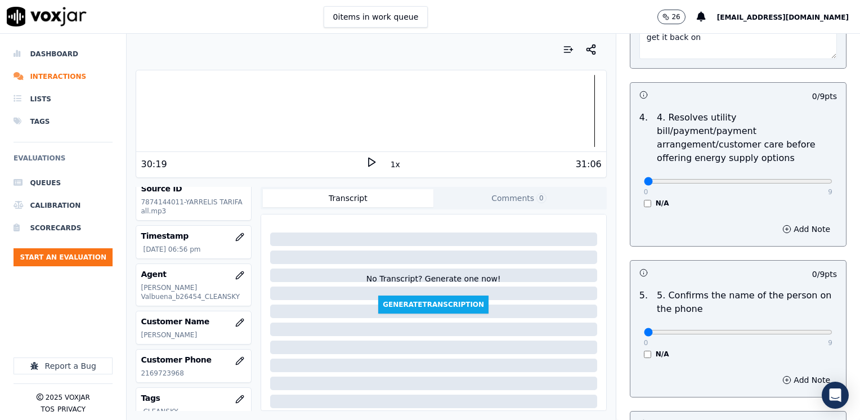
scroll to position [563, 0]
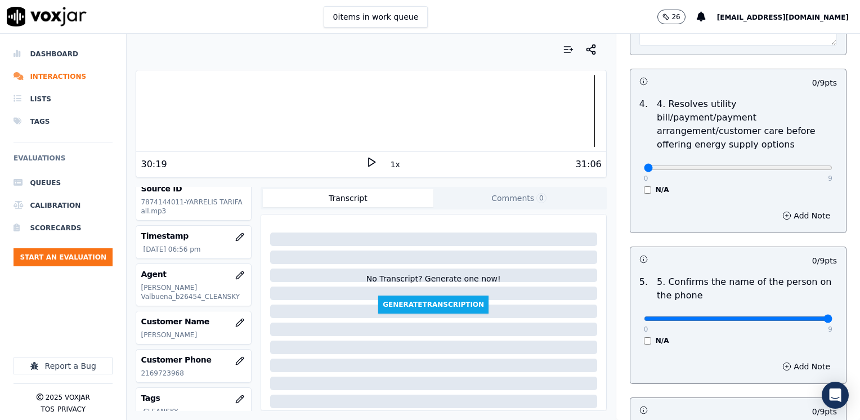
drag, startPoint x: 639, startPoint y: 306, endPoint x: 861, endPoint y: 323, distance: 222.9
type input "9"
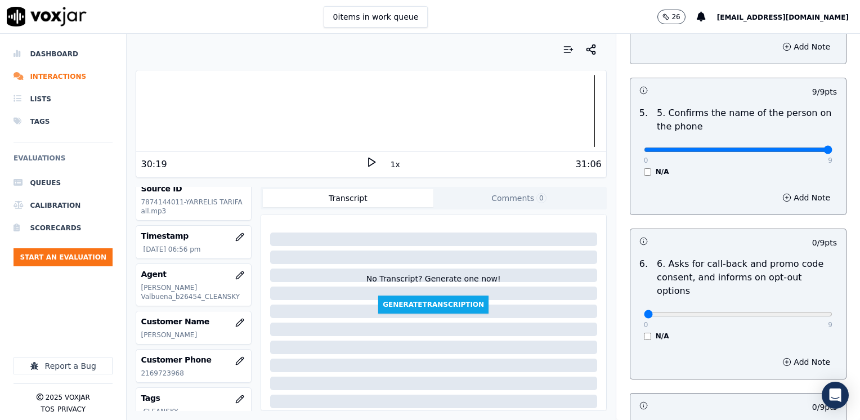
scroll to position [788, 0]
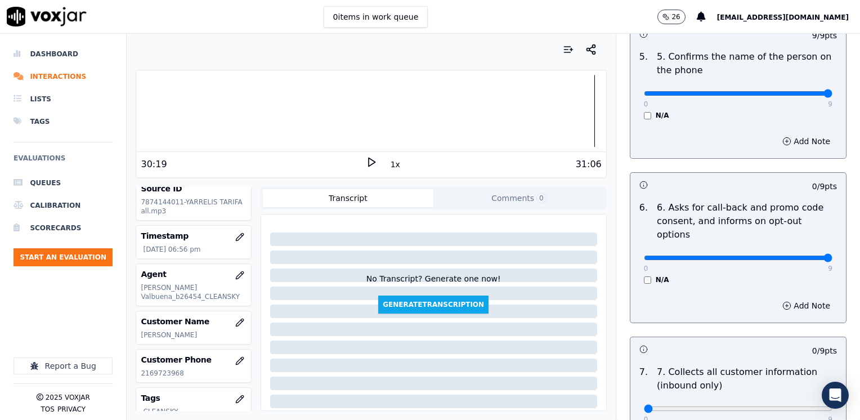
drag, startPoint x: 637, startPoint y: 230, endPoint x: 859, endPoint y: 224, distance: 222.3
type input "9"
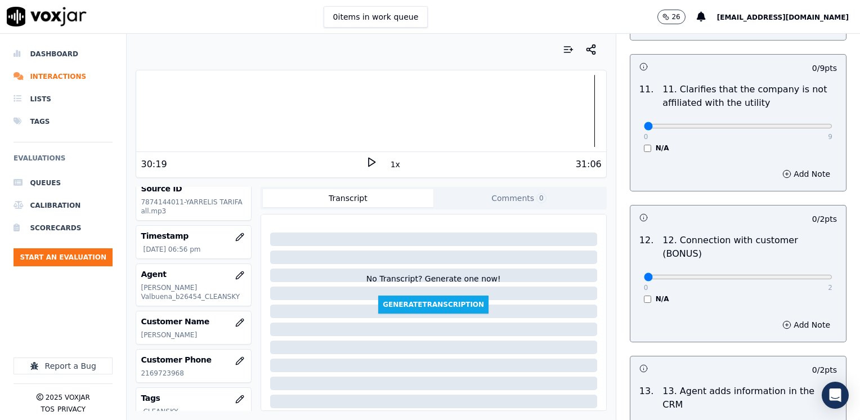
scroll to position [1631, 0]
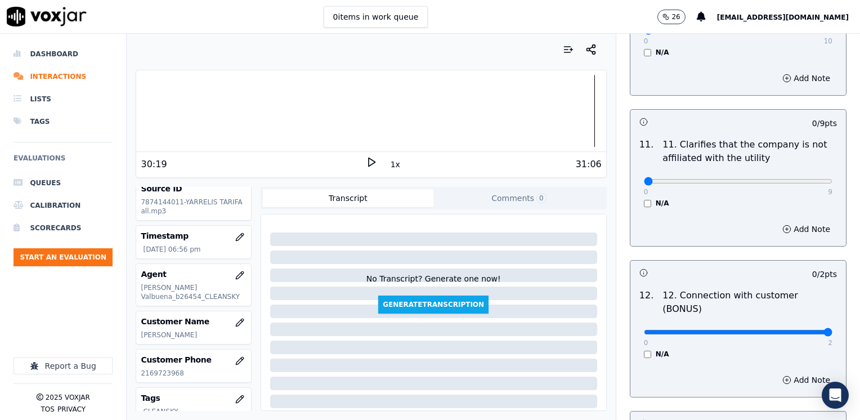
drag, startPoint x: 635, startPoint y: 289, endPoint x: 859, endPoint y: 275, distance: 224.9
type input "2"
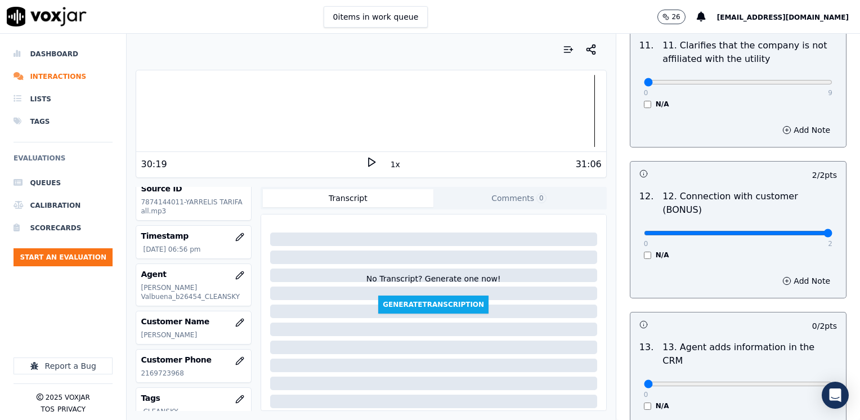
scroll to position [1800, 0]
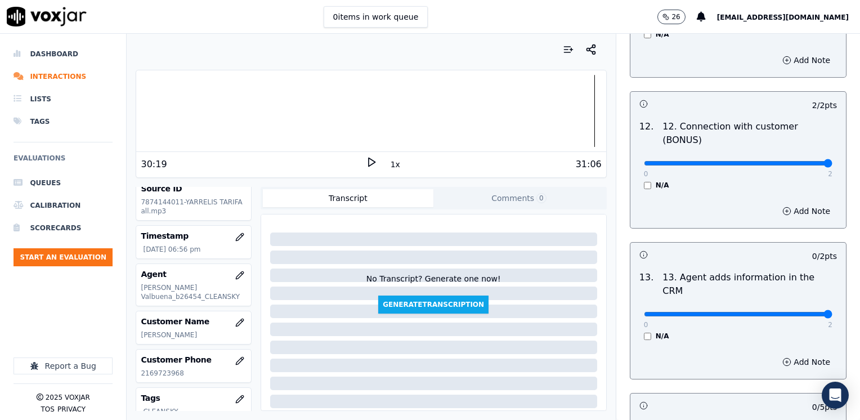
drag, startPoint x: 635, startPoint y: 259, endPoint x: 861, endPoint y: 269, distance: 226.4
type input "2"
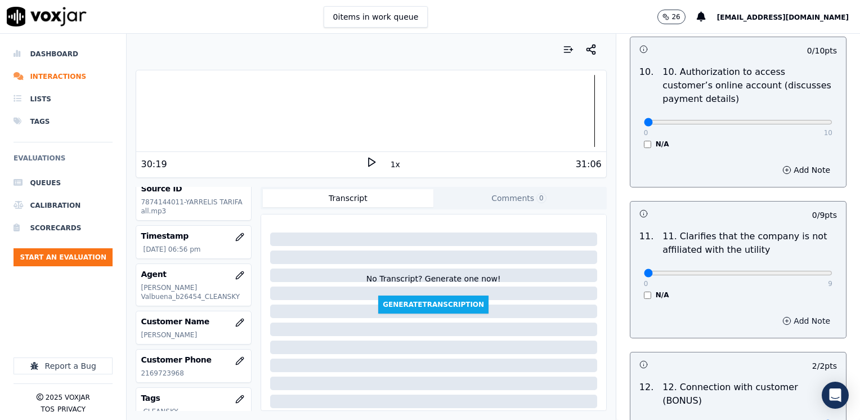
scroll to position [1440, 0]
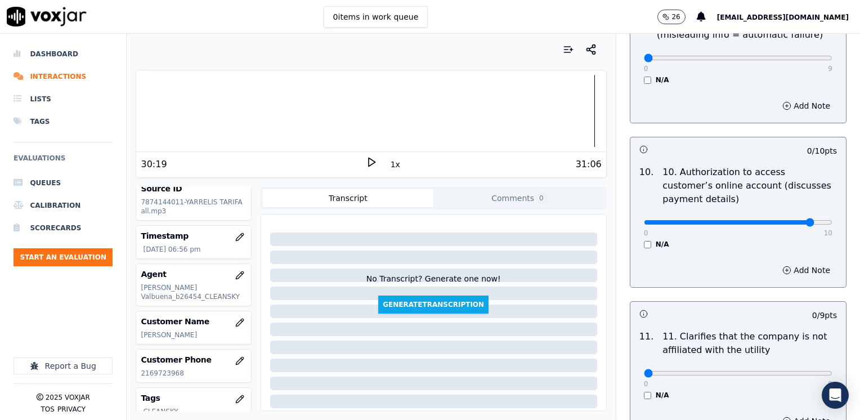
type input "9"
click at [787, 262] on button "Add Note" at bounding box center [805, 270] width 61 height 16
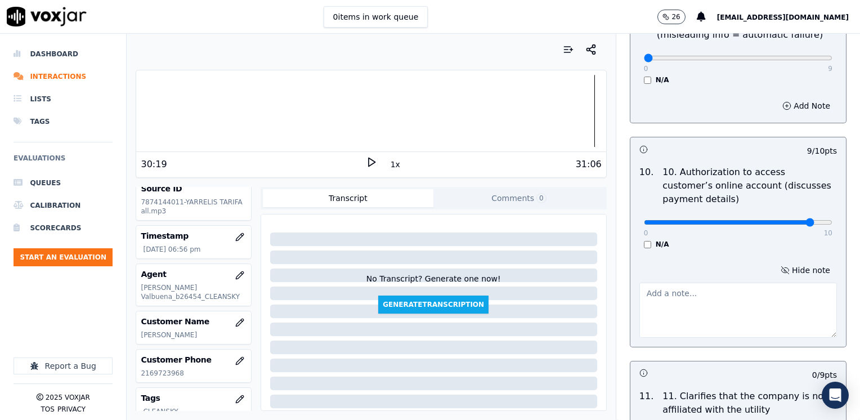
click at [698, 282] on textarea at bounding box center [737, 309] width 197 height 55
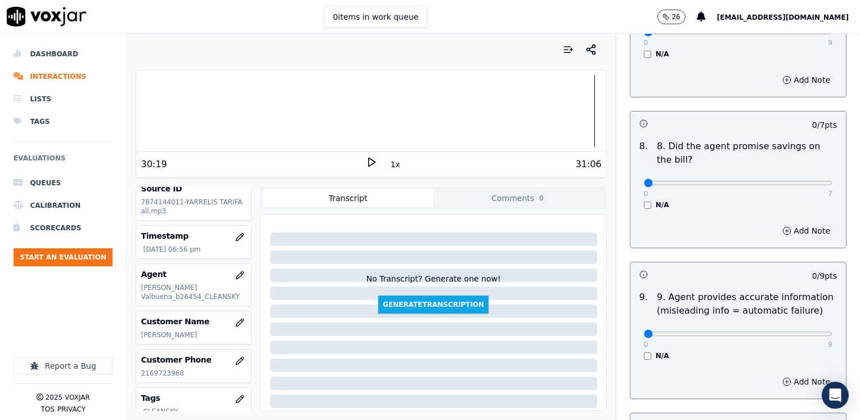
scroll to position [1158, 0]
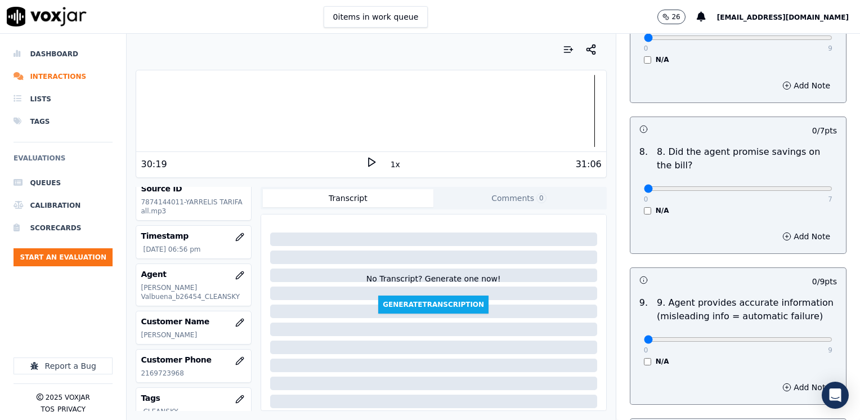
type textarea "Does not ask cx authorization to access cx online account"
drag, startPoint x: 635, startPoint y: 160, endPoint x: 861, endPoint y: 179, distance: 227.5
type input "7"
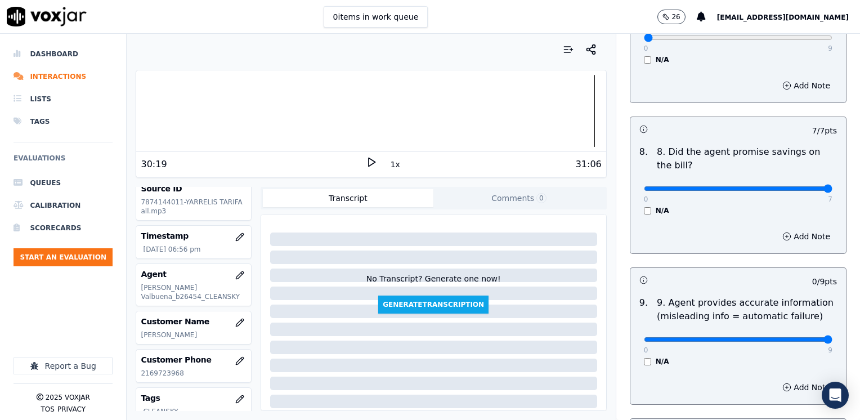
drag, startPoint x: 750, startPoint y: 311, endPoint x: 840, endPoint y: 312, distance: 90.0
type input "9"
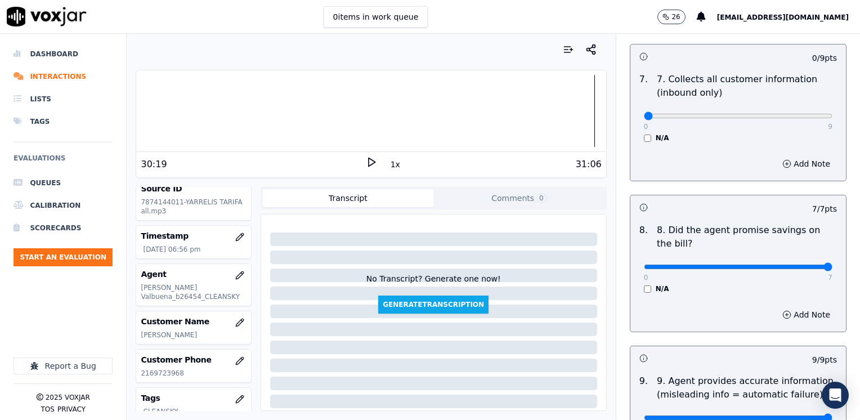
scroll to position [933, 0]
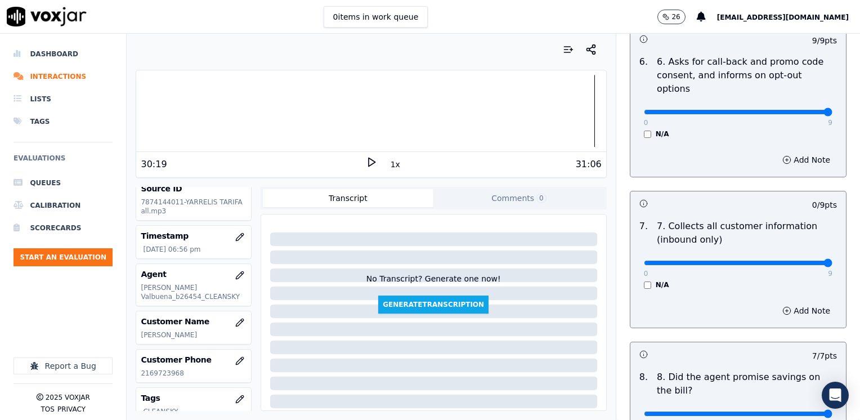
drag, startPoint x: 636, startPoint y: 234, endPoint x: 859, endPoint y: 233, distance: 222.8
type input "9"
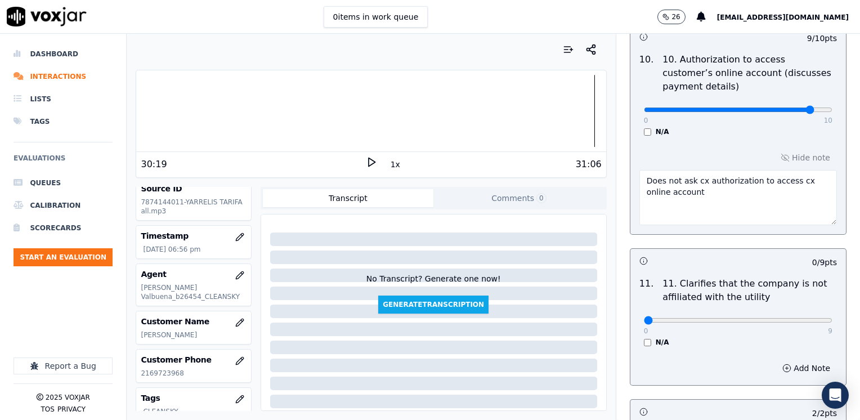
scroll to position [1608, 0]
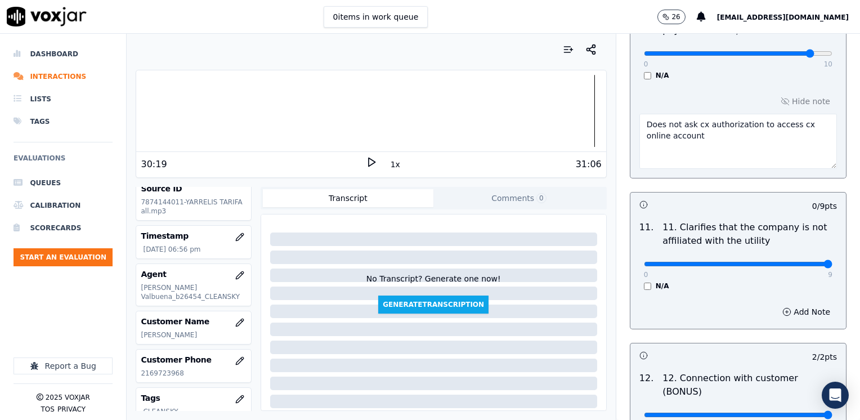
drag, startPoint x: 857, startPoint y: 235, endPoint x: 859, endPoint y: 242, distance: 7.0
type input "9"
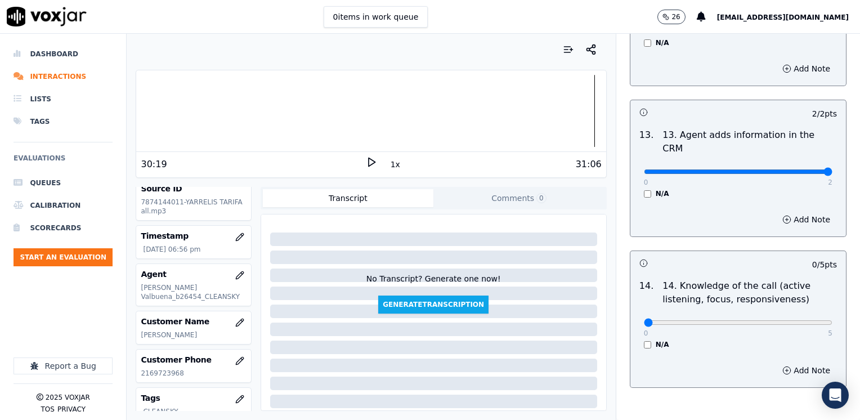
scroll to position [2005, 0]
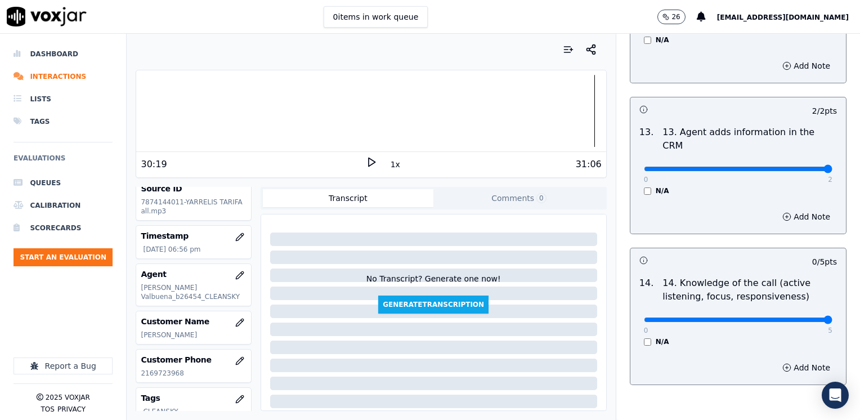
drag, startPoint x: 636, startPoint y: 260, endPoint x: 848, endPoint y: 272, distance: 212.4
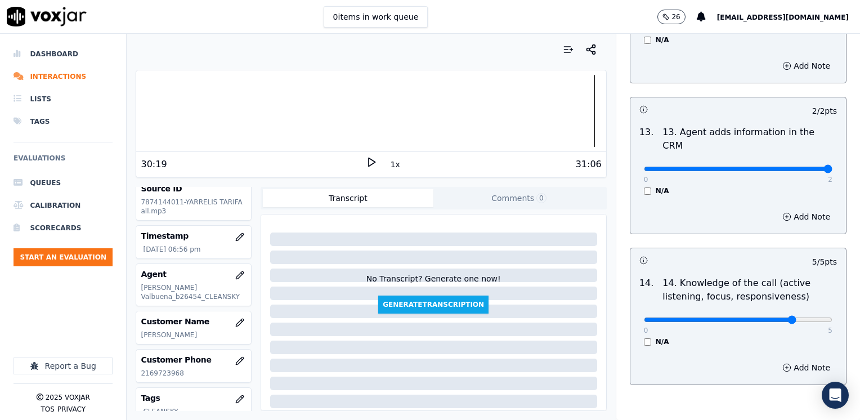
type input "4"
click at [790, 359] on button "Add Note" at bounding box center [805, 367] width 61 height 16
click at [724, 380] on textarea at bounding box center [737, 407] width 197 height 55
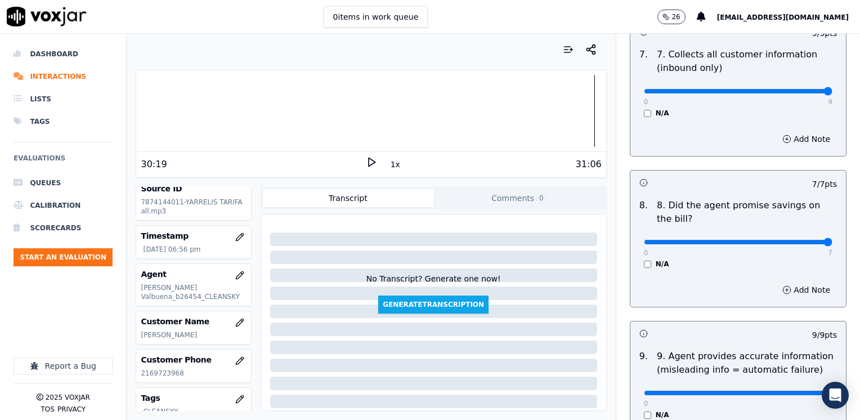
scroll to position [767, 0]
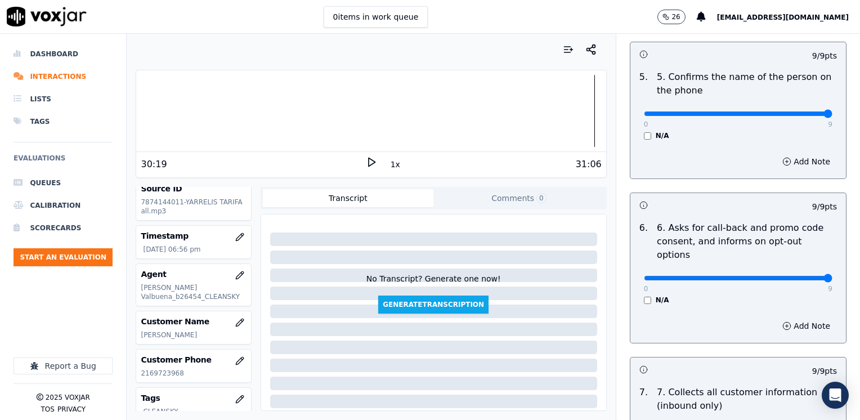
type textarea "Let's use "proteccion de precio" instead of "asignacion de tarifa""
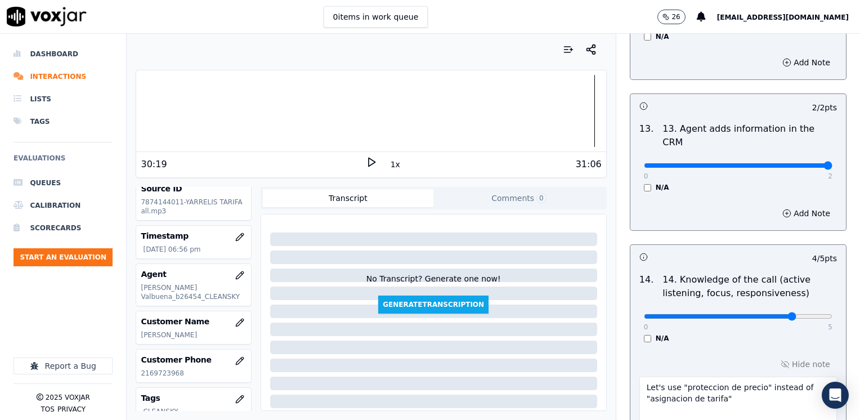
scroll to position [2065, 0]
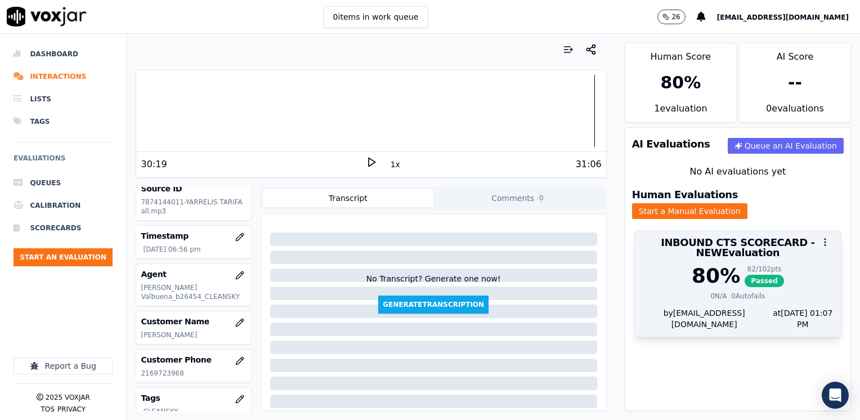
click at [710, 244] on h3 "INBOUND CTS SCORECARD - NEW Evaluation" at bounding box center [737, 247] width 192 height 20
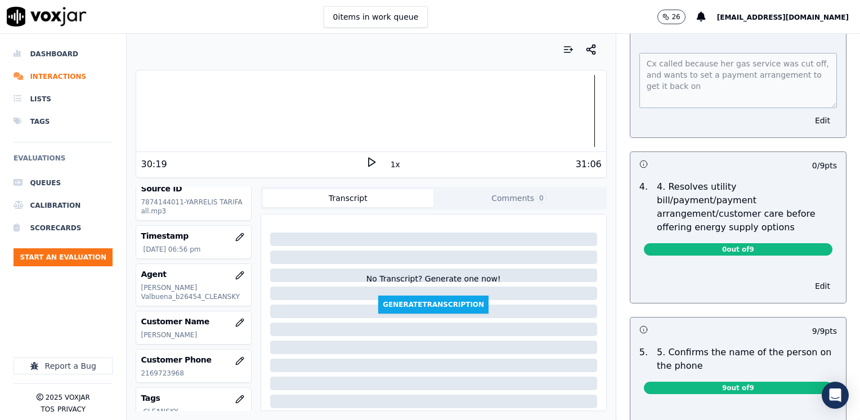
scroll to position [506, 0]
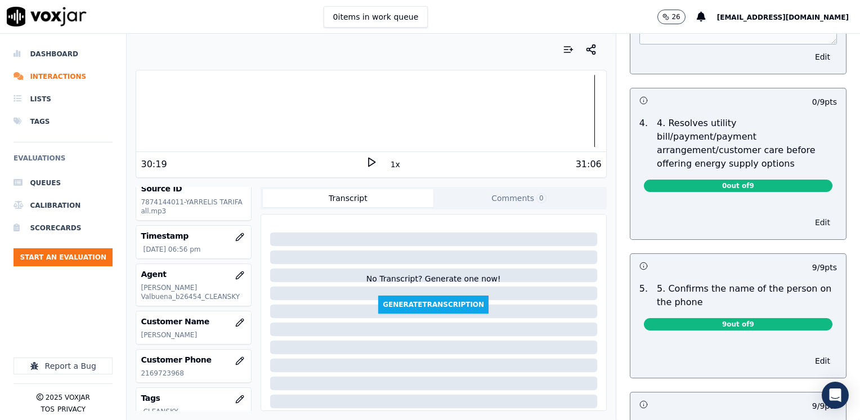
click at [808, 214] on button "Edit" at bounding box center [822, 222] width 29 height 16
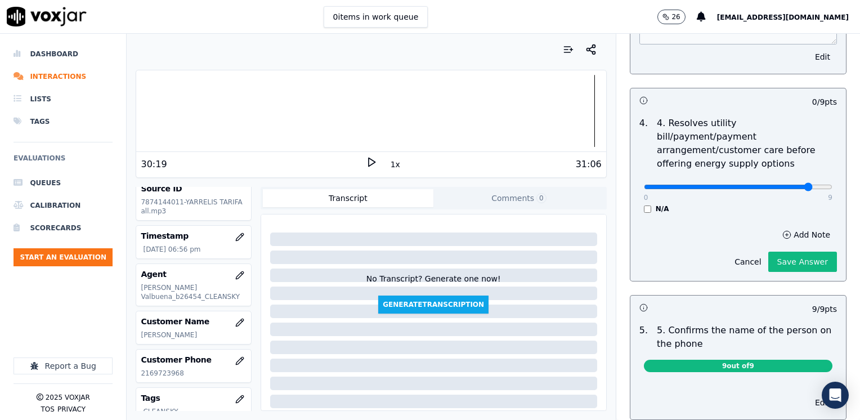
type input "8"
click at [785, 185] on input "range" at bounding box center [738, 187] width 188 height 5
click at [791, 227] on button "Add Note" at bounding box center [805, 235] width 61 height 16
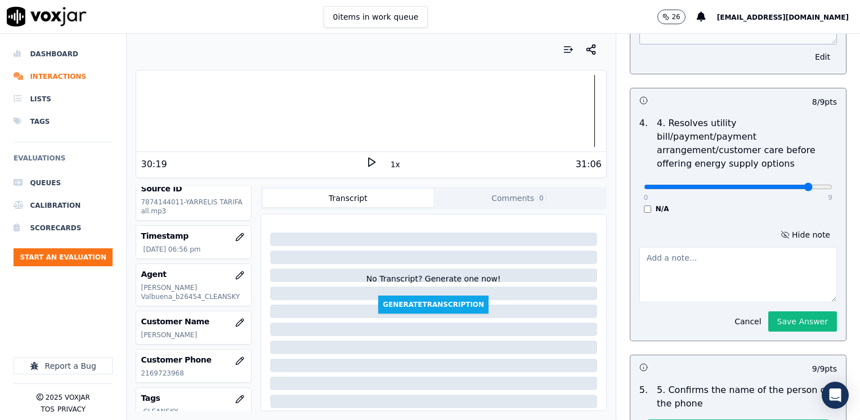
click at [732, 252] on textarea at bounding box center [737, 274] width 197 height 55
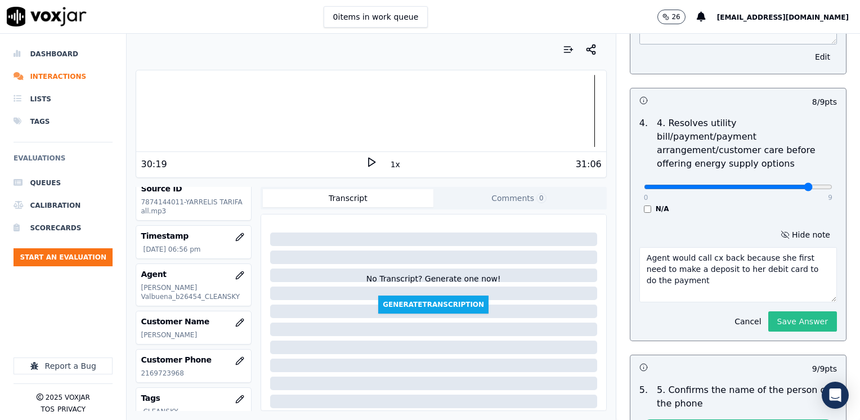
type textarea "Agent would call cx back because she first need to make a deposit to her debit …"
click at [779, 311] on button "Save Answer" at bounding box center [802, 321] width 69 height 20
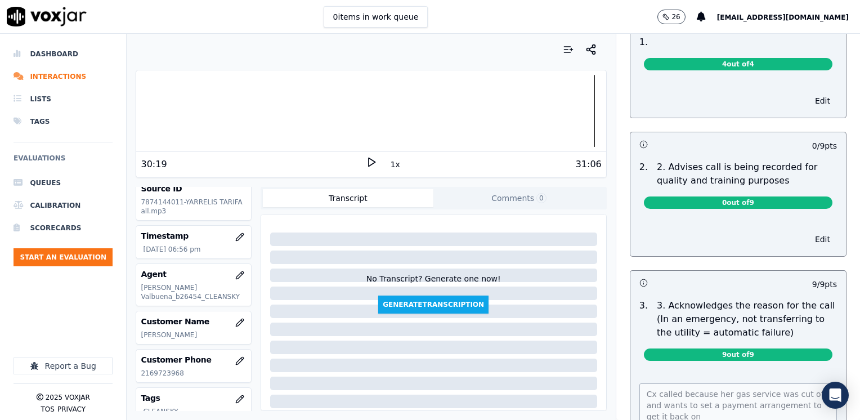
scroll to position [0, 0]
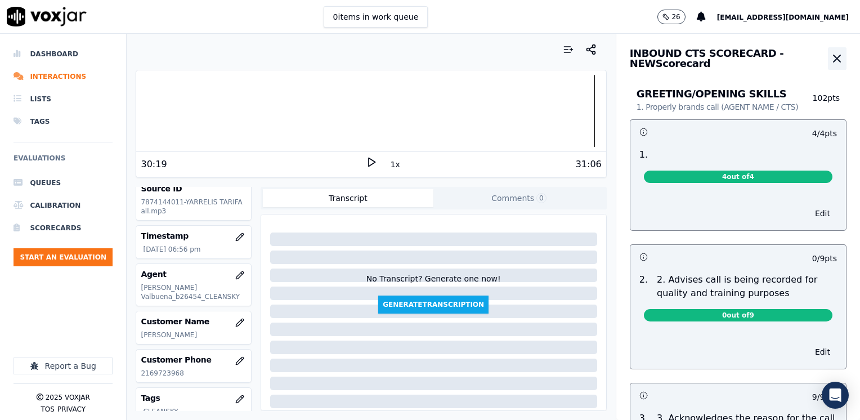
click at [830, 61] on icon "button" at bounding box center [837, 59] width 14 height 14
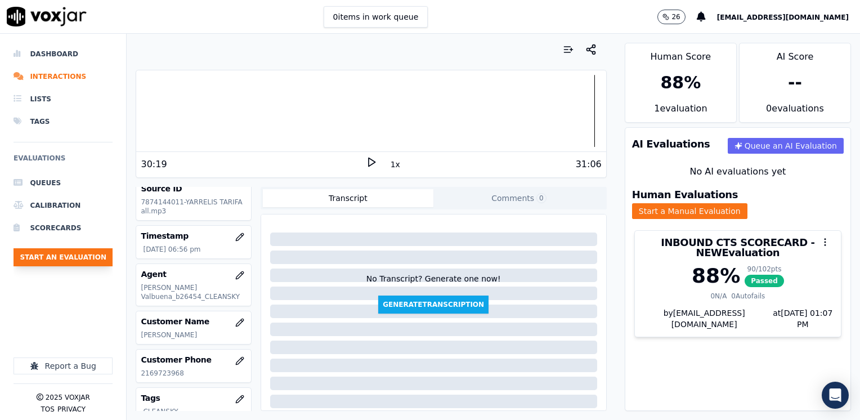
click at [83, 259] on button "Start an Evaluation" at bounding box center [63, 257] width 99 height 18
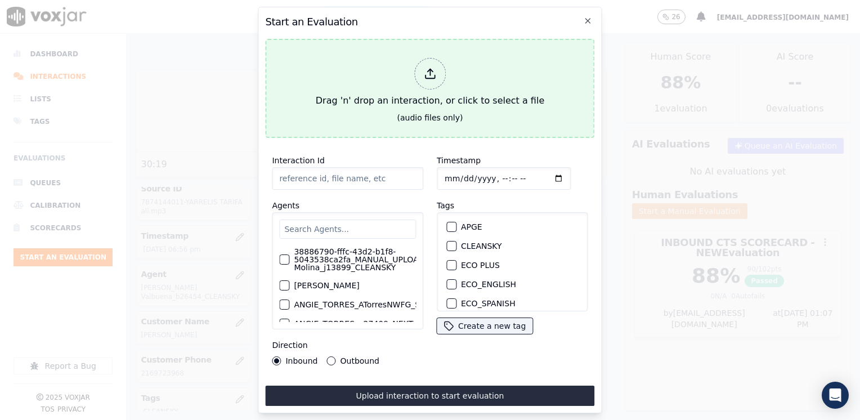
click at [437, 70] on div at bounding box center [430, 74] width 32 height 32
click at [434, 62] on div at bounding box center [430, 74] width 32 height 32
type input "20250814-104538_8563596297-[PERSON_NAME] all.mp3"
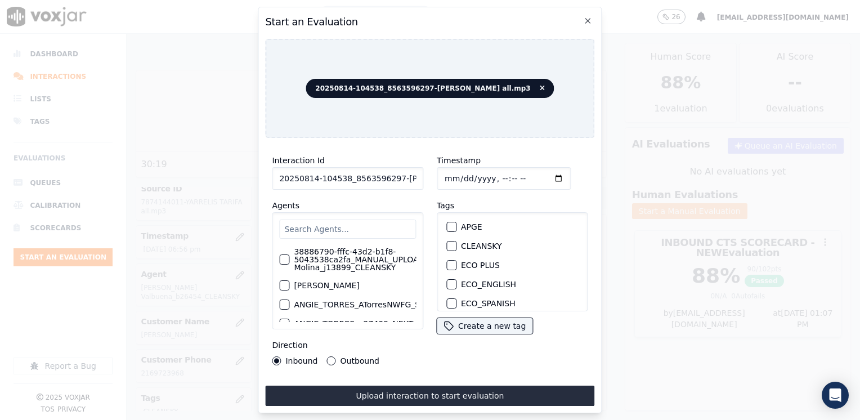
click at [365, 225] on input "text" at bounding box center [347, 228] width 137 height 19
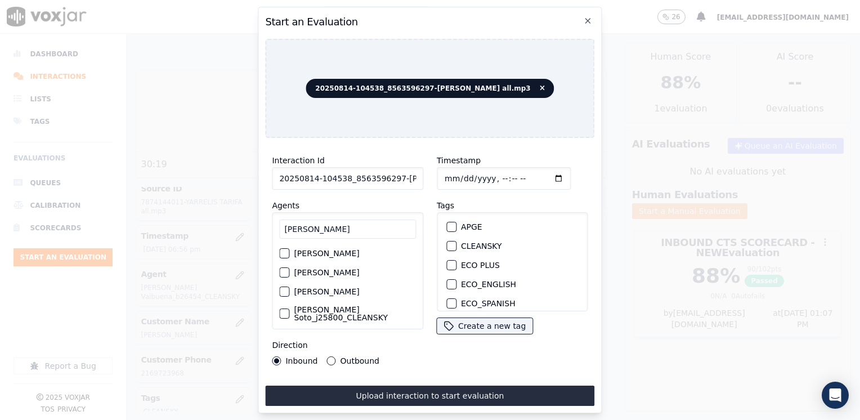
scroll to position [35, 0]
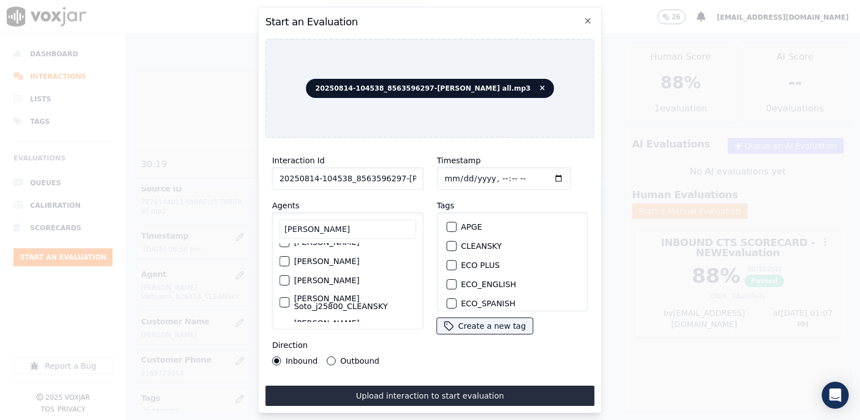
type input "[PERSON_NAME]"
click at [286, 323] on div "button" at bounding box center [284, 327] width 8 height 8
click at [447, 226] on div "button" at bounding box center [451, 229] width 8 height 8
click at [542, 175] on input "Timestamp" at bounding box center [504, 178] width 134 height 23
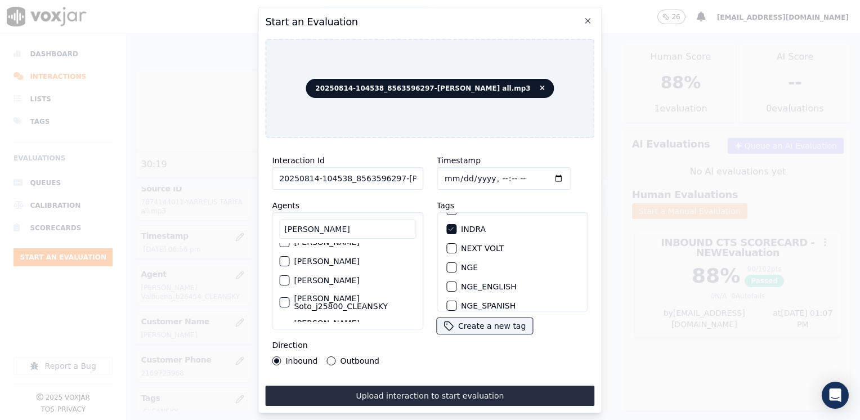
type input "[DATE]T19:08"
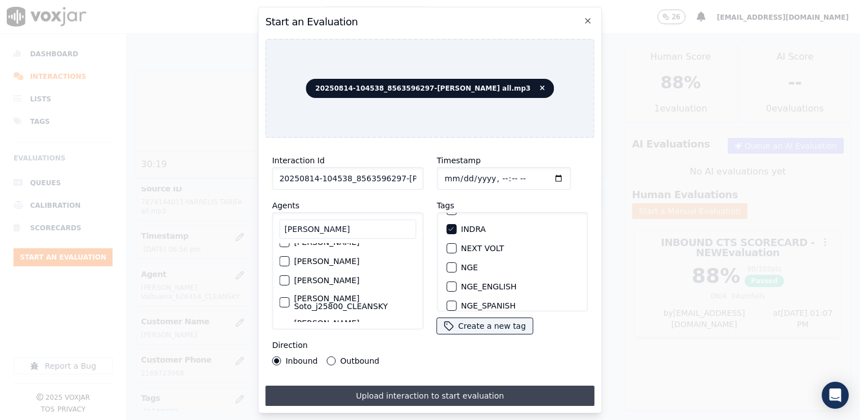
click at [430, 390] on button "Upload interaction to start evaluation" at bounding box center [429, 395] width 329 height 20
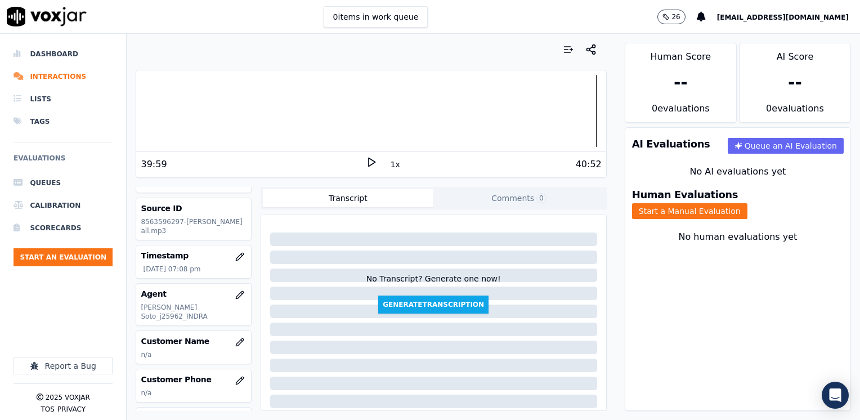
scroll to position [56, 0]
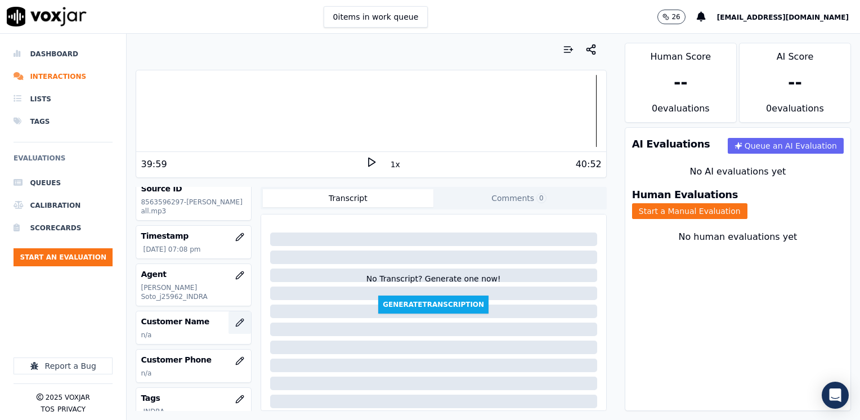
click at [235, 318] on icon "button" at bounding box center [239, 322] width 9 height 9
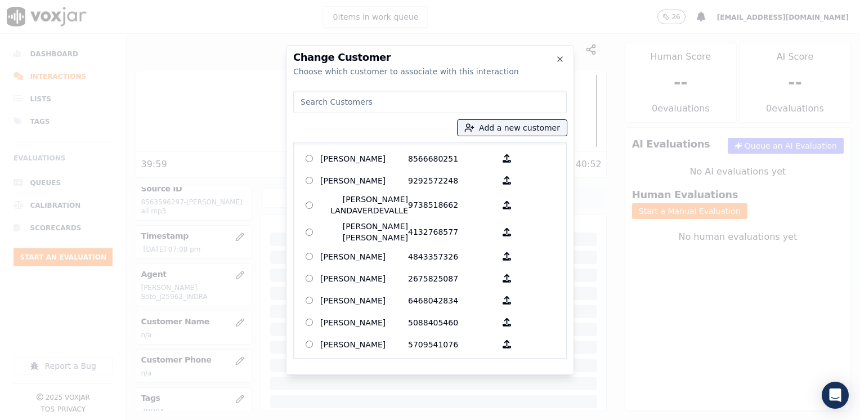
click at [401, 105] on input at bounding box center [429, 102] width 273 height 23
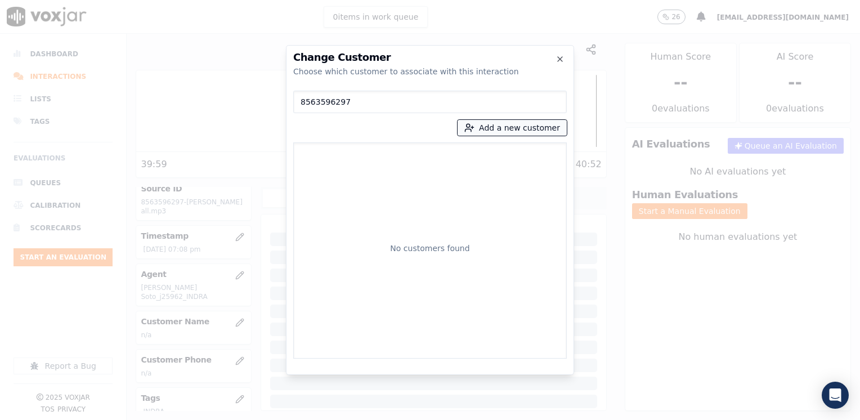
type input "8563596297"
click at [519, 127] on button "Add a new customer" at bounding box center [511, 128] width 109 height 16
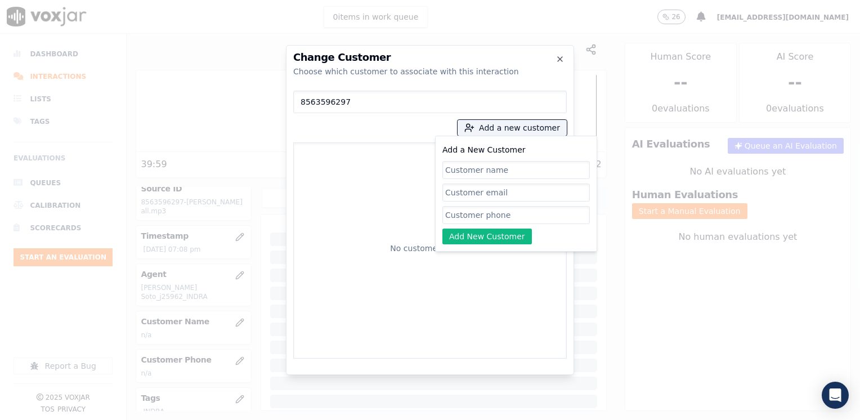
click at [519, 213] on input "Add a New Customer" at bounding box center [515, 215] width 147 height 18
paste input "8563596297"
type input "8563596297"
click at [479, 166] on input "Add a New Customer" at bounding box center [515, 170] width 147 height 18
paste input "[PERSON_NAME]"
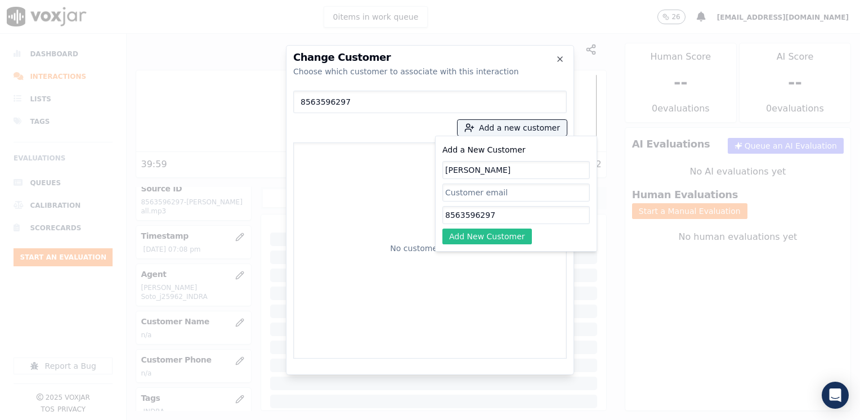
type input "[PERSON_NAME]"
click at [501, 239] on button "Add New Customer" at bounding box center [486, 236] width 89 height 16
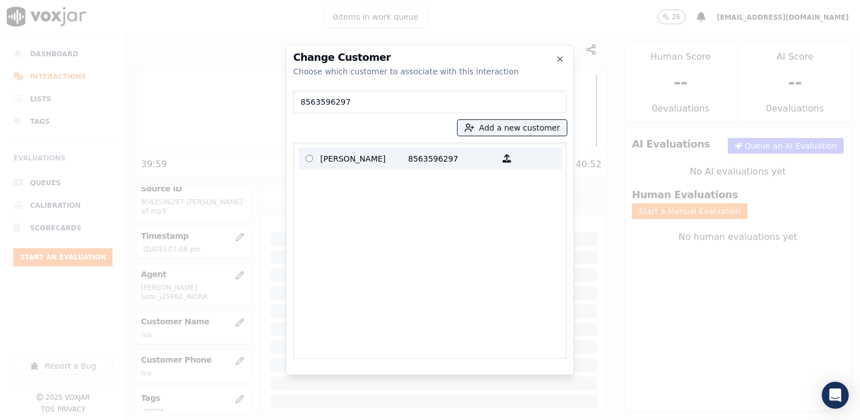
click at [391, 159] on p "[PERSON_NAME]" at bounding box center [364, 158] width 88 height 17
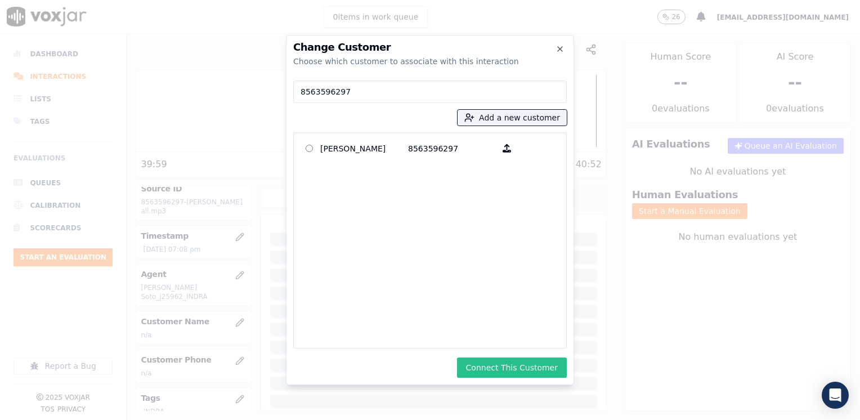
click at [536, 374] on button "Connect This Customer" at bounding box center [512, 367] width 110 height 20
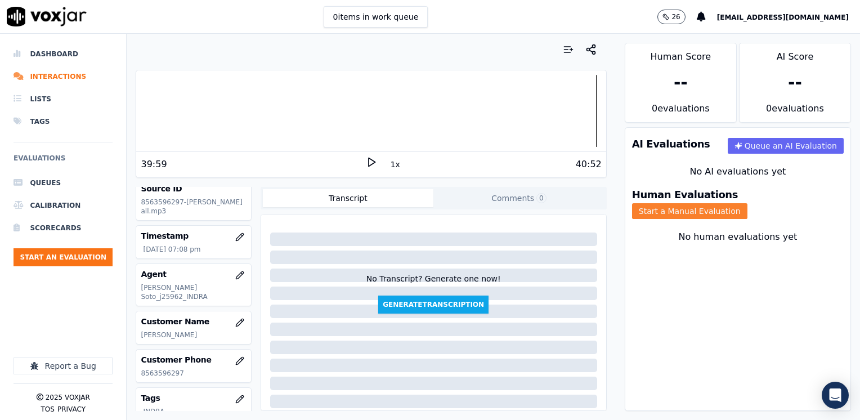
click at [747, 203] on button "Start a Manual Evaluation" at bounding box center [689, 211] width 115 height 16
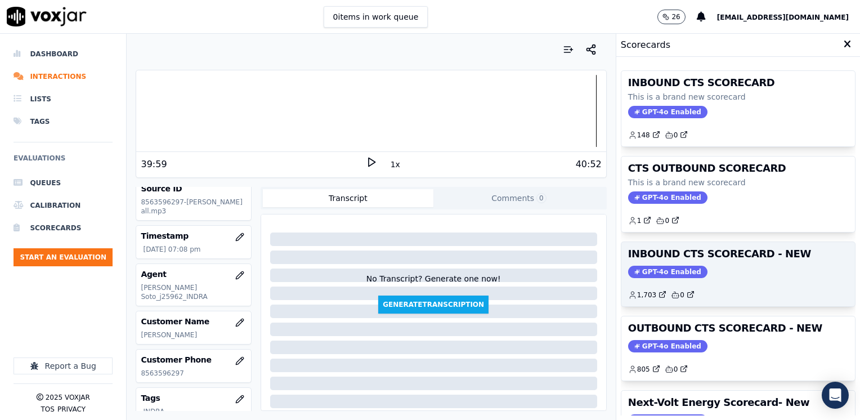
click at [662, 271] on span "GPT-4o Enabled" at bounding box center [667, 272] width 79 height 12
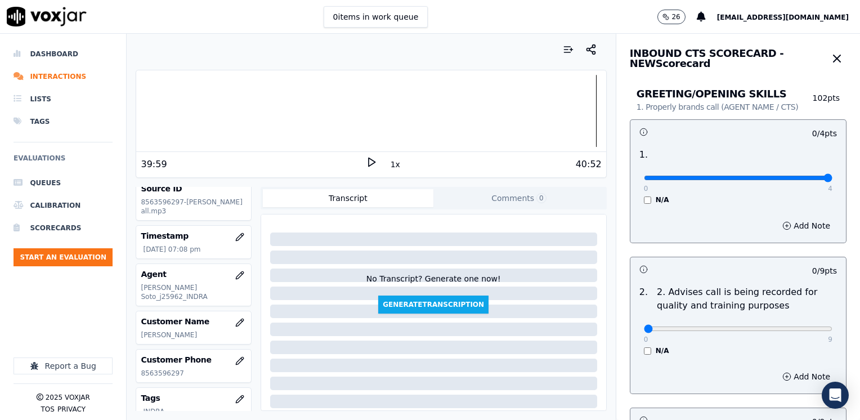
drag, startPoint x: 633, startPoint y: 179, endPoint x: 861, endPoint y: 203, distance: 229.6
type input "4"
click at [832, 180] on input "range" at bounding box center [738, 178] width 188 height 5
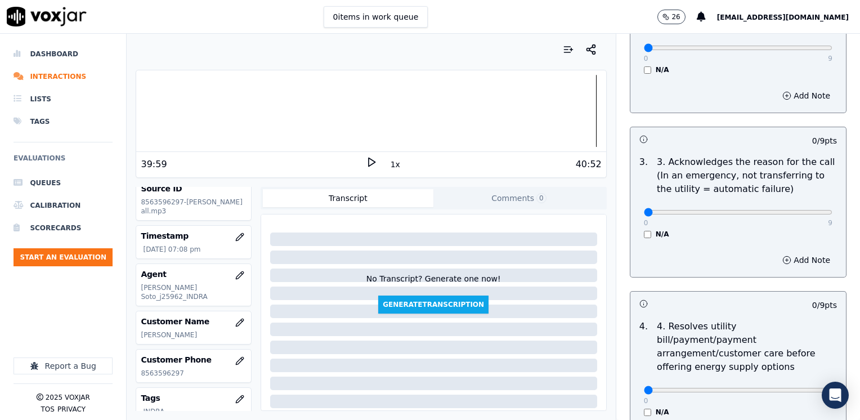
scroll to position [281, 0]
drag, startPoint x: 635, startPoint y: 215, endPoint x: 861, endPoint y: 215, distance: 226.7
type input "9"
click at [789, 255] on button "Add Note" at bounding box center [805, 259] width 61 height 16
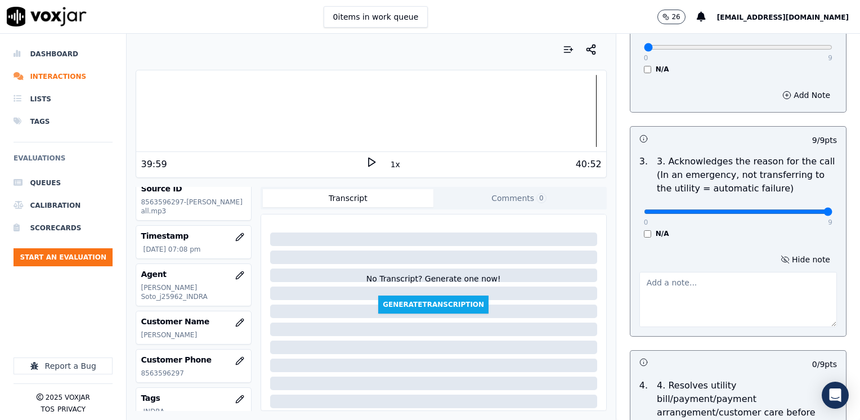
click at [726, 285] on textarea at bounding box center [737, 299] width 197 height 55
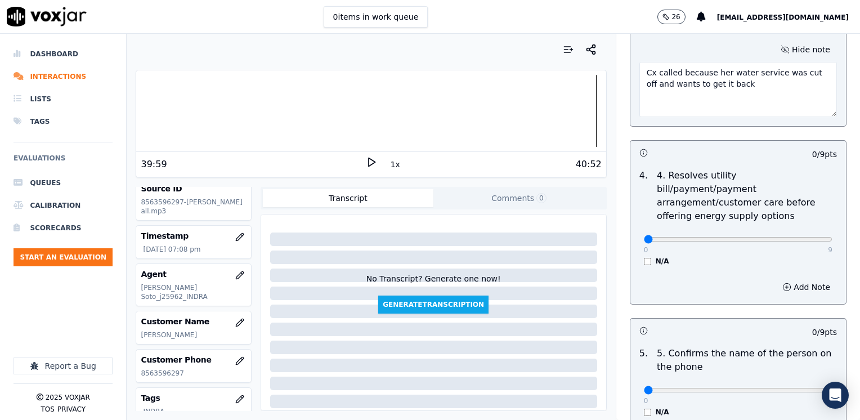
scroll to position [563, 0]
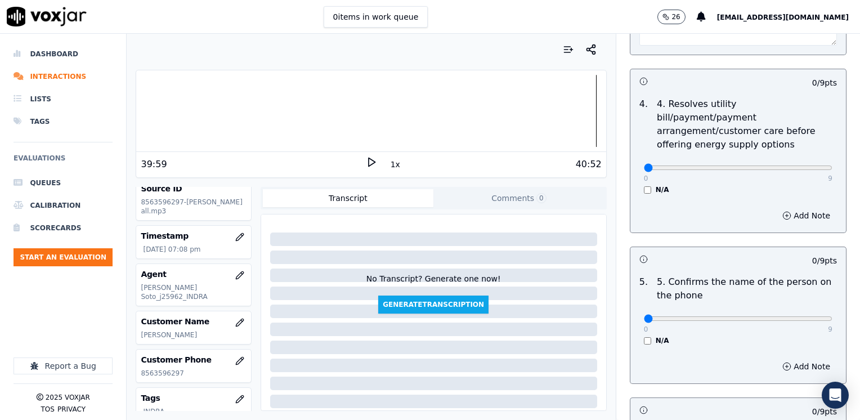
type textarea "Cx called because her water service was cut off and wants to get it back"
drag, startPoint x: 636, startPoint y: 305, endPoint x: 861, endPoint y: 321, distance: 226.2
type input "9"
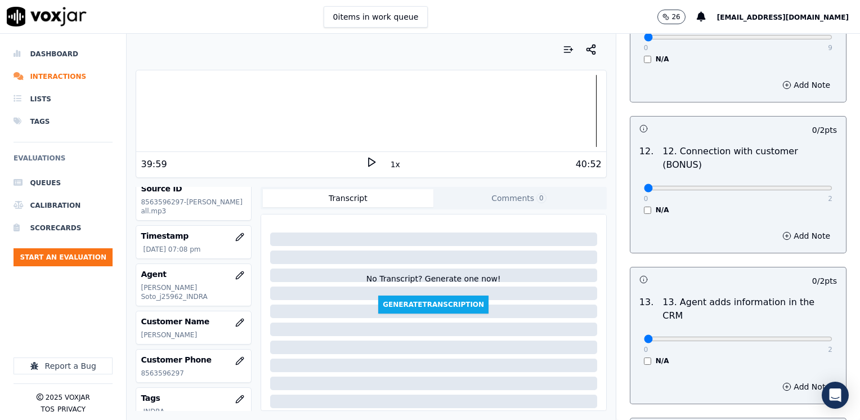
scroll to position [1913, 0]
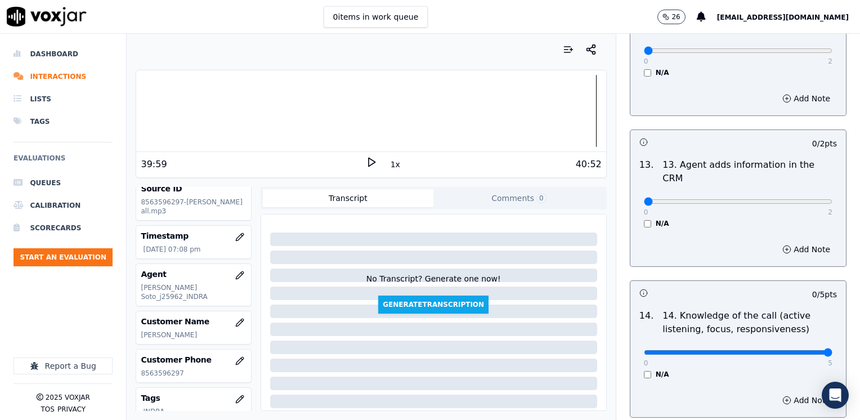
drag, startPoint x: 637, startPoint y: 297, endPoint x: 848, endPoint y: 280, distance: 212.2
type input "5"
drag, startPoint x: 637, startPoint y: 146, endPoint x: 861, endPoint y: 146, distance: 224.5
type input "2"
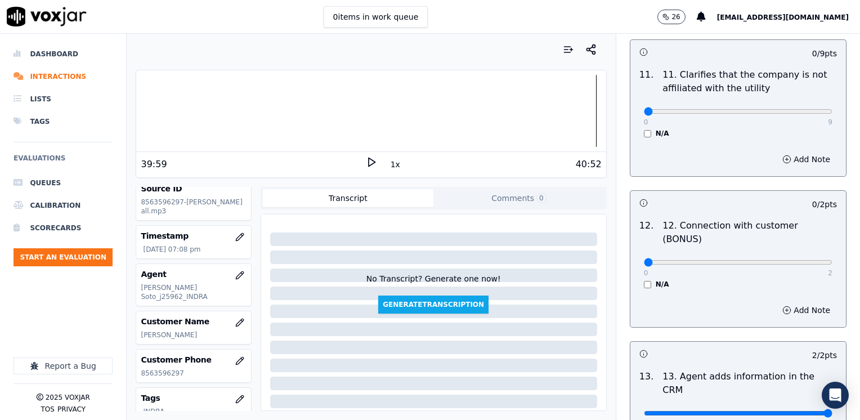
scroll to position [1688, 0]
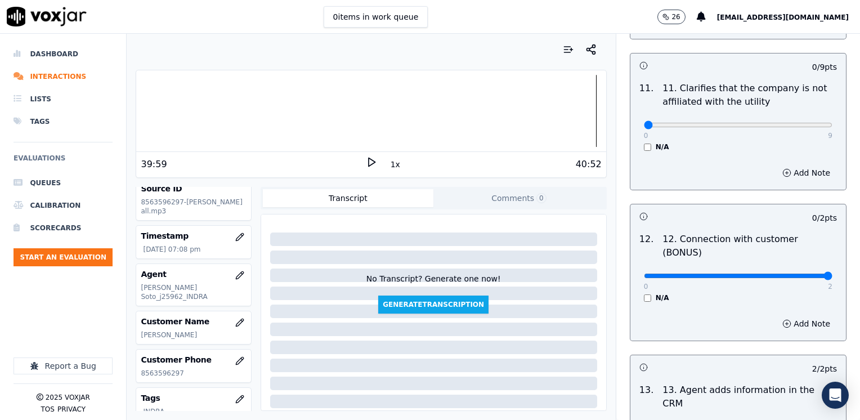
drag, startPoint x: 638, startPoint y: 236, endPoint x: 861, endPoint y: 270, distance: 226.0
type input "2"
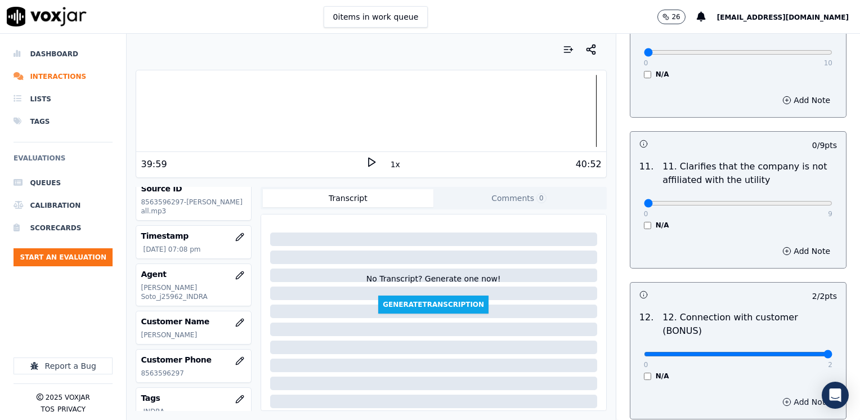
scroll to position [1519, 0]
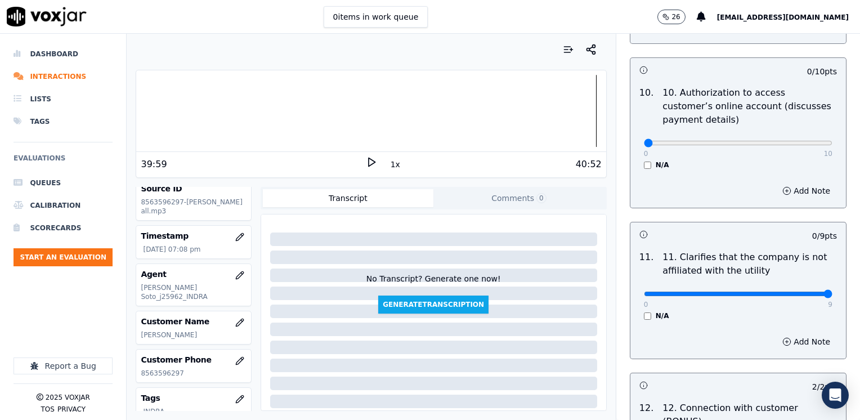
drag, startPoint x: 638, startPoint y: 264, endPoint x: 834, endPoint y: 258, distance: 196.4
type input "9"
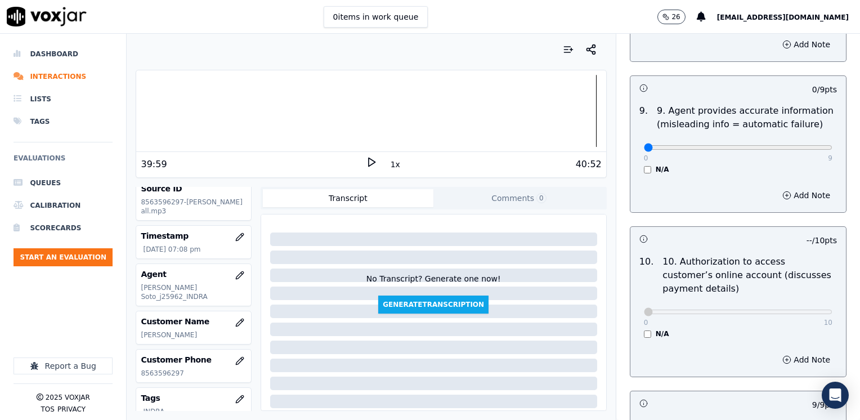
scroll to position [1238, 0]
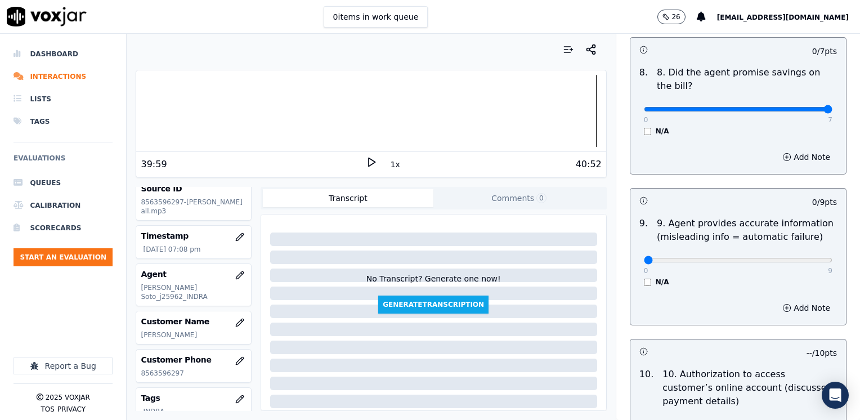
drag, startPoint x: 635, startPoint y: 83, endPoint x: 861, endPoint y: 87, distance: 226.2
type input "7"
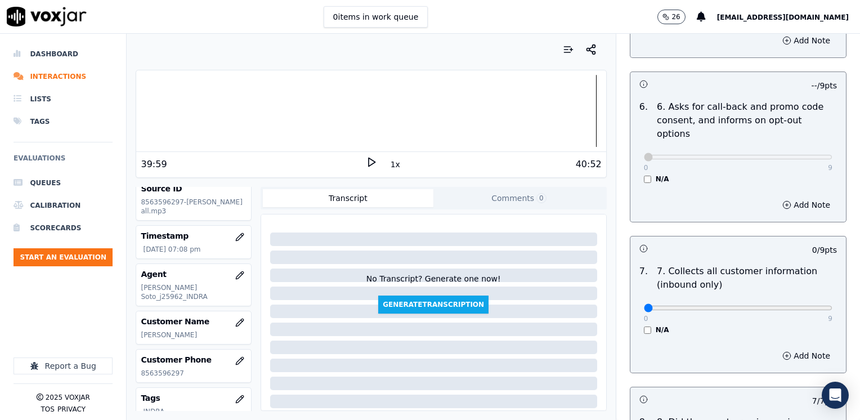
scroll to position [900, 0]
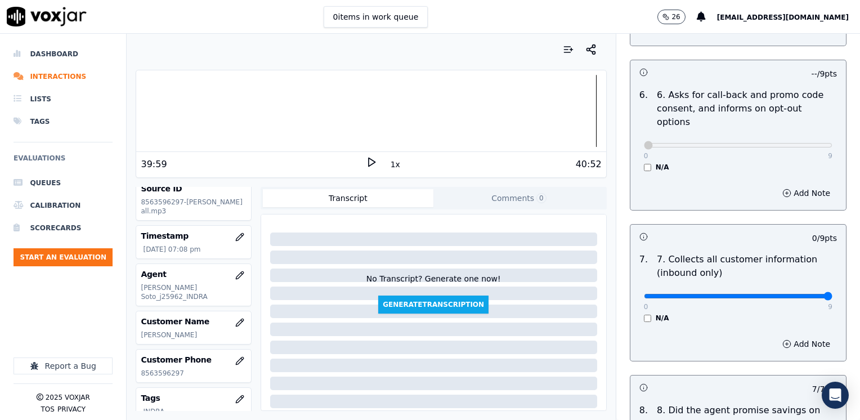
drag, startPoint x: 635, startPoint y: 268, endPoint x: 861, endPoint y: 267, distance: 226.7
type input "9"
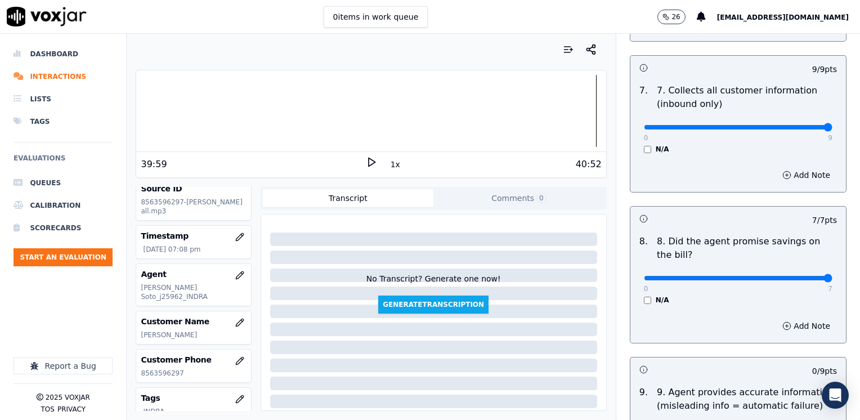
scroll to position [1294, 0]
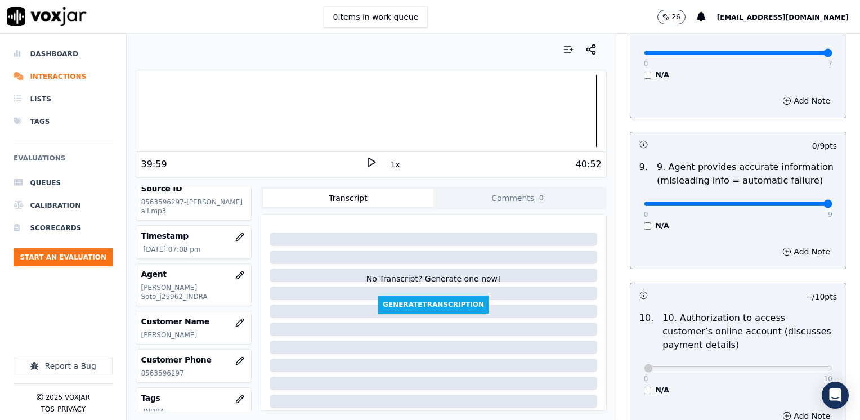
drag, startPoint x: 641, startPoint y: 175, endPoint x: 861, endPoint y: 208, distance: 223.0
type input "9"
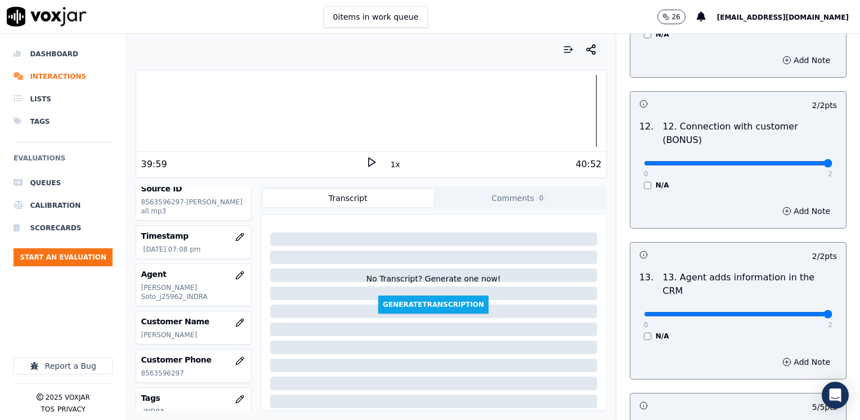
scroll to position [1946, 0]
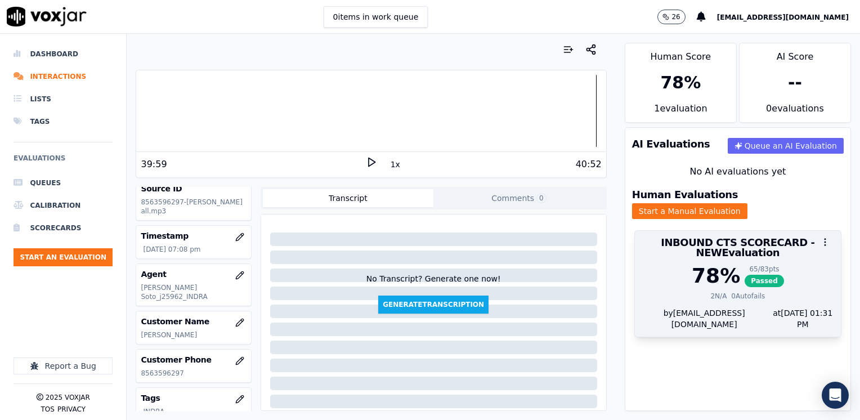
click at [691, 277] on div "78 %" at bounding box center [715, 275] width 48 height 23
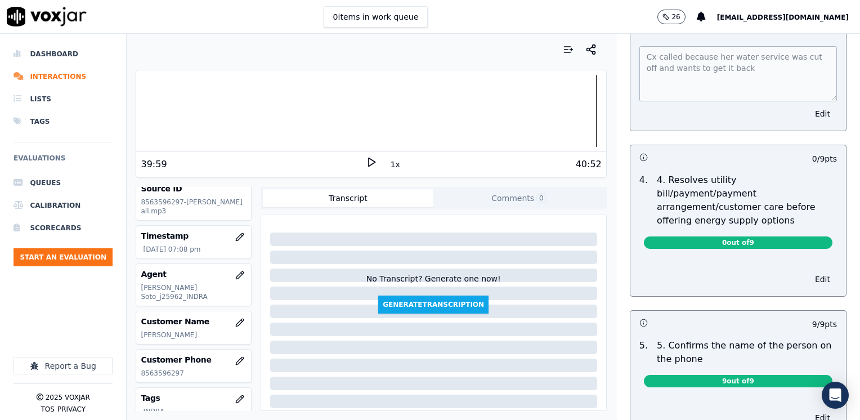
scroll to position [450, 0]
click at [808, 271] on button "Edit" at bounding box center [822, 279] width 29 height 16
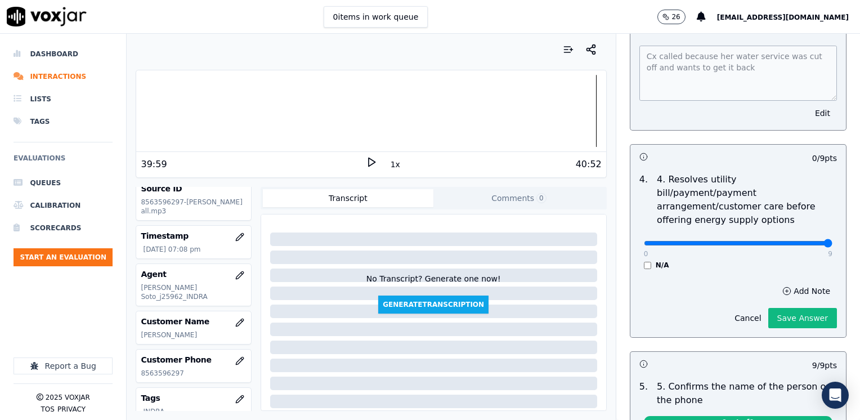
drag, startPoint x: 633, startPoint y: 230, endPoint x: 861, endPoint y: 227, distance: 227.9
type input "9"
click at [832, 241] on input "range" at bounding box center [738, 243] width 188 height 5
click at [786, 308] on button "Save Answer" at bounding box center [802, 318] width 69 height 20
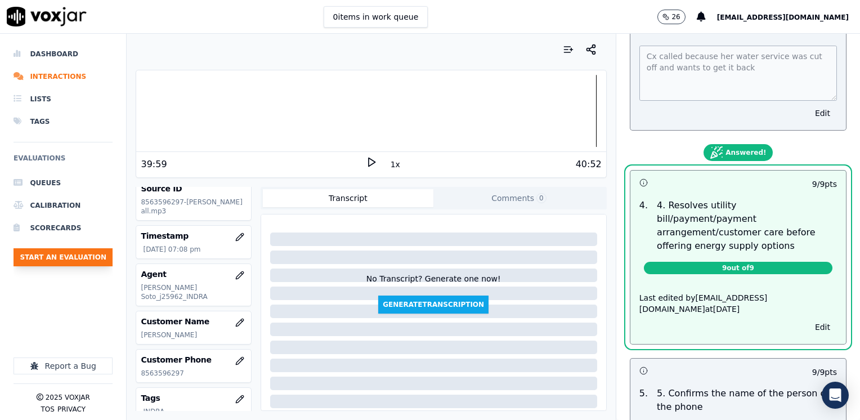
click at [68, 254] on button "Start an Evaluation" at bounding box center [63, 257] width 99 height 18
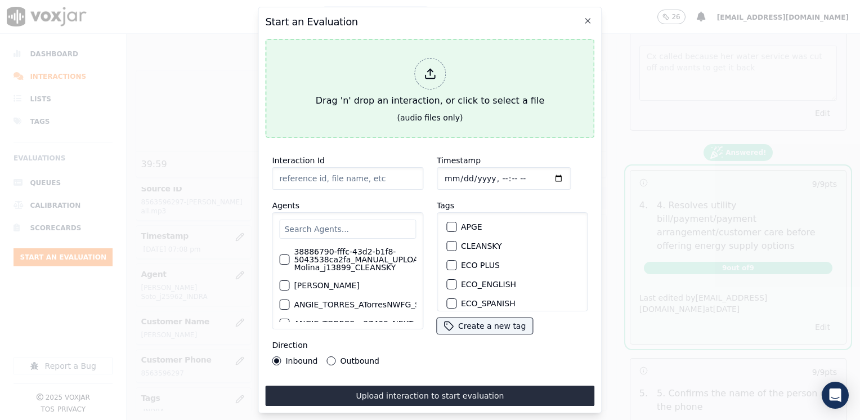
click at [421, 73] on div at bounding box center [430, 74] width 32 height 32
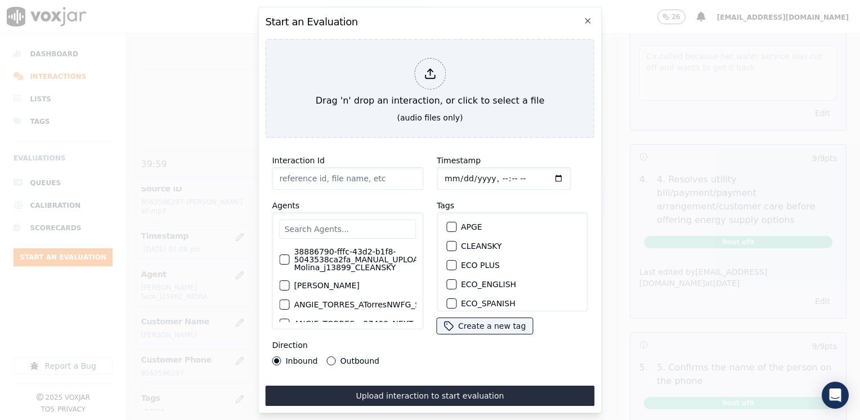
type input "20250814-093527_6146578018-[PERSON_NAME] all.mp3"
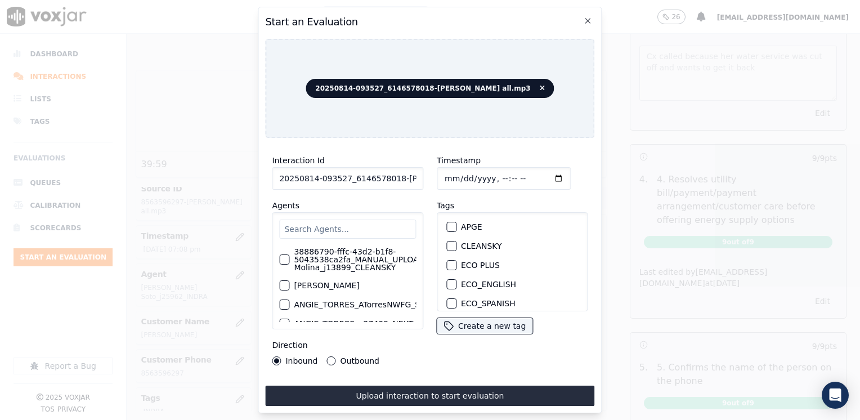
click at [341, 221] on input "text" at bounding box center [347, 228] width 137 height 19
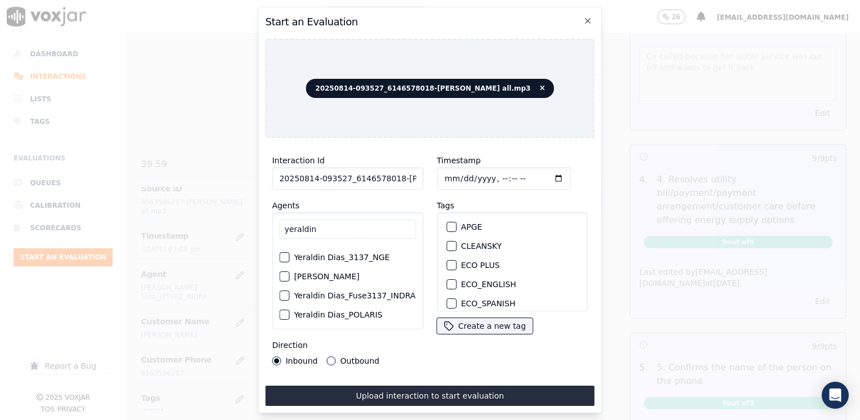
scroll to position [0, 0]
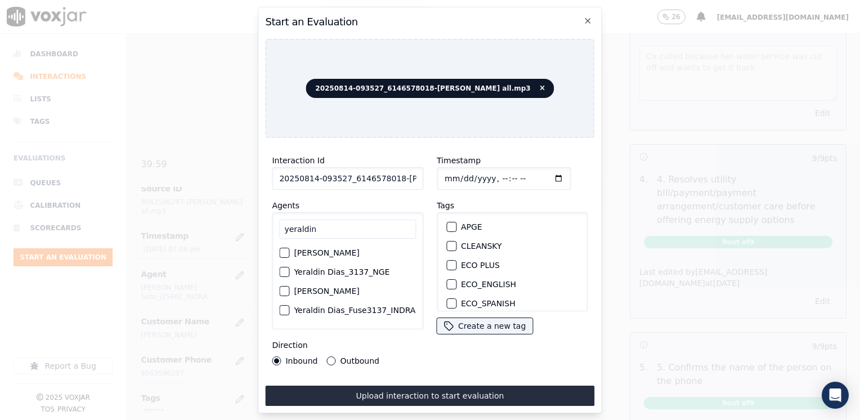
type input "yeraldin"
click at [282, 270] on div "button" at bounding box center [284, 272] width 8 height 8
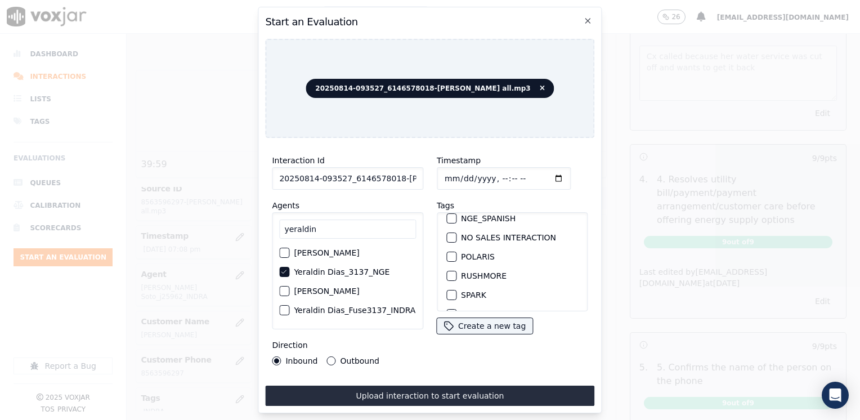
scroll to position [128, 0]
click at [447, 228] on div "button" at bounding box center [451, 232] width 8 height 8
click at [542, 176] on input "Timestamp" at bounding box center [504, 178] width 134 height 23
type input "[DATE]T19:31"
click at [542, 177] on input "Timestamp" at bounding box center [504, 178] width 134 height 23
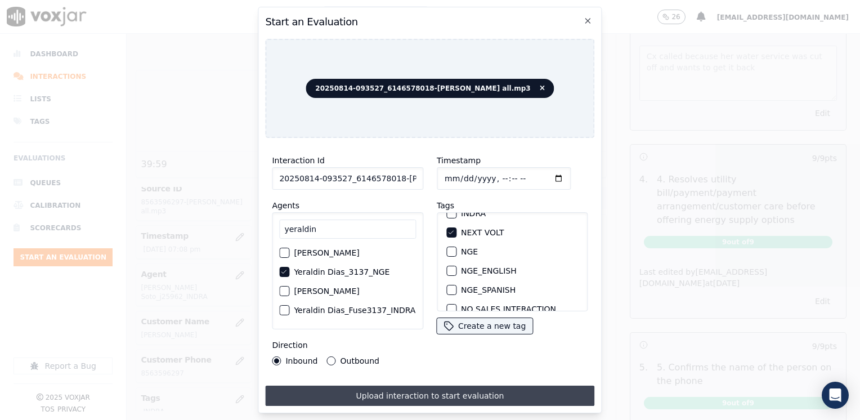
click at [391, 386] on button "Upload interaction to start evaluation" at bounding box center [429, 395] width 329 height 20
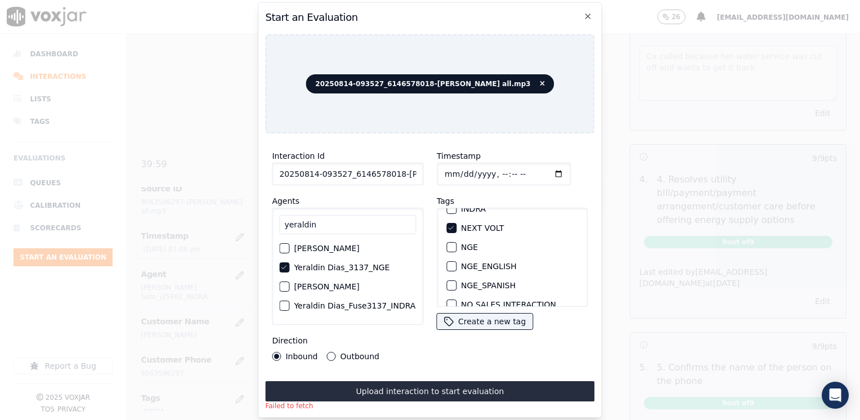
click at [416, 387] on button "Upload interaction to start evaluation" at bounding box center [429, 391] width 329 height 20
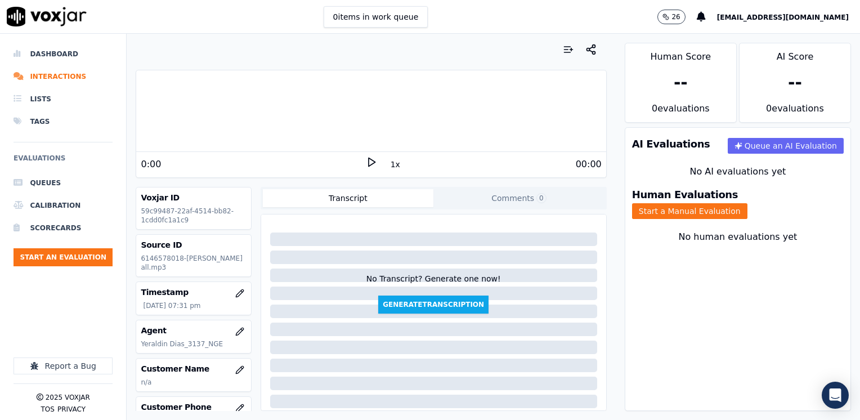
click at [368, 163] on polygon at bounding box center [371, 162] width 7 height 8
click at [367, 163] on icon at bounding box center [371, 161] width 11 height 11
click at [366, 161] on icon at bounding box center [371, 161] width 11 height 11
click at [590, 113] on div at bounding box center [370, 111] width 469 height 72
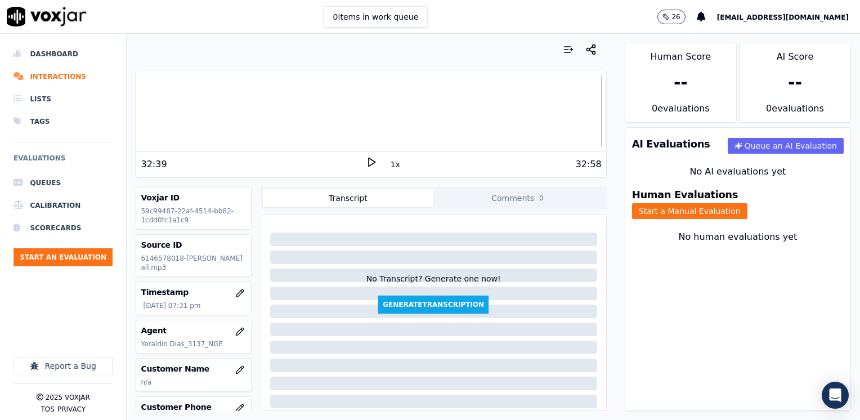
scroll to position [56, 0]
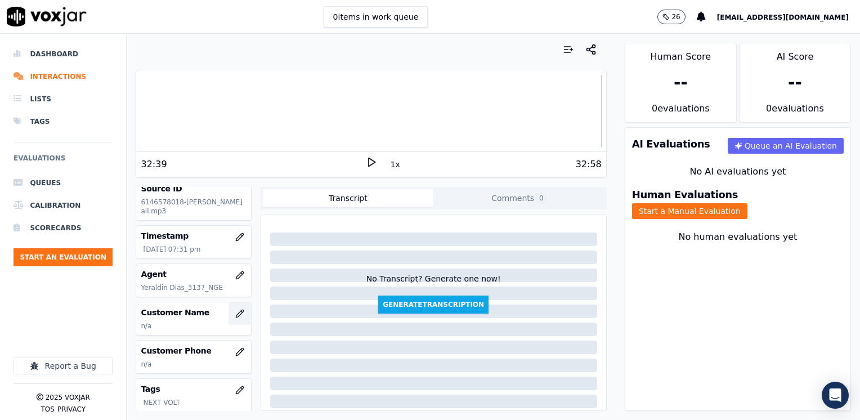
click at [236, 316] on icon "button" at bounding box center [239, 312] width 7 height 7
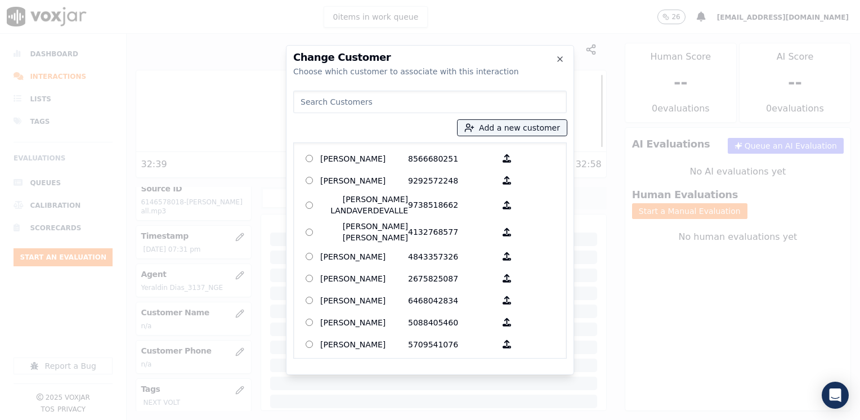
click at [427, 102] on input at bounding box center [429, 102] width 273 height 23
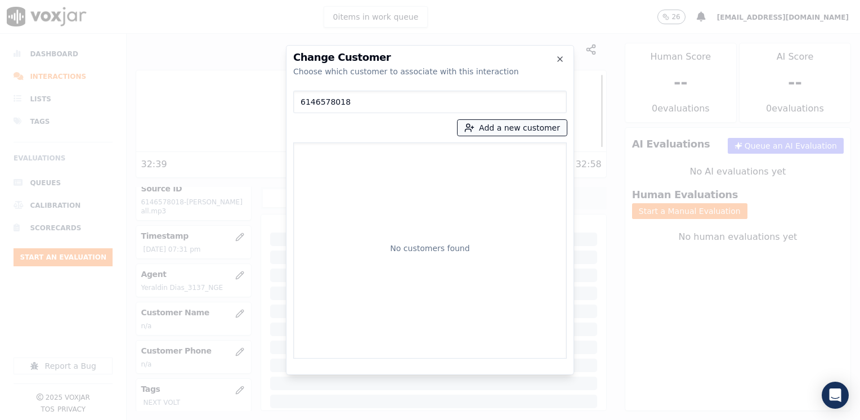
type input "6146578018"
click at [536, 129] on button "Add a new customer" at bounding box center [511, 128] width 109 height 16
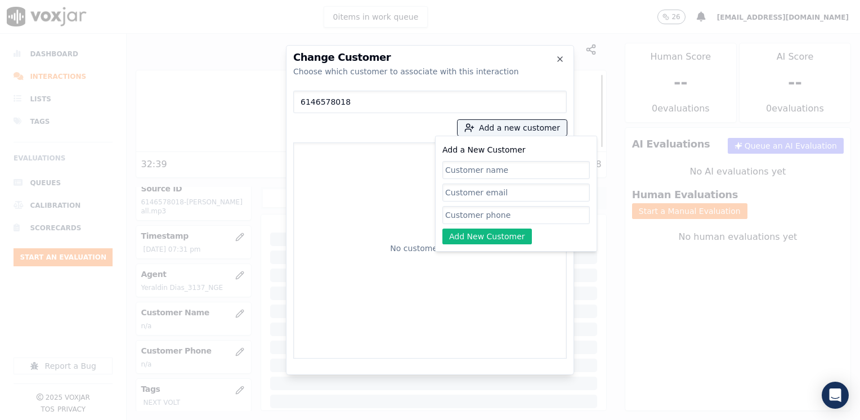
click at [509, 211] on input "Add a New Customer" at bounding box center [515, 215] width 147 height 18
paste input "6146578018"
click at [507, 175] on input "Add a New Customer" at bounding box center [515, 170] width 147 height 18
paste input "[PERSON_NAME]"
click at [509, 241] on button "Add New Customer" at bounding box center [486, 236] width 89 height 16
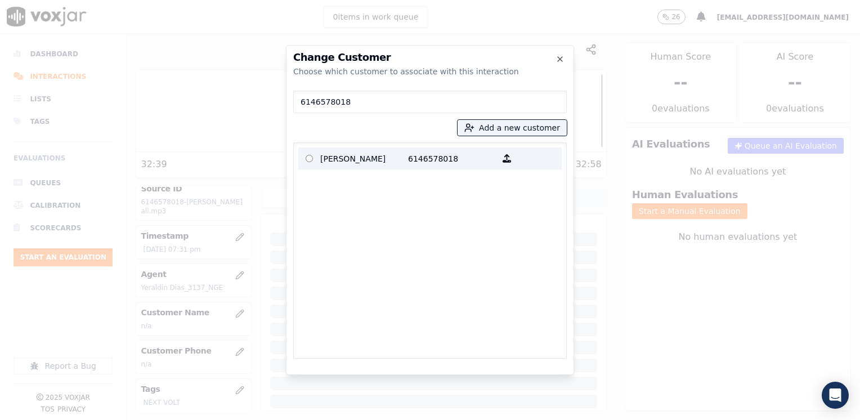
click at [378, 161] on p "[PERSON_NAME]" at bounding box center [364, 158] width 88 height 17
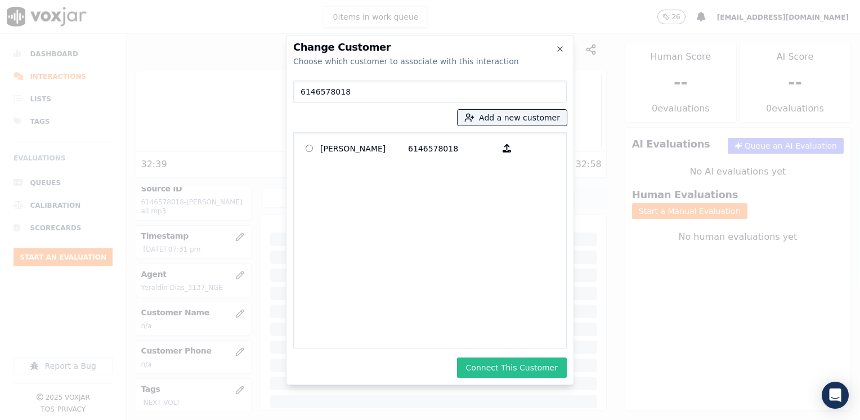
click at [529, 368] on button "Connect This Customer" at bounding box center [512, 367] width 110 height 20
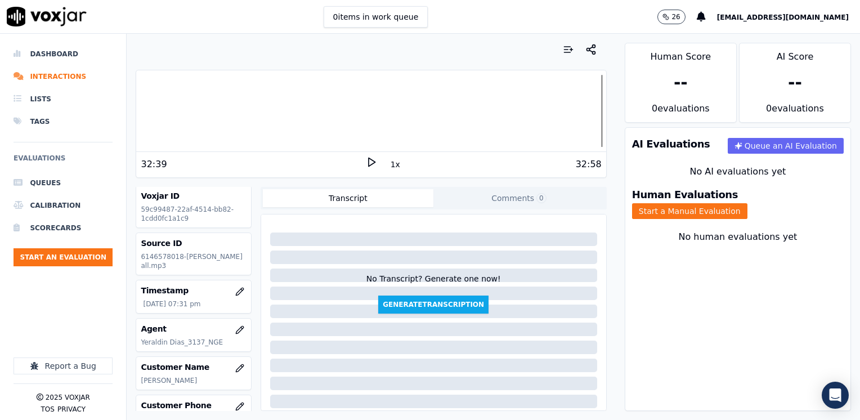
scroll to position [0, 0]
click at [779, 190] on div "Human Evaluations Start a Manual Evaluation" at bounding box center [737, 204] width 225 height 43
click at [747, 203] on button "Start a Manual Evaluation" at bounding box center [689, 211] width 115 height 16
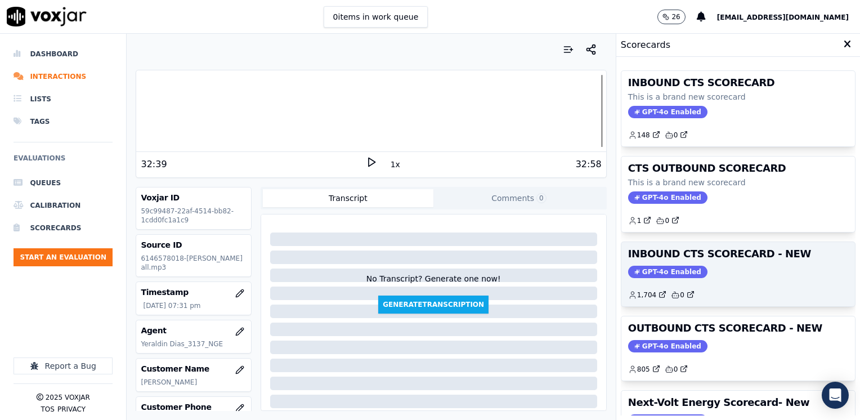
click at [668, 276] on div "INBOUND CTS SCORECARD - NEW GPT-4o Enabled 1,704 0" at bounding box center [737, 274] width 233 height 64
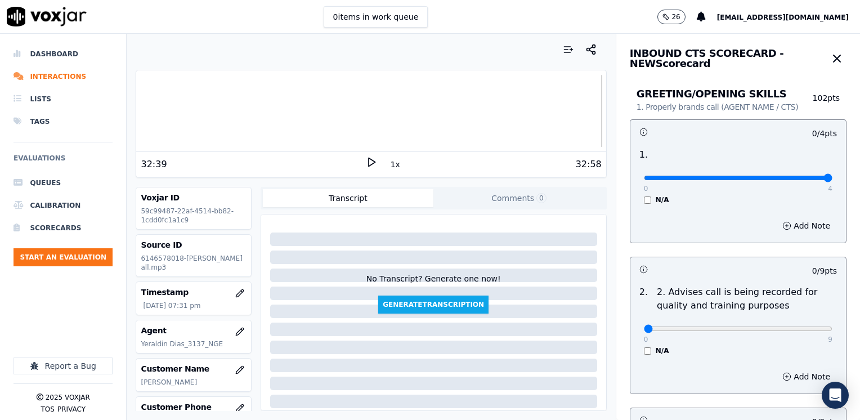
drag, startPoint x: 637, startPoint y: 174, endPoint x: 861, endPoint y: 226, distance: 229.9
click at [832, 180] on input "range" at bounding box center [738, 178] width 188 height 5
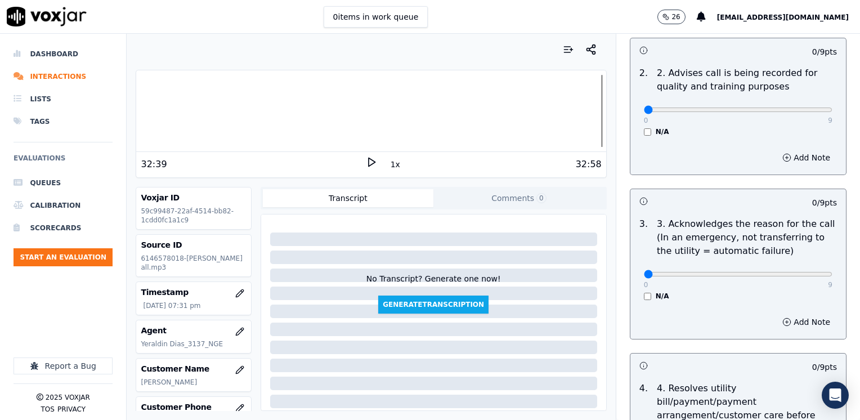
scroll to position [225, 0]
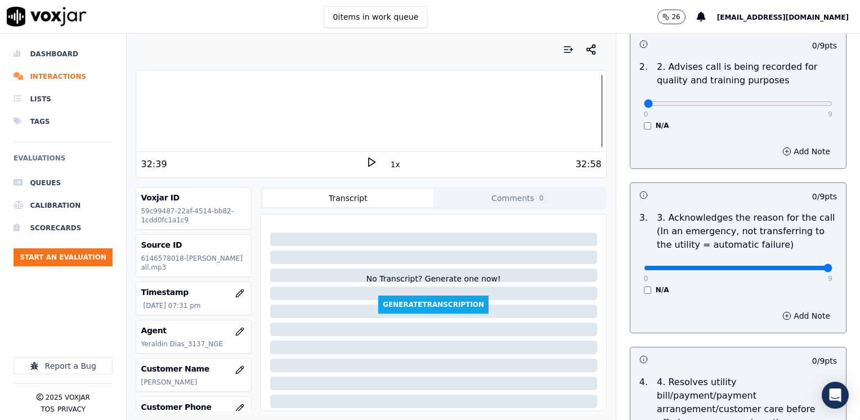
drag, startPoint x: 637, startPoint y: 271, endPoint x: 817, endPoint y: 320, distance: 187.0
click at [786, 320] on button "Add Note" at bounding box center [805, 316] width 61 height 16
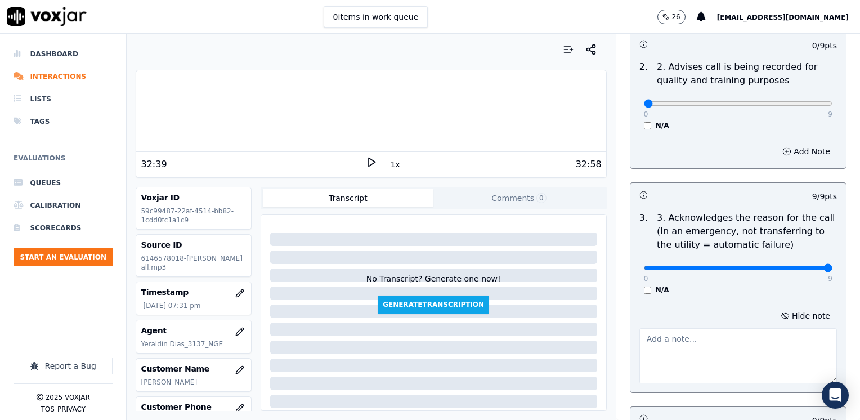
click at [713, 354] on textarea at bounding box center [737, 355] width 197 height 55
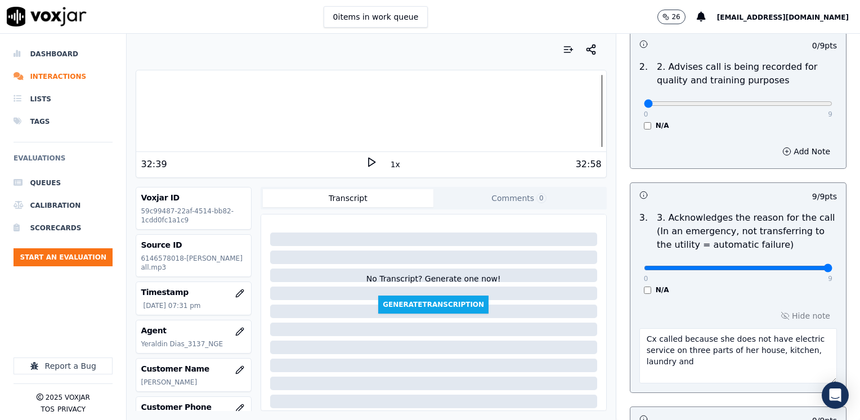
click at [702, 360] on textarea "Cx called because she does not have electric service on three parts of her hous…" at bounding box center [737, 355] width 197 height 55
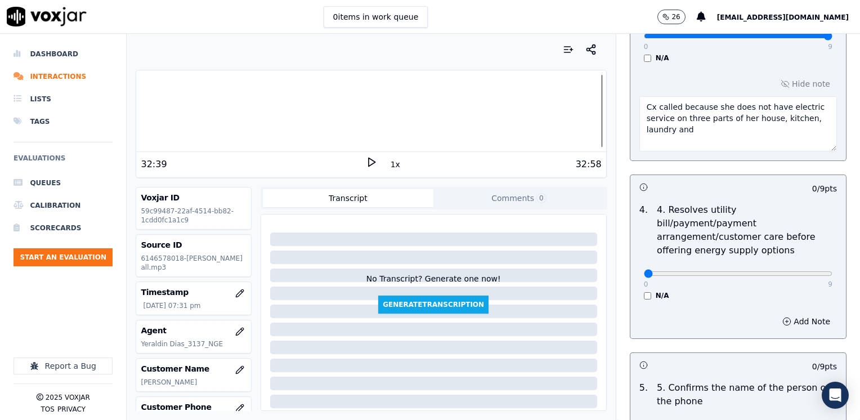
scroll to position [563, 0]
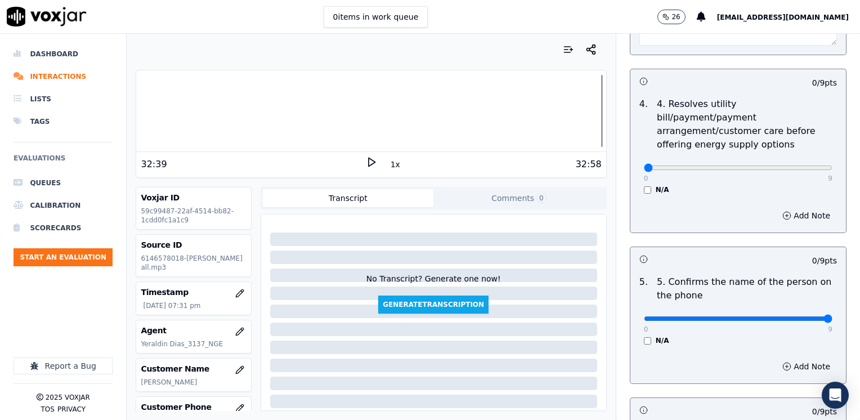
drag, startPoint x: 641, startPoint y: 301, endPoint x: 861, endPoint y: 303, distance: 220.0
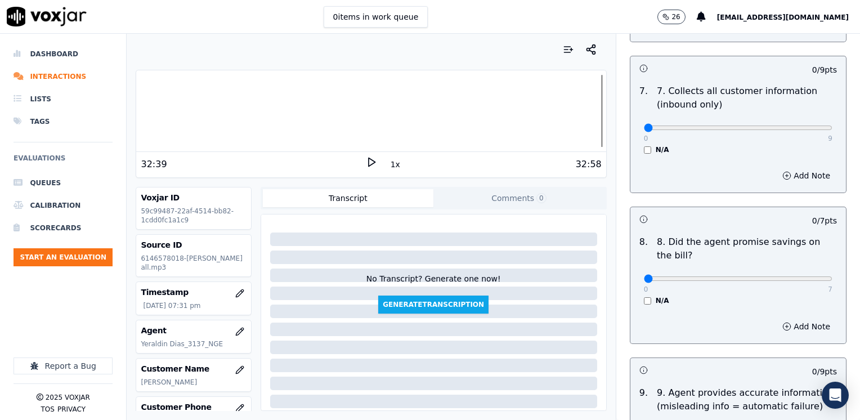
scroll to position [1069, 0]
drag, startPoint x: 637, startPoint y: 249, endPoint x: 861, endPoint y: 246, distance: 224.5
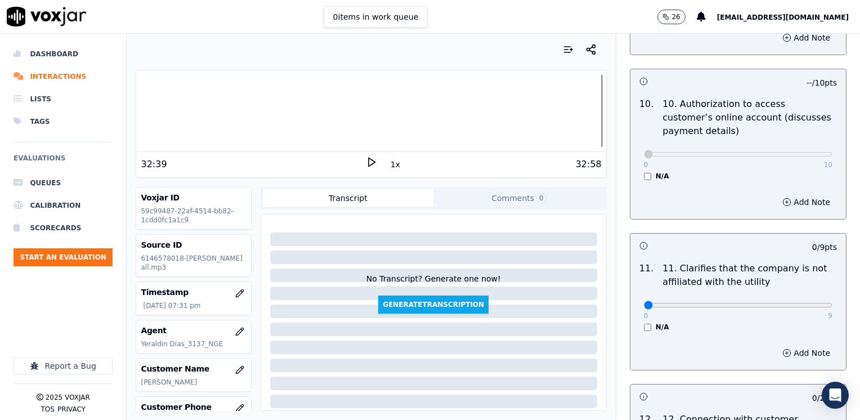
scroll to position [1575, 0]
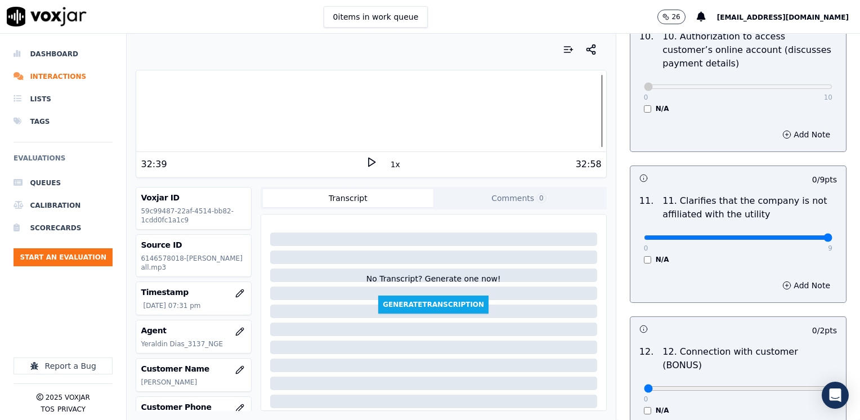
drag, startPoint x: 636, startPoint y: 206, endPoint x: 851, endPoint y: 209, distance: 214.4
drag, startPoint x: 634, startPoint y: 344, endPoint x: 859, endPoint y: 339, distance: 225.1
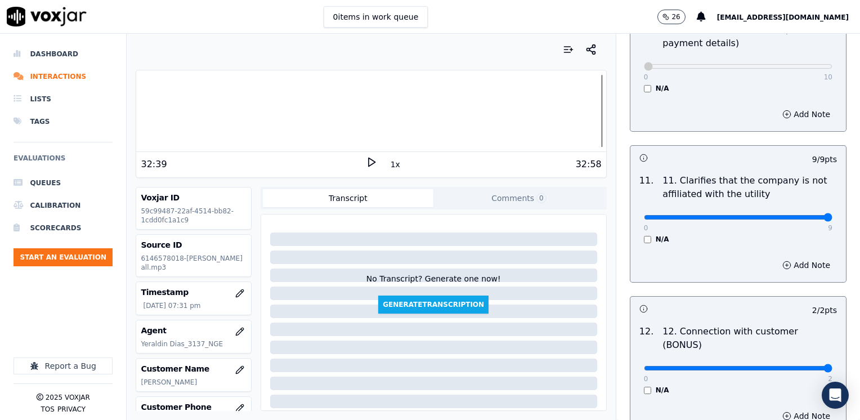
scroll to position [1744, 0]
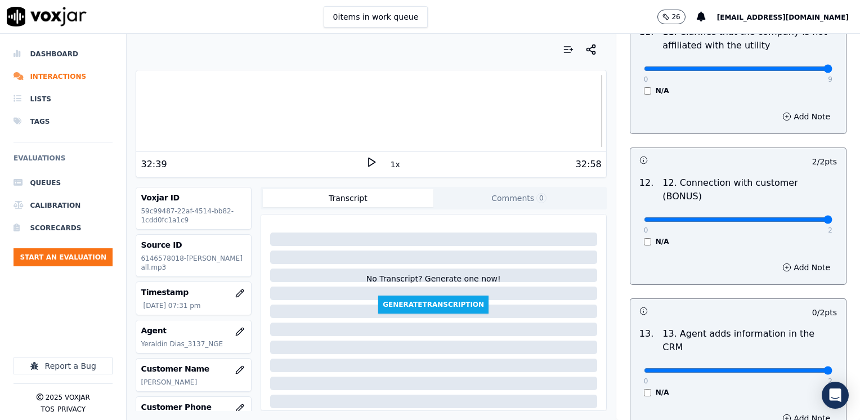
drag, startPoint x: 636, startPoint y: 316, endPoint x: 861, endPoint y: 307, distance: 225.8
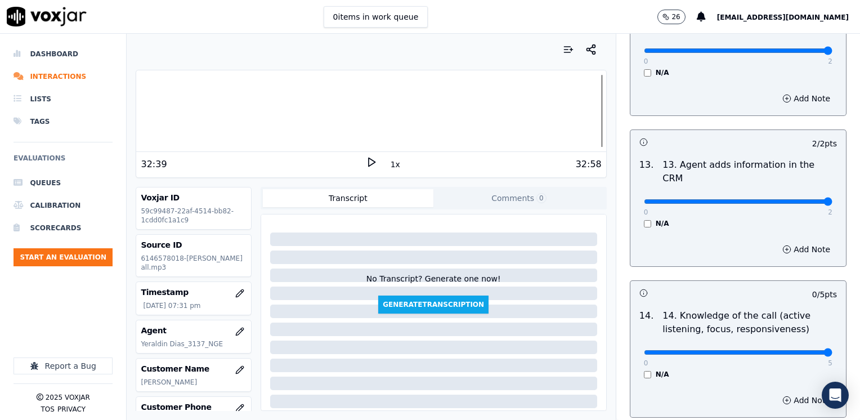
drag, startPoint x: 634, startPoint y: 296, endPoint x: 770, endPoint y: 325, distance: 138.7
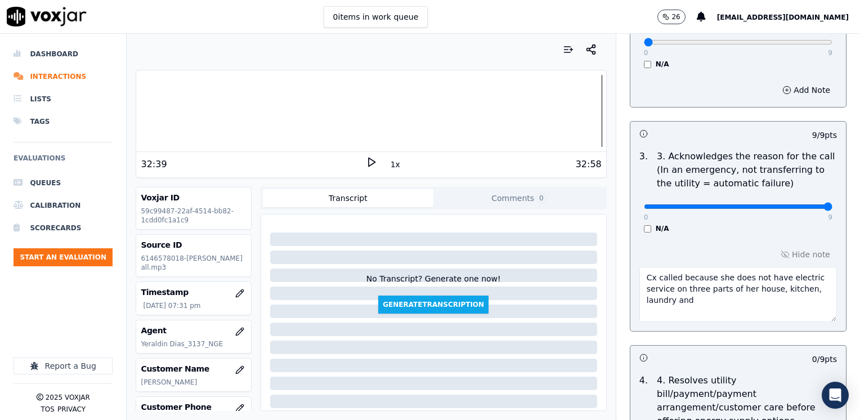
scroll to position [281, 0]
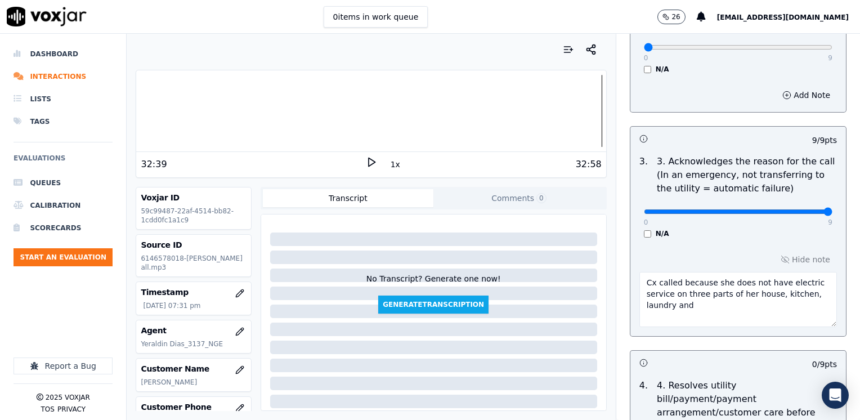
click at [698, 304] on textarea "Cx called because she does not have electric service on three parts of her hous…" at bounding box center [737, 299] width 197 height 55
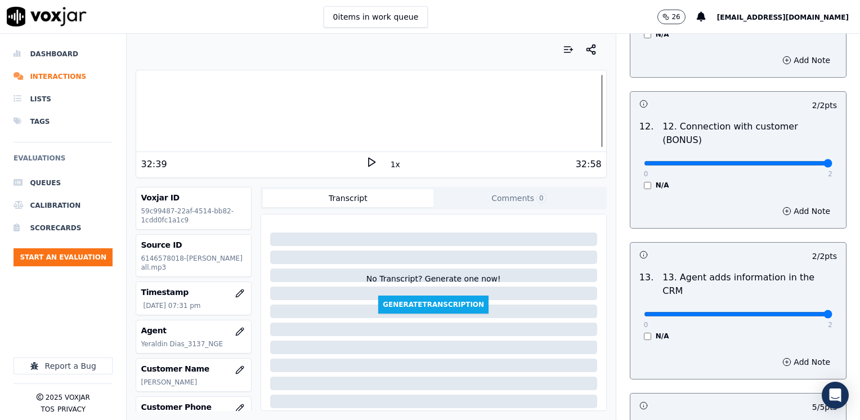
scroll to position [1946, 0]
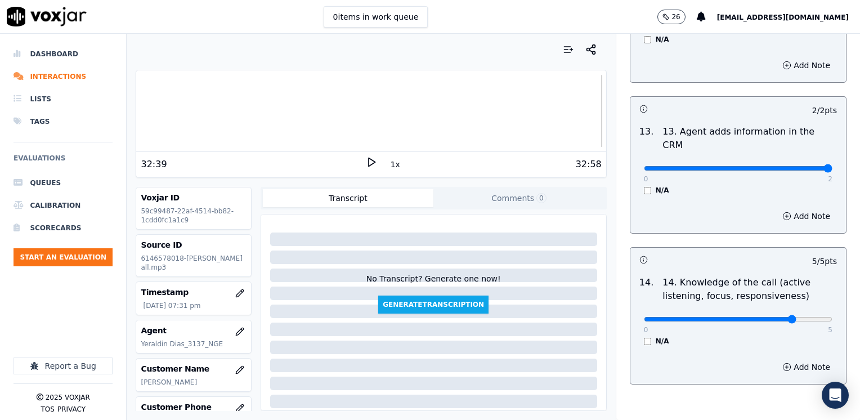
click at [793, 359] on button "Add Note" at bounding box center [805, 367] width 61 height 16
click at [738, 379] on textarea at bounding box center [737, 406] width 197 height 55
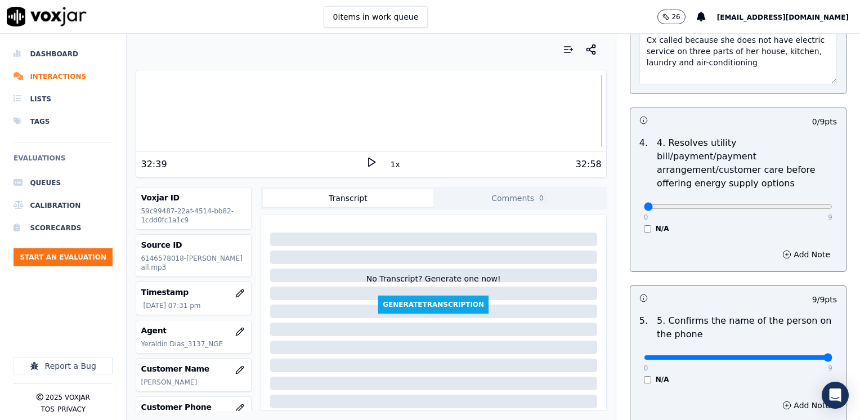
scroll to position [371, 0]
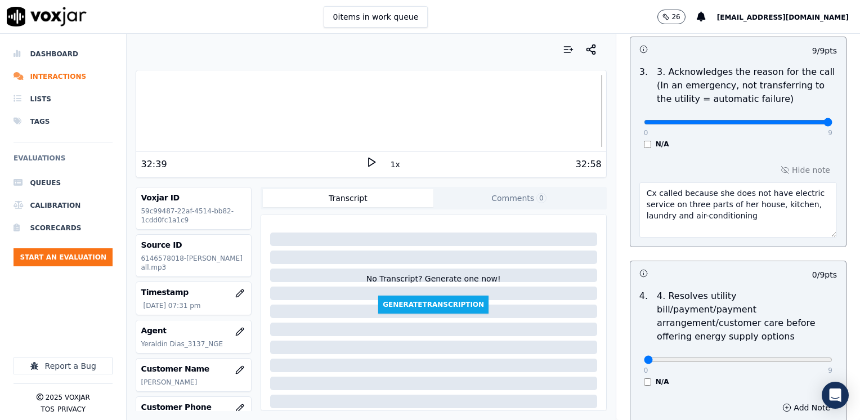
click at [662, 211] on textarea "Cx called because she does not have electric service on three parts of her hous…" at bounding box center [737, 209] width 197 height 55
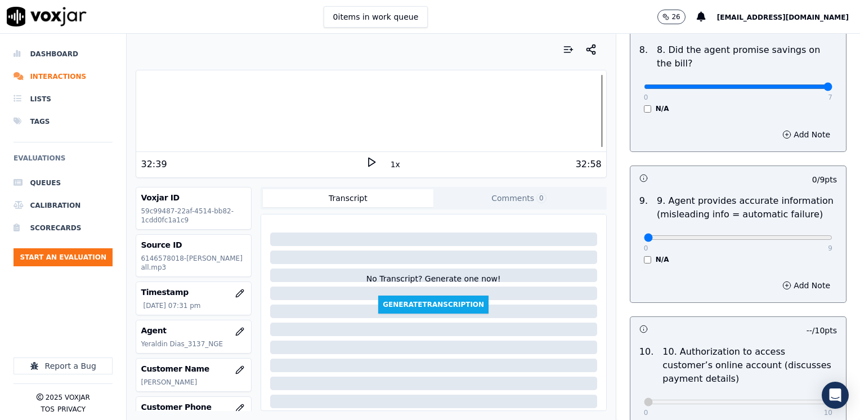
scroll to position [1271, 0]
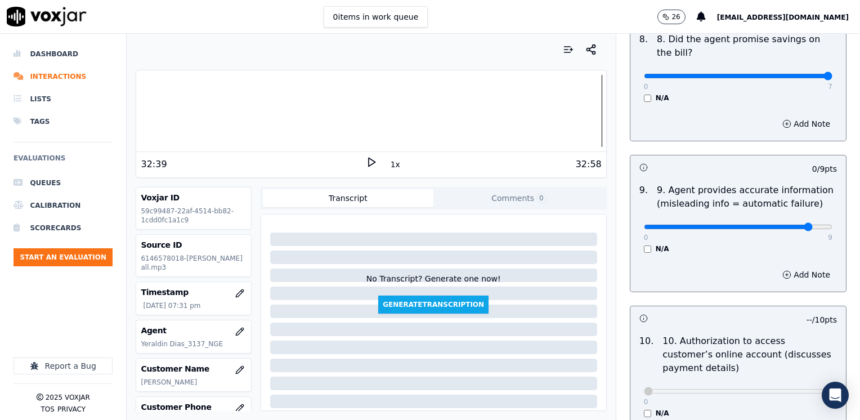
drag, startPoint x: 784, startPoint y: 196, endPoint x: 587, endPoint y: 182, distance: 196.8
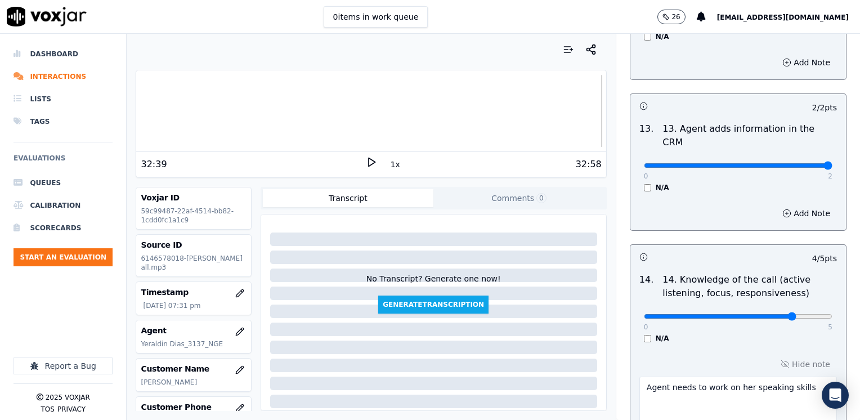
scroll to position [2005, 0]
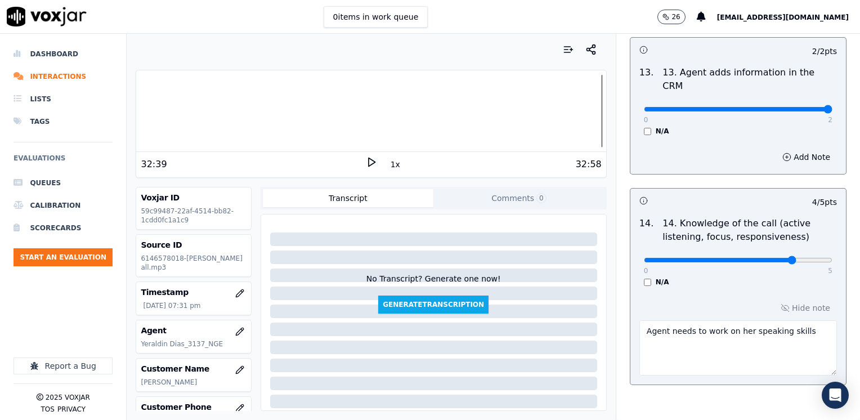
click at [789, 320] on textarea "Agent needs to work on her speaking skills" at bounding box center [737, 347] width 197 height 55
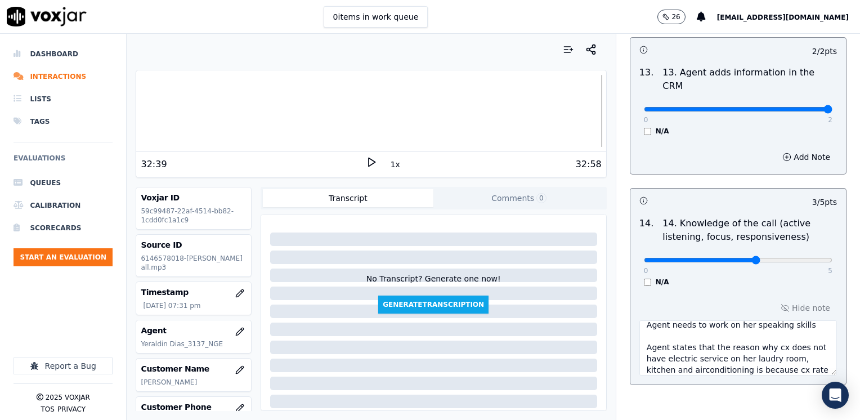
scroll to position [17, 0]
click at [718, 253] on div "0 5" at bounding box center [738, 260] width 188 height 14
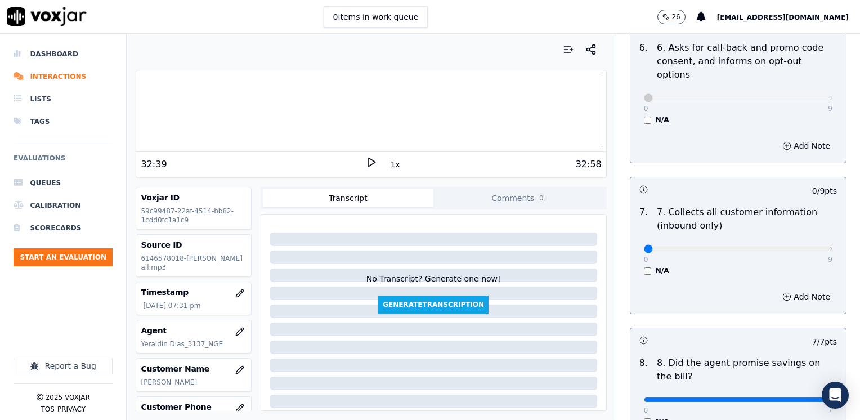
scroll to position [1049, 0]
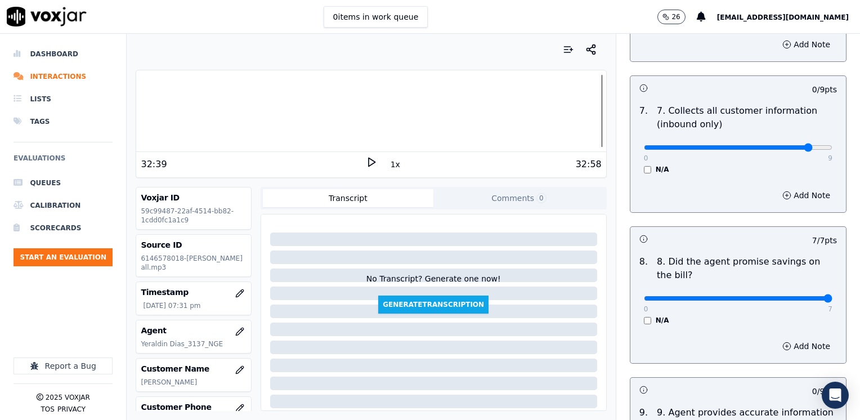
click at [797, 187] on button "Add Note" at bounding box center [805, 195] width 61 height 16
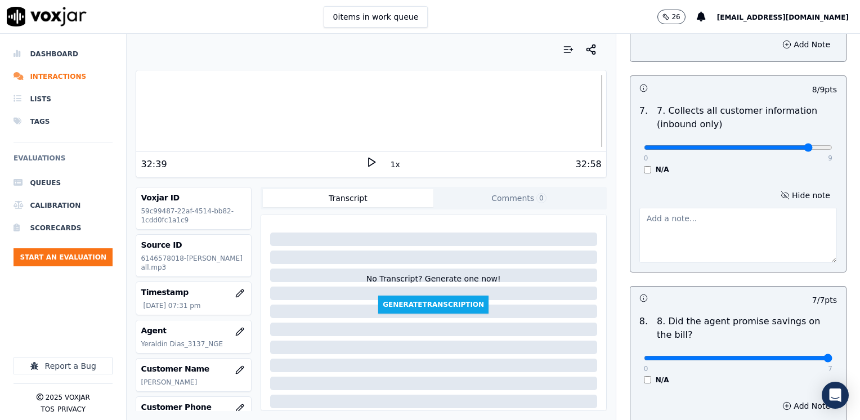
click at [730, 215] on textarea at bounding box center [737, 235] width 197 height 55
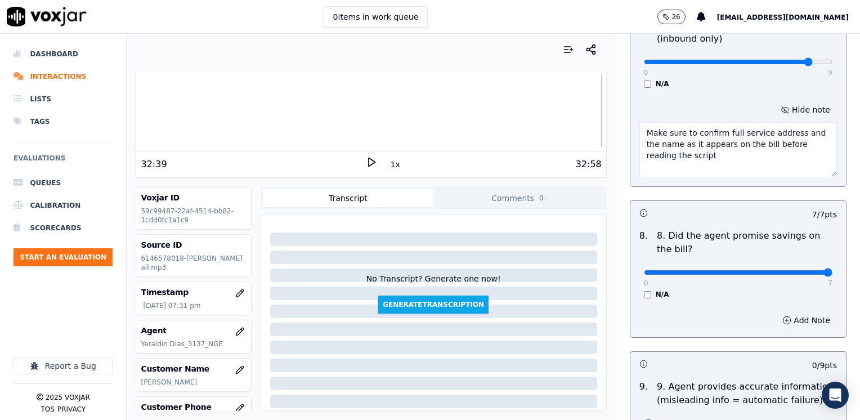
scroll to position [1274, 0]
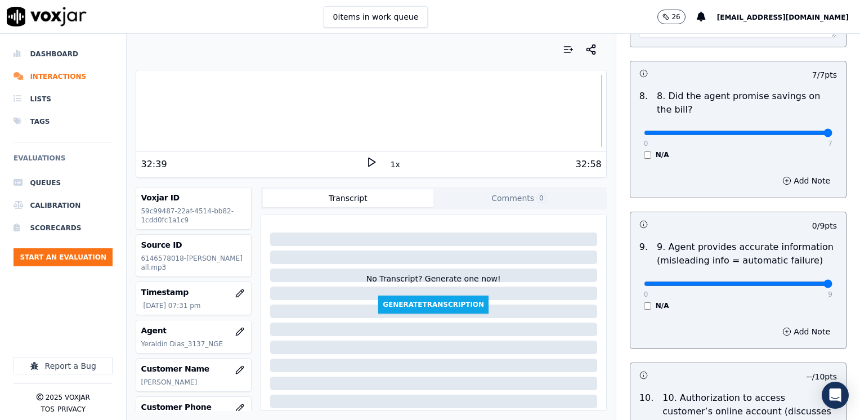
drag, startPoint x: 636, startPoint y: 251, endPoint x: 861, endPoint y: 260, distance: 225.8
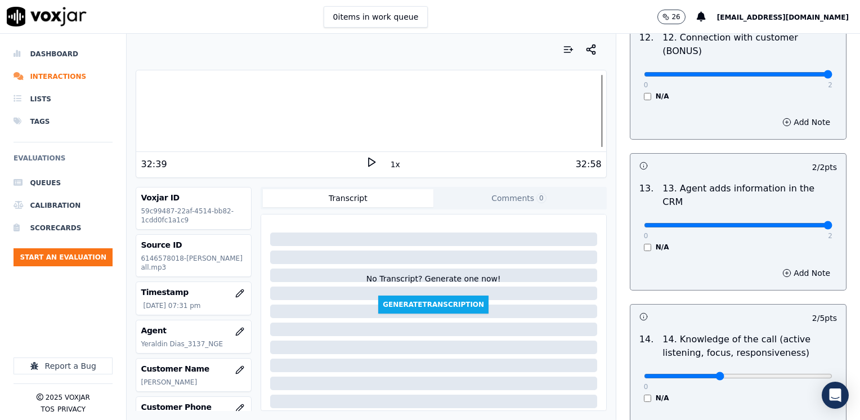
scroll to position [2065, 0]
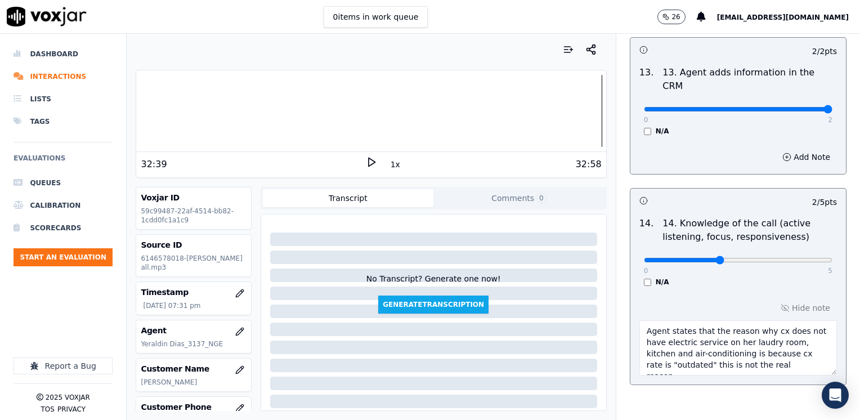
click at [797, 320] on textarea "Agent needs to work on her speaking skills Agent states that the reason why cx …" at bounding box center [737, 347] width 197 height 55
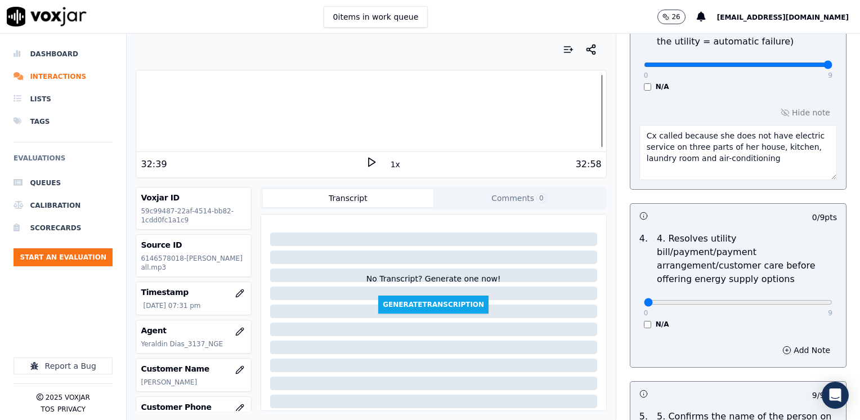
scroll to position [433, 0]
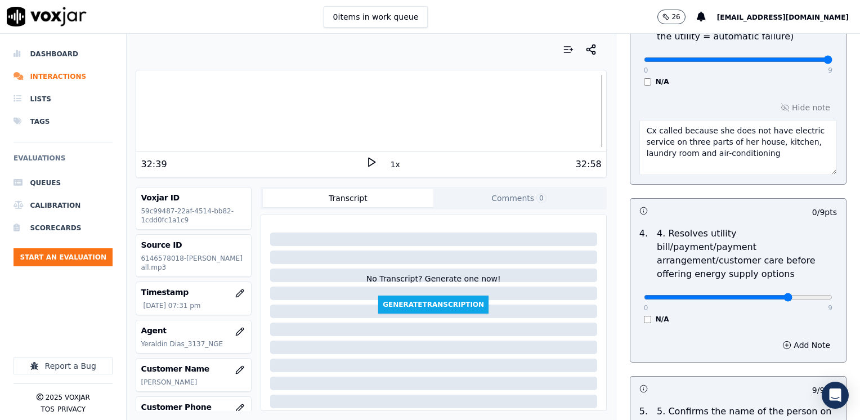
click at [792, 337] on button "Add Note" at bounding box center [805, 345] width 61 height 16
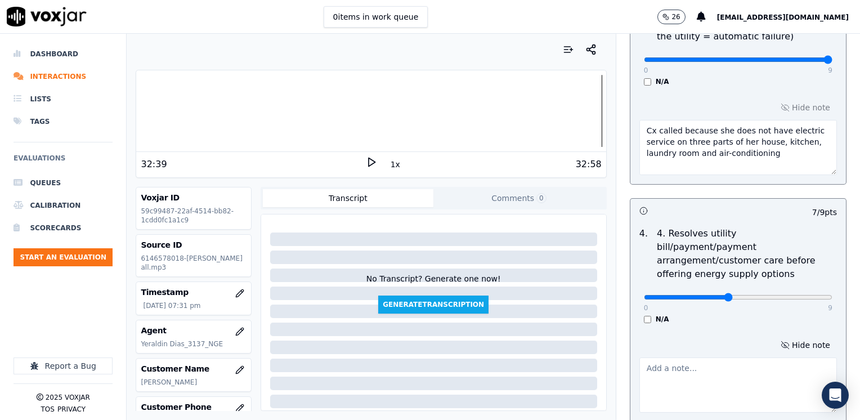
click at [697, 358] on textarea at bounding box center [737, 384] width 197 height 55
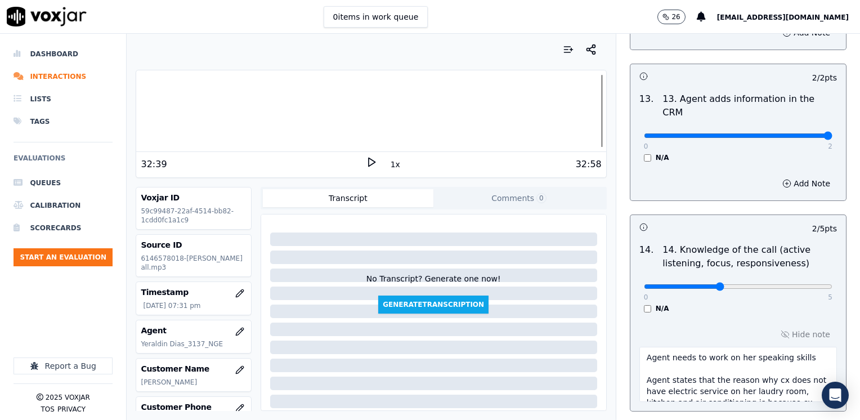
scroll to position [2124, 0]
